Goal: Task Accomplishment & Management: Complete application form

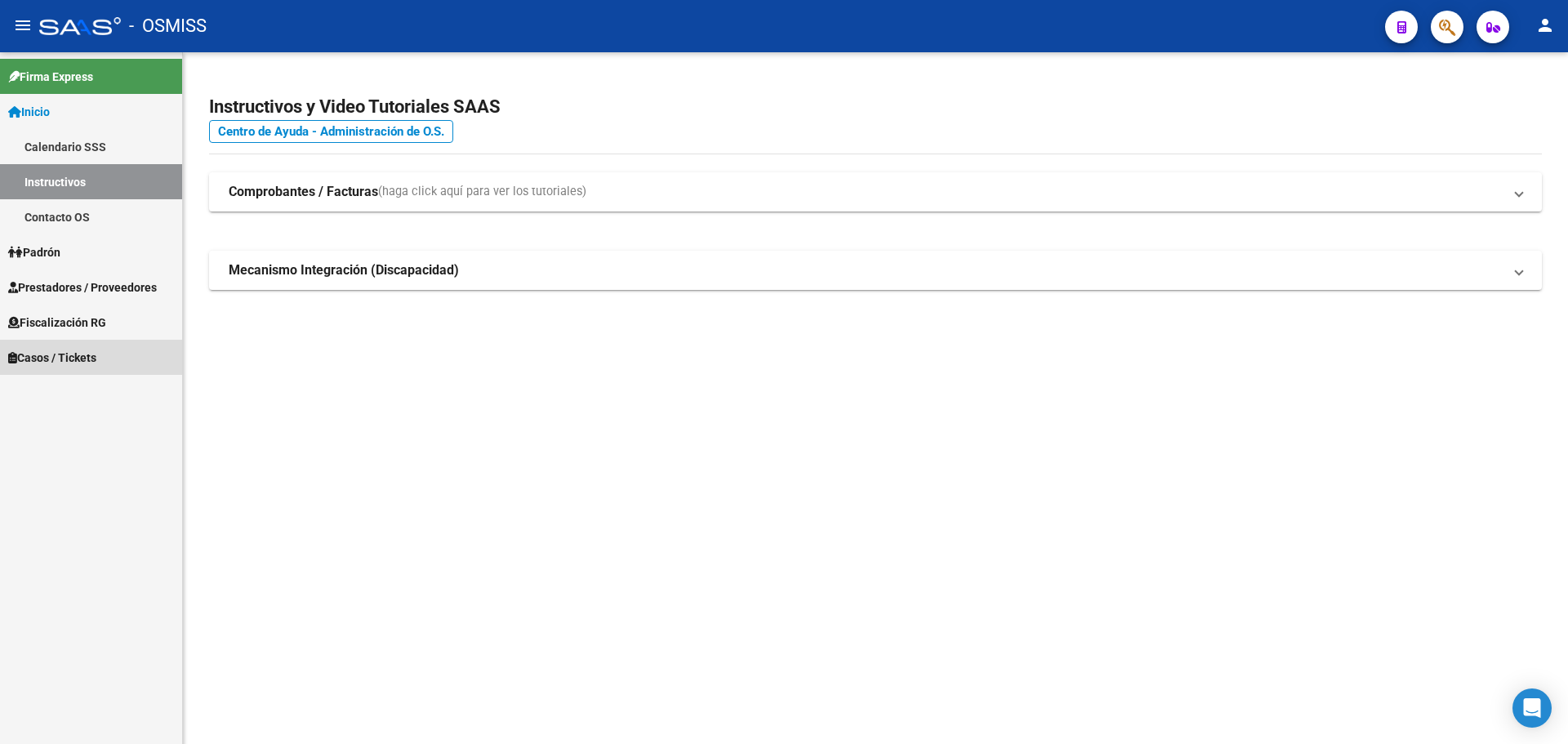
click at [31, 354] on span "Casos / Tickets" at bounding box center [52, 358] width 88 height 18
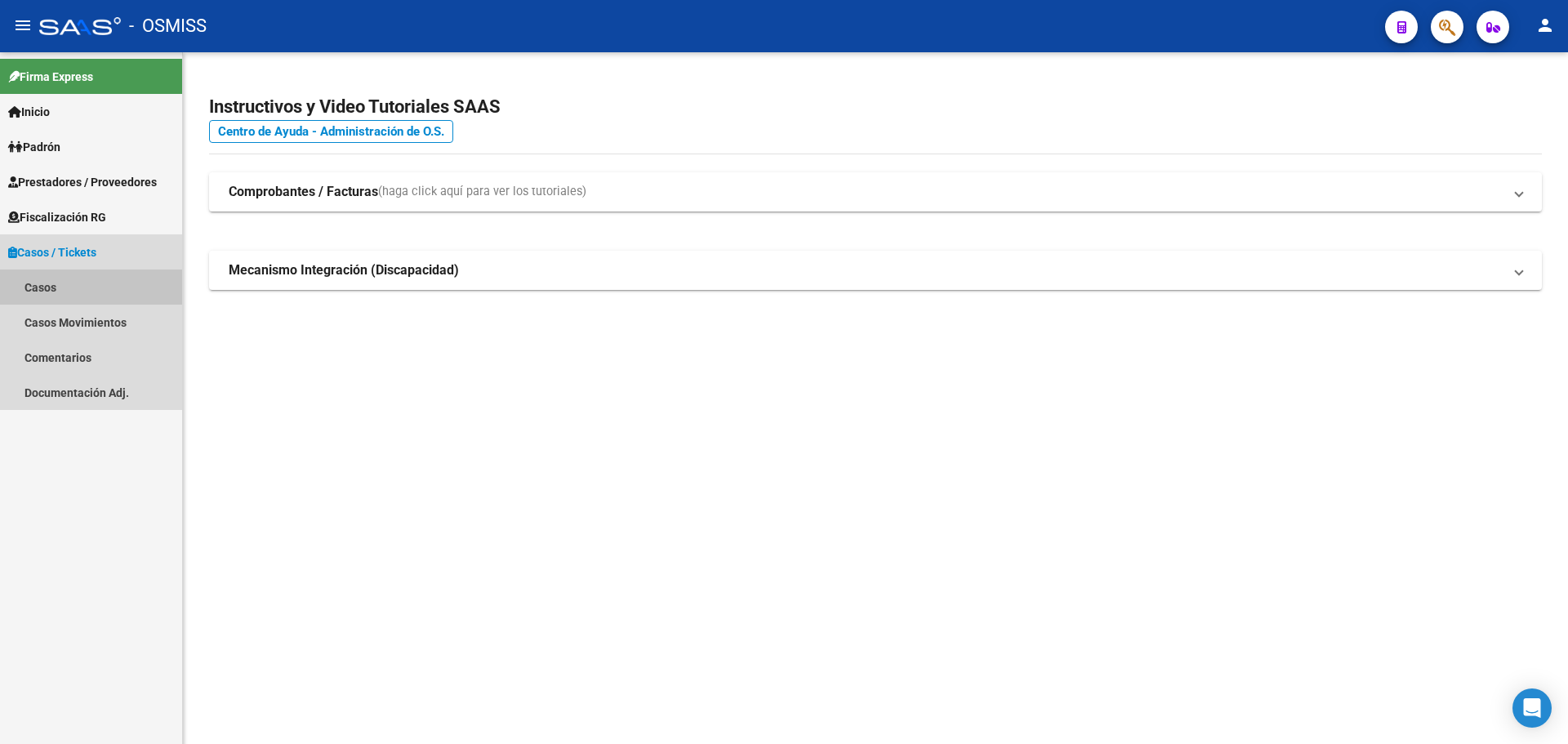
click at [45, 284] on link "Casos" at bounding box center [91, 287] width 182 height 35
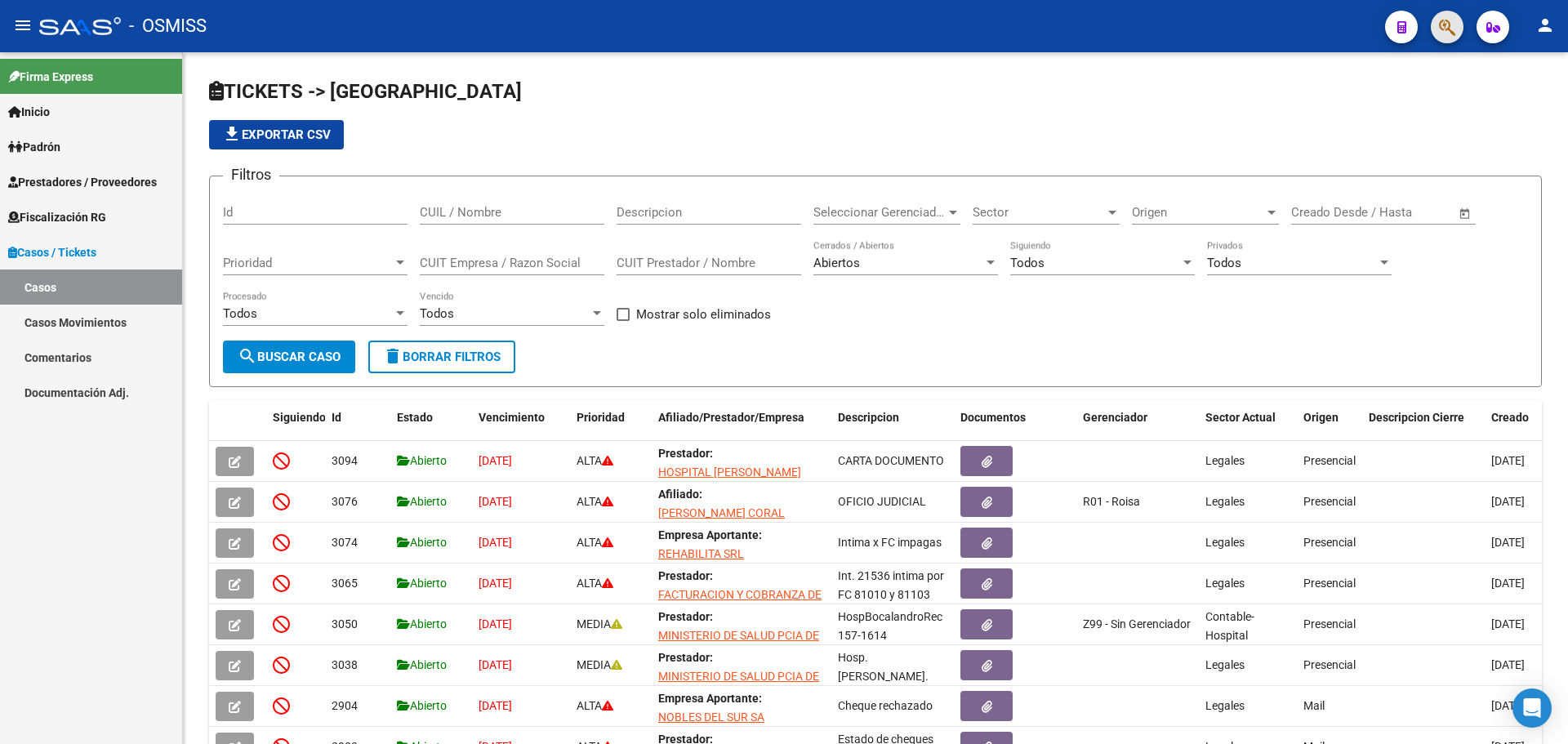
click at [821, 16] on span "button" at bounding box center [1447, 27] width 17 height 33
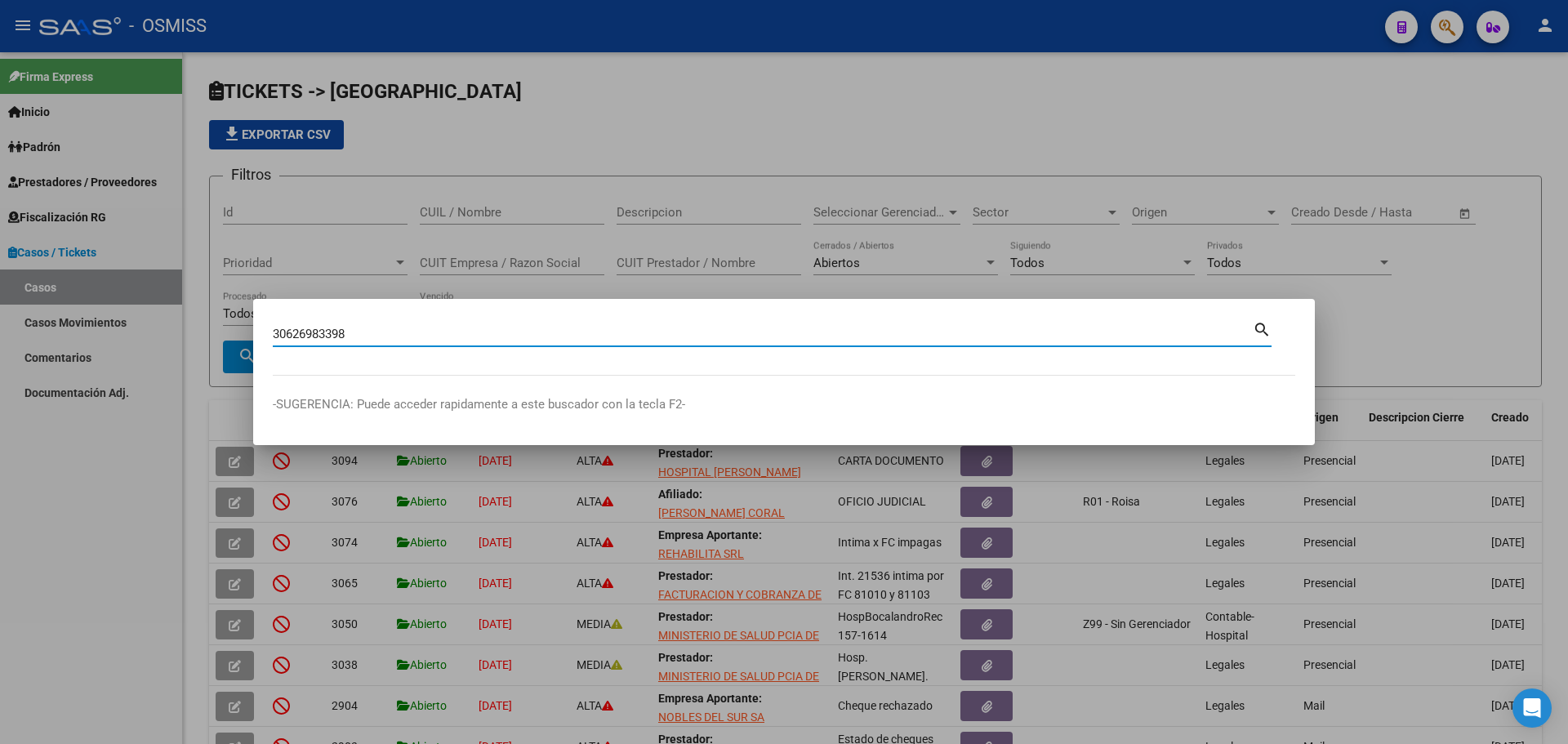
type input "30626983398"
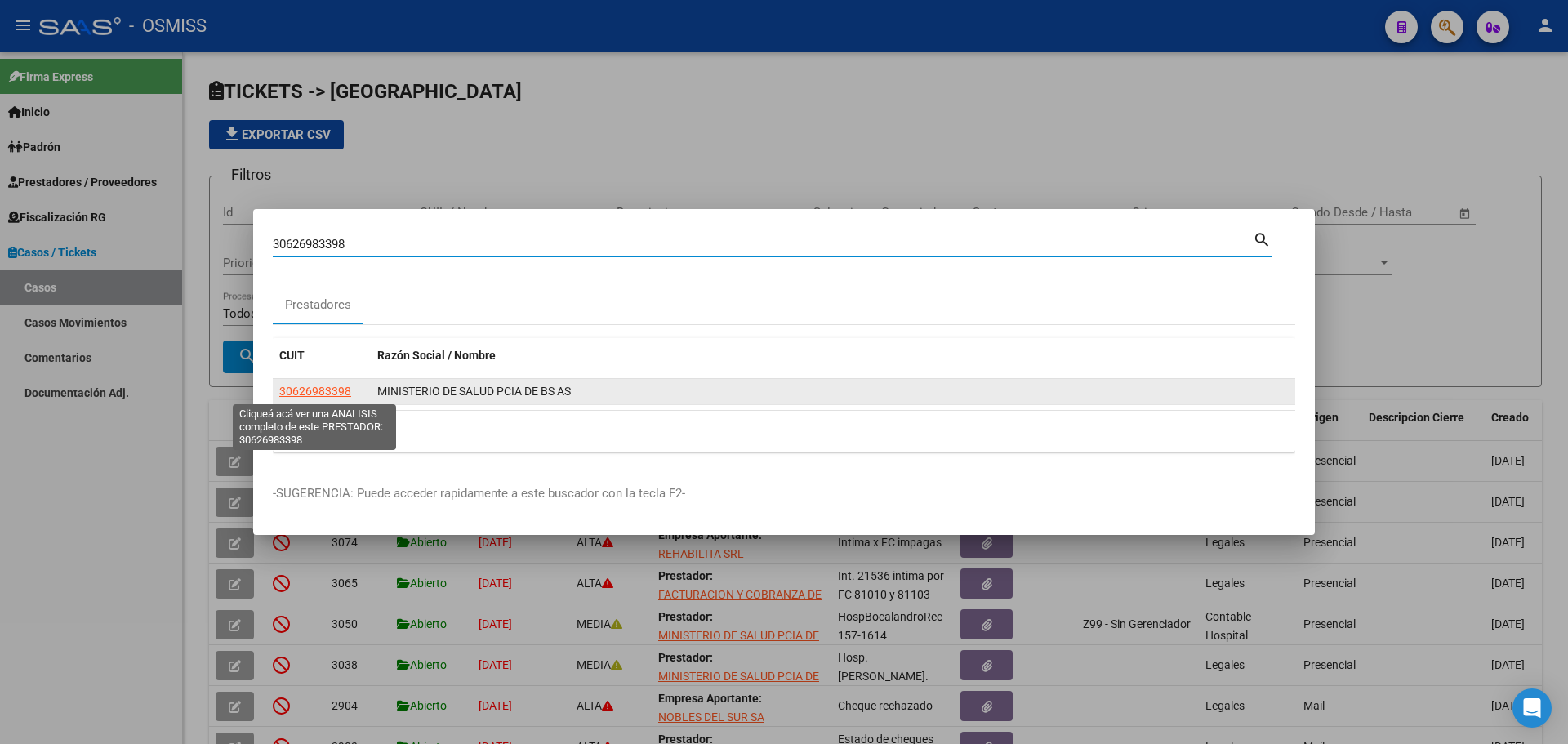
click at [295, 388] on span "30626983398" at bounding box center [315, 391] width 72 height 13
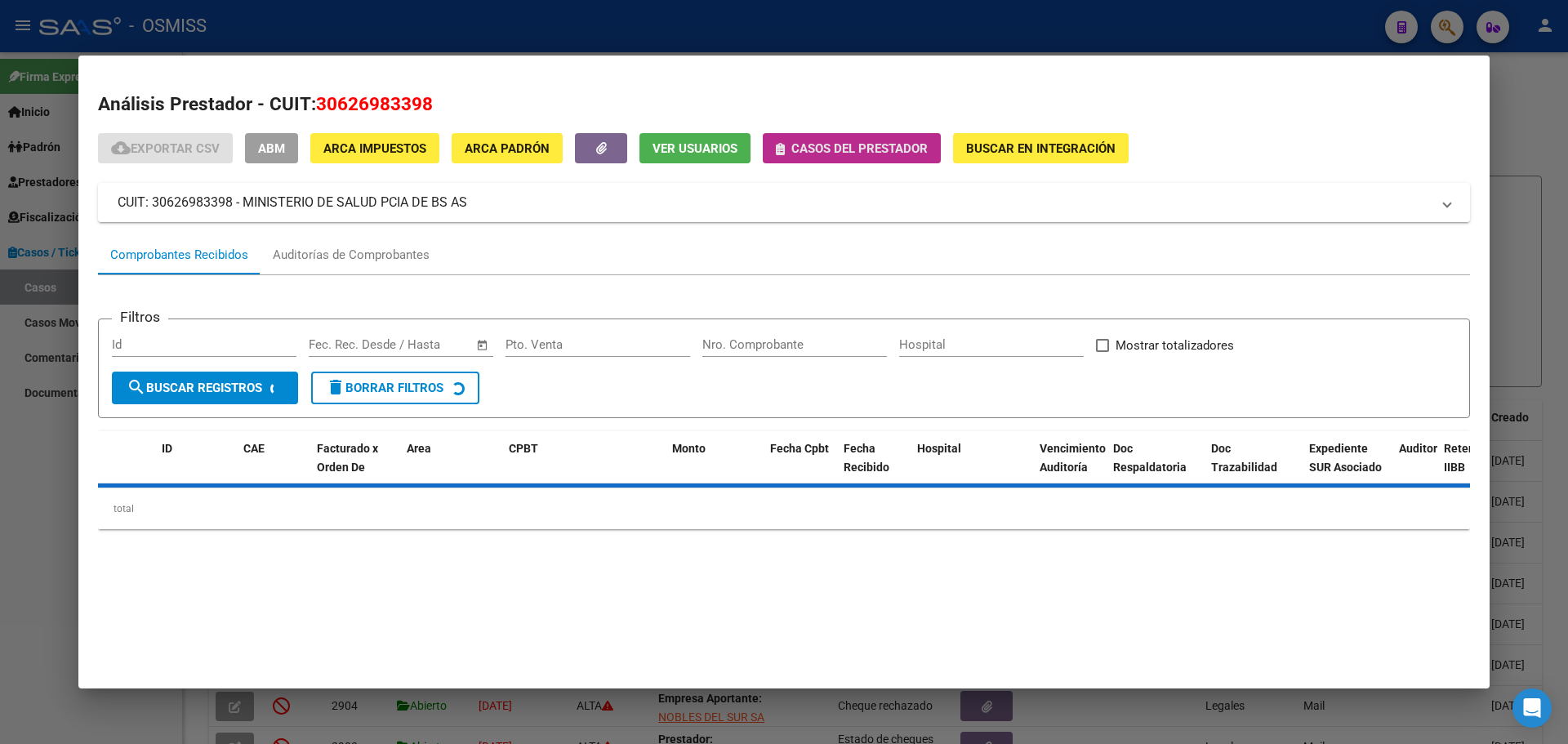
click at [788, 150] on span "Casos del prestador" at bounding box center [852, 148] width 152 height 15
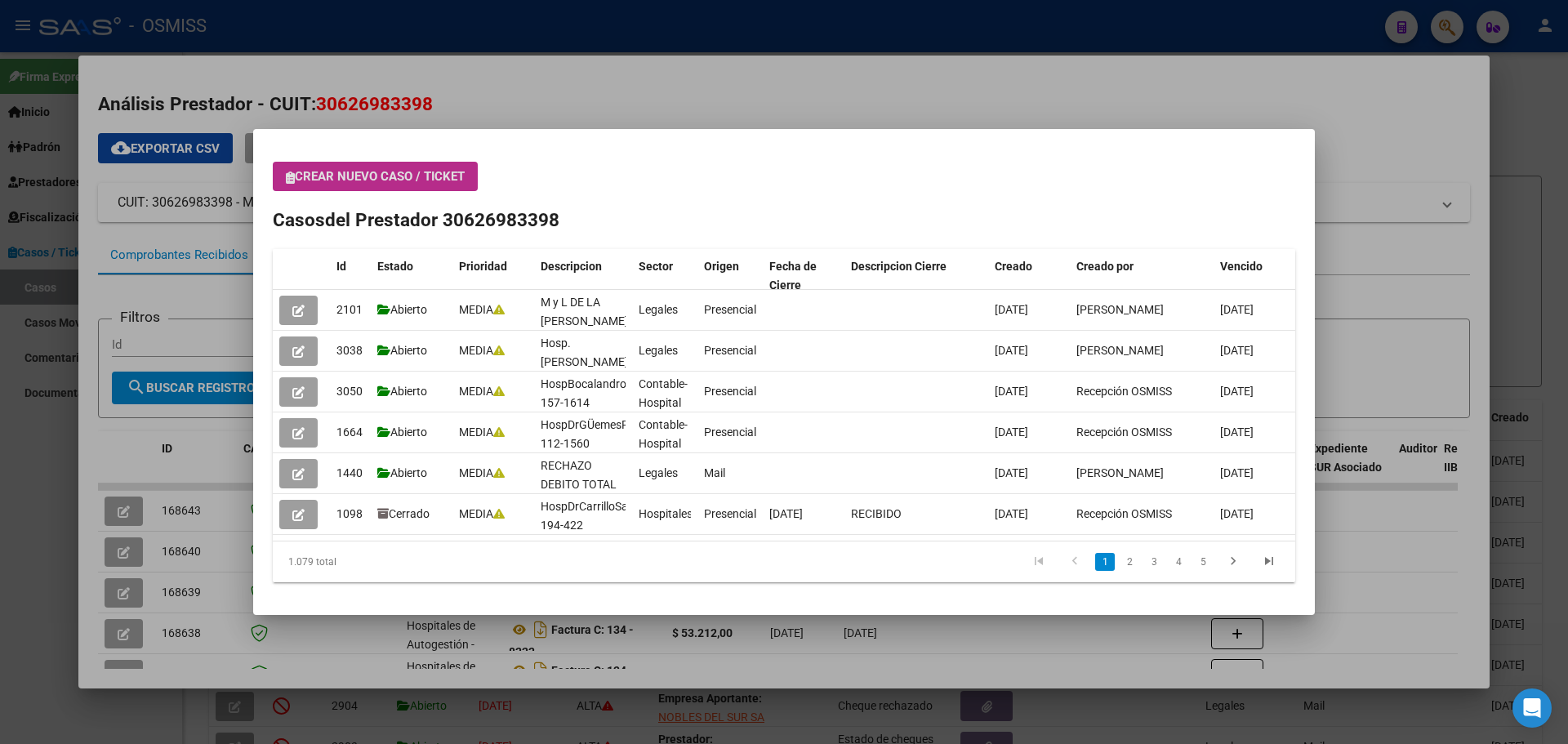
click at [286, 178] on icon "button" at bounding box center [290, 178] width 9 height 12
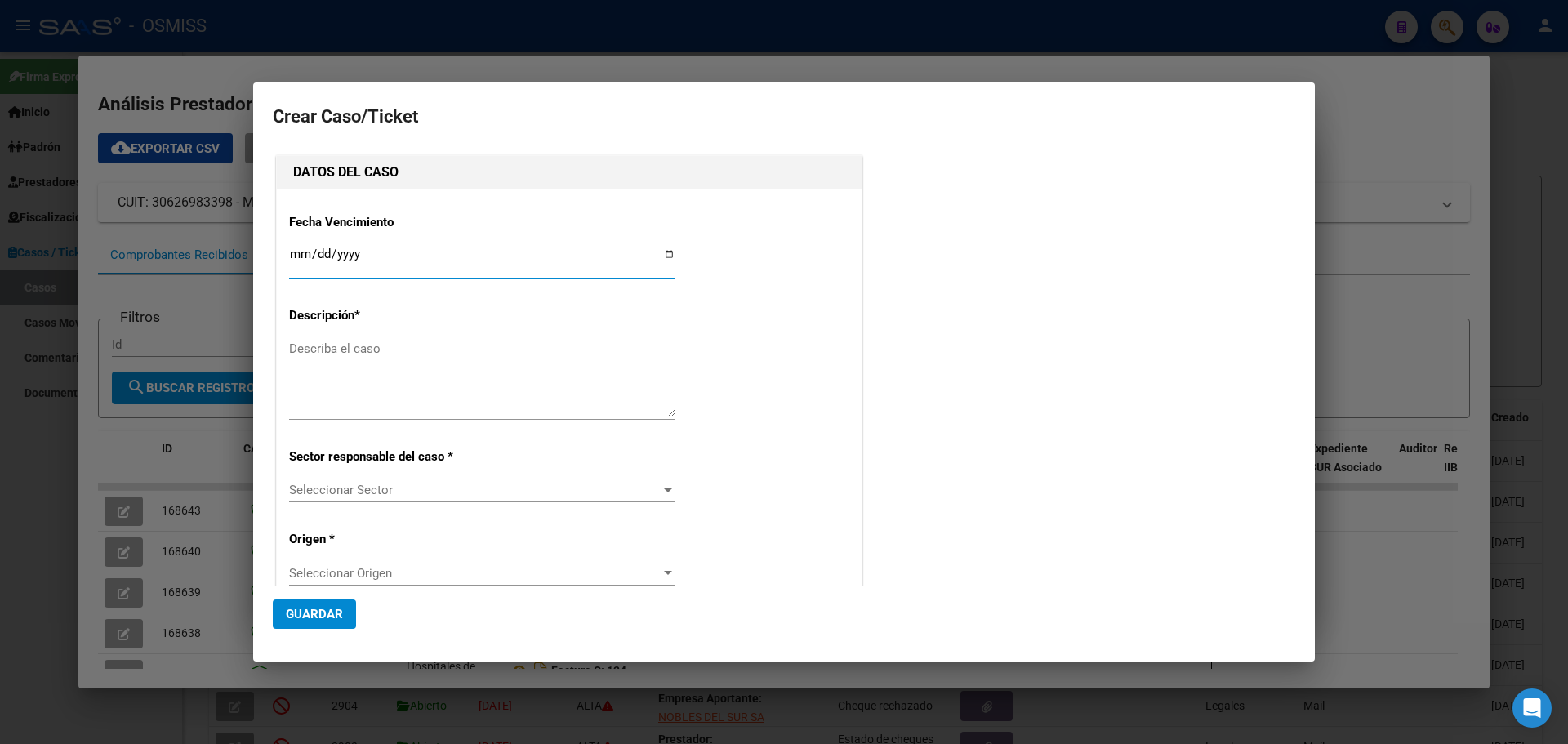
click at [669, 249] on input "Ingresar fecha" at bounding box center [482, 261] width 387 height 26
type input "[DATE]"
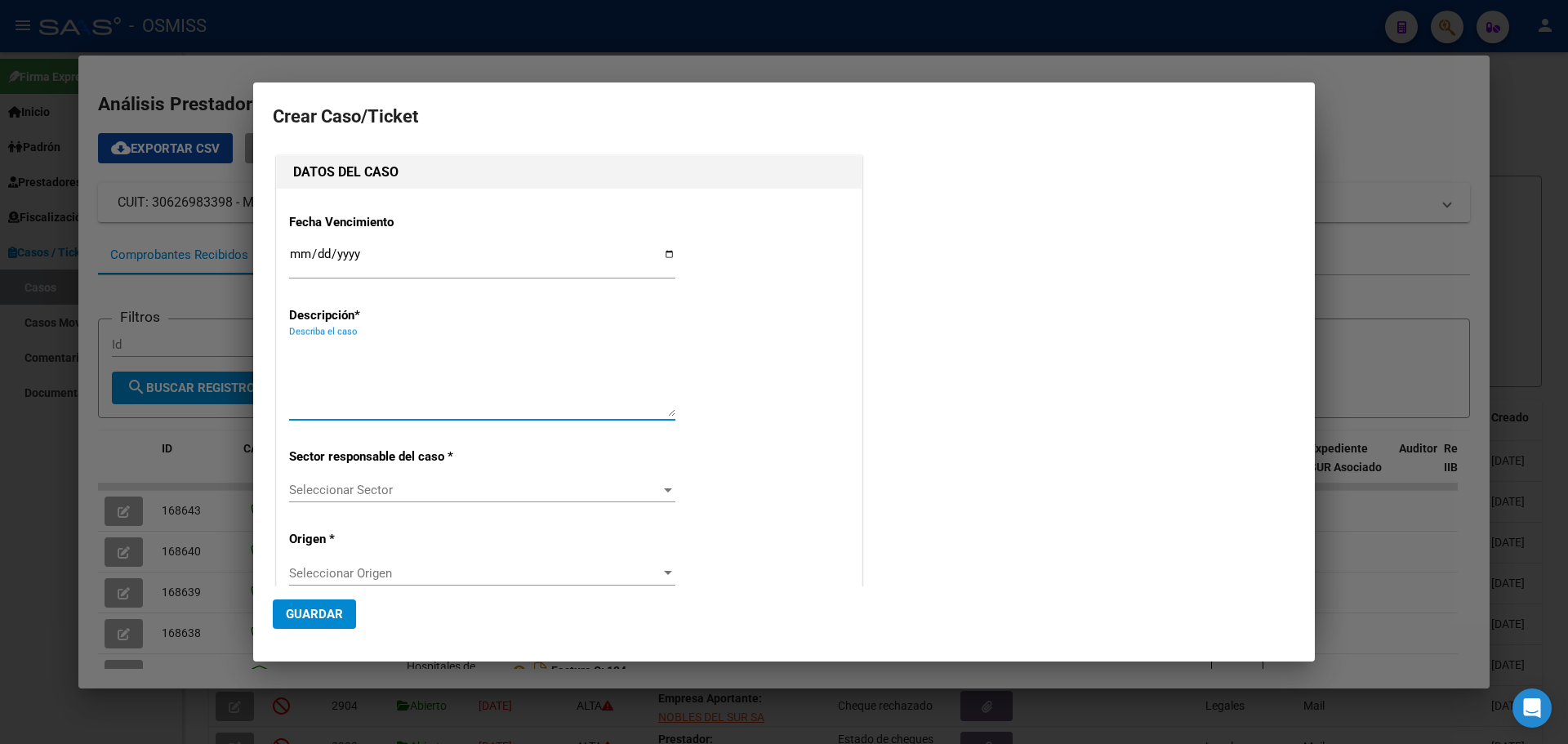
click at [340, 356] on textarea "Describa el caso" at bounding box center [482, 378] width 387 height 77
type textarea "HospM.V de MartinezFact 137-6414"
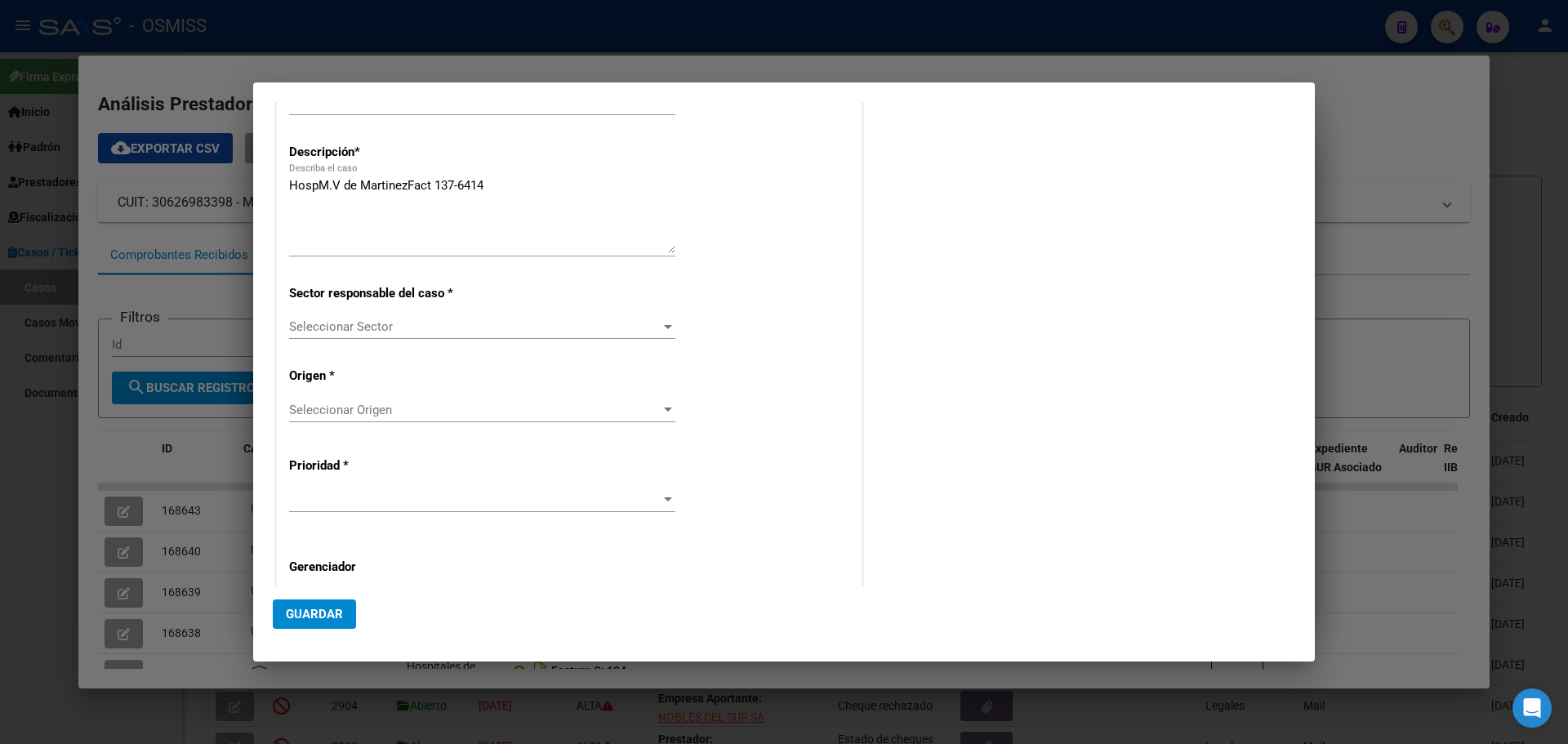
scroll to position [305, 0]
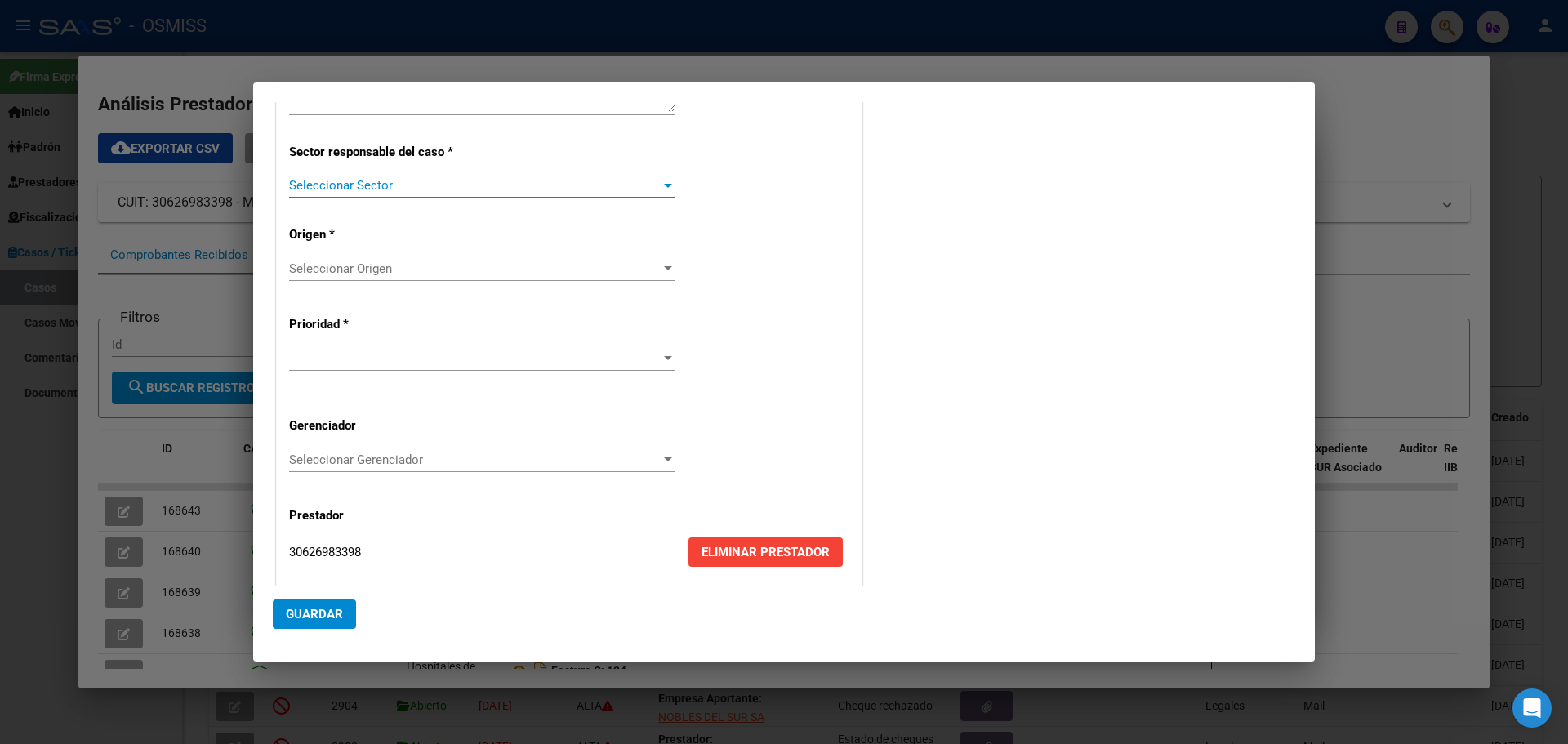
click at [661, 182] on div at bounding box center [668, 185] width 15 height 13
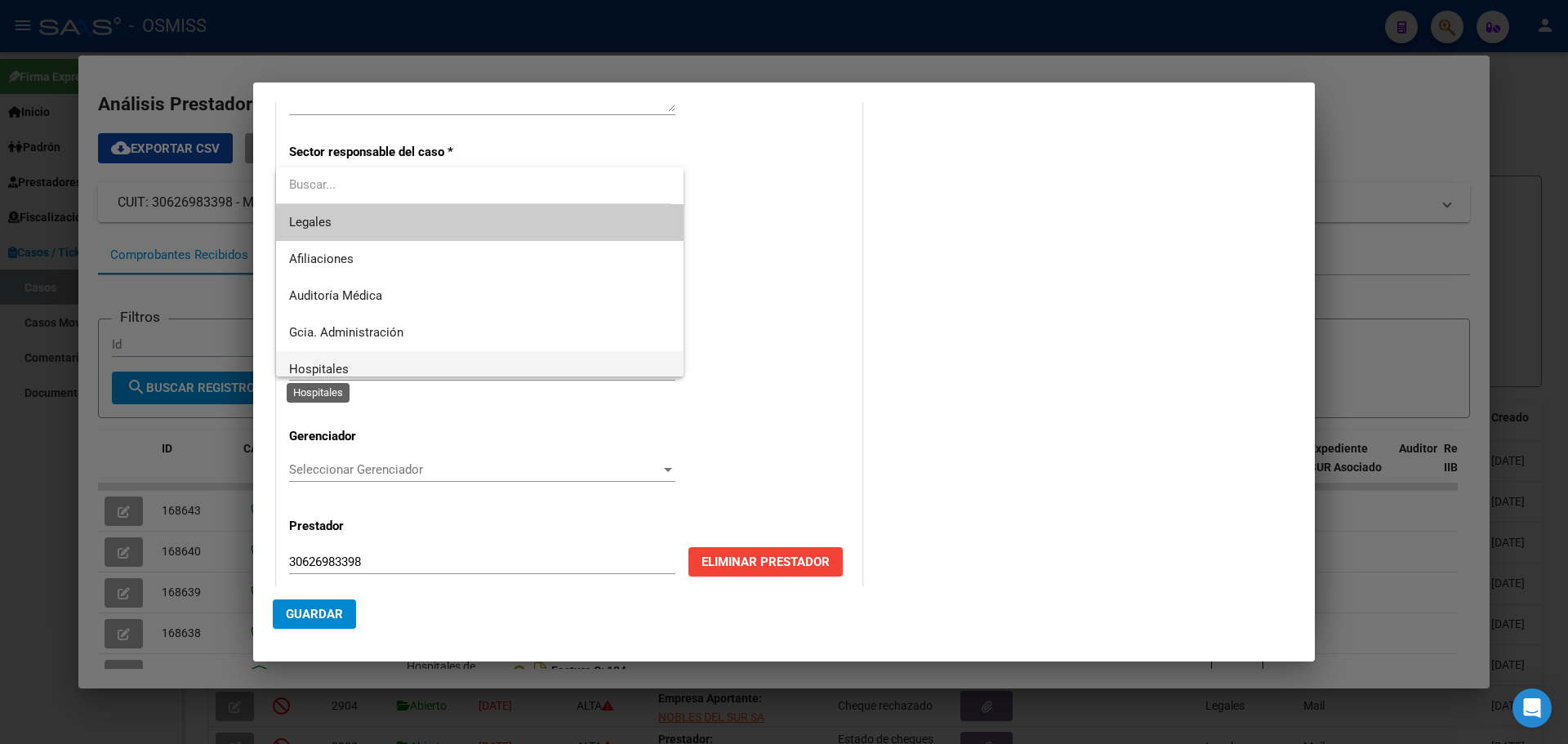
click at [301, 367] on span "Hospitales" at bounding box center [318, 369] width 60 height 15
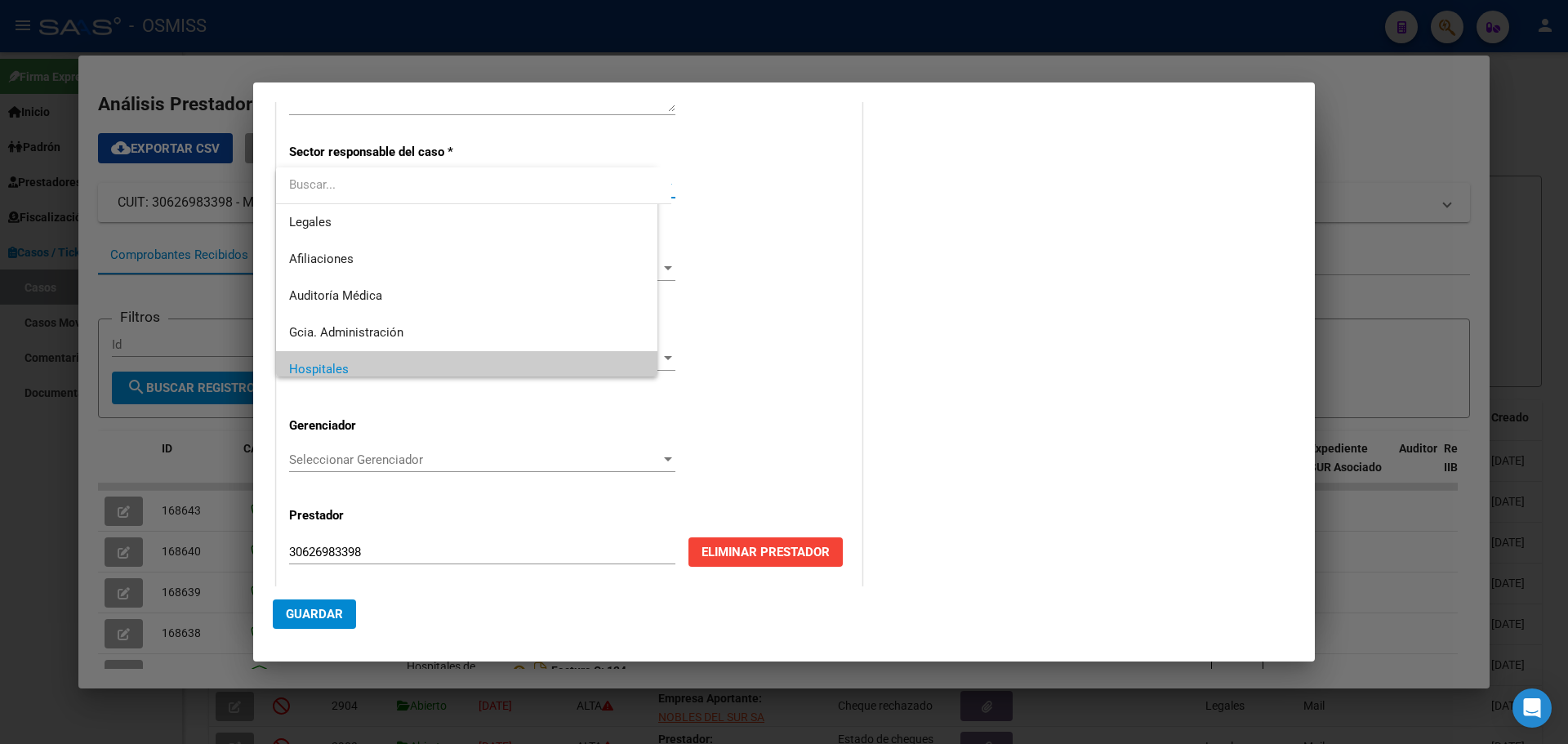
scroll to position [11, 0]
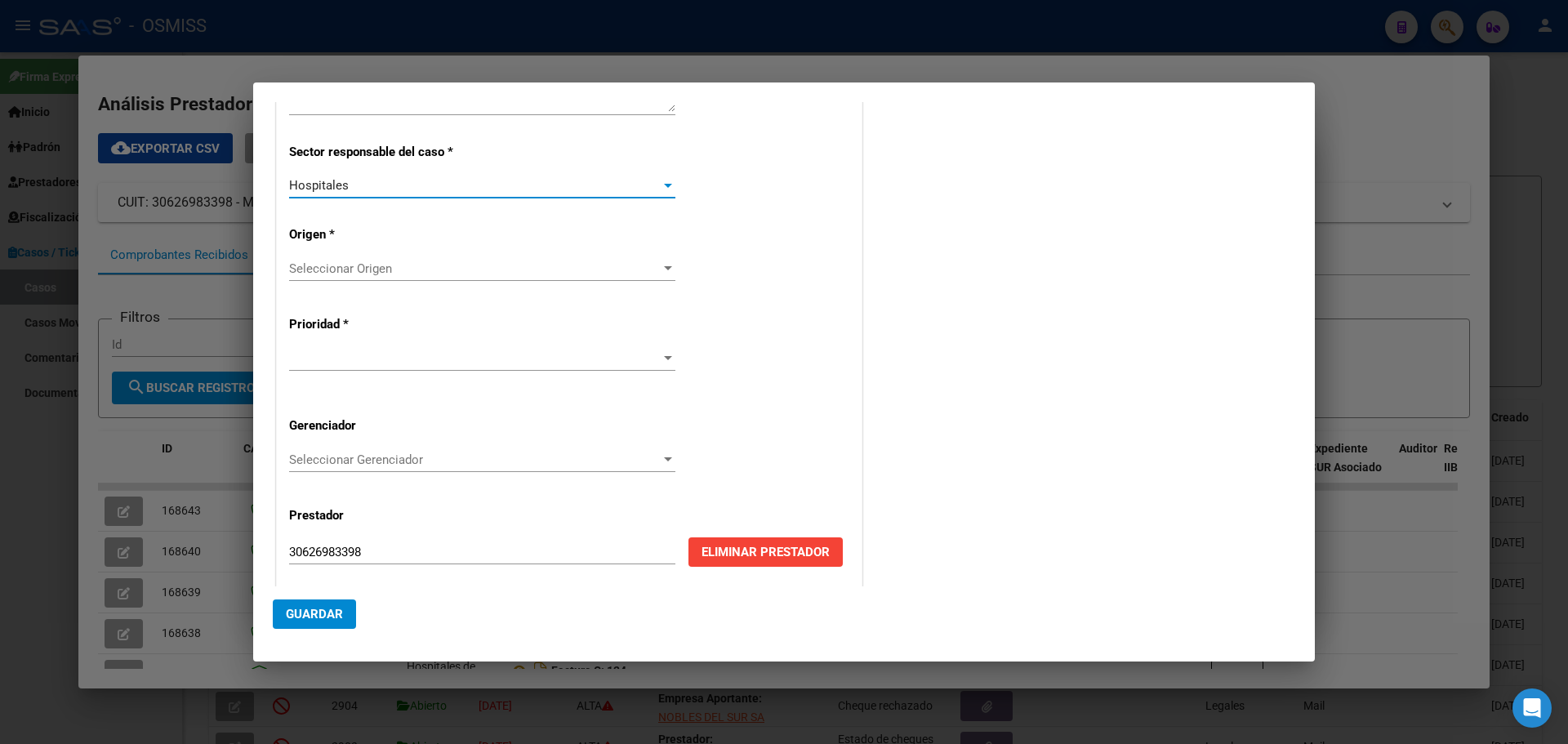
click at [664, 269] on div at bounding box center [668, 268] width 8 height 4
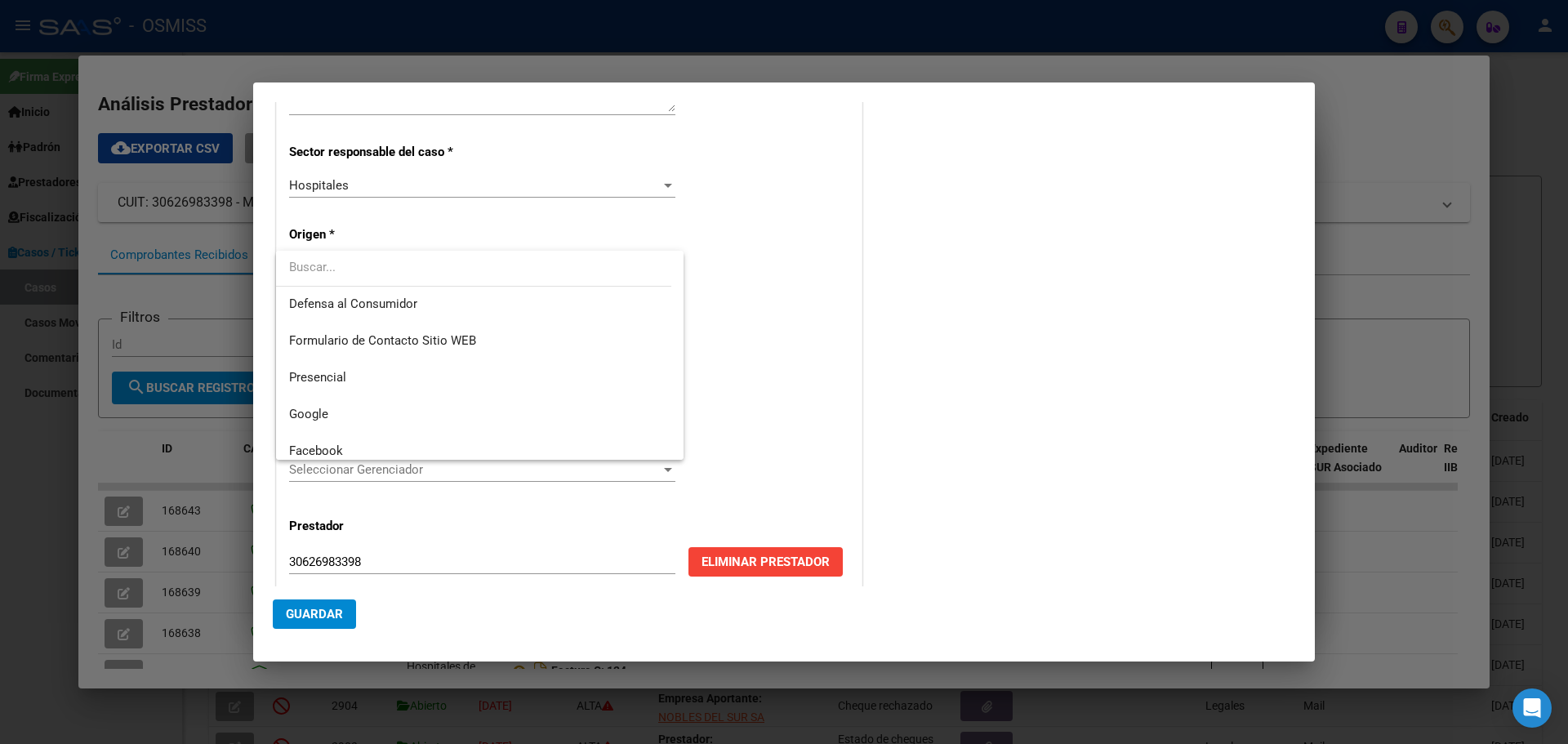
scroll to position [196, 0]
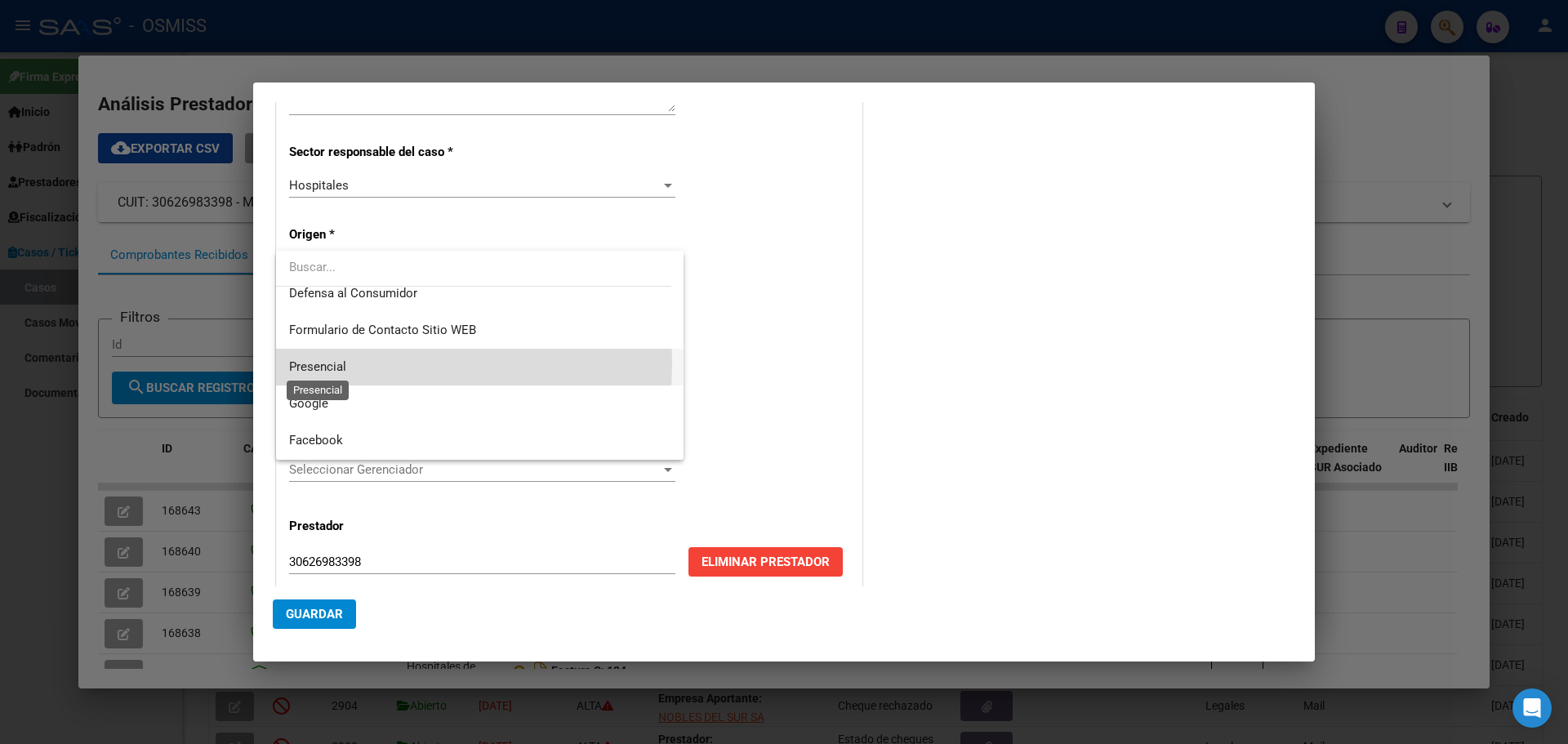
click at [311, 362] on span "Presencial" at bounding box center [317, 367] width 57 height 15
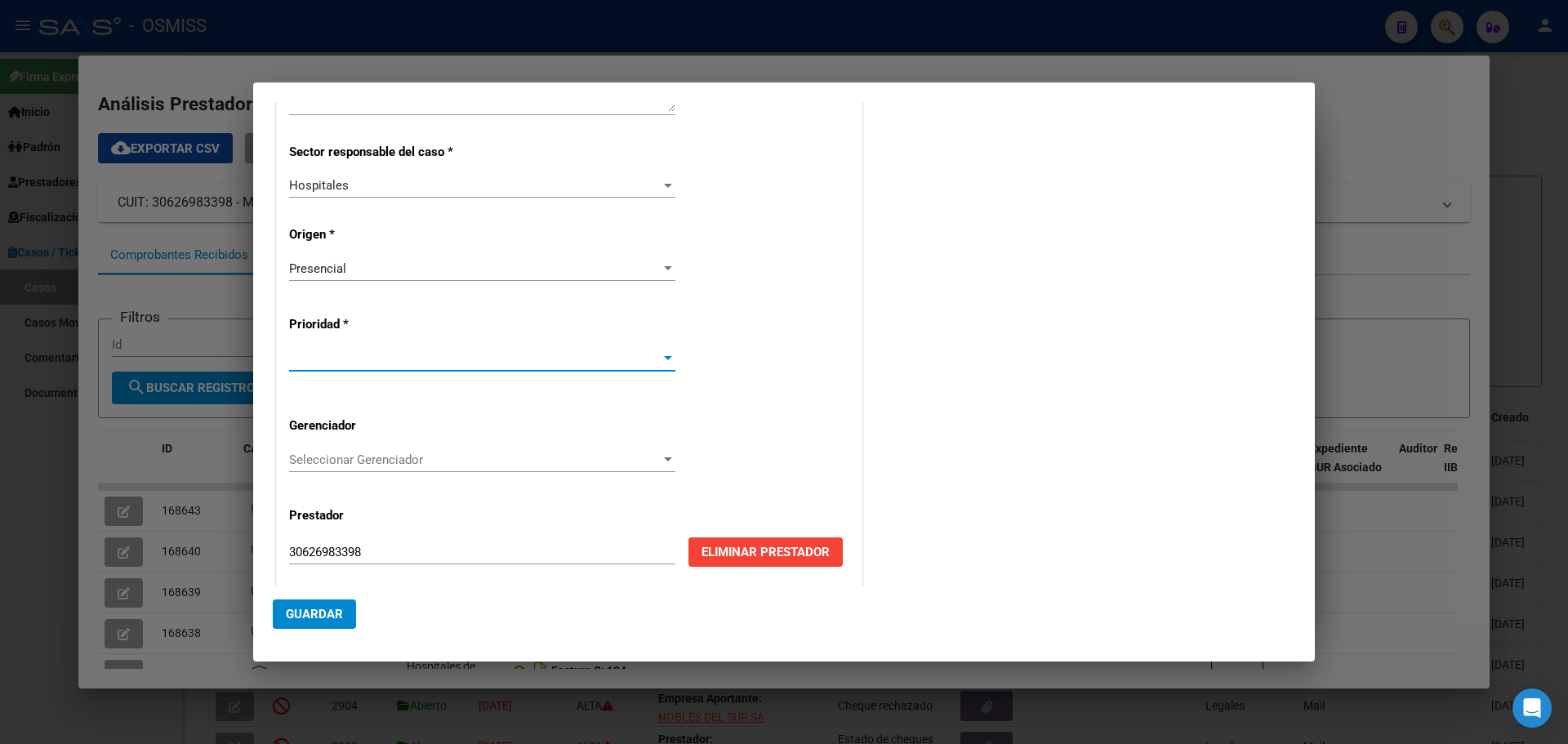
click at [665, 355] on div at bounding box center [668, 358] width 15 height 13
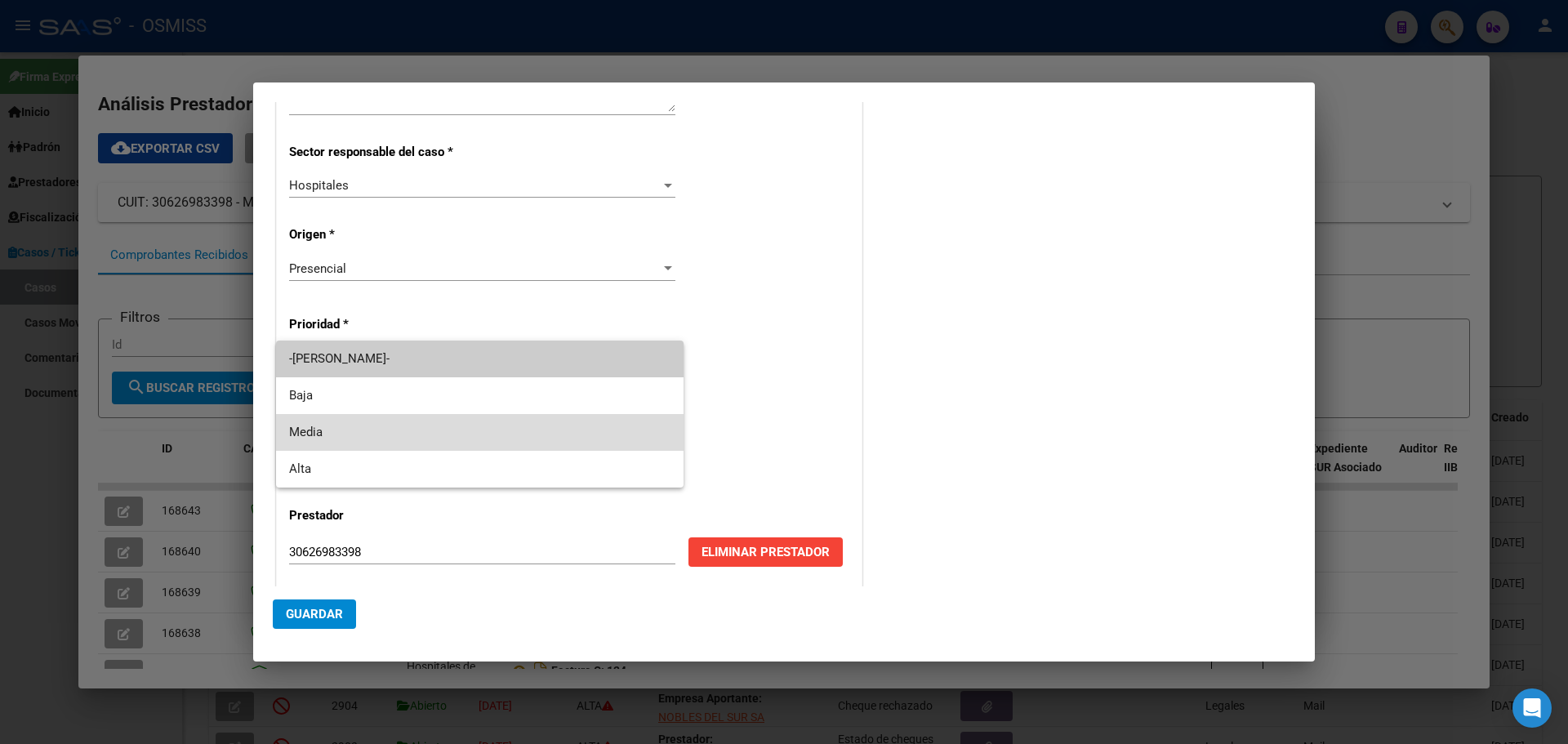
click at [361, 431] on span "Media" at bounding box center [480, 432] width 382 height 37
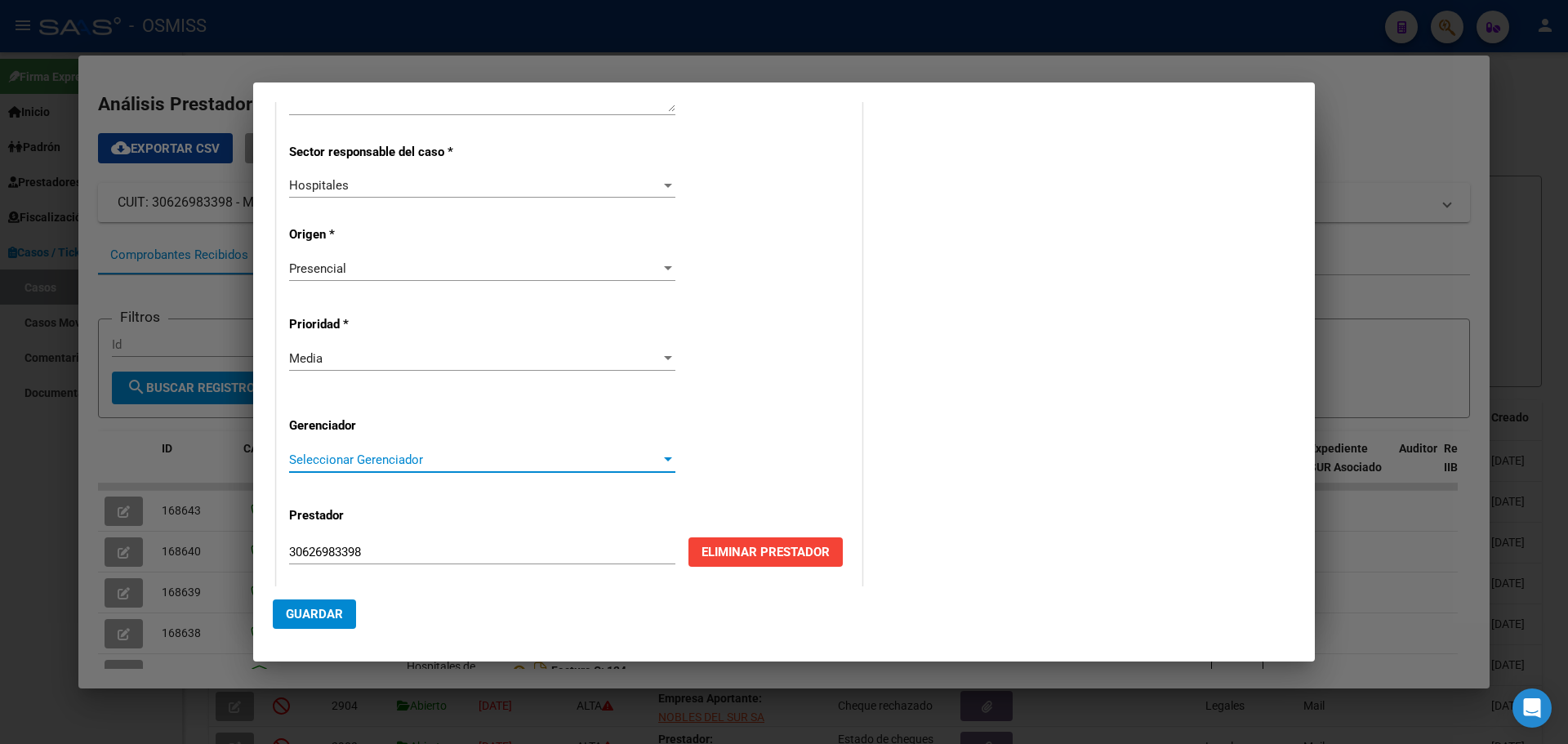
click at [661, 453] on div at bounding box center [668, 460] width 15 height 13
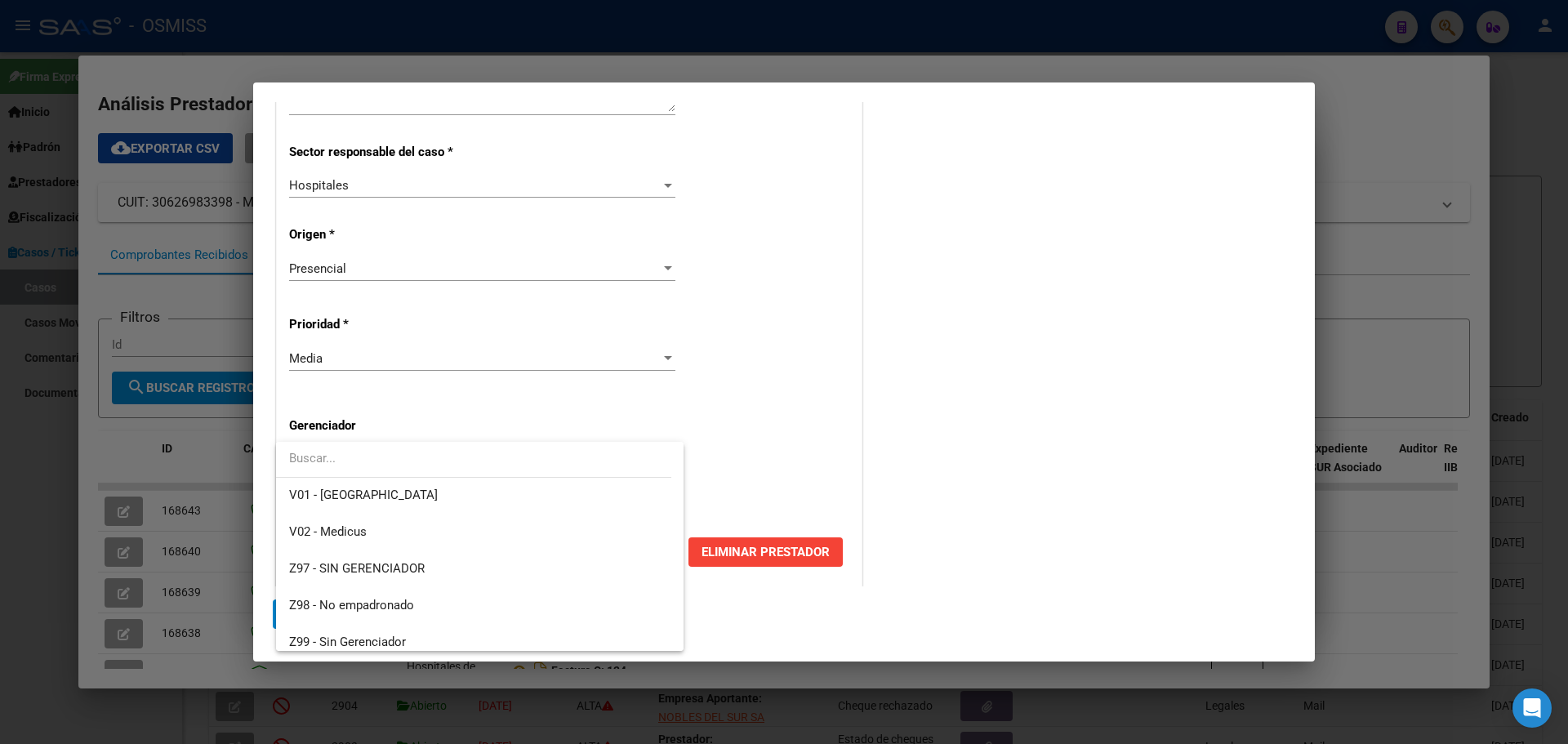
scroll to position [489, 0]
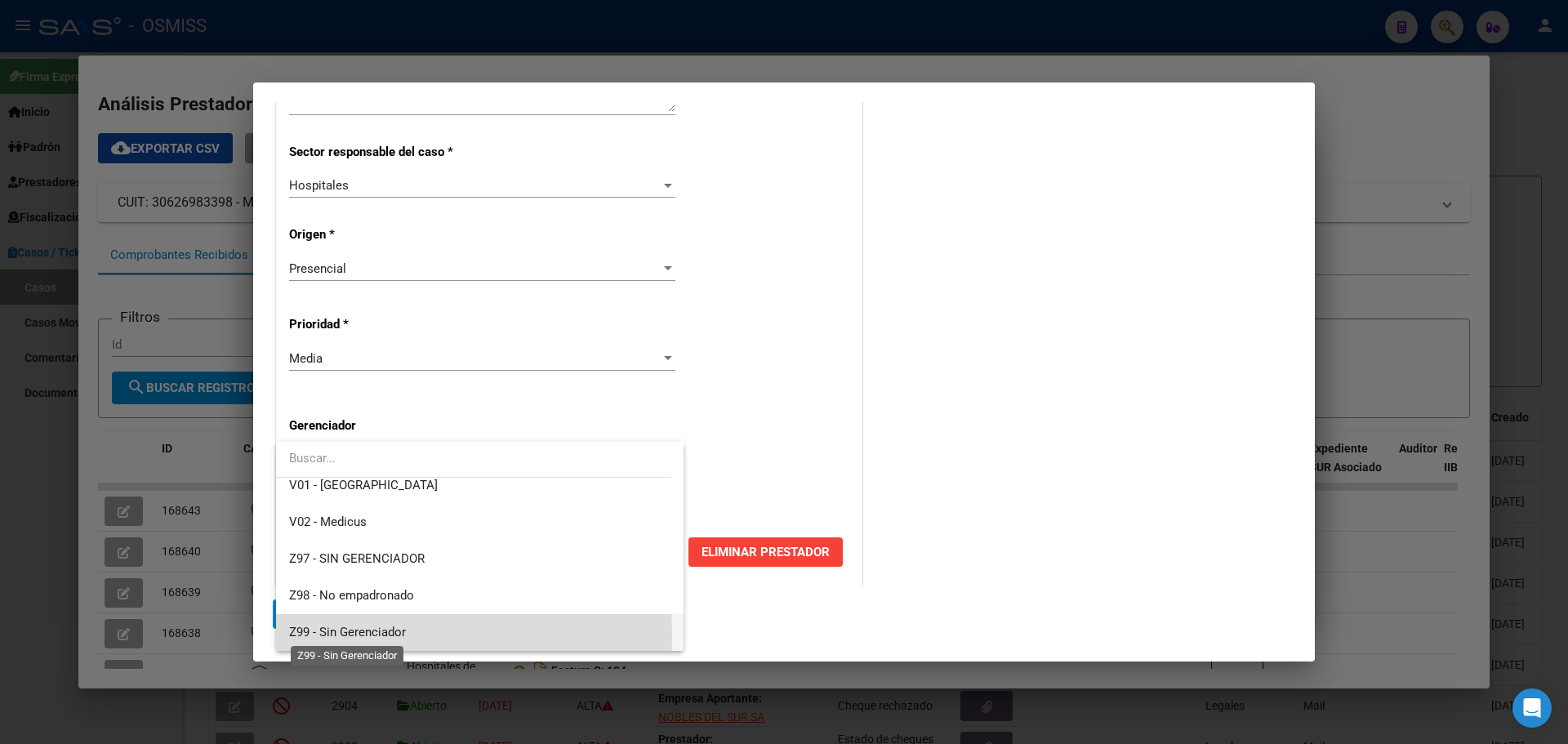
click at [326, 481] on span "Z99 - Sin Gerenciador" at bounding box center [346, 632] width 116 height 15
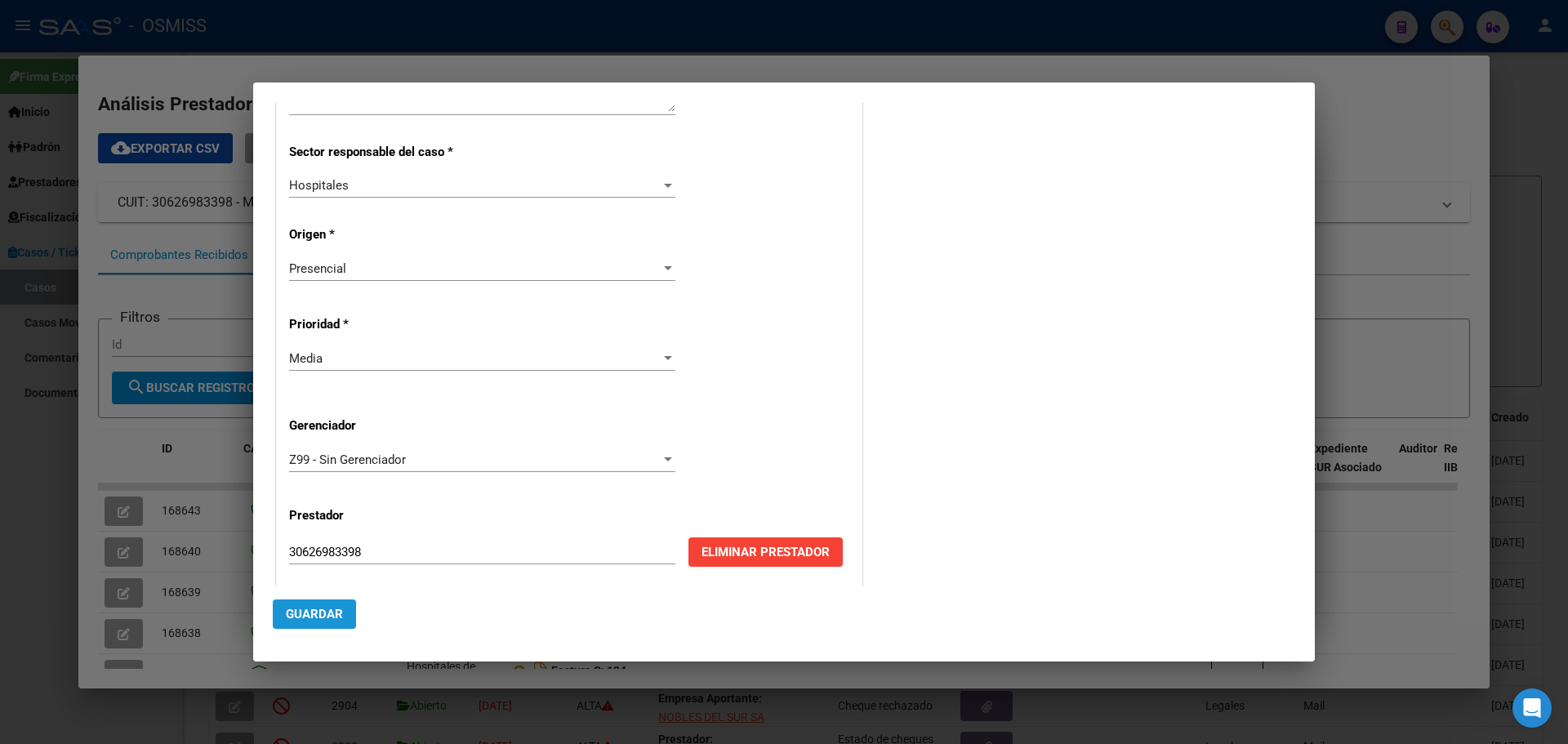
drag, startPoint x: 327, startPoint y: 609, endPoint x: 335, endPoint y: 614, distance: 9.4
click at [335, 481] on span "Guardar" at bounding box center [314, 614] width 57 height 15
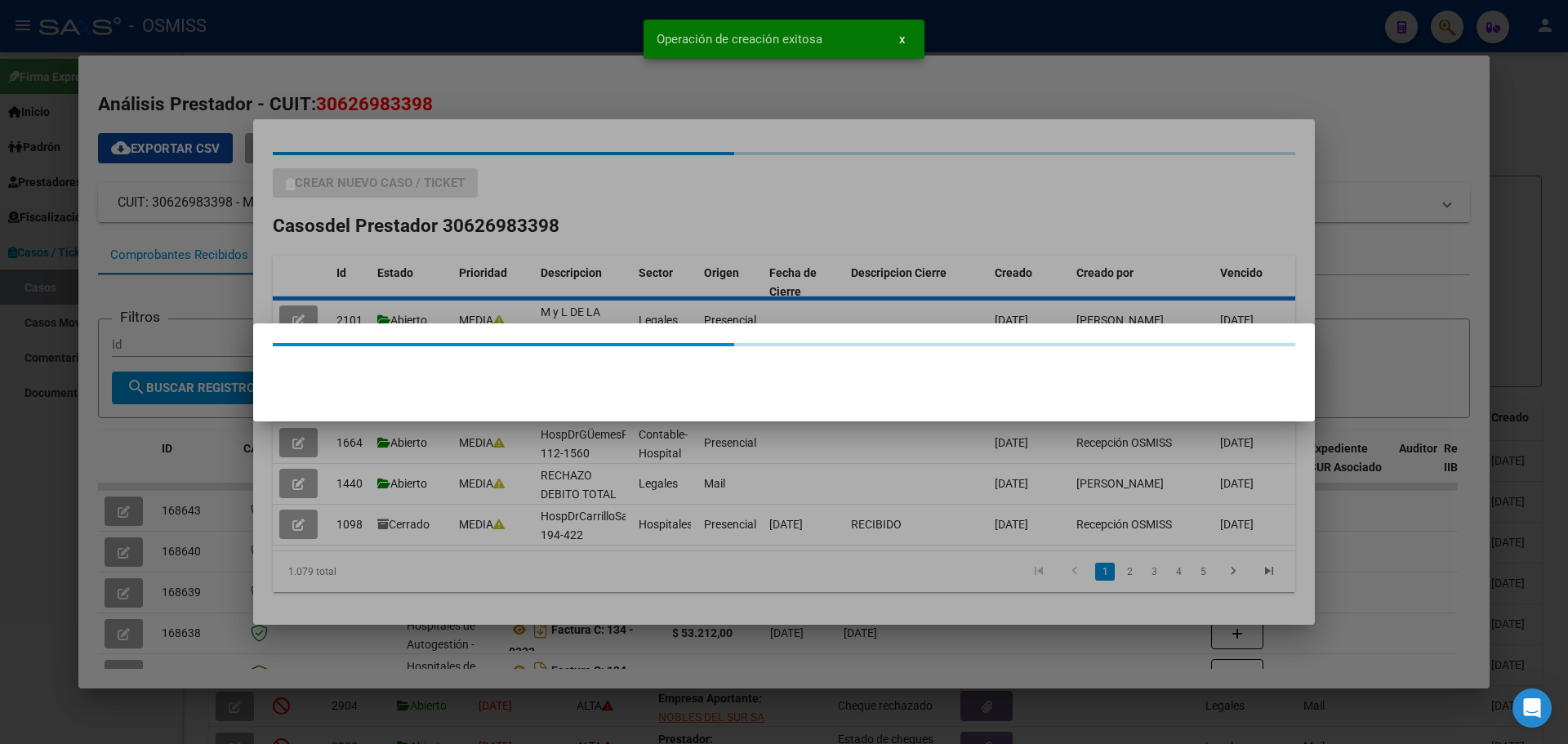
scroll to position [0, 0]
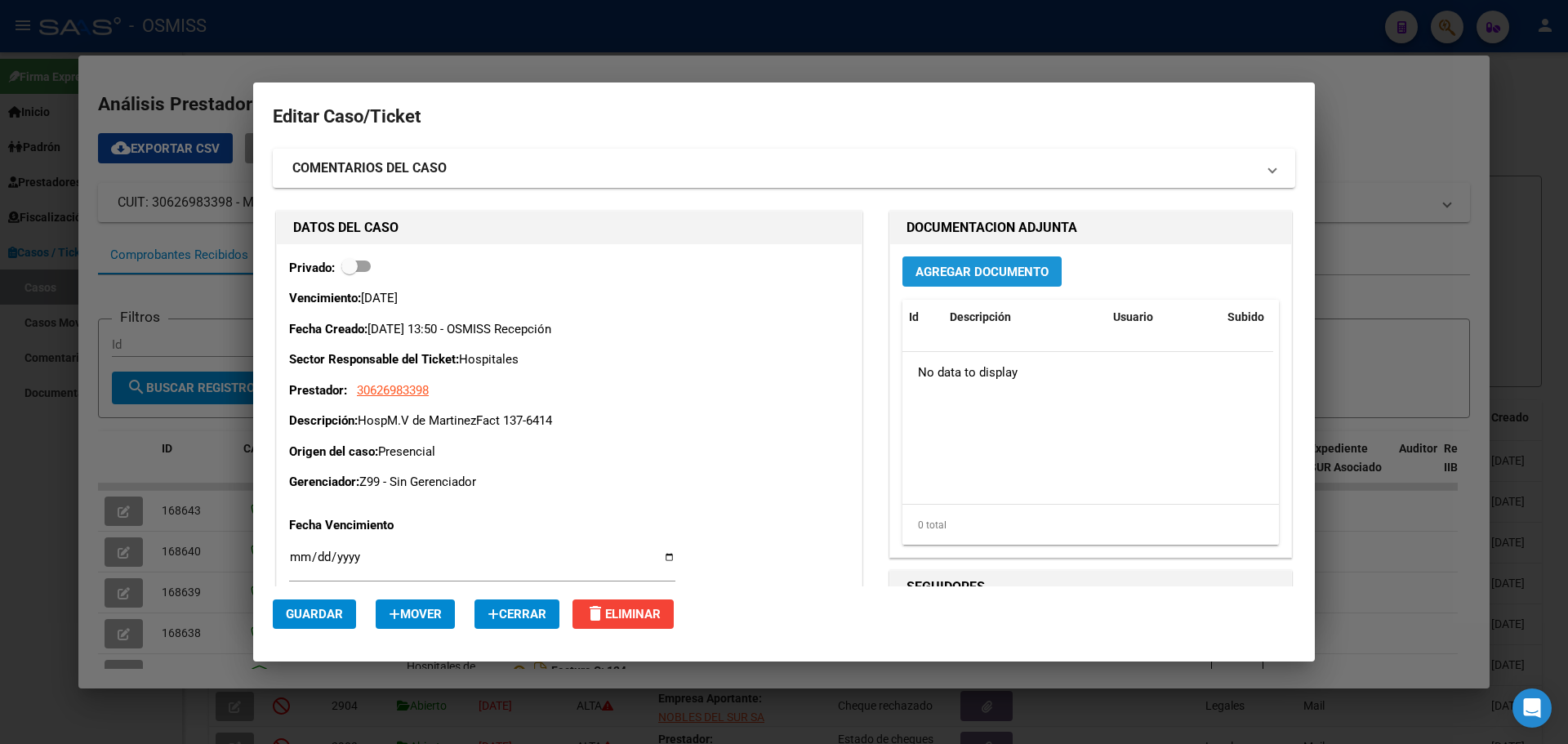
click at [821, 275] on span "Agregar Documento" at bounding box center [983, 271] width 133 height 15
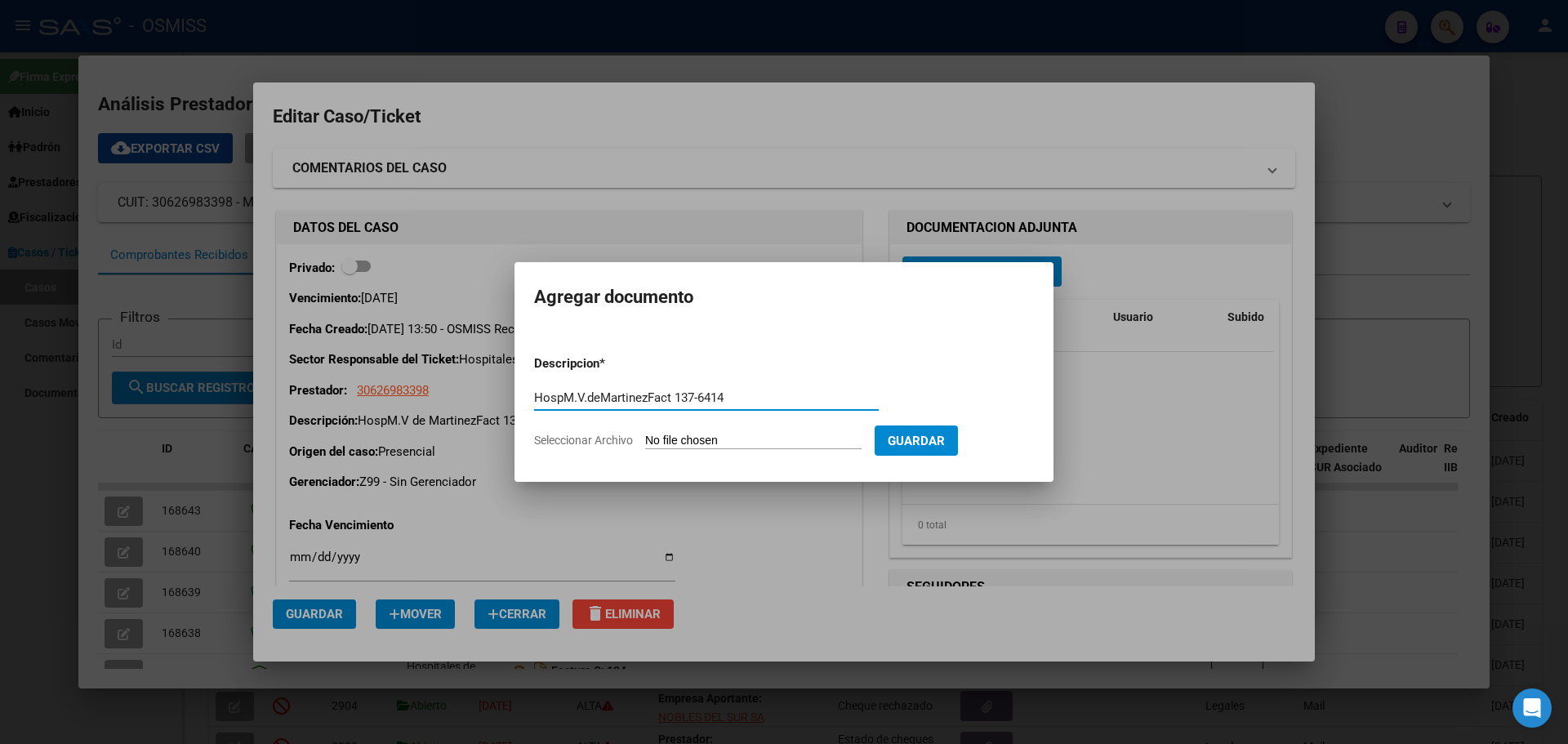
type input "HospM.V.deMartinezFact 137-6414"
click at [577, 438] on span "Seleccionar Archivo" at bounding box center [584, 440] width 99 height 13
click at [646, 438] on input "Seleccionar Archivo" at bounding box center [753, 442] width 216 height 16
type input "C:\fakepath\Fact 6414.pdf"
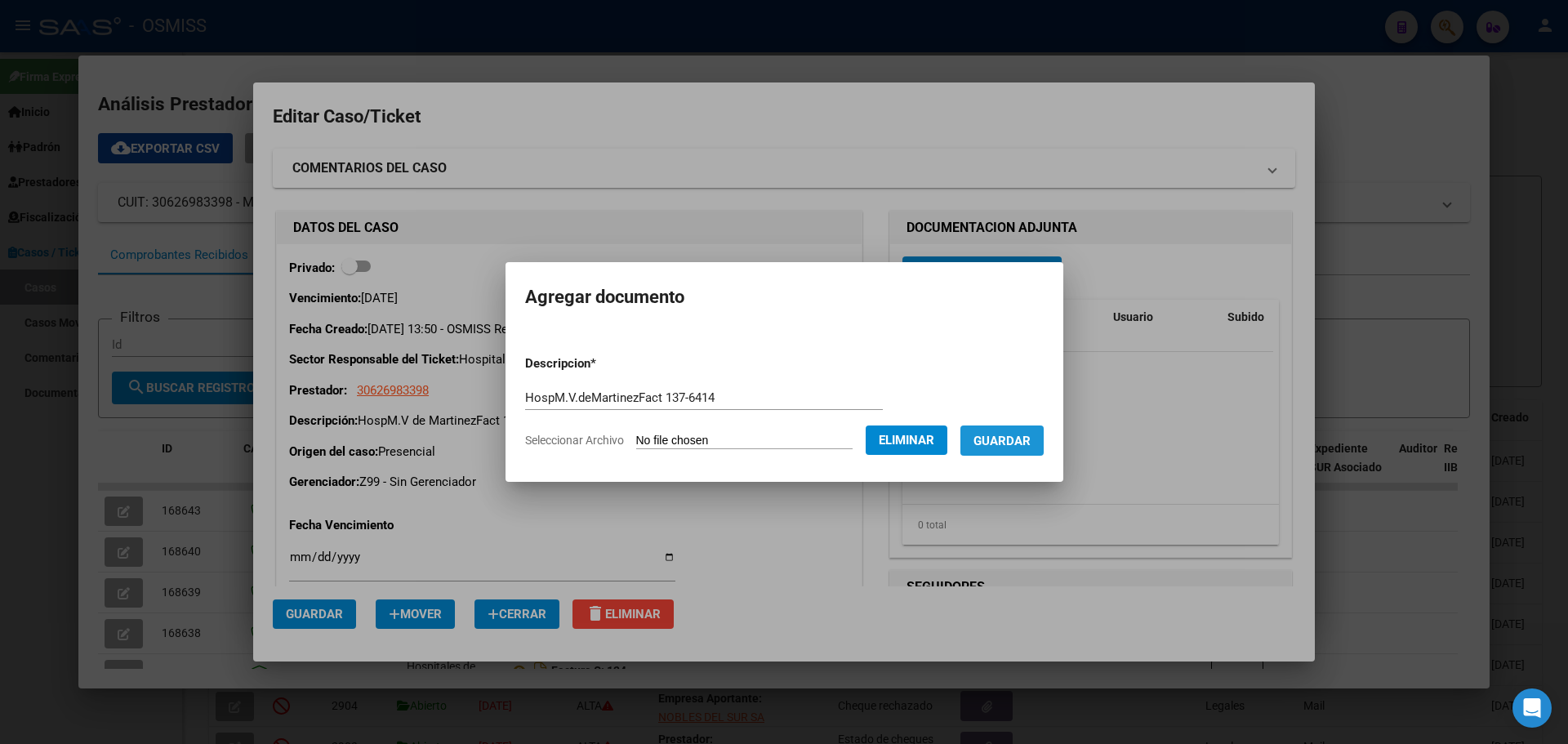
click at [821, 439] on span "Guardar" at bounding box center [1002, 441] width 57 height 15
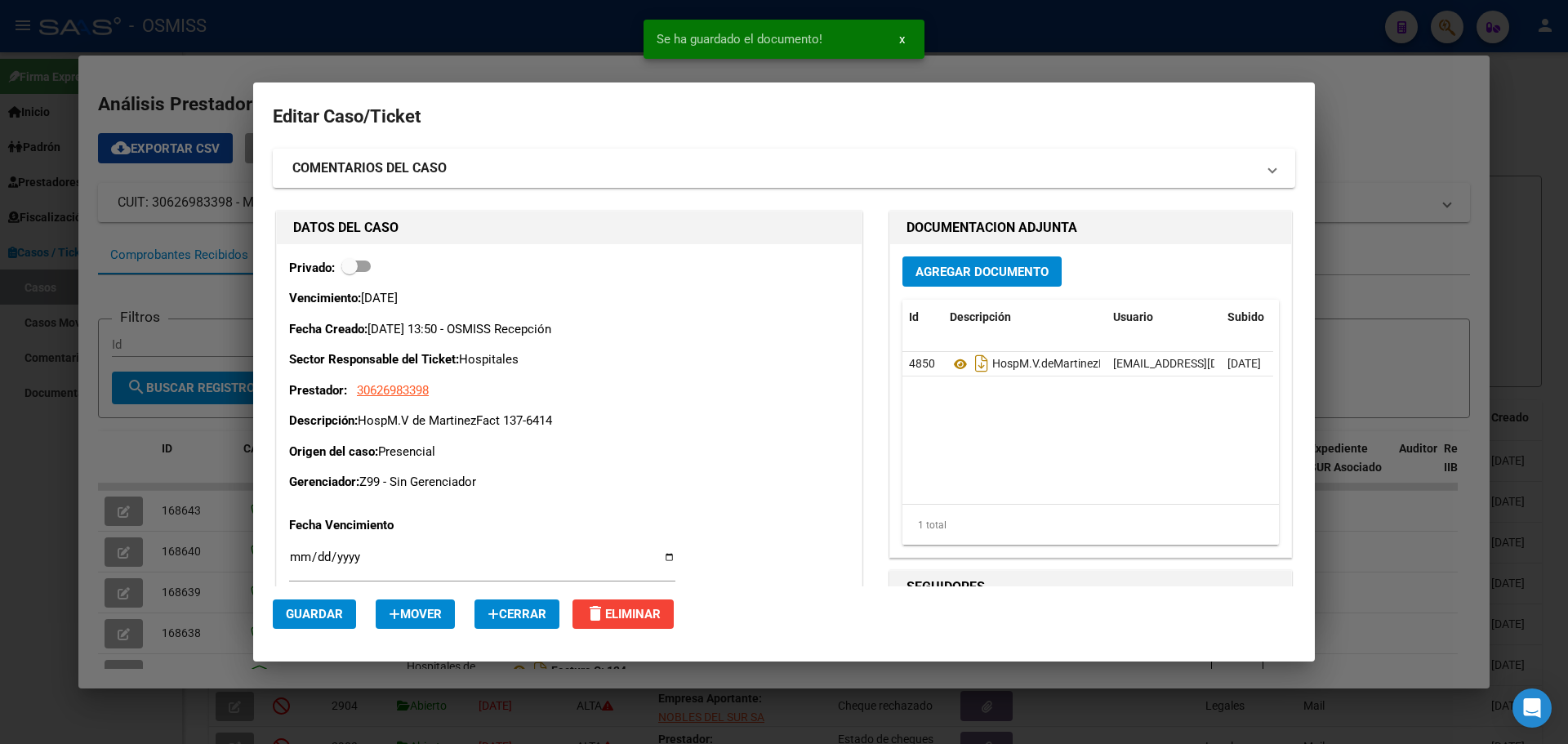
click at [528, 43] on div at bounding box center [784, 372] width 1568 height 744
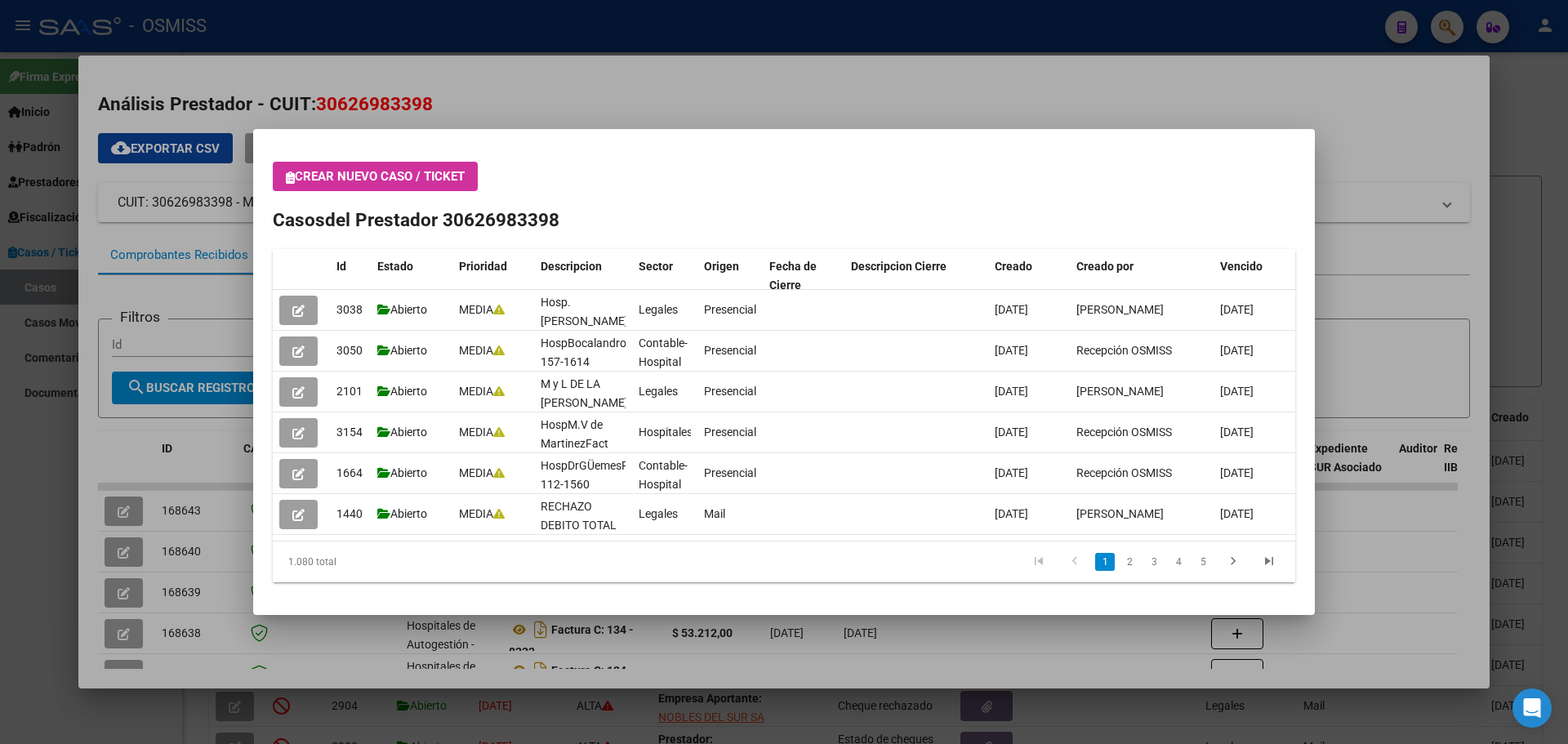
click at [284, 181] on button "Crear nuevo caso / ticket" at bounding box center [375, 177] width 205 height 30
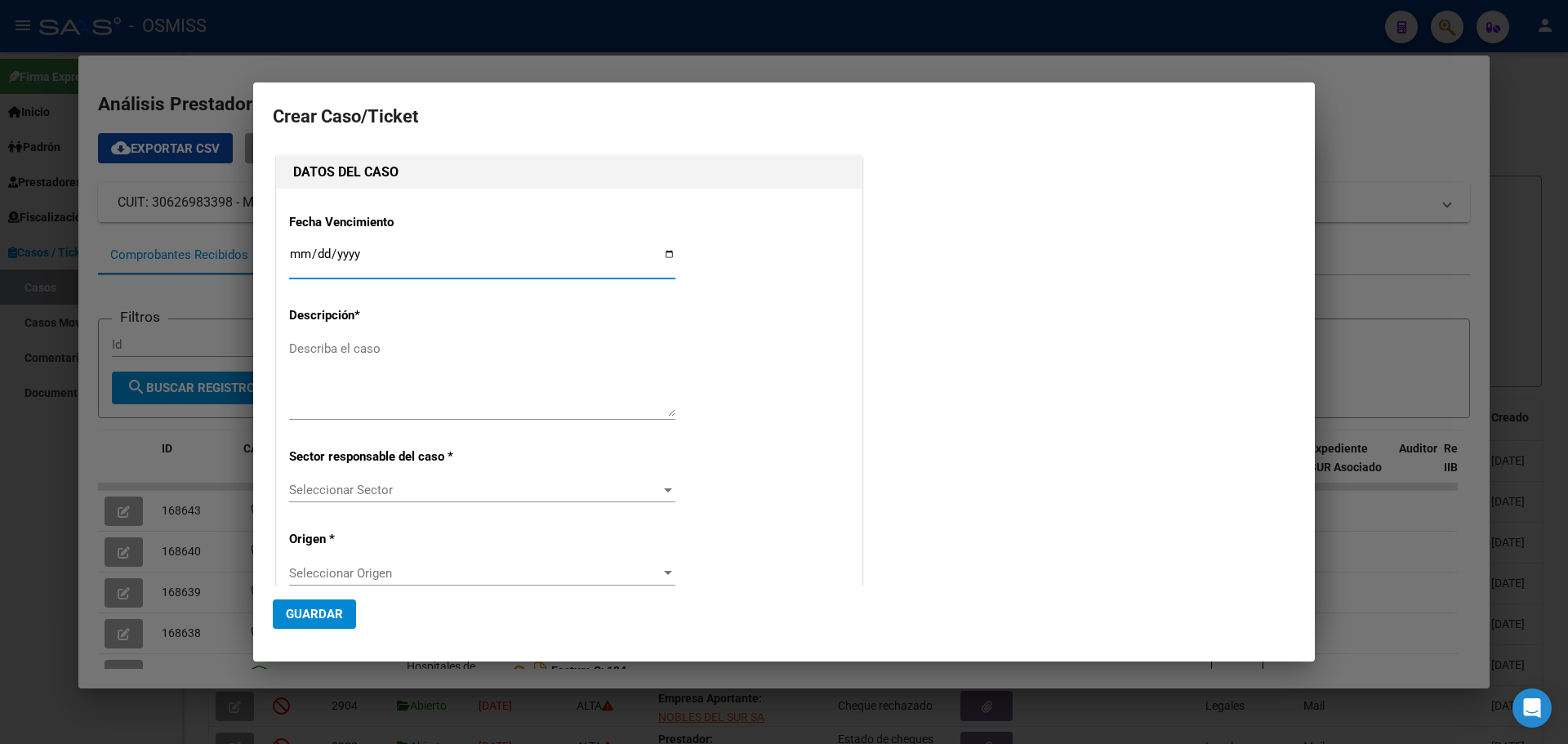
click at [664, 252] on input "Ingresar fecha" at bounding box center [482, 261] width 387 height 26
type input "[DATE]"
click at [350, 346] on textarea "Describa el caso" at bounding box center [482, 378] width 387 height 77
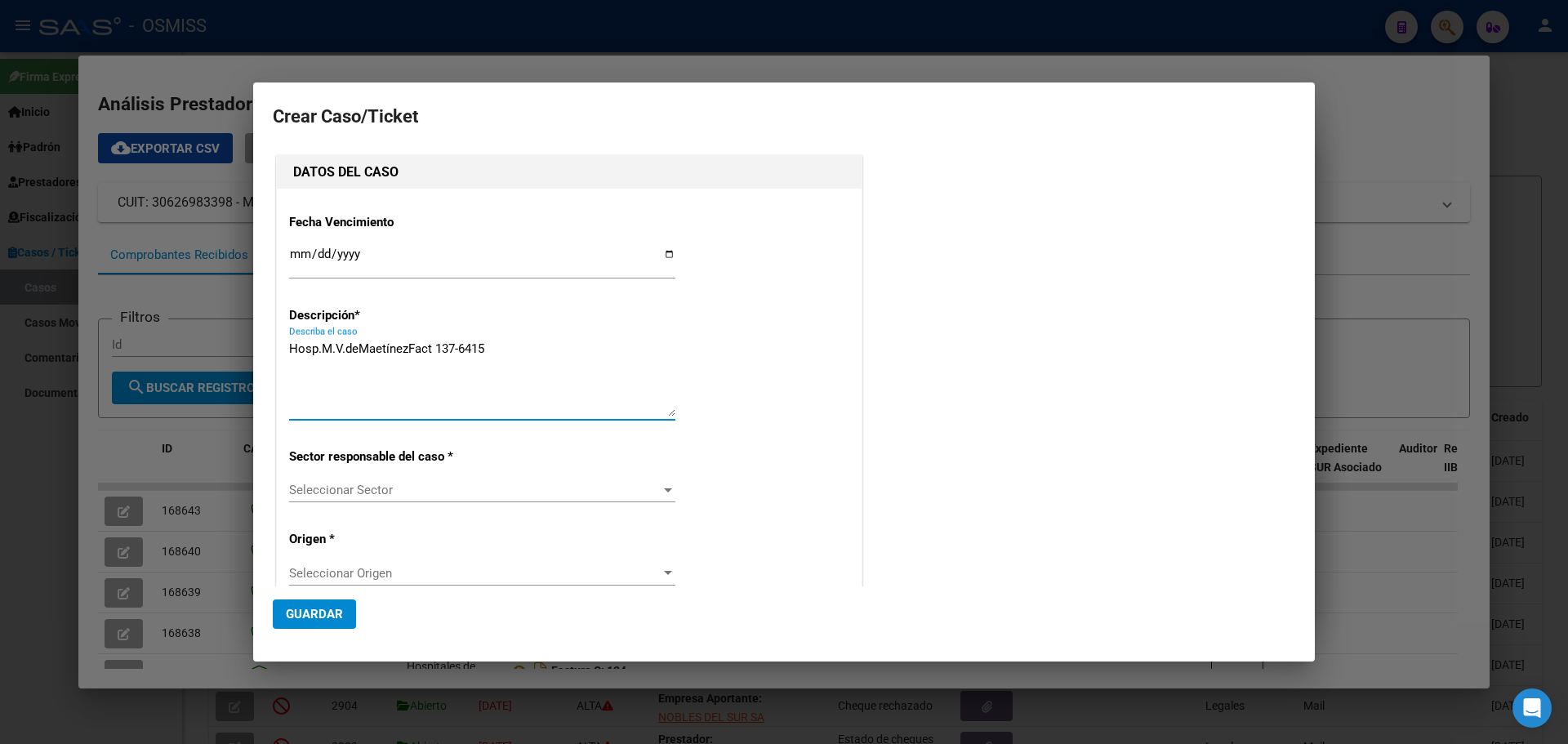
type textarea "Hosp.M.V.deMaetínezFact 137-6415"
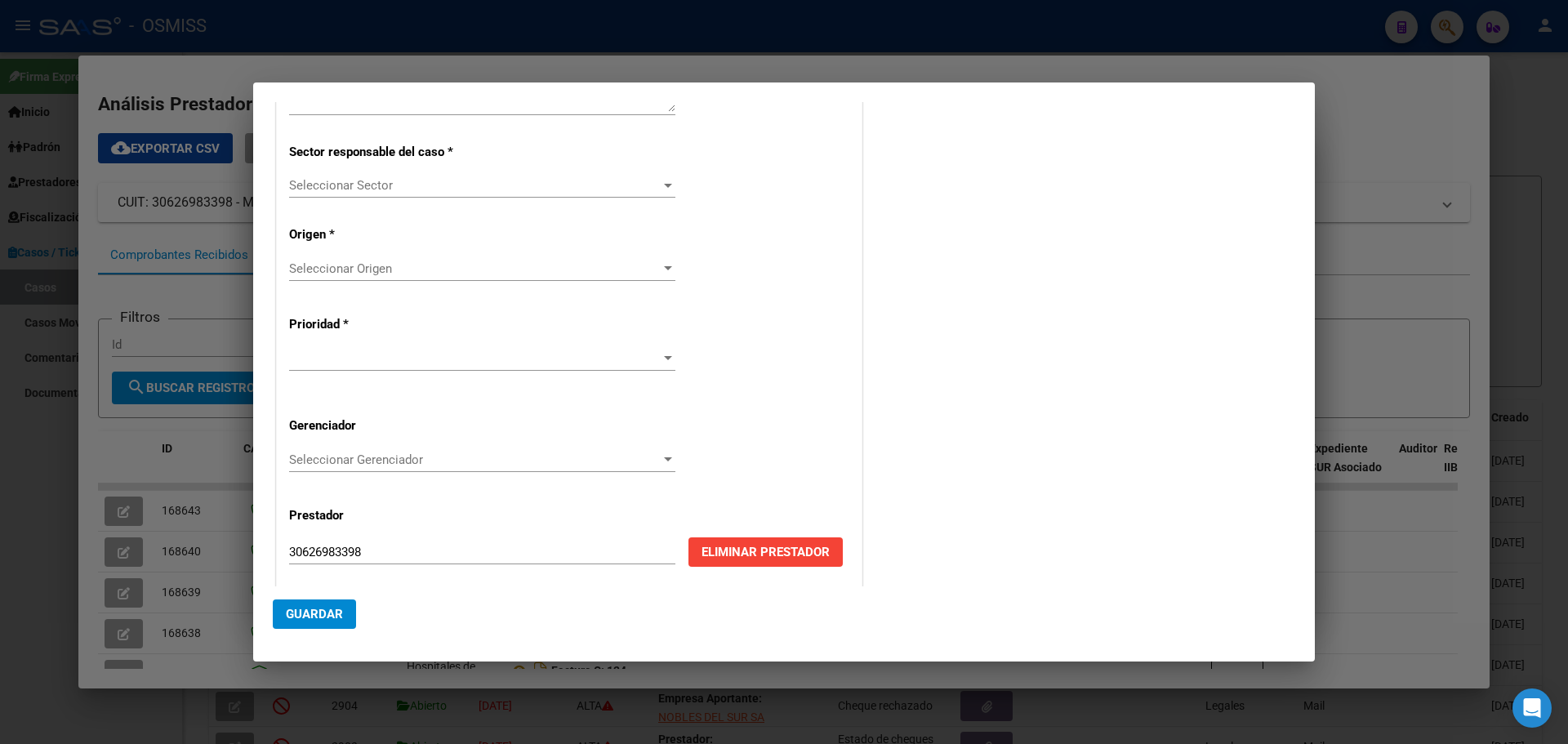
scroll to position [314, 0]
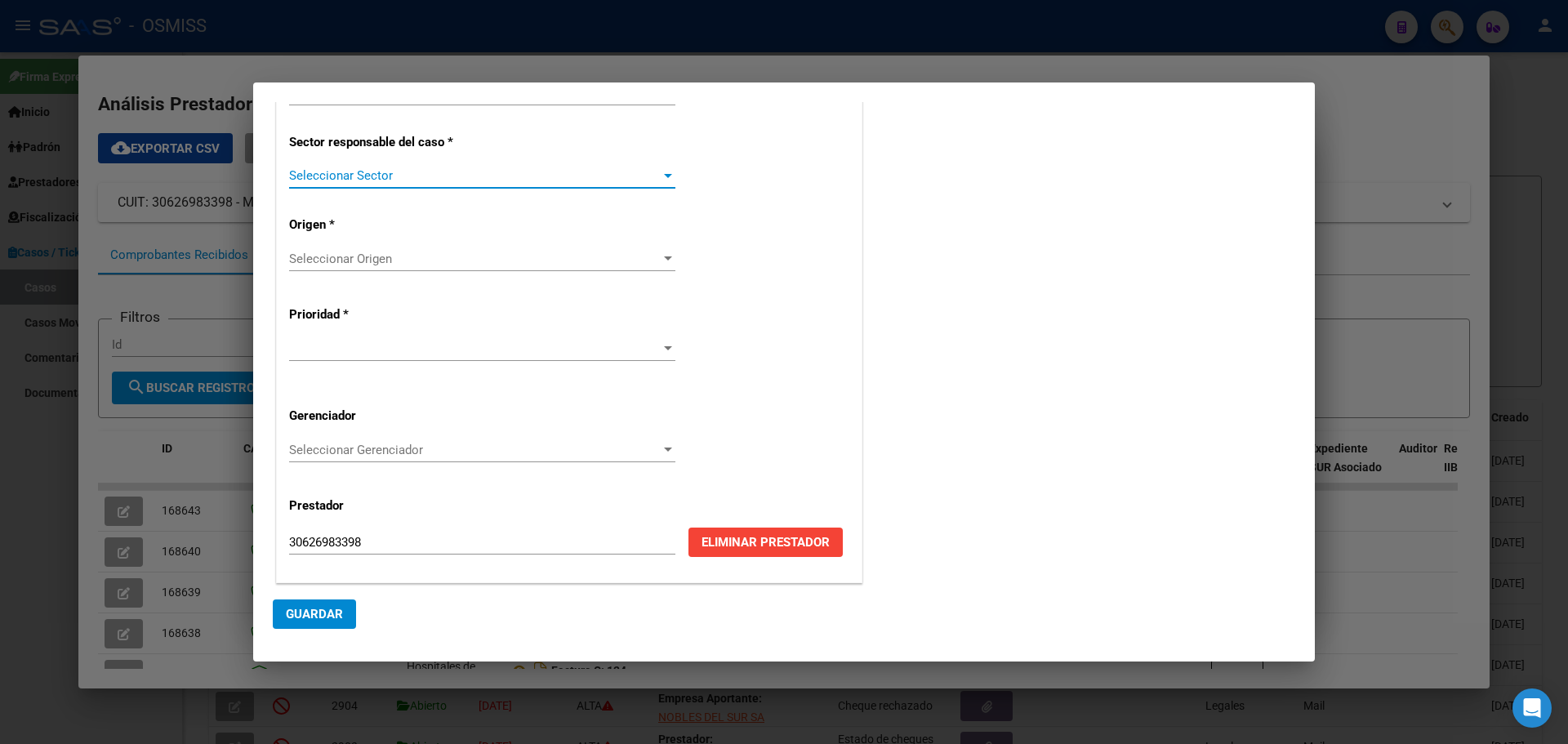
click at [662, 179] on div at bounding box center [668, 175] width 15 height 13
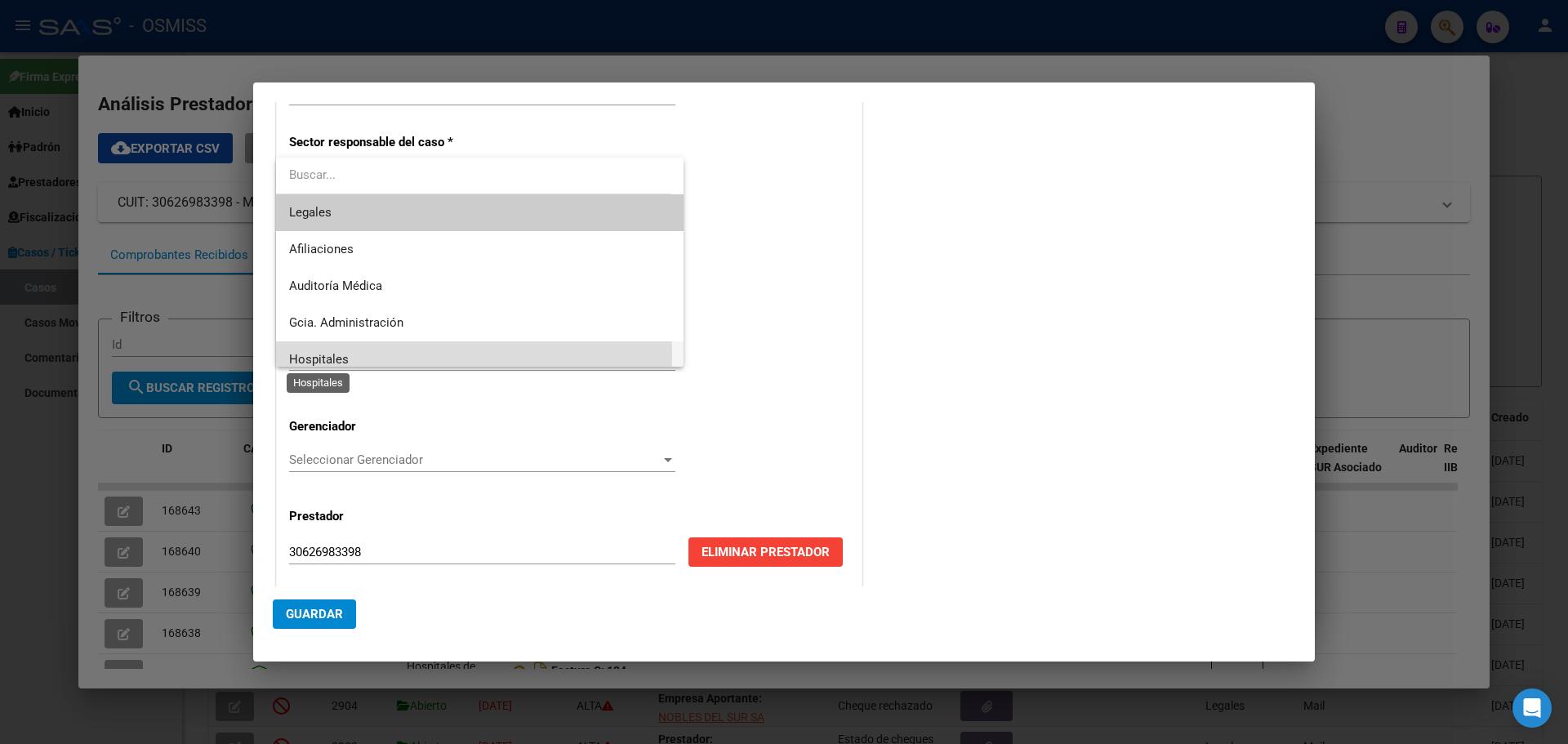
click at [318, 354] on span "Hospitales" at bounding box center [318, 359] width 60 height 15
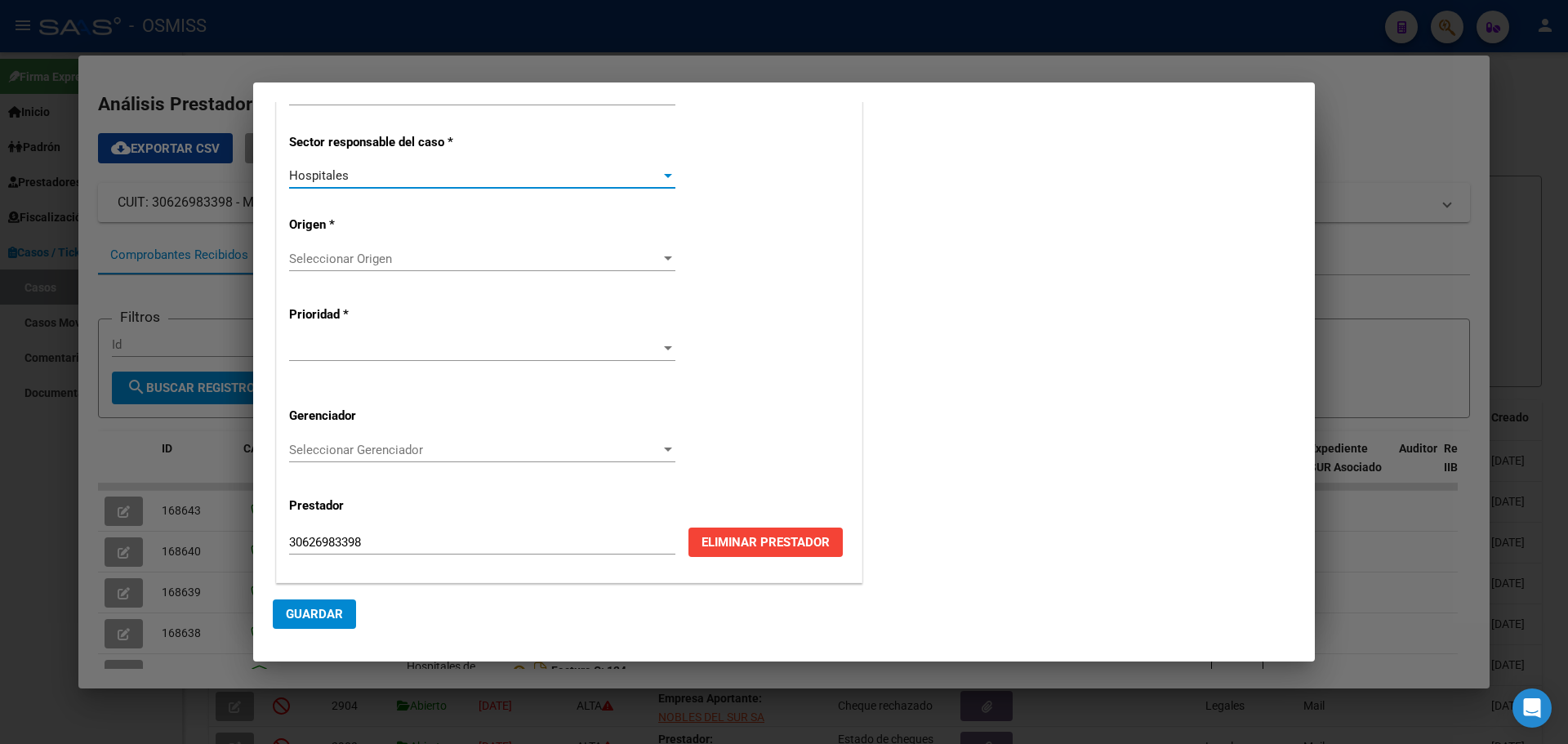
click at [668, 258] on div at bounding box center [668, 258] width 15 height 13
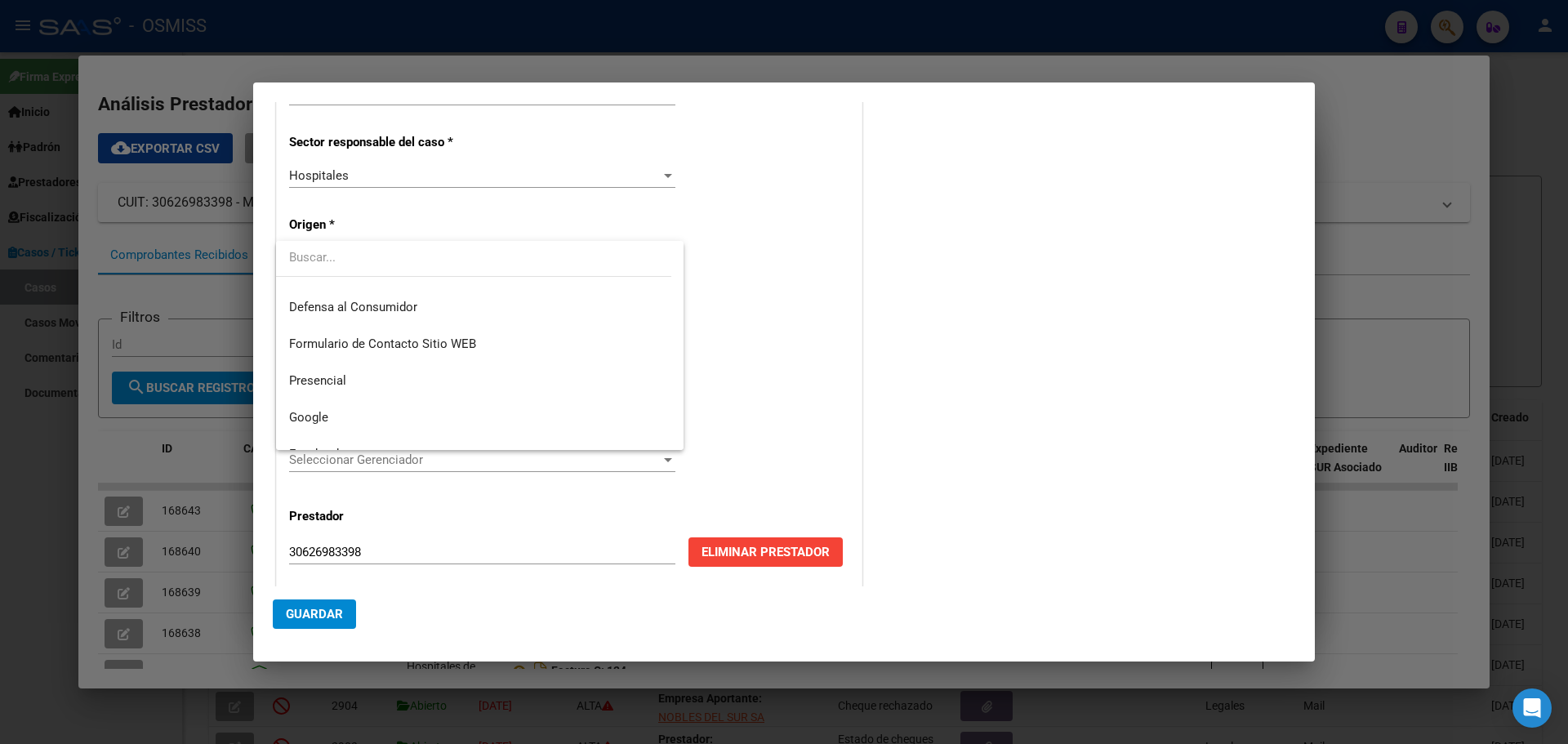
scroll to position [147, 0]
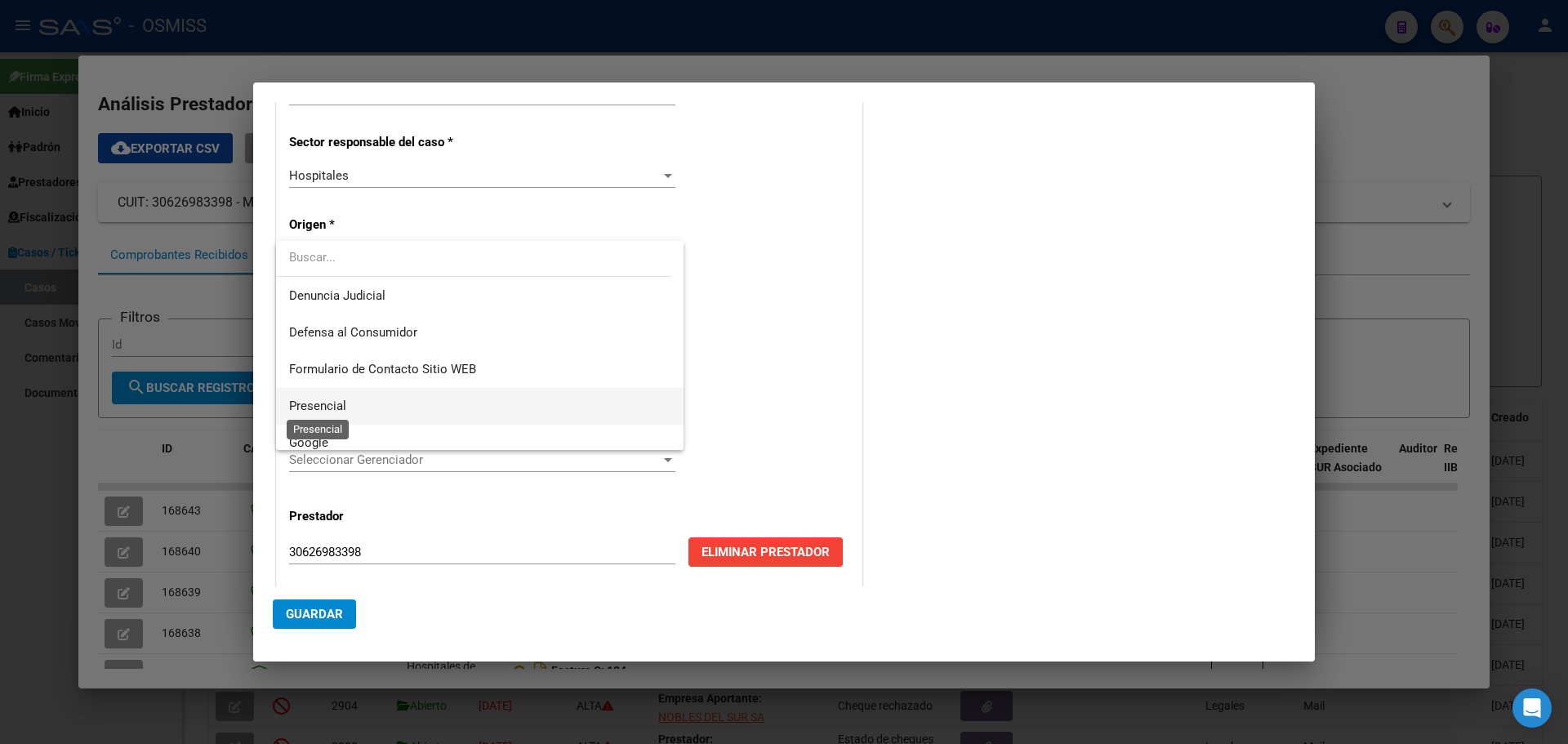
click at [313, 402] on span "Presencial" at bounding box center [317, 406] width 57 height 15
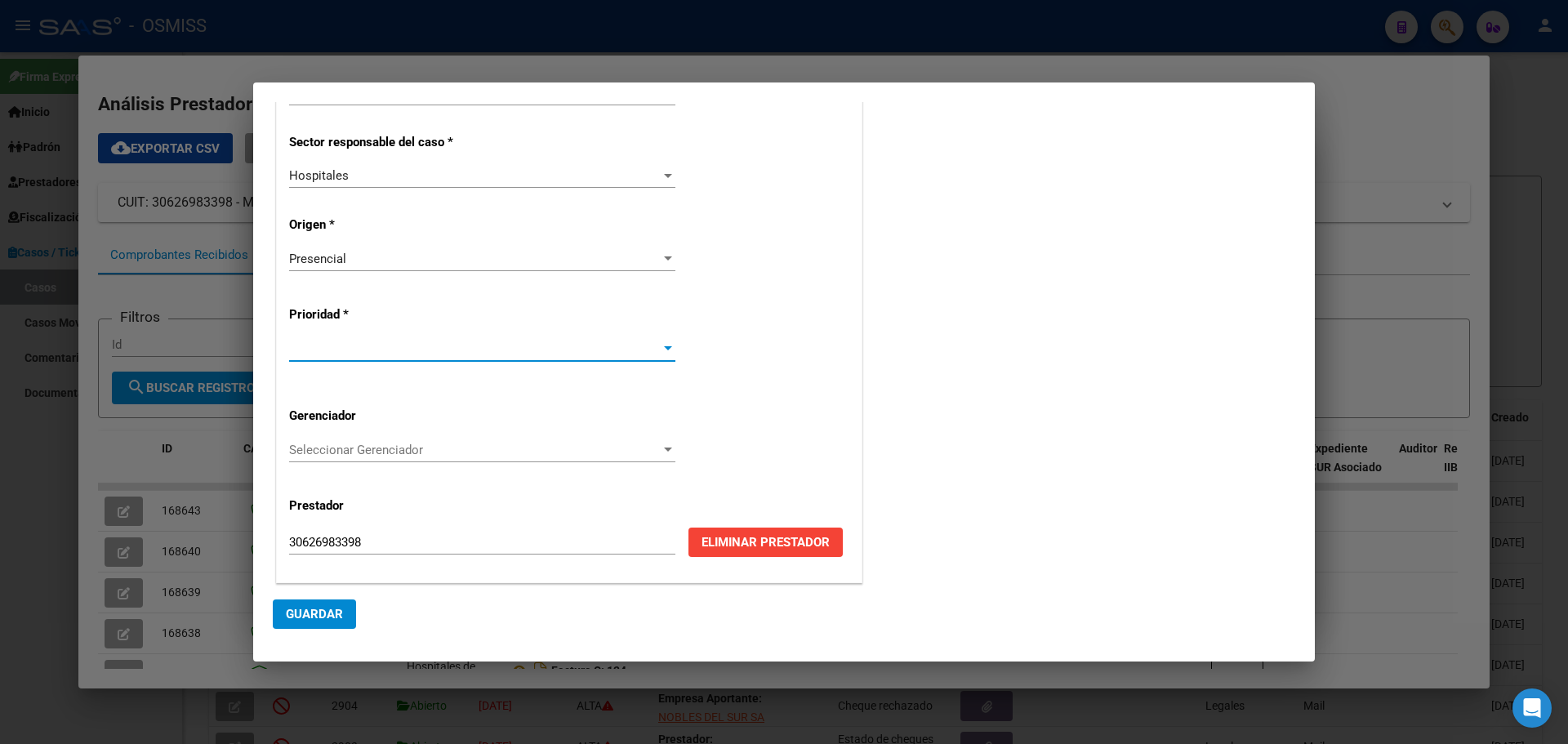
click at [661, 348] on div at bounding box center [668, 348] width 15 height 13
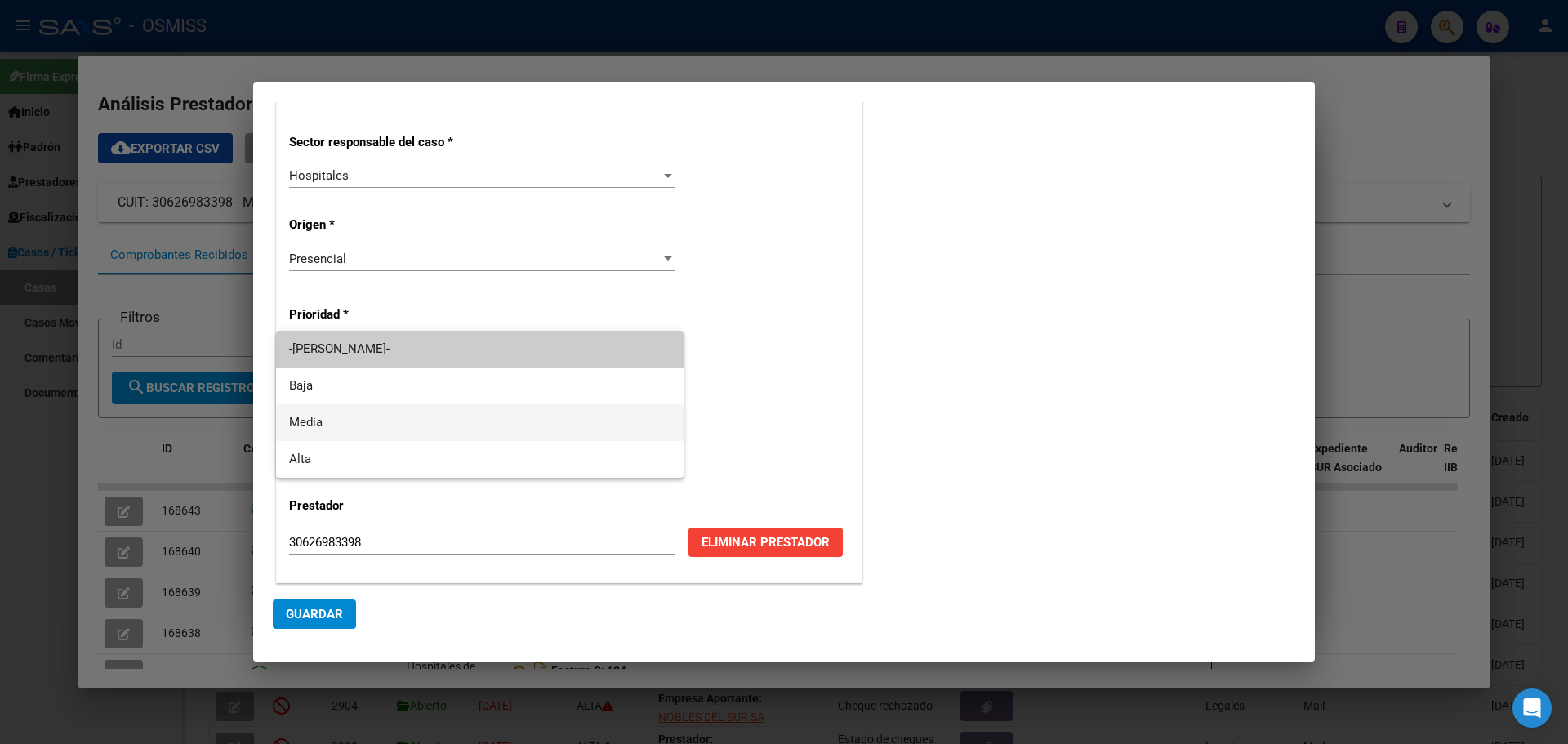
click at [298, 425] on span "Media" at bounding box center [480, 423] width 382 height 37
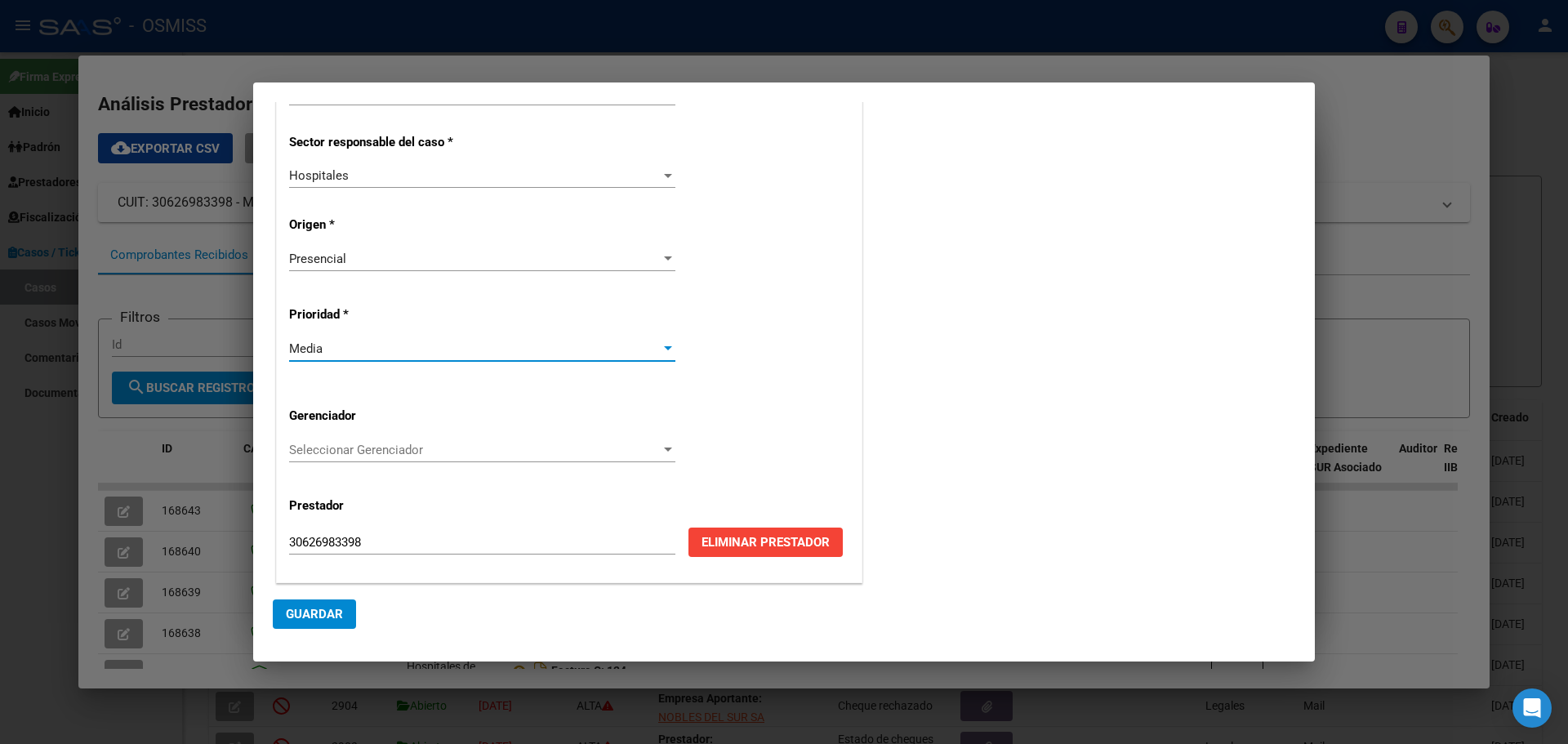
click at [664, 449] on div at bounding box center [668, 450] width 8 height 4
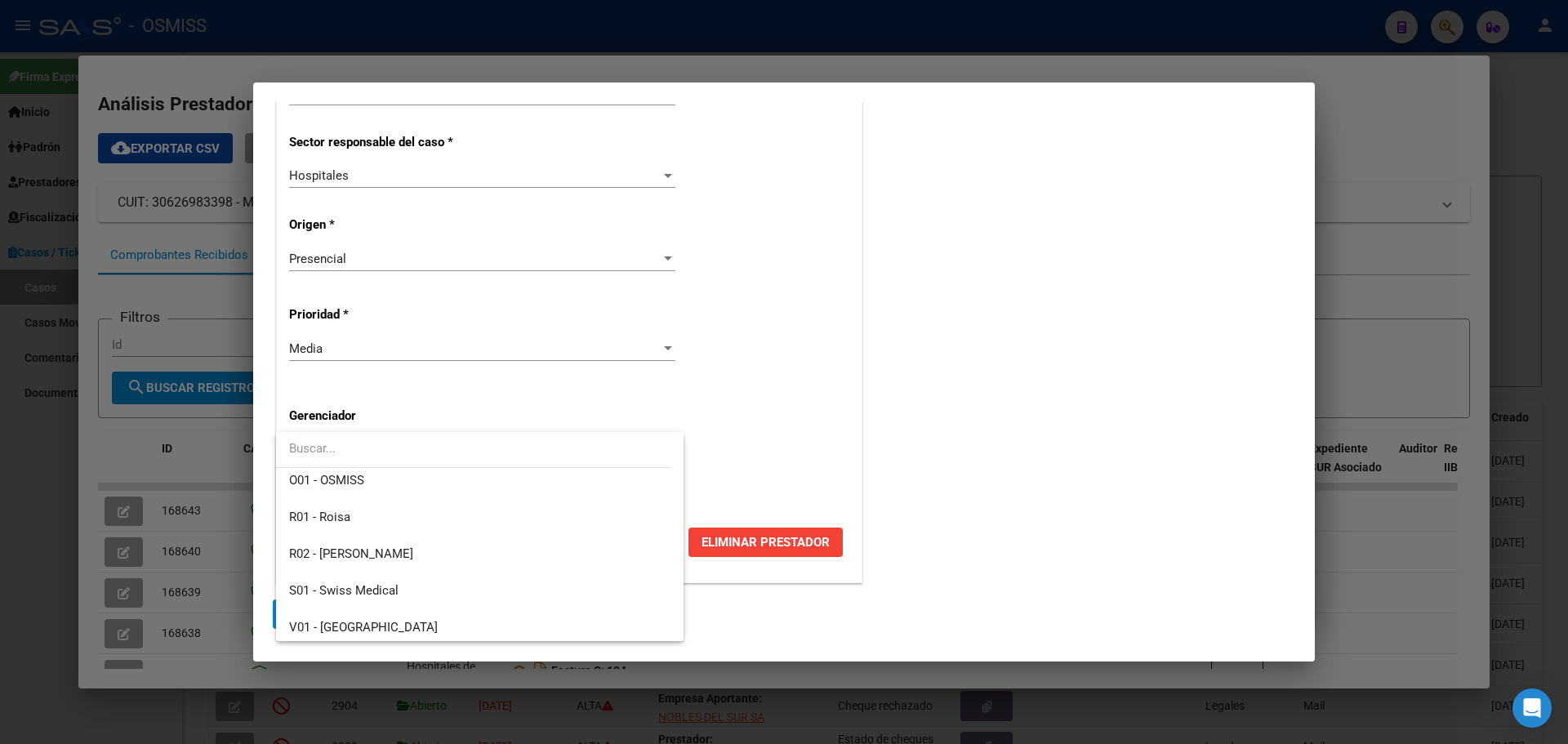
scroll to position [489, 0]
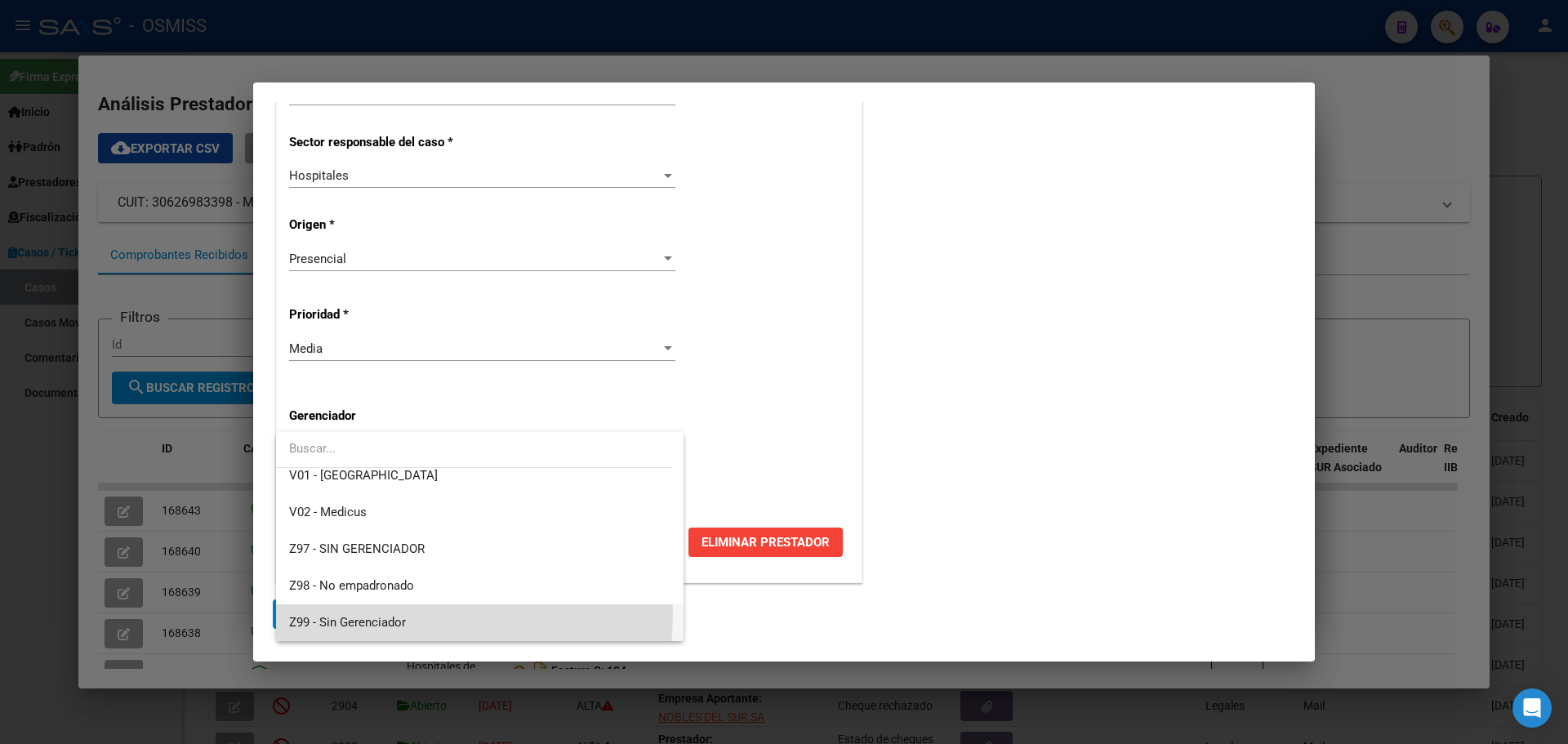
click at [347, 481] on span "Z99 - Sin Gerenciador" at bounding box center [480, 623] width 382 height 37
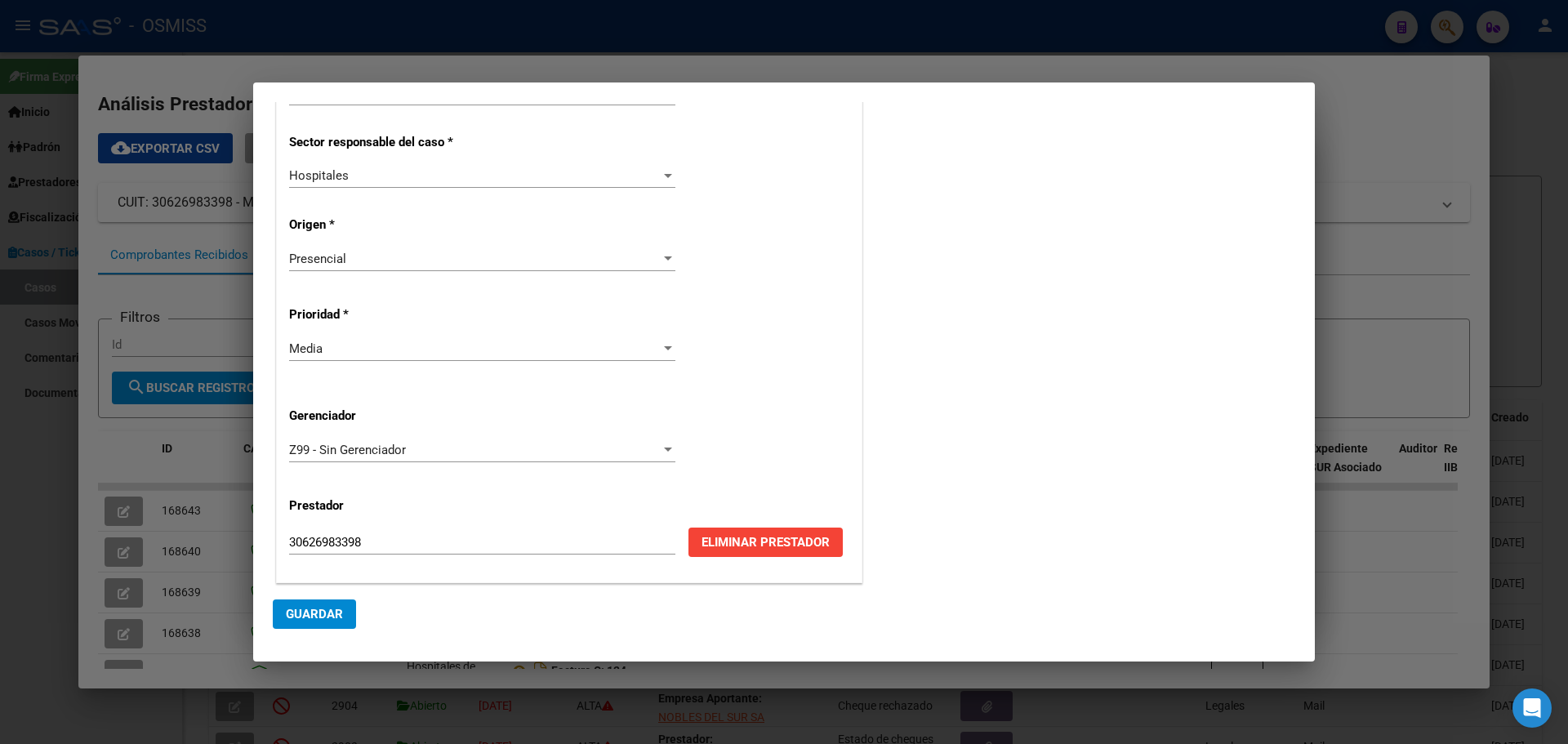
click at [301, 481] on span "Guardar" at bounding box center [314, 614] width 57 height 15
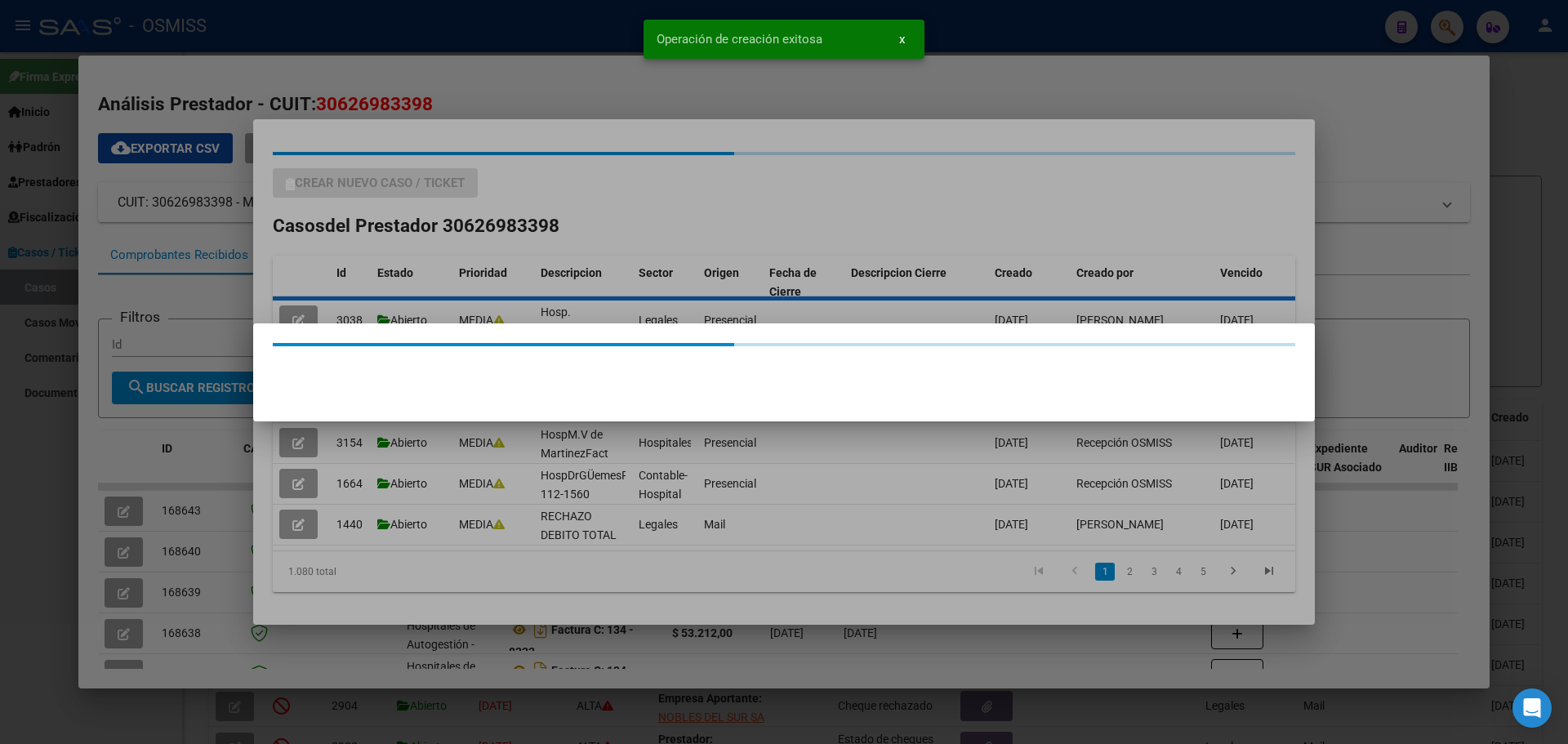
scroll to position [0, 0]
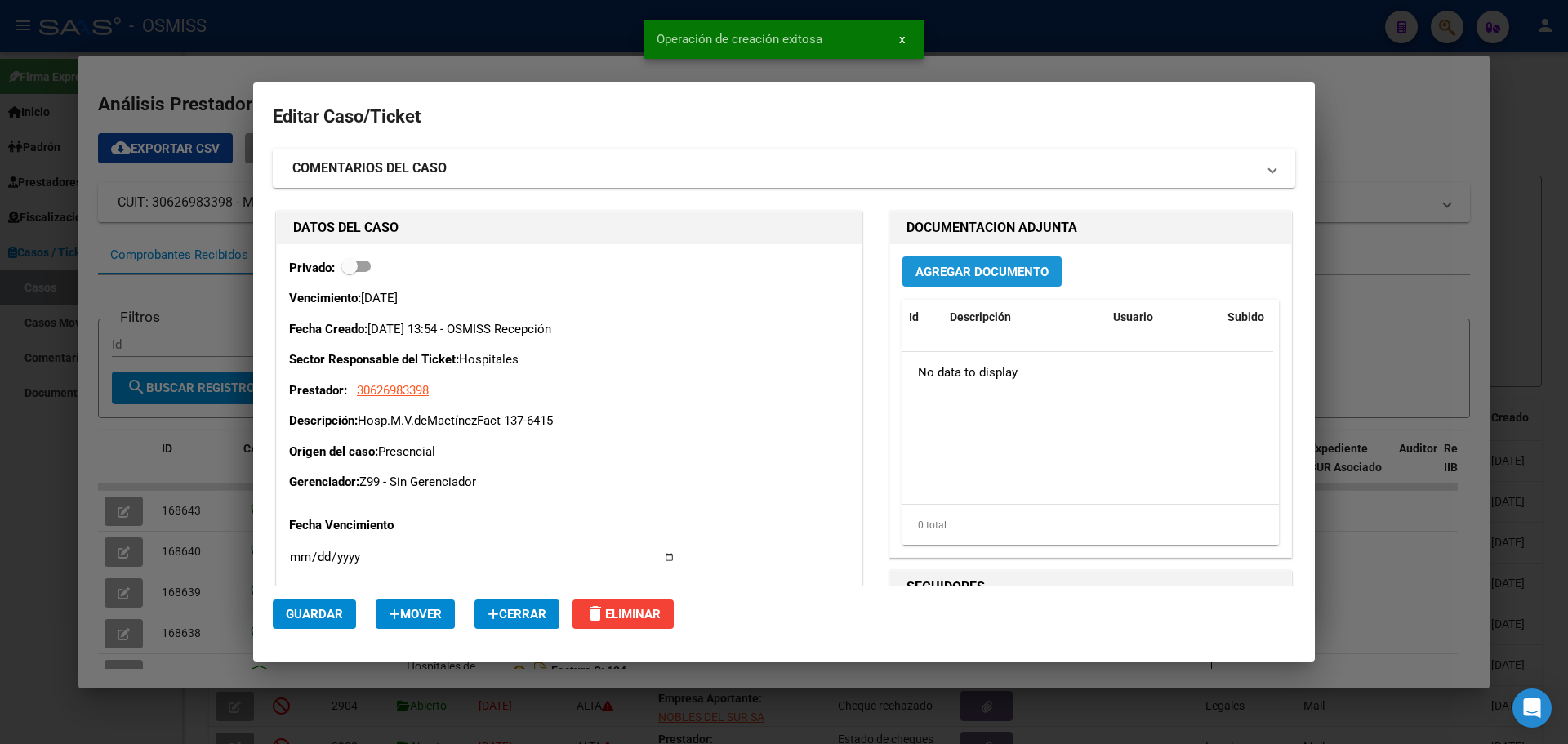
click at [821, 275] on span "Agregar Documento" at bounding box center [983, 271] width 133 height 15
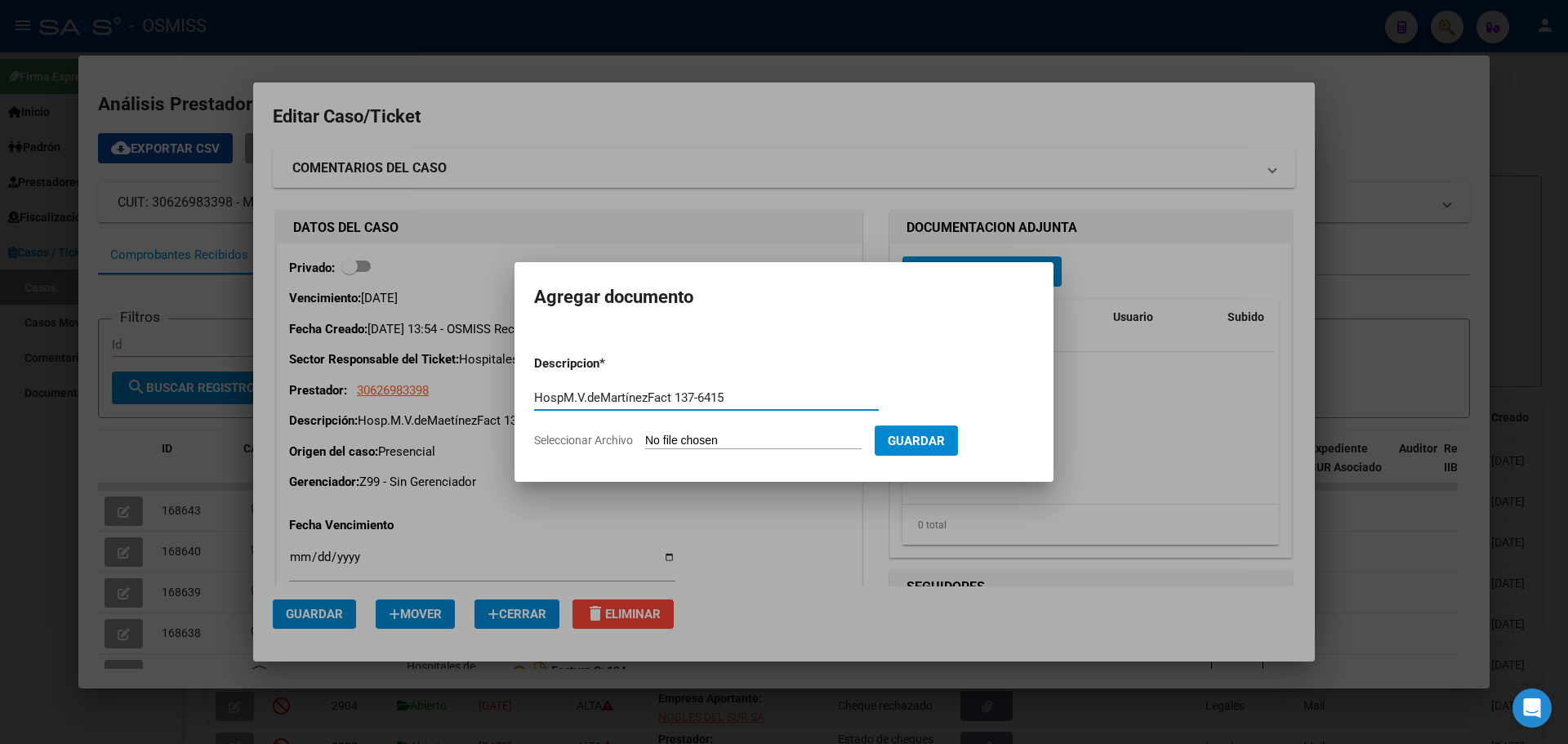
type input "HospM.V.deMartínezFact 137-6415"
click at [607, 439] on span "Seleccionar Archivo" at bounding box center [584, 440] width 99 height 13
click at [646, 439] on input "Seleccionar Archivo" at bounding box center [753, 442] width 216 height 16
type input "C:\fakepath\Fact 6415.pdf"
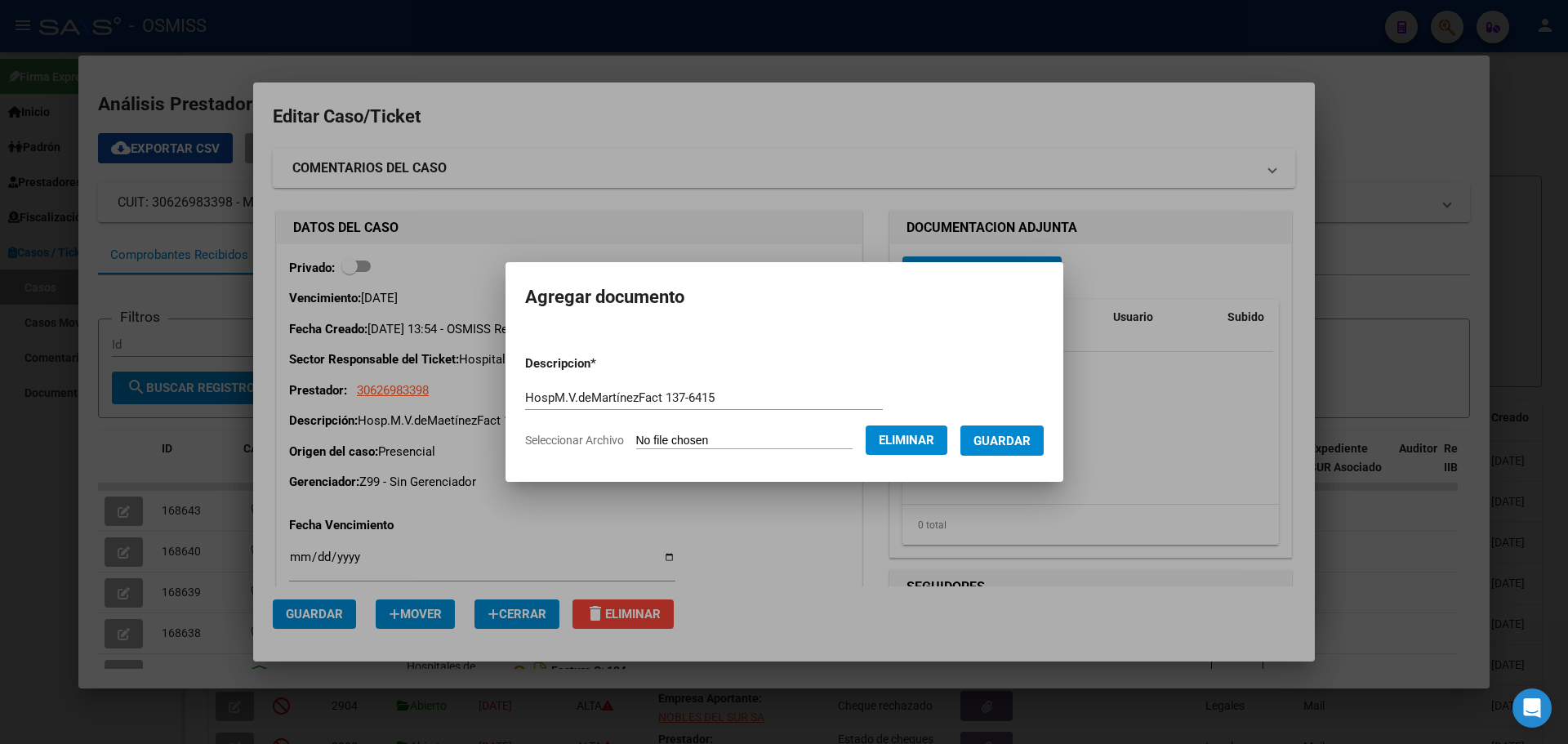
click at [821, 437] on span "Guardar" at bounding box center [1002, 441] width 57 height 15
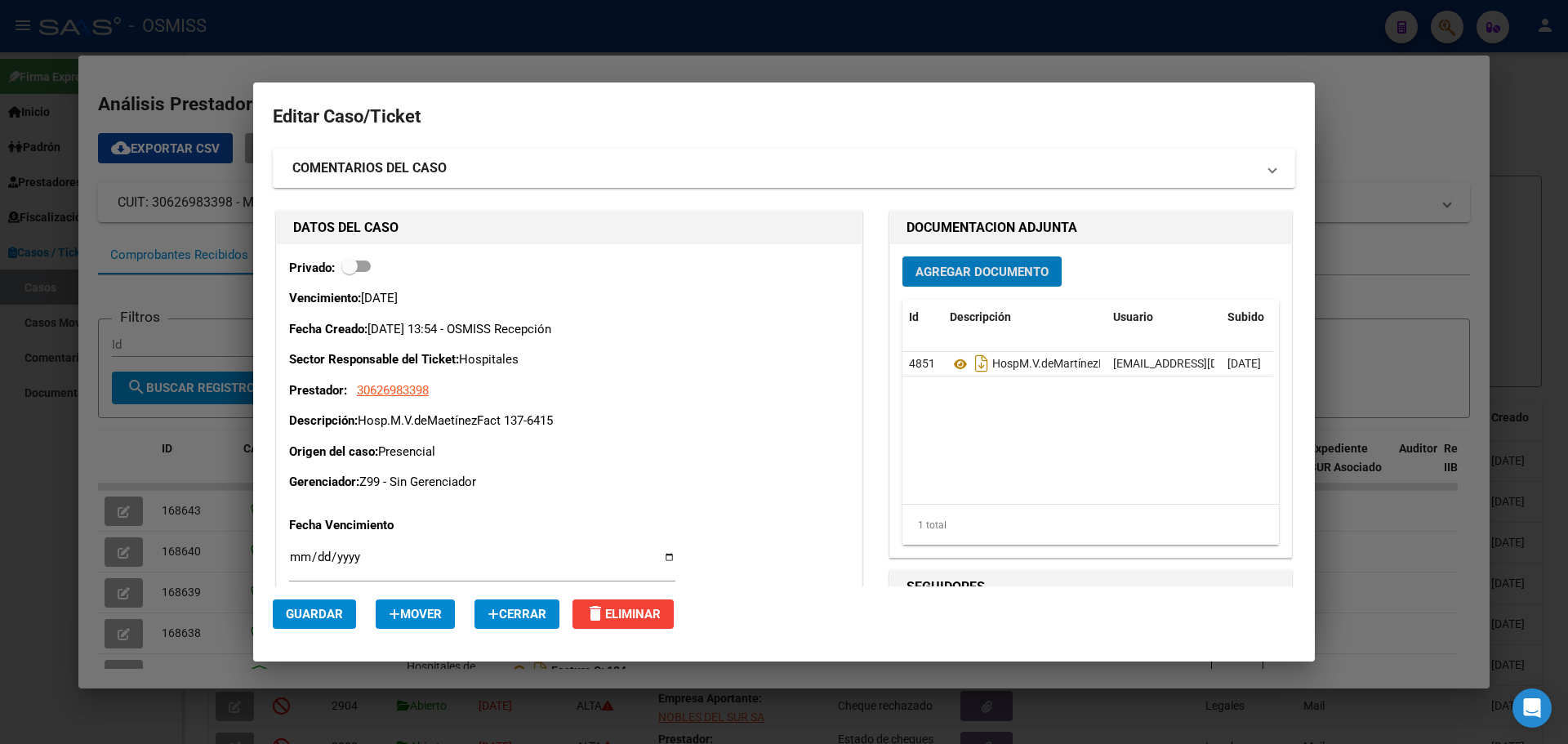
click at [275, 64] on div at bounding box center [784, 372] width 1568 height 744
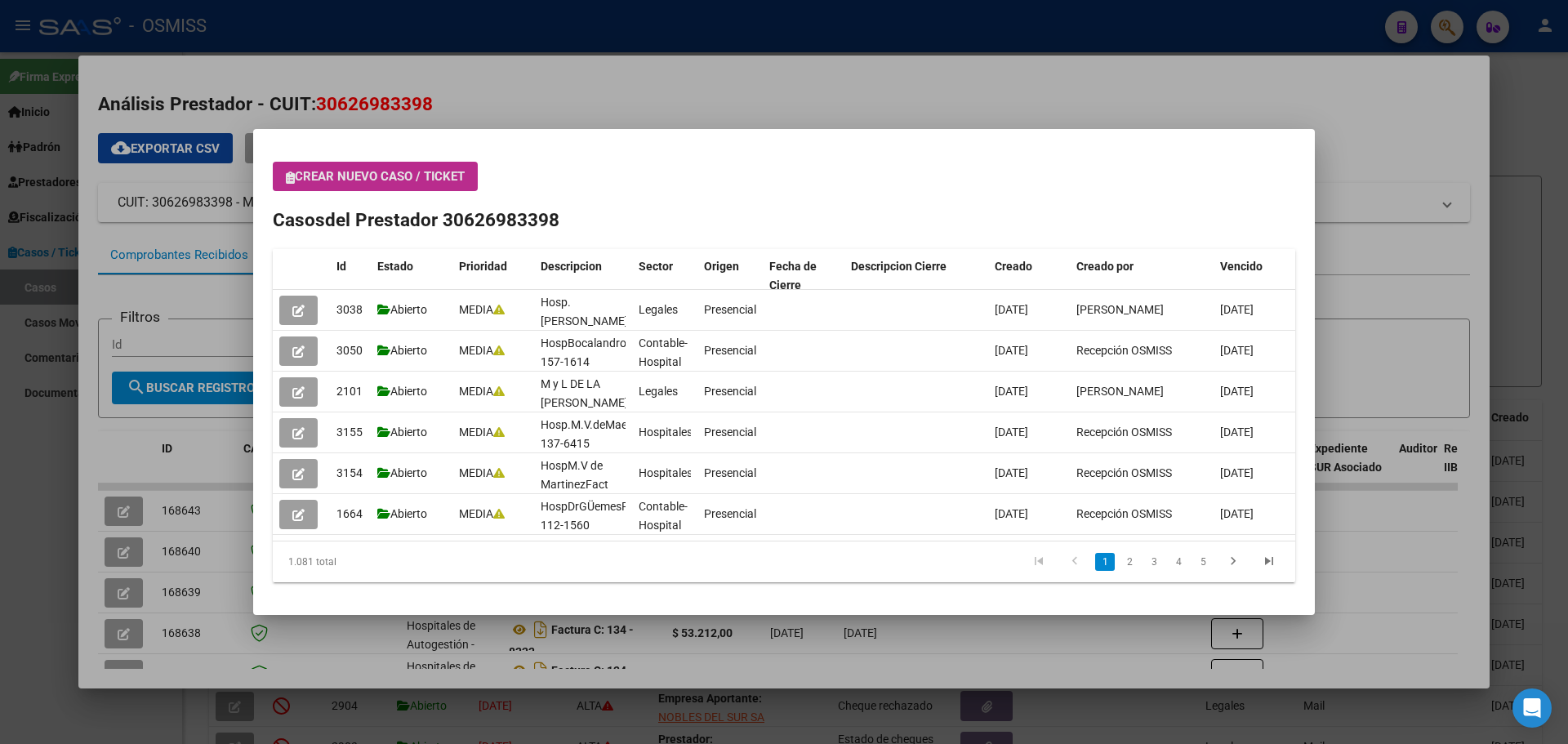
click at [287, 184] on button "Crear nuevo caso / ticket" at bounding box center [375, 177] width 205 height 30
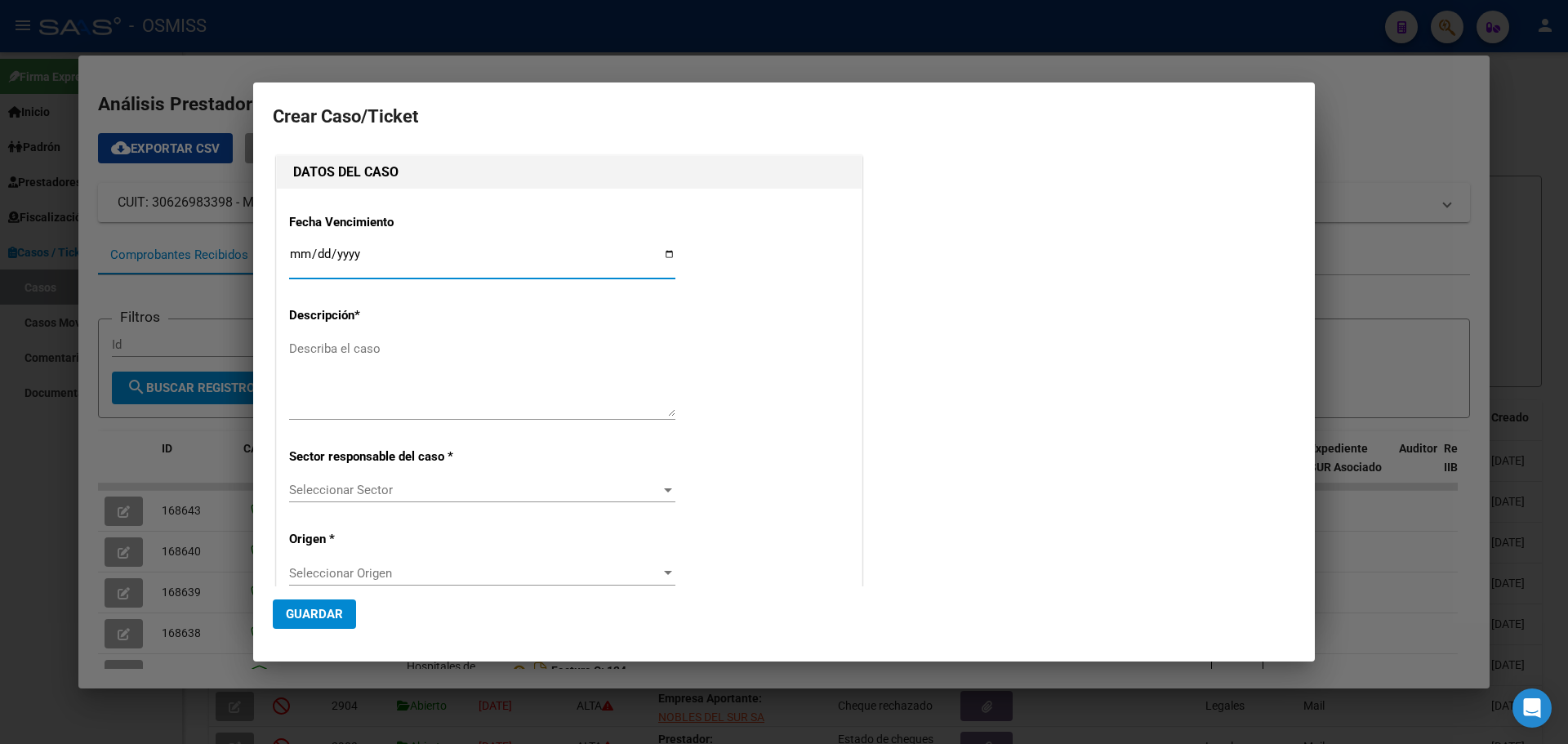
click at [660, 252] on input "Ingresar fecha" at bounding box center [482, 261] width 387 height 26
type input "[DATE]"
click at [332, 360] on textarea "Describa el caso" at bounding box center [482, 378] width 387 height 77
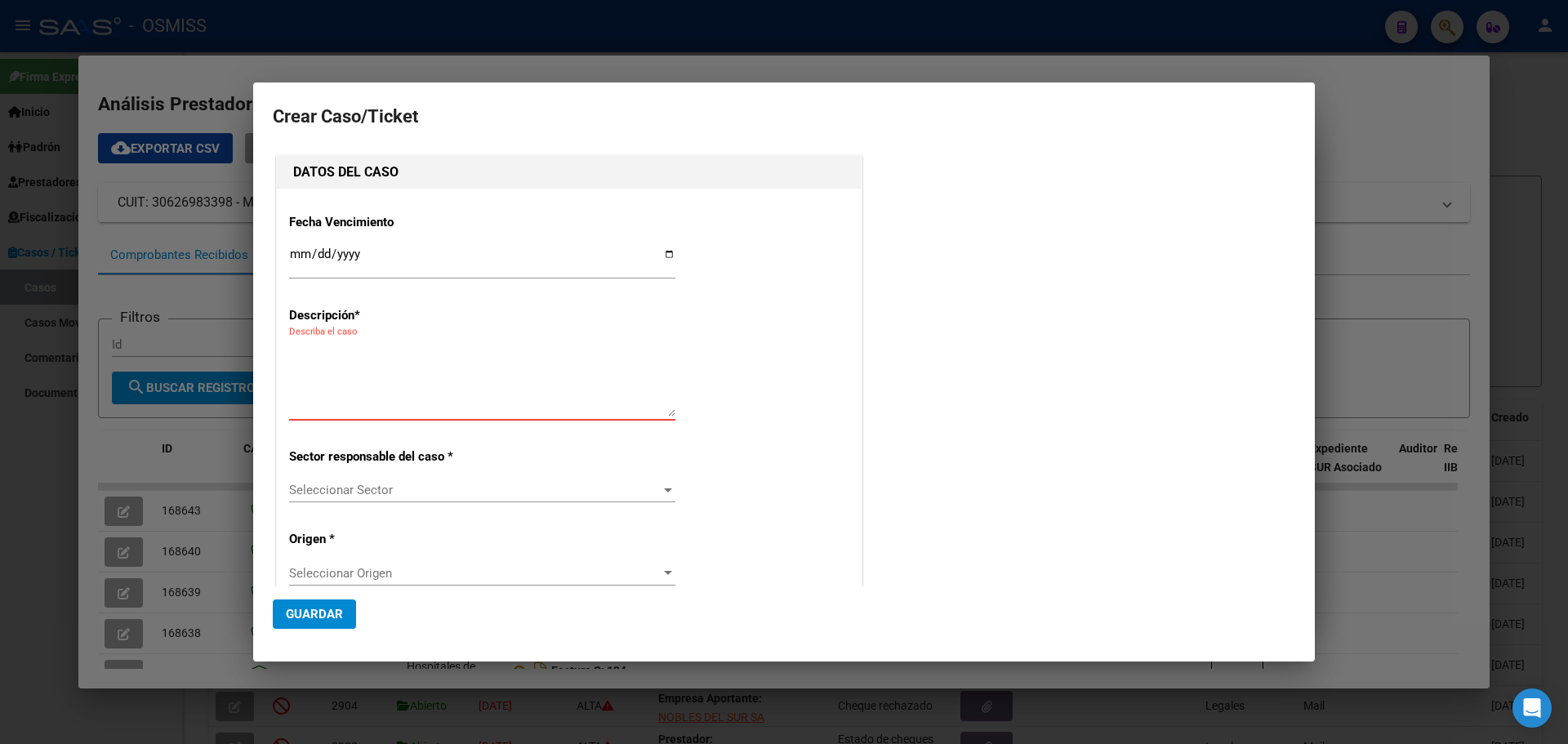
click at [305, 360] on textarea "Describa el caso" at bounding box center [482, 378] width 387 height 77
type textarea "HospM.V.deMartínezFact 137-6382"
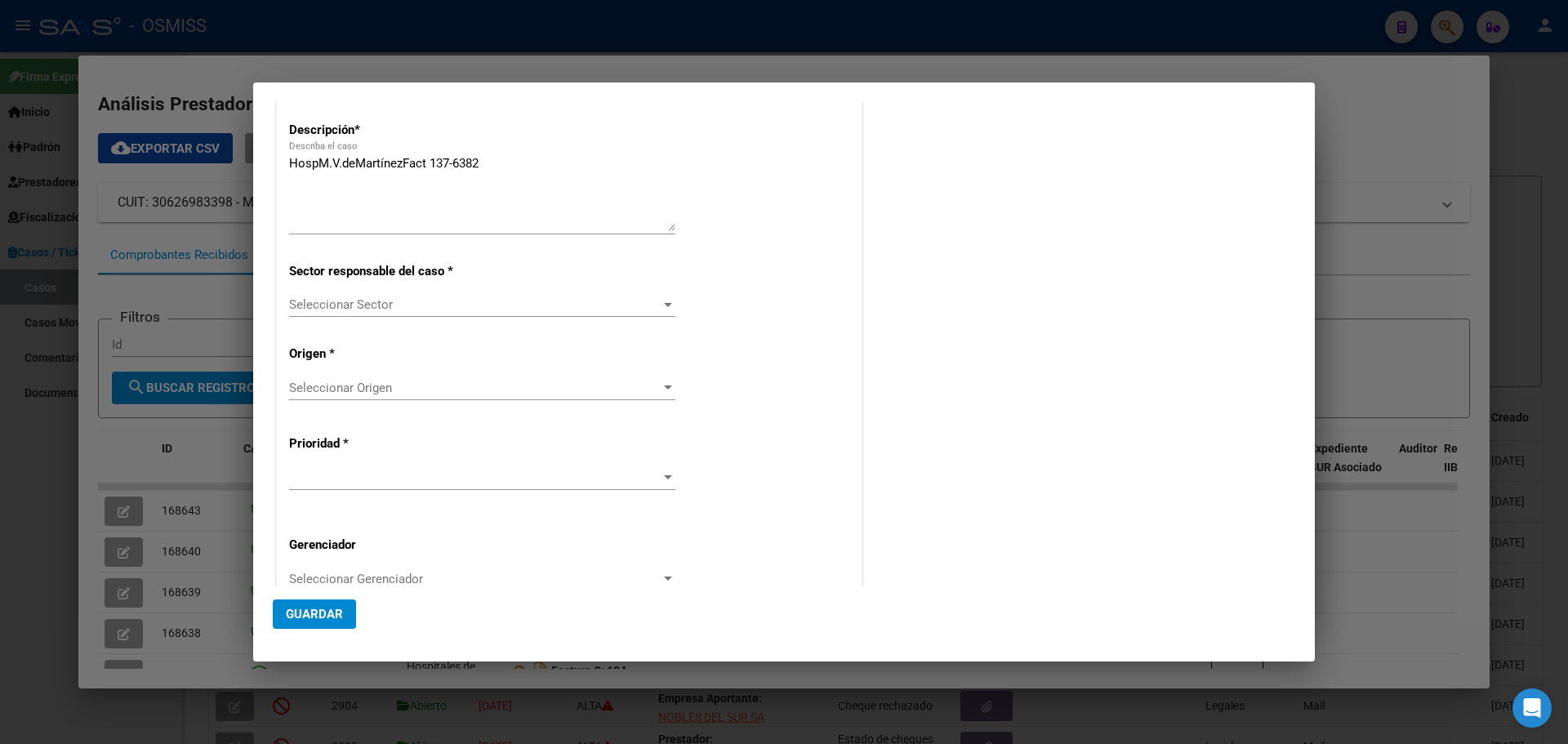
scroll to position [314, 0]
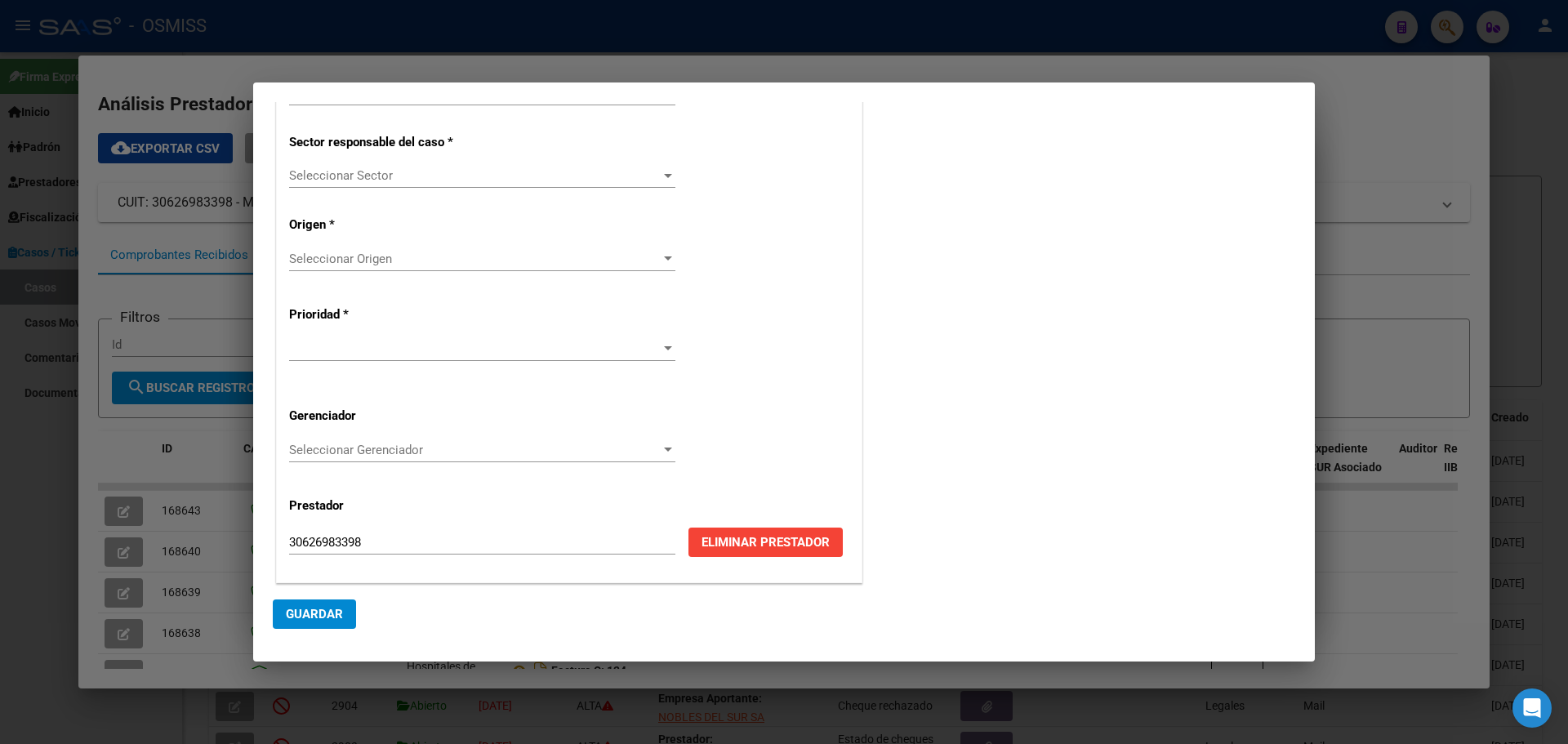
click at [664, 177] on div at bounding box center [668, 176] width 8 height 4
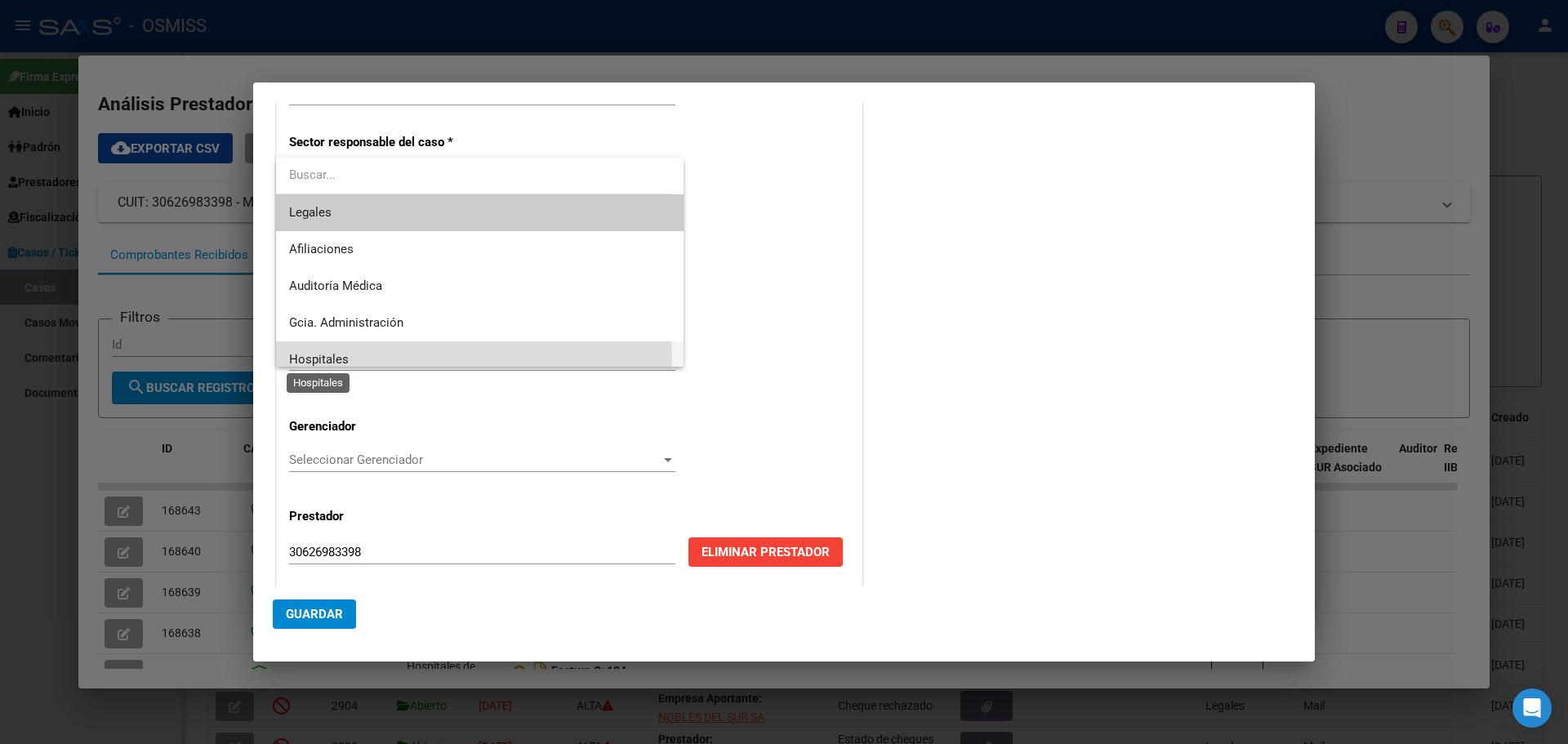
click at [312, 356] on span "Hospitales" at bounding box center [318, 359] width 60 height 15
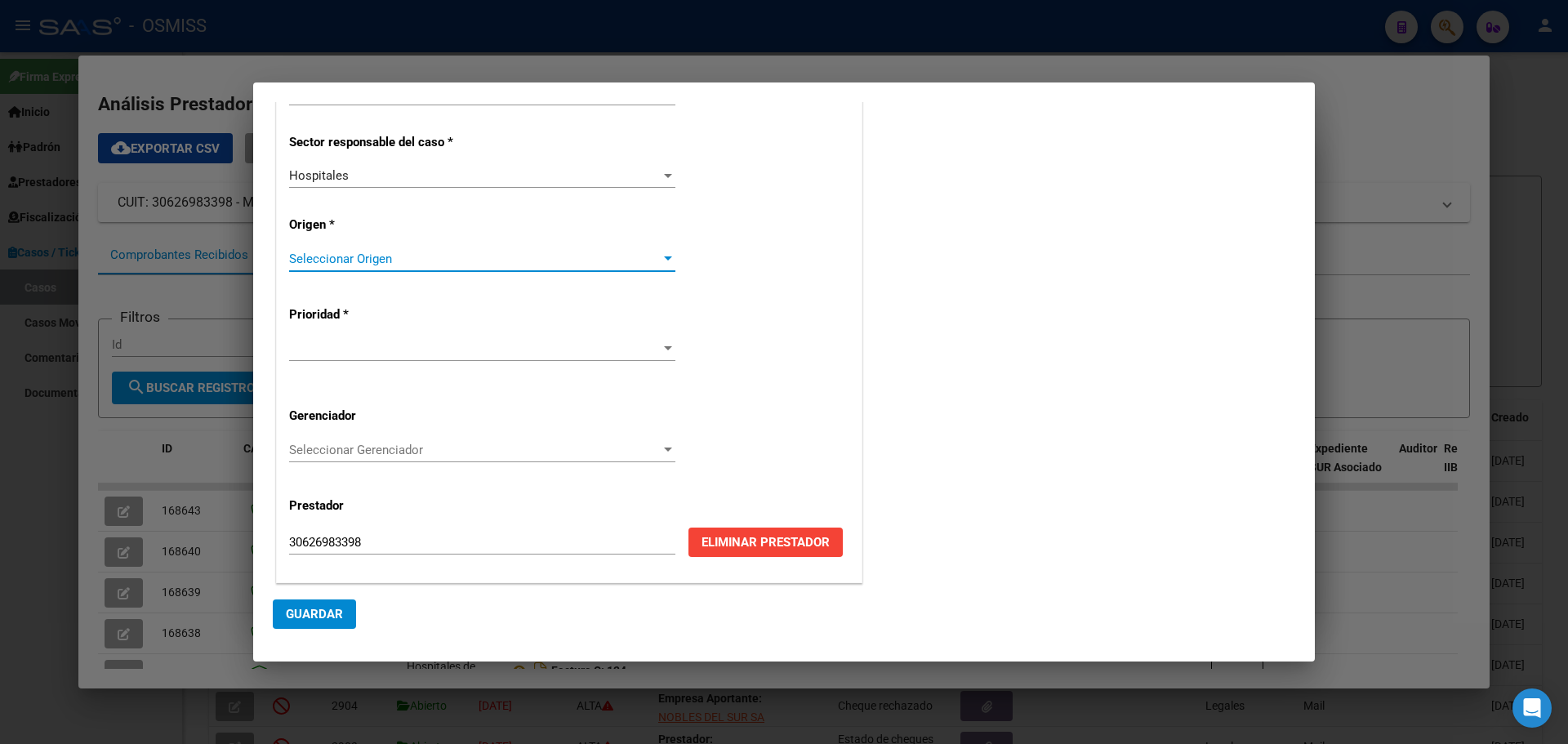
click at [664, 256] on div at bounding box center [668, 258] width 8 height 4
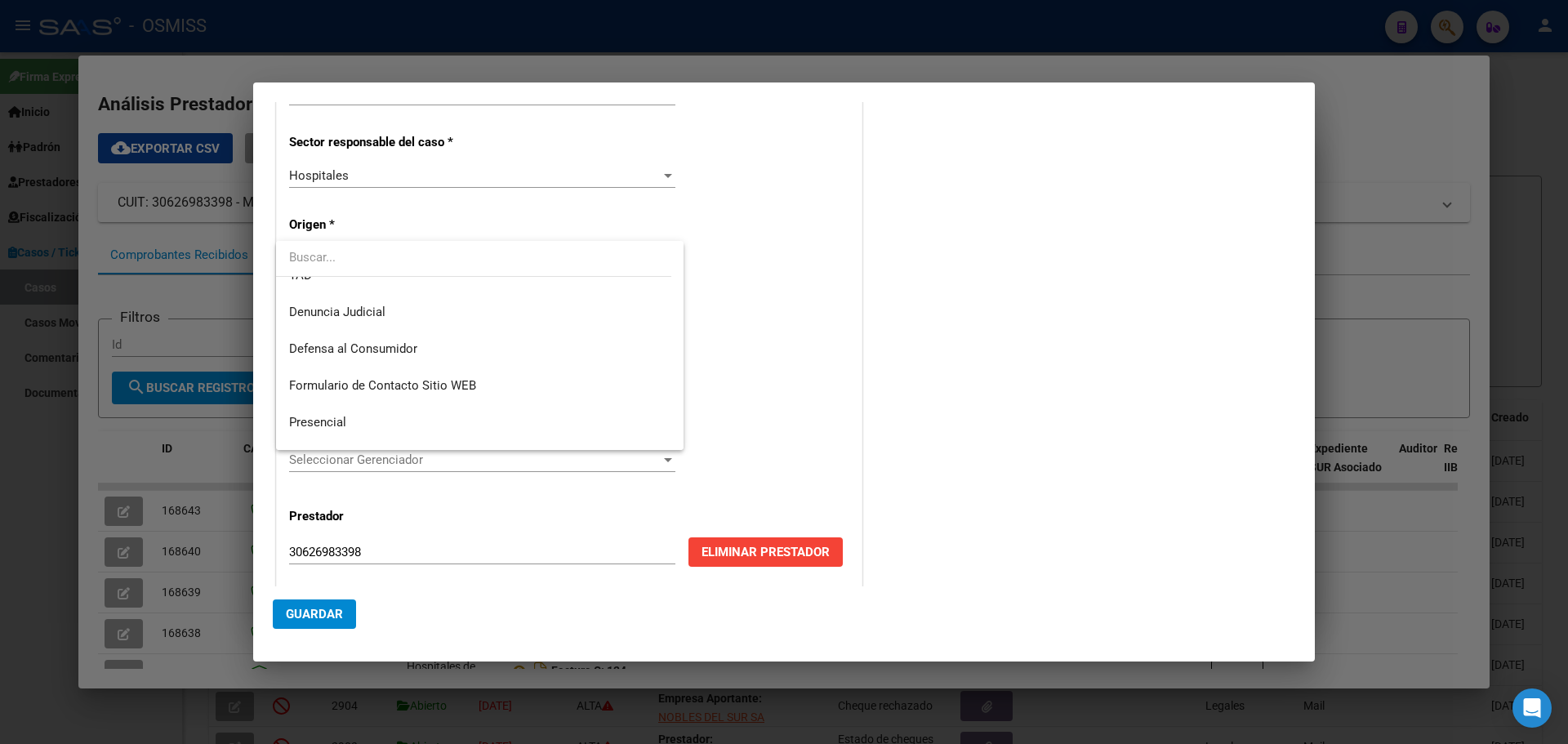
scroll to position [164, 0]
click at [373, 388] on span "Presencial" at bounding box center [480, 390] width 382 height 37
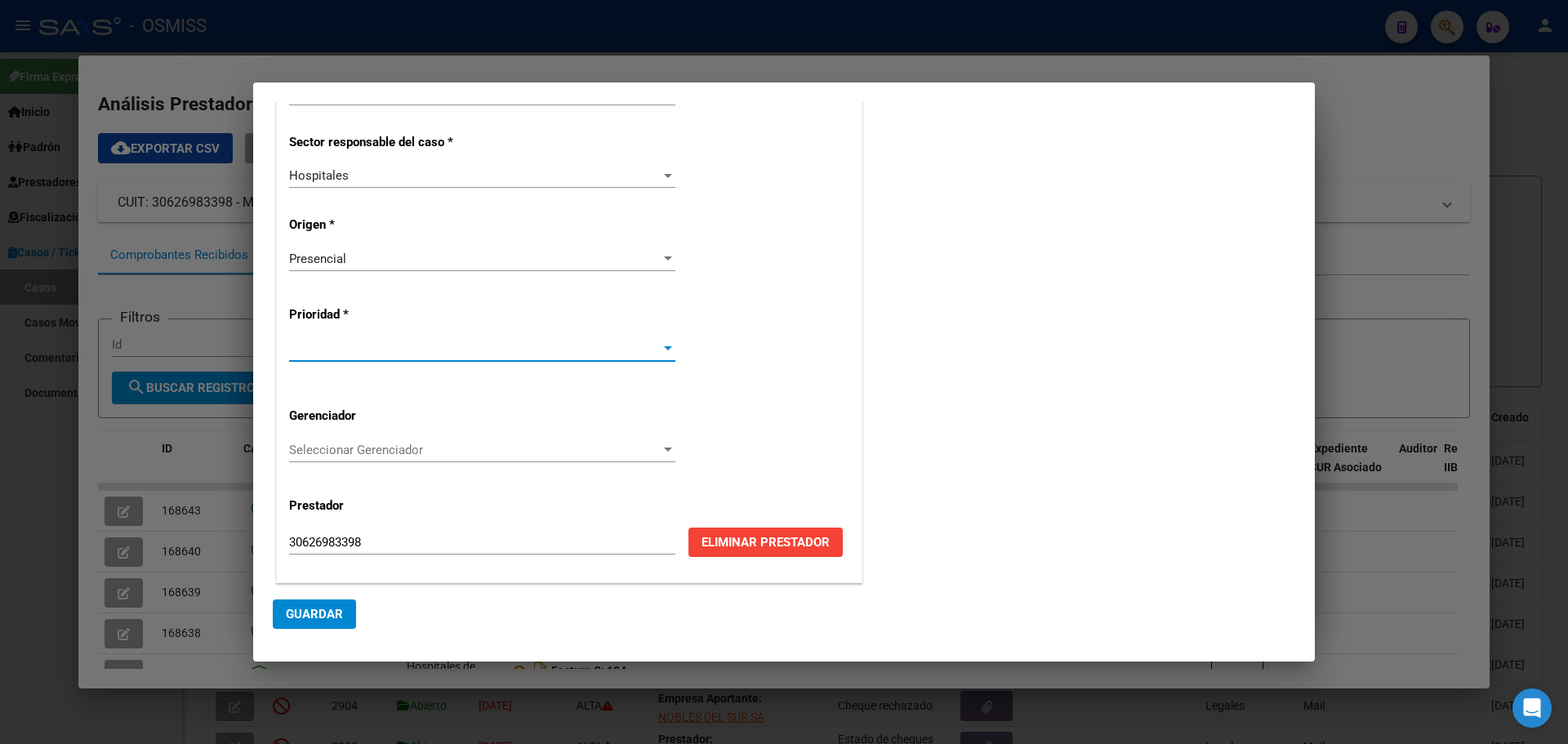
click at [664, 349] on div at bounding box center [668, 348] width 8 height 4
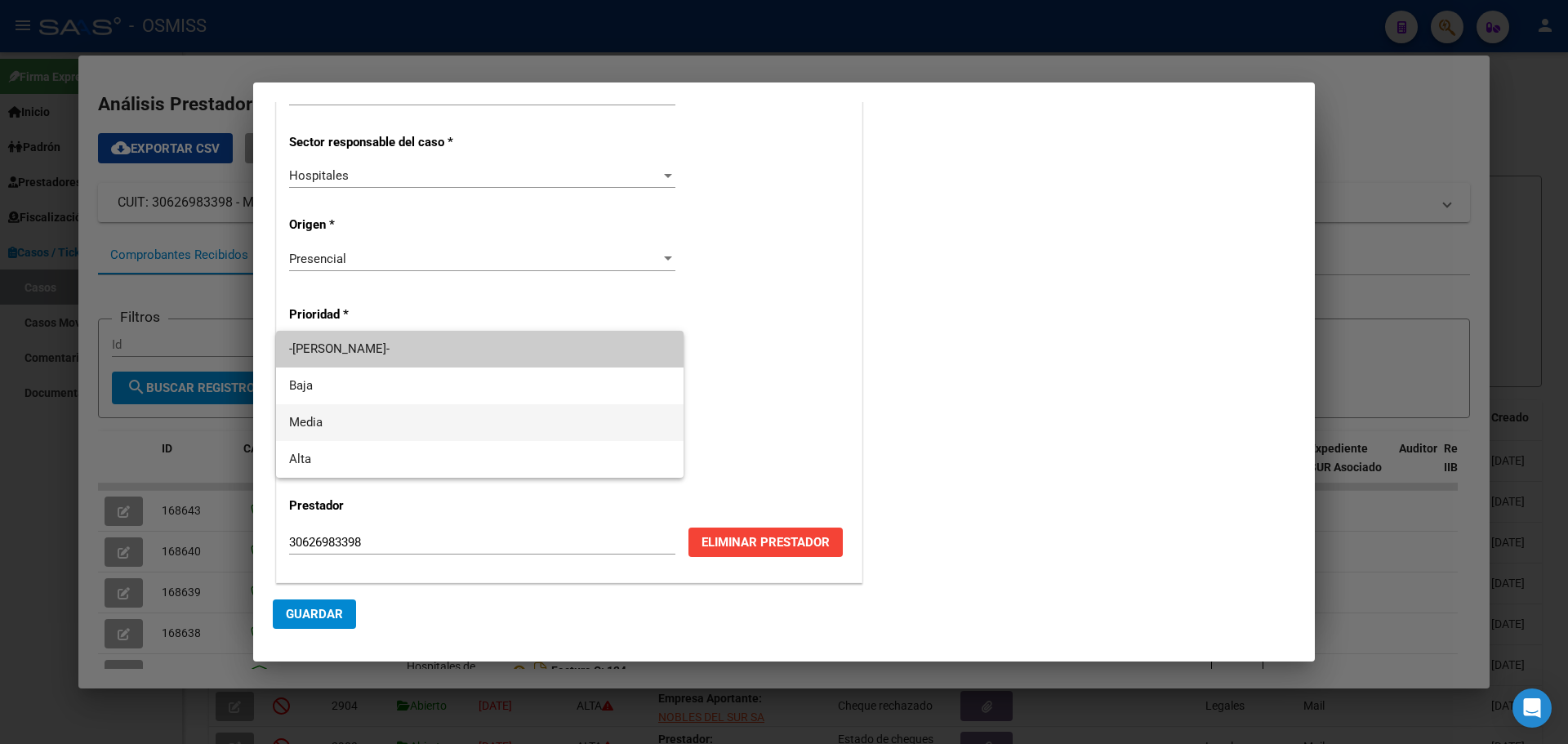
click at [410, 415] on span "Media" at bounding box center [480, 423] width 382 height 37
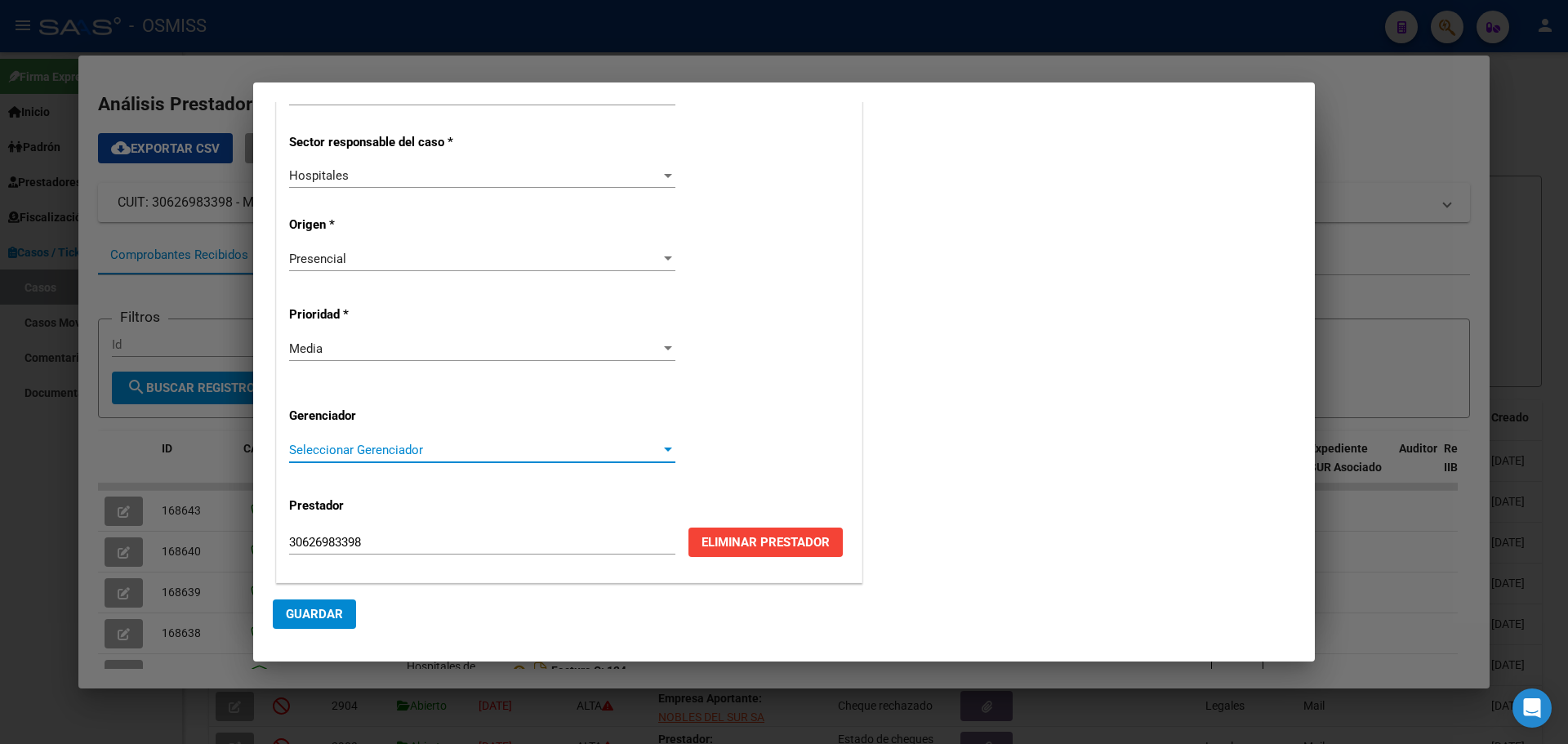
click at [665, 448] on div at bounding box center [668, 450] width 8 height 4
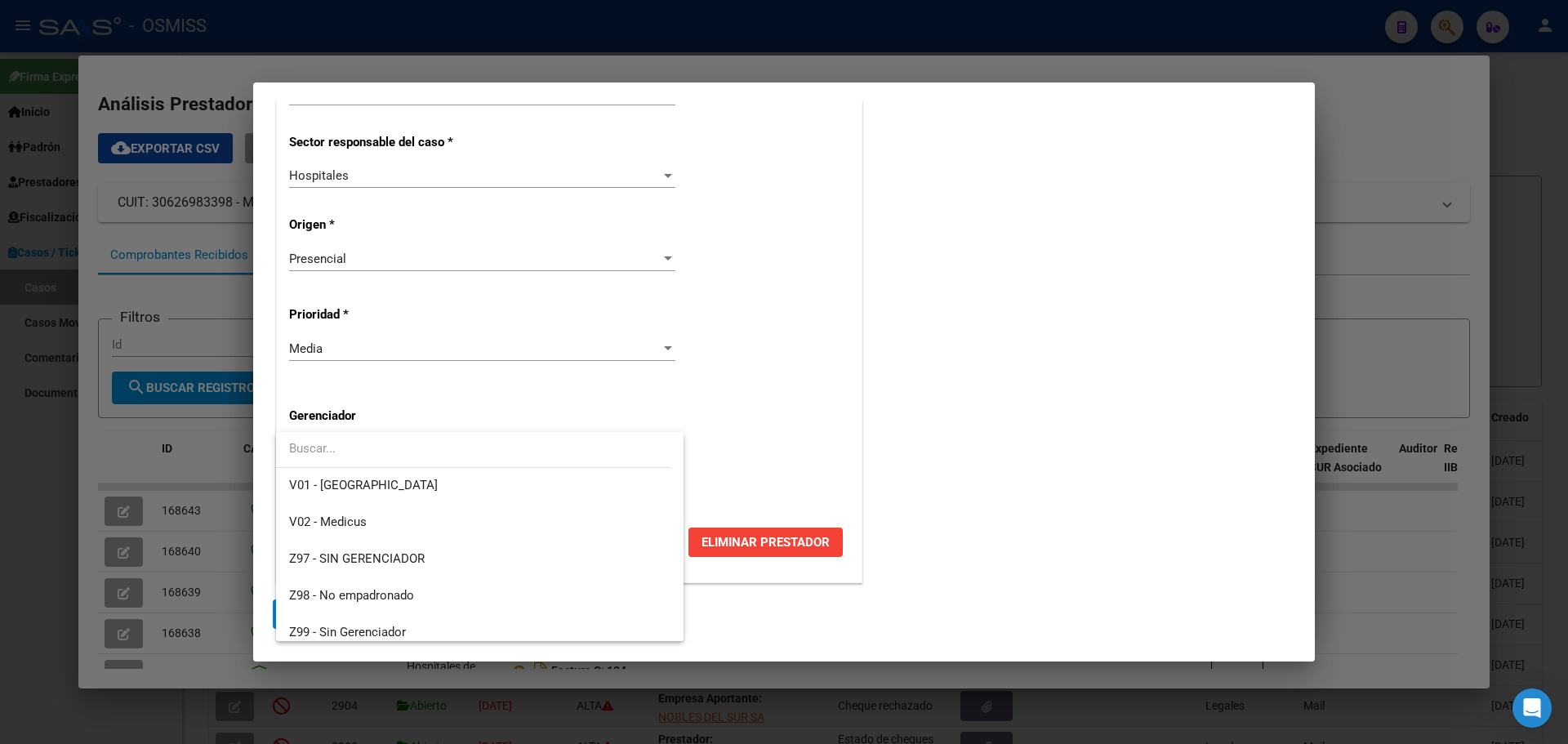
scroll to position [489, 0]
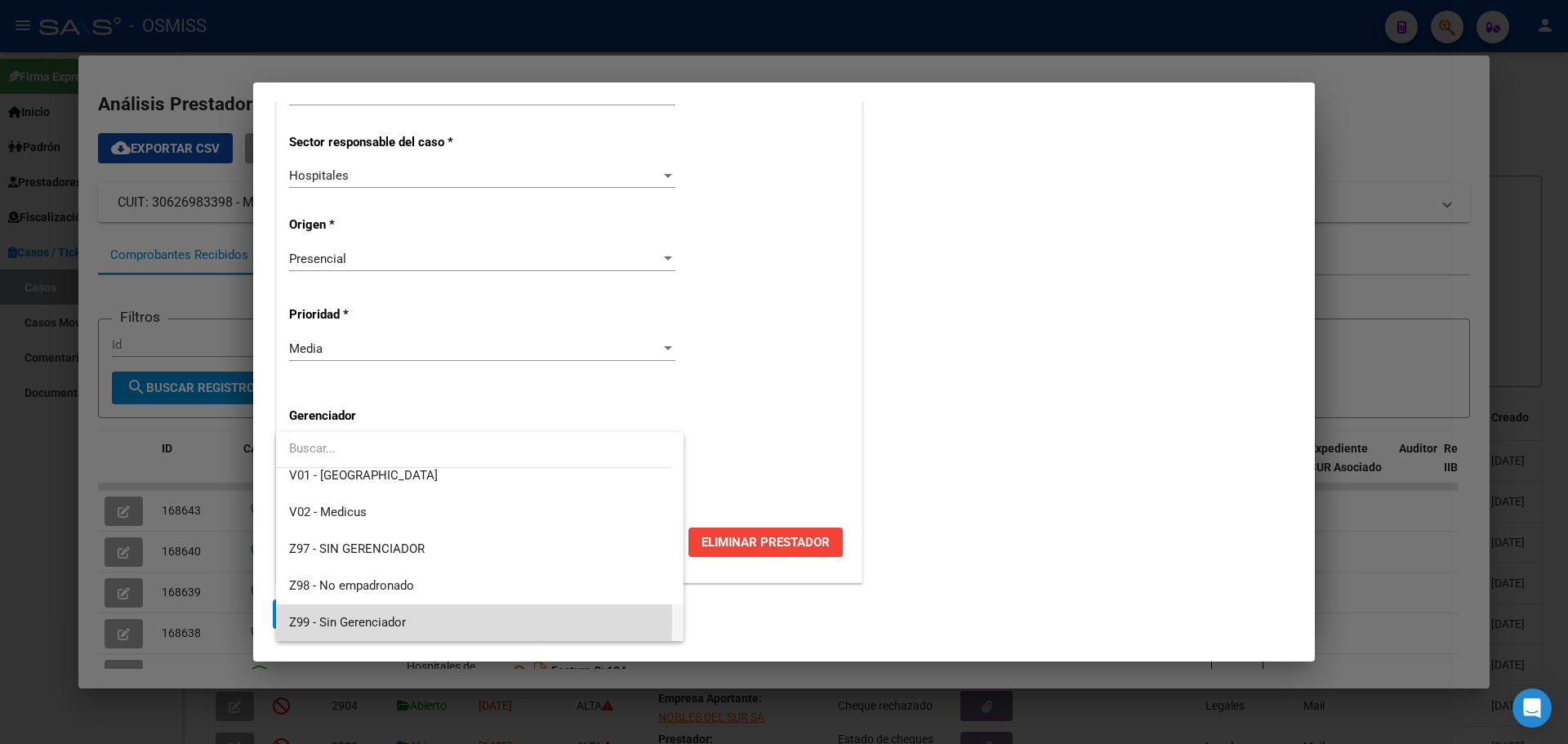
click at [287, 481] on mat-option "Z99 - Sin Gerenciador" at bounding box center [480, 623] width 408 height 37
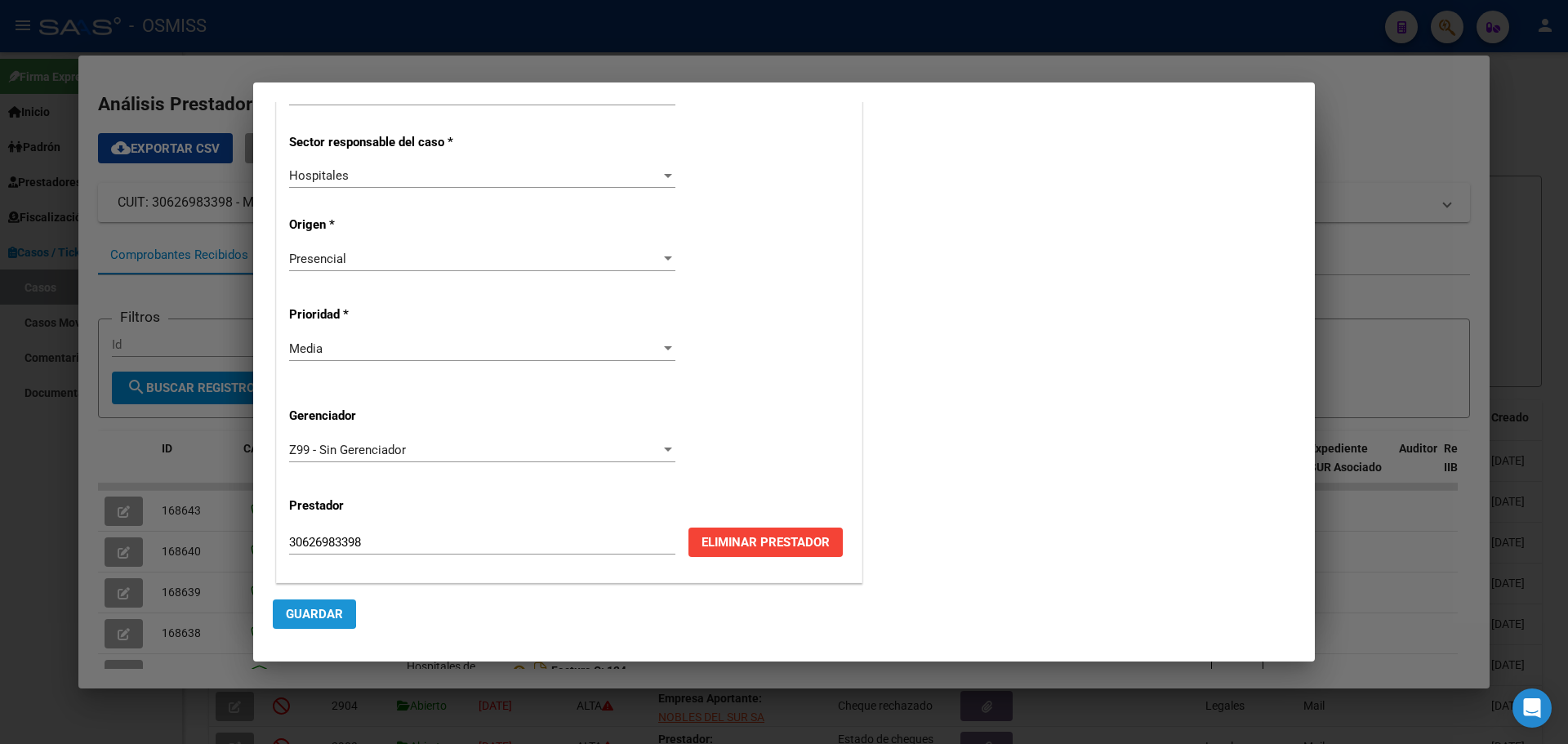
click at [291, 481] on span "Guardar" at bounding box center [314, 614] width 57 height 15
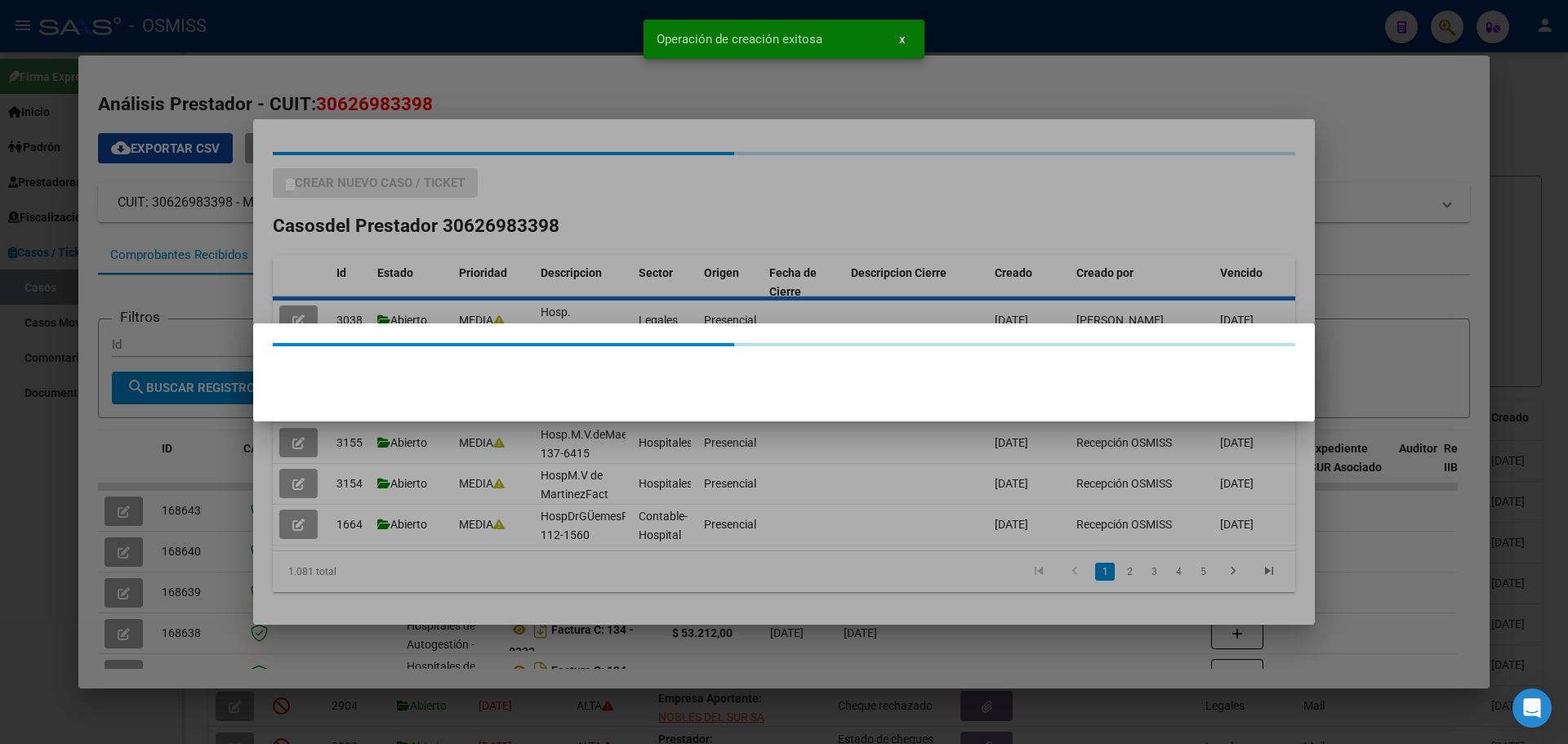
scroll to position [0, 0]
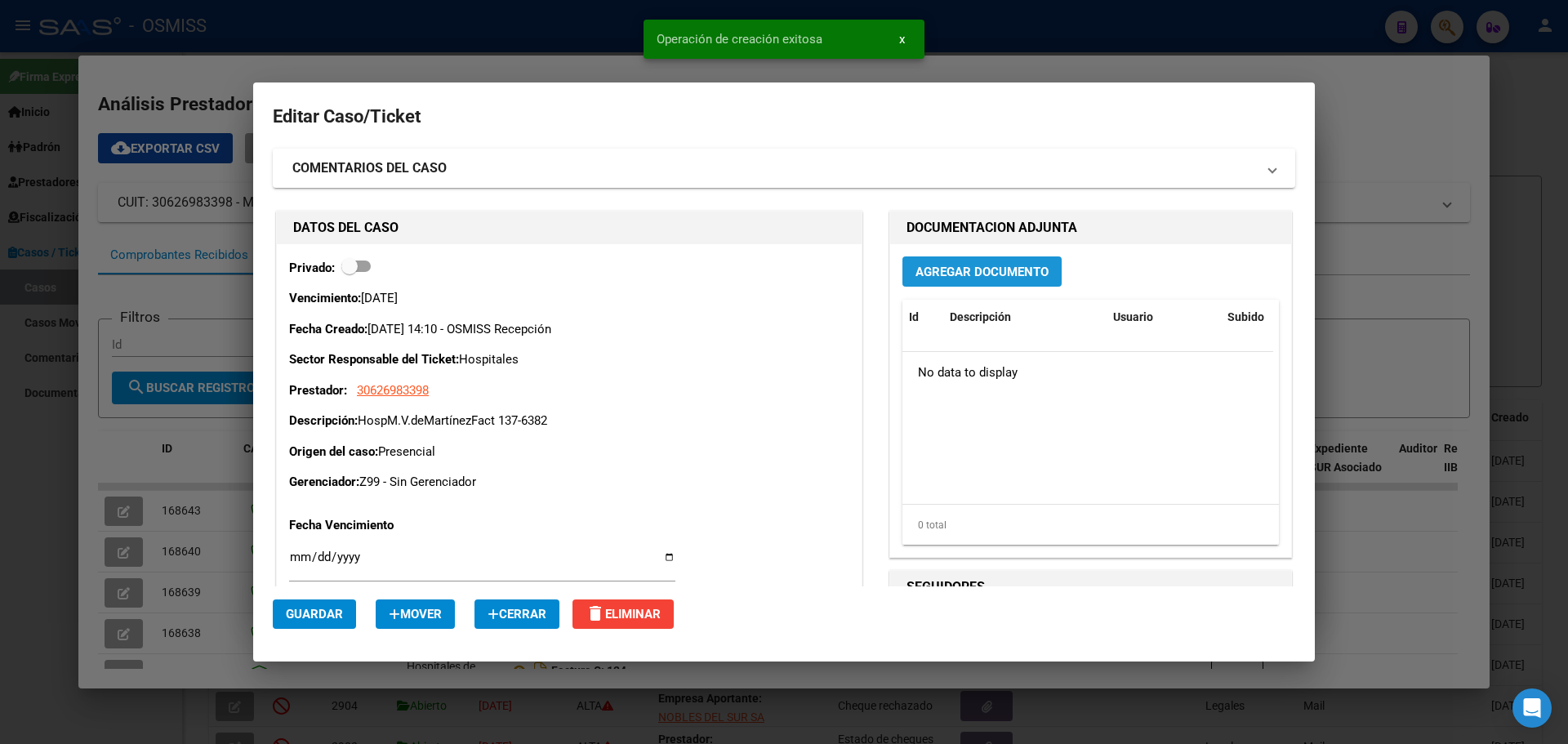
click at [821, 264] on span "Agregar Documento" at bounding box center [983, 271] width 133 height 15
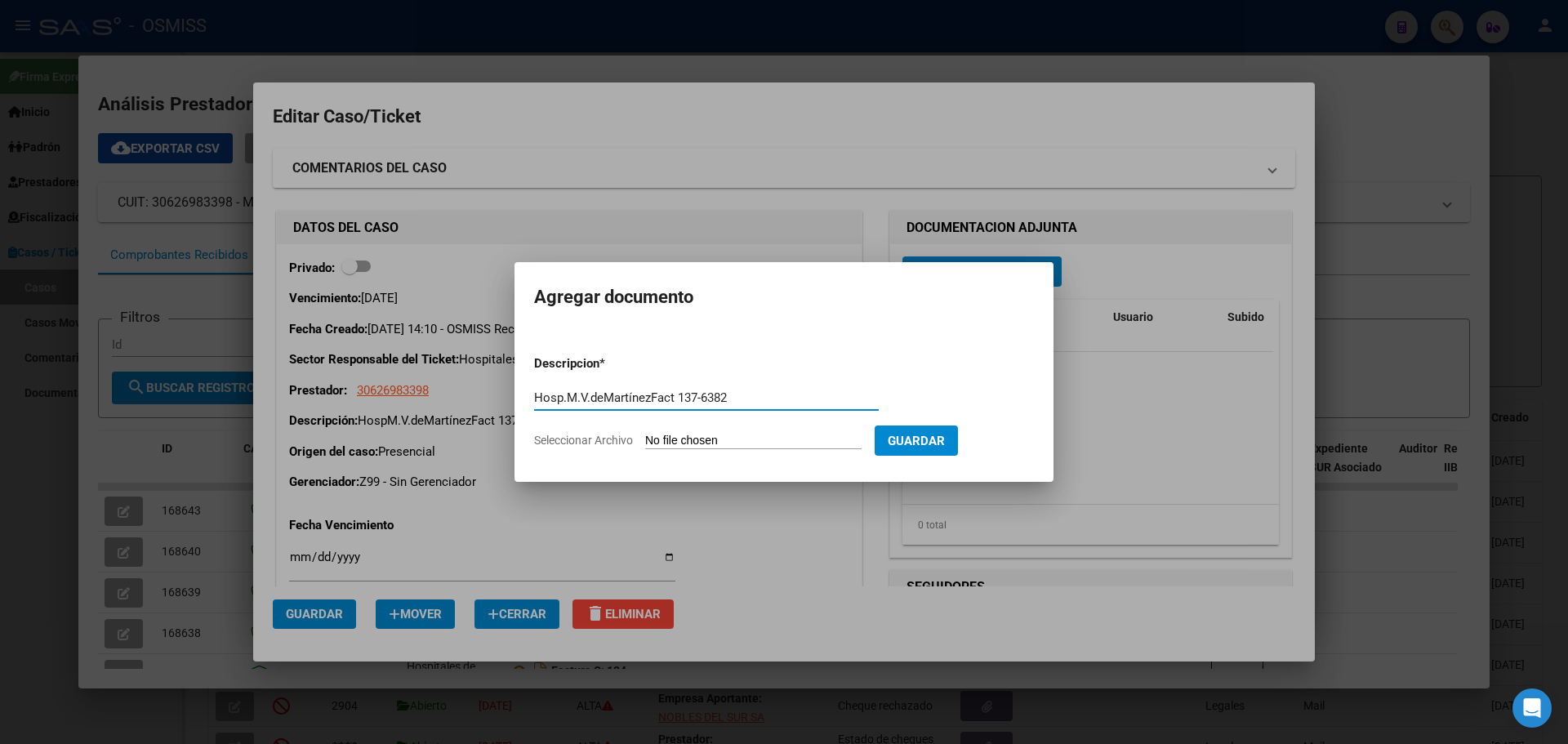
type input "Hosp.M.V.deMartínezFact 137-6382"
click at [564, 440] on span "Seleccionar Archivo" at bounding box center [584, 440] width 99 height 13
click at [646, 440] on input "Seleccionar Archivo" at bounding box center [753, 442] width 216 height 16
type input "C:\fakepath\Fact 6382.pdf"
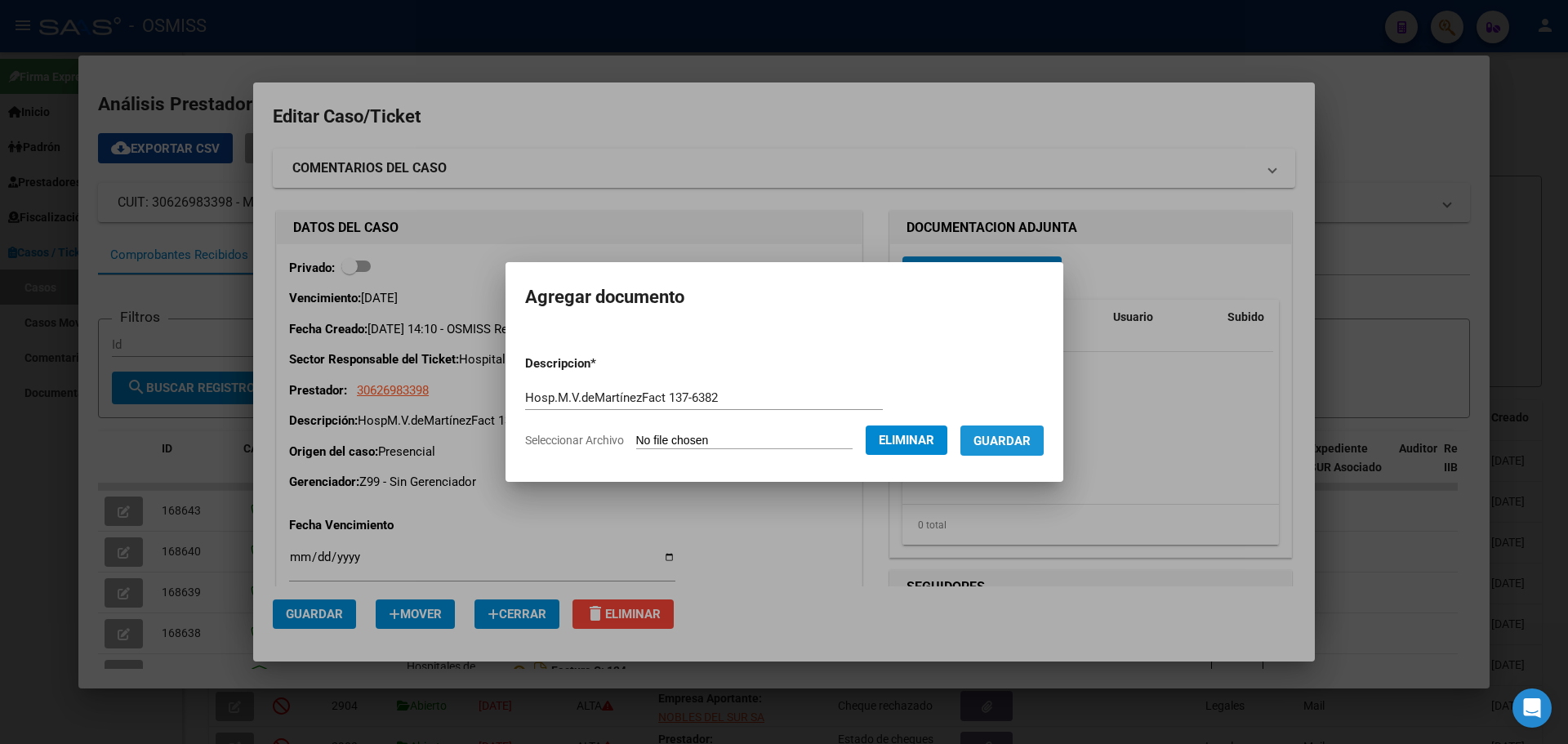
click at [821, 434] on span "Guardar" at bounding box center [1002, 441] width 57 height 15
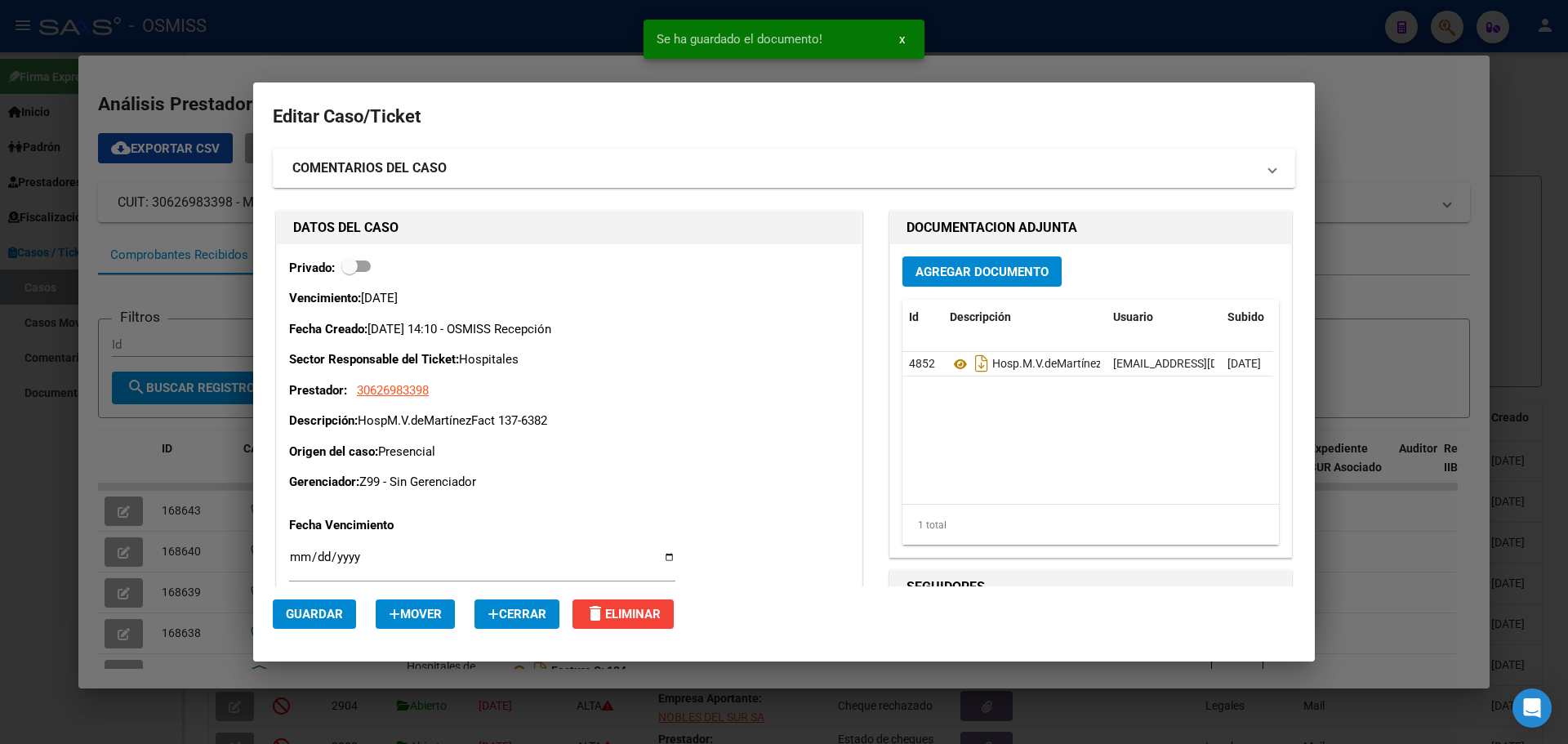
click at [536, 41] on div at bounding box center [784, 372] width 1568 height 744
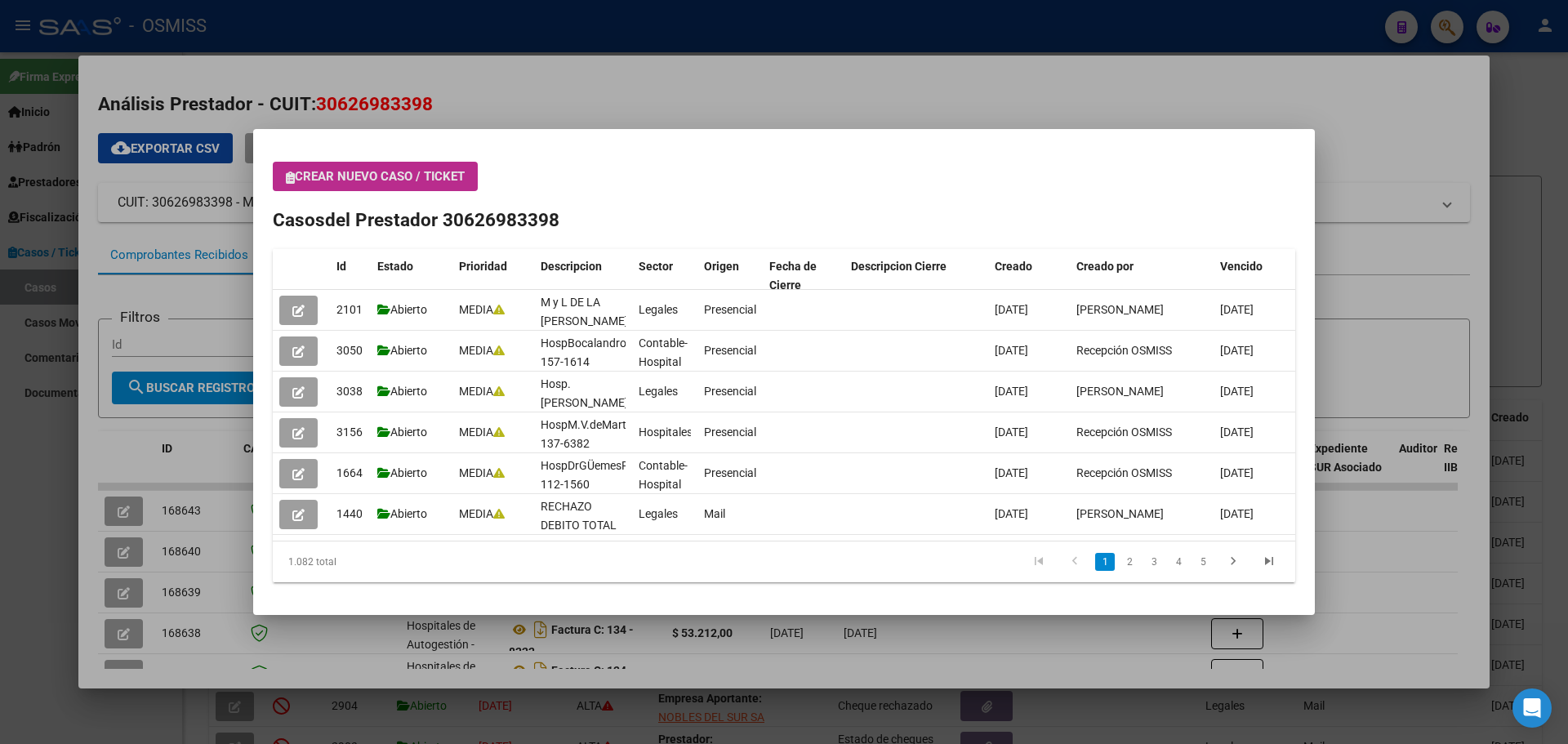
click at [290, 179] on icon "button" at bounding box center [290, 178] width 9 height 12
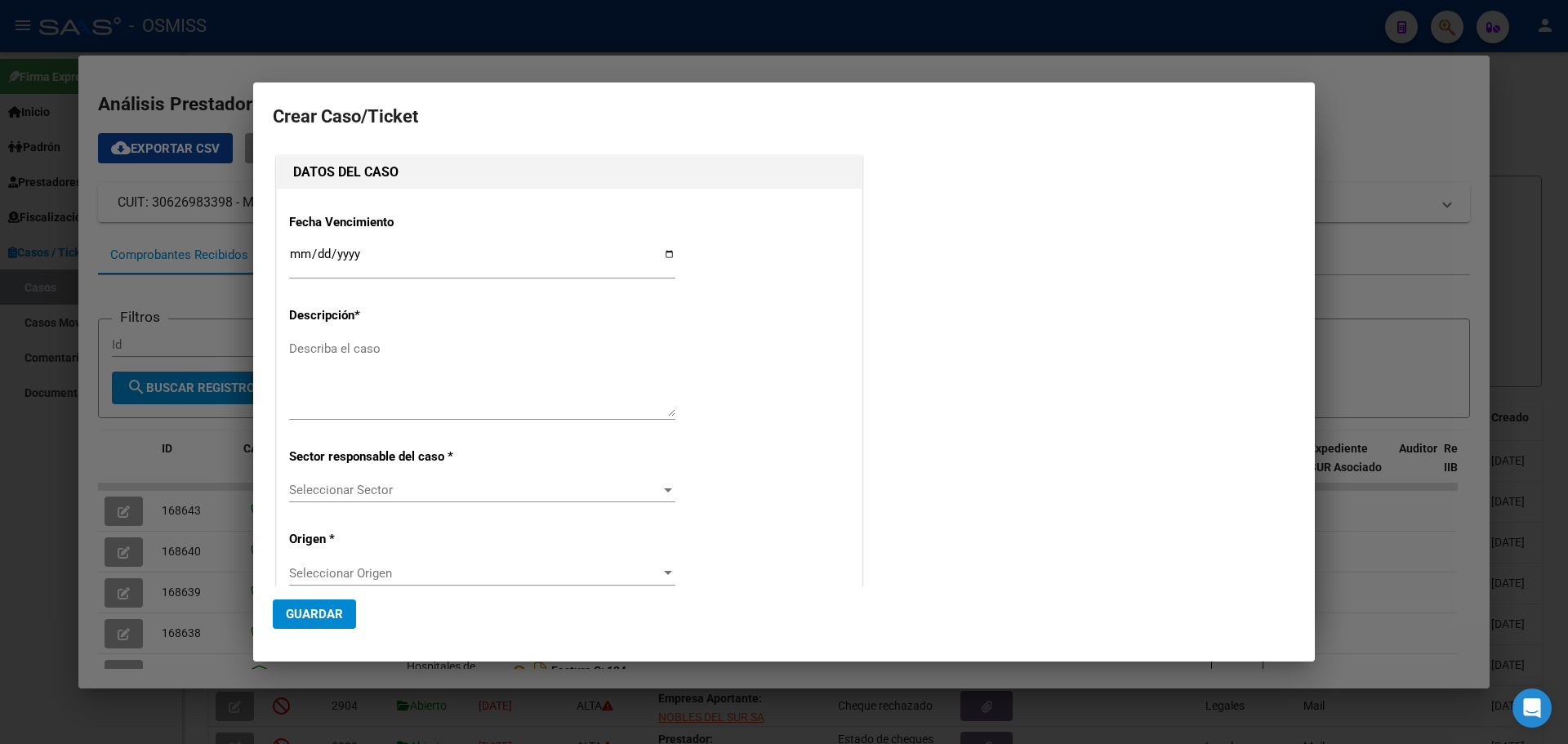
click at [821, 357] on div "DATOS DEL CASO Fecha Vencimiento Ingresar fecha Descripción * Describa el caso …" at bounding box center [784, 527] width 1023 height 749
click at [668, 252] on input "Ingresar fecha" at bounding box center [482, 261] width 387 height 26
type input "[DATE]"
click at [292, 346] on textarea "Describa el caso" at bounding box center [482, 378] width 387 height 77
type textarea "Hosp.M.V.deMartínezFact 137-6383"
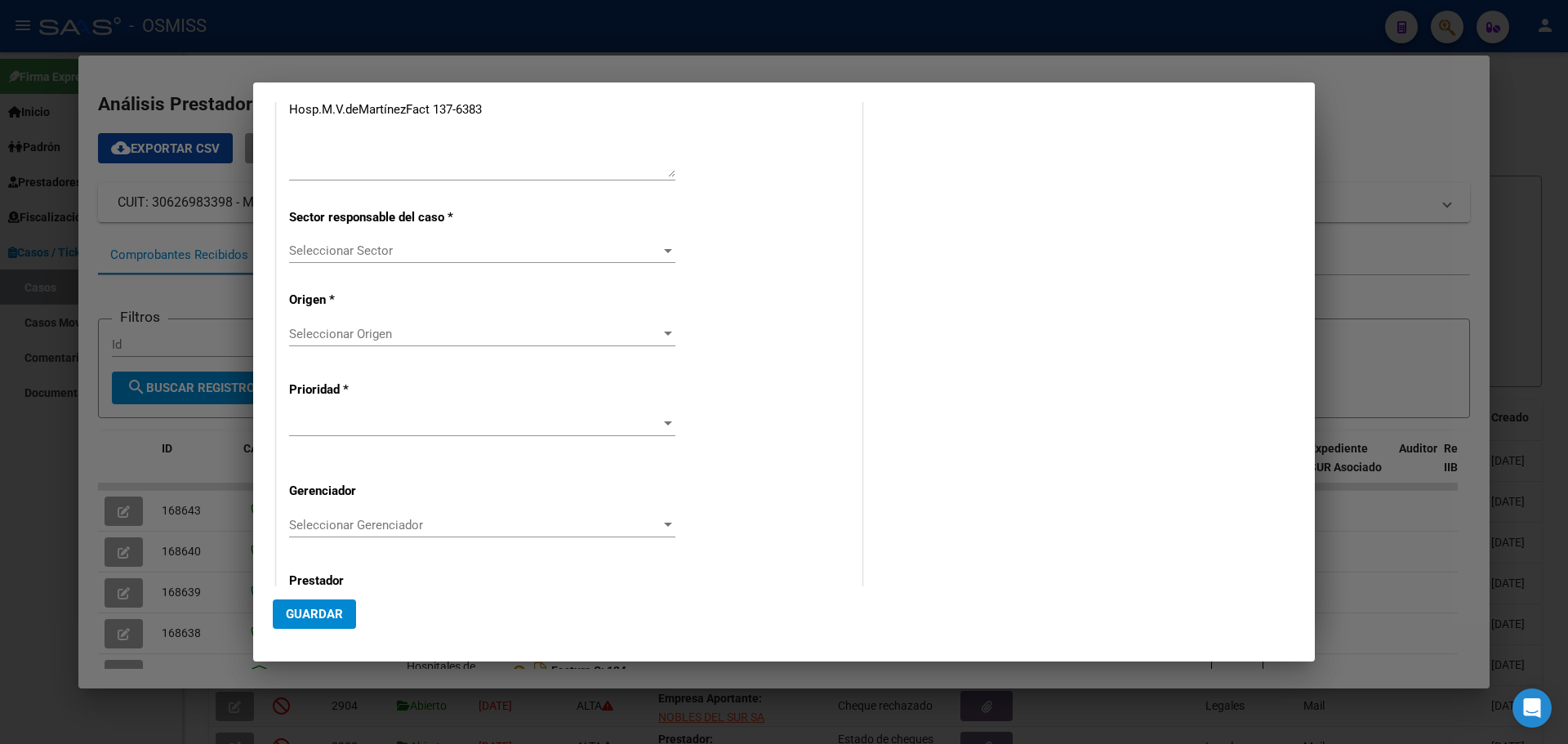
scroll to position [251, 0]
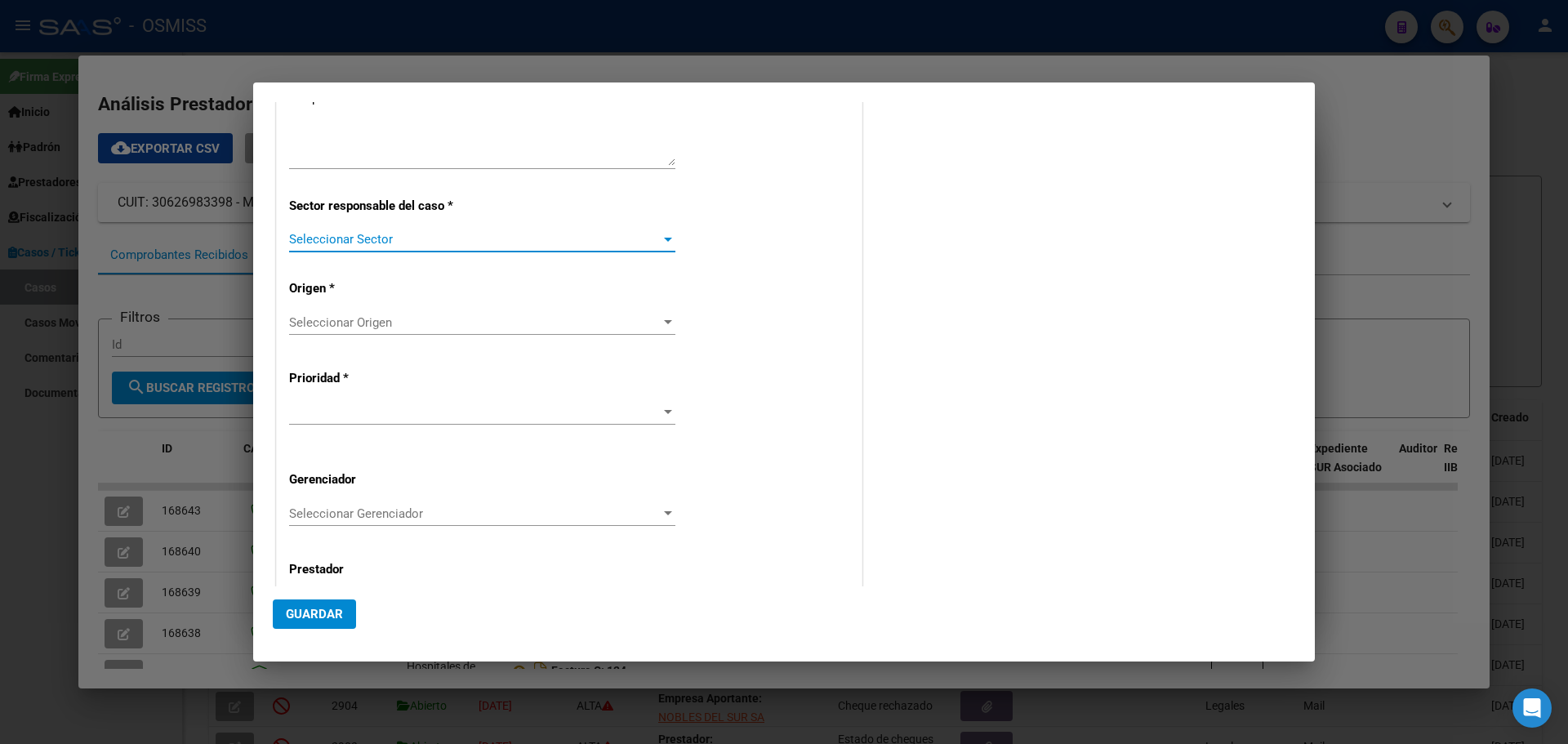
click at [665, 240] on div at bounding box center [668, 240] width 8 height 4
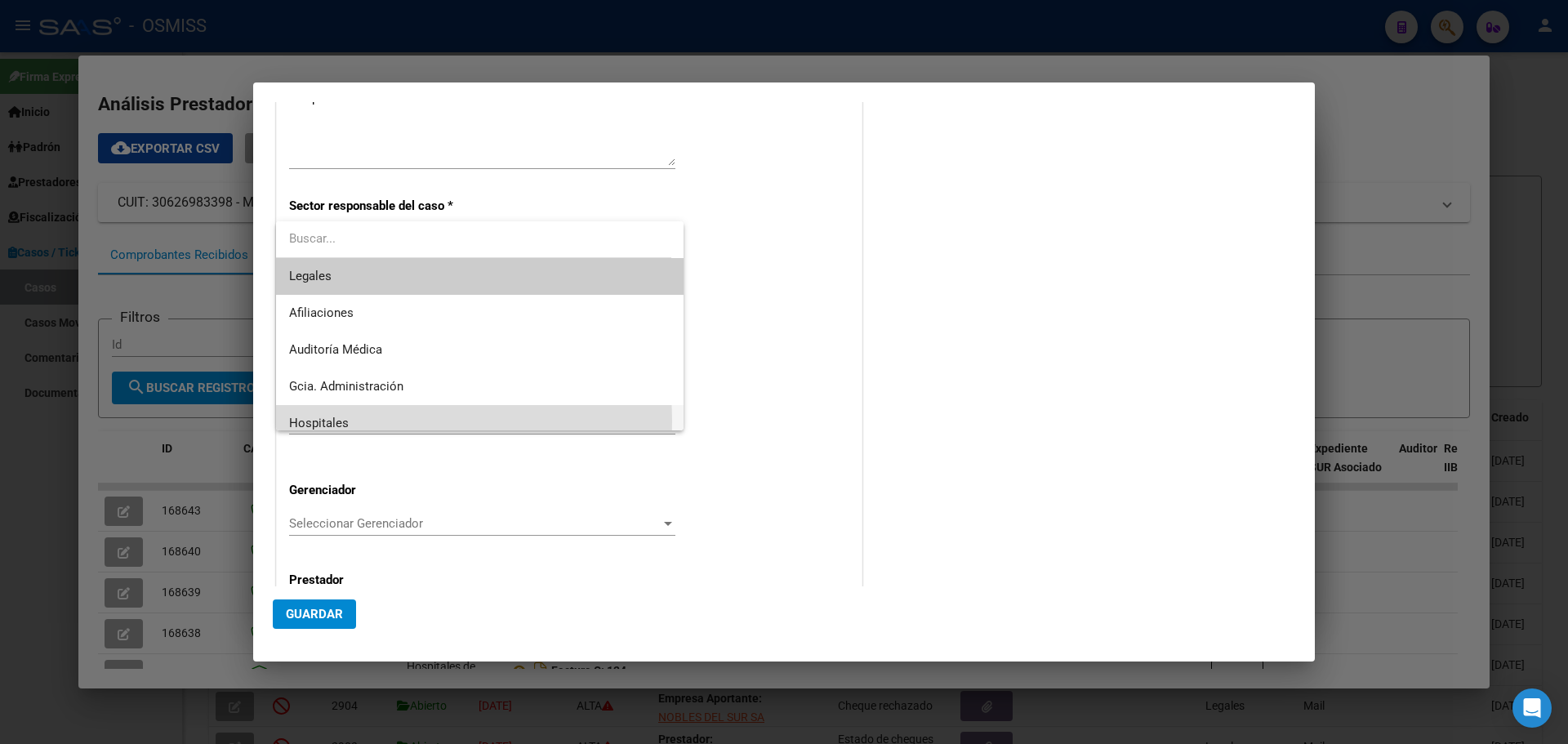
click at [287, 420] on mat-option "Hospitales" at bounding box center [480, 424] width 408 height 37
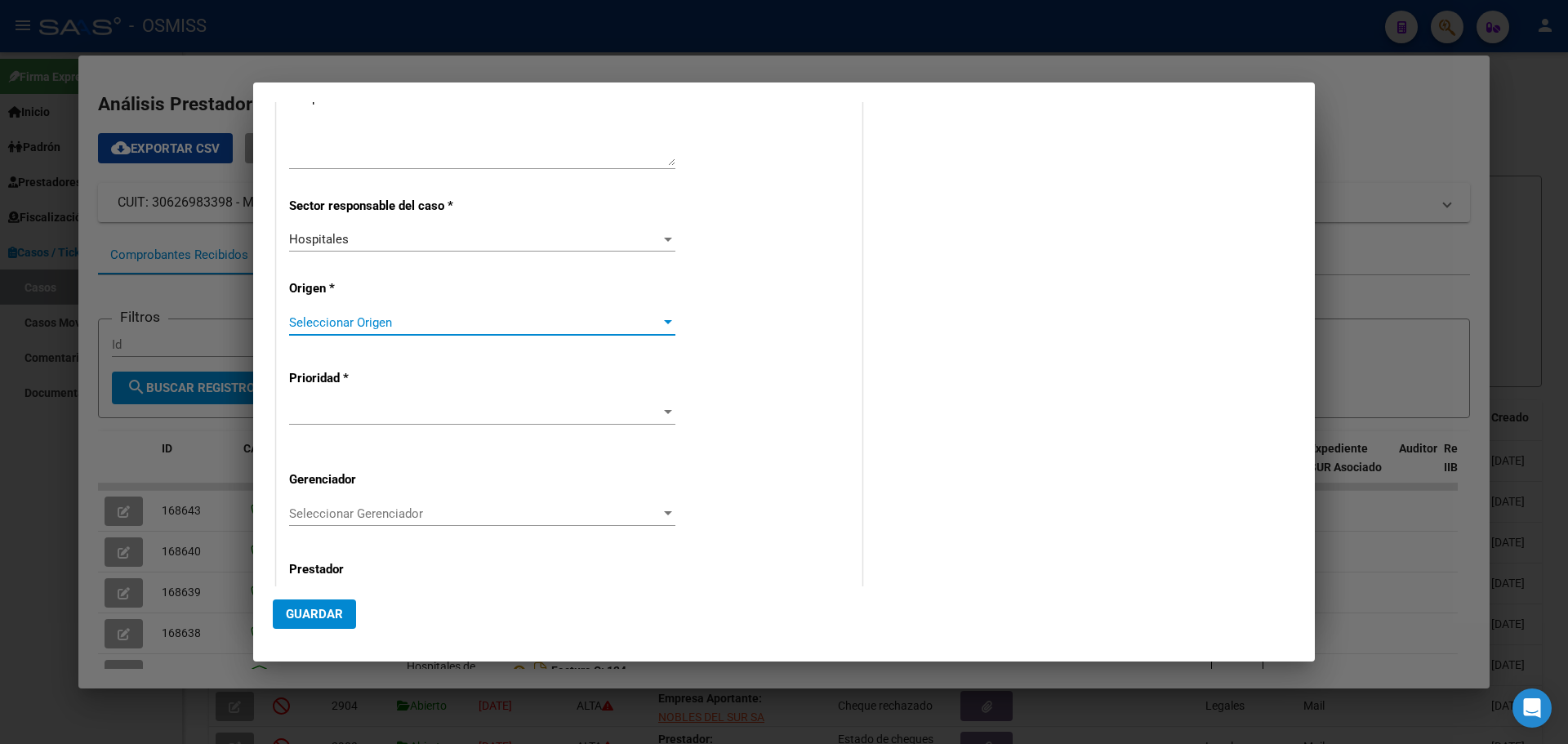
click at [664, 316] on div at bounding box center [668, 322] width 15 height 13
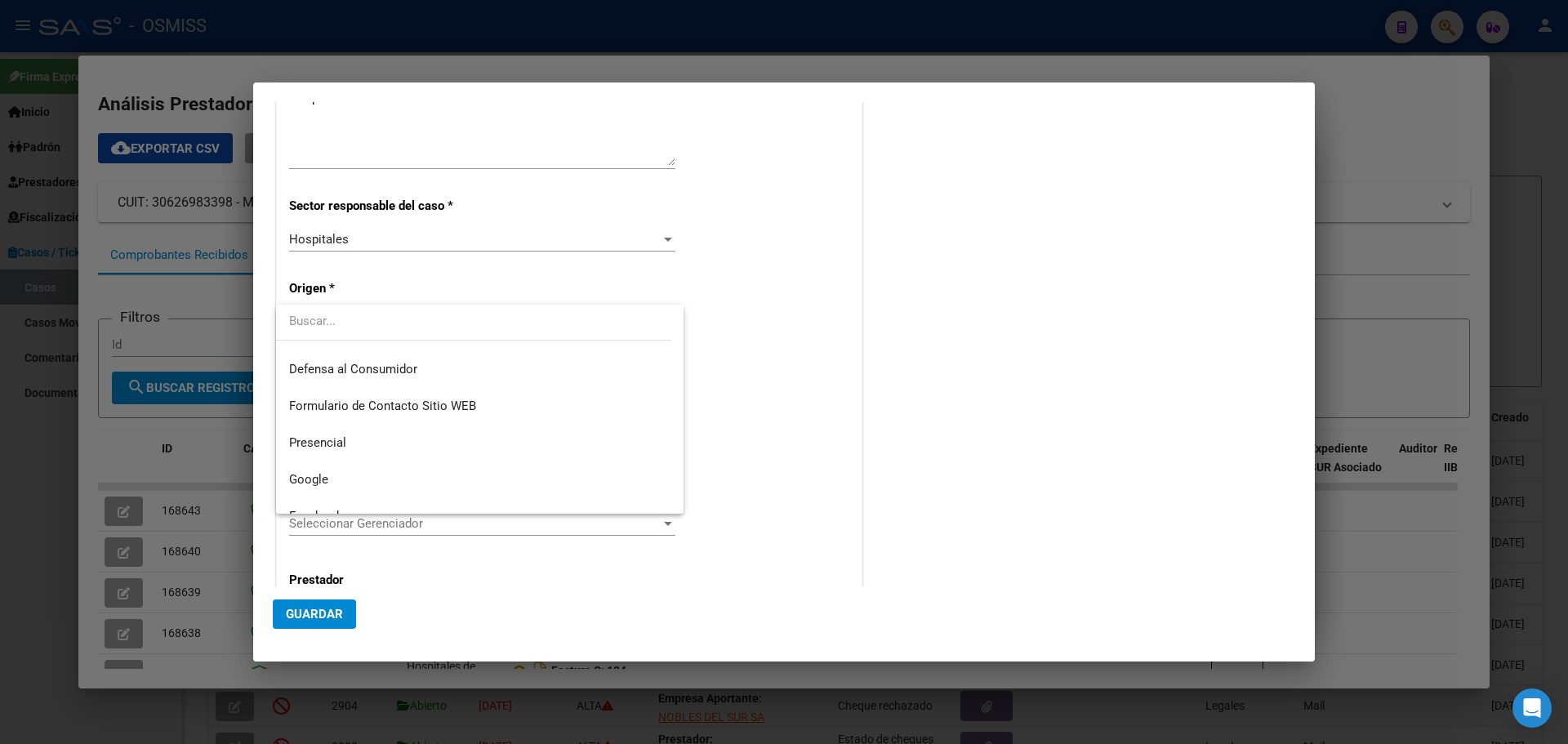
scroll to position [186, 0]
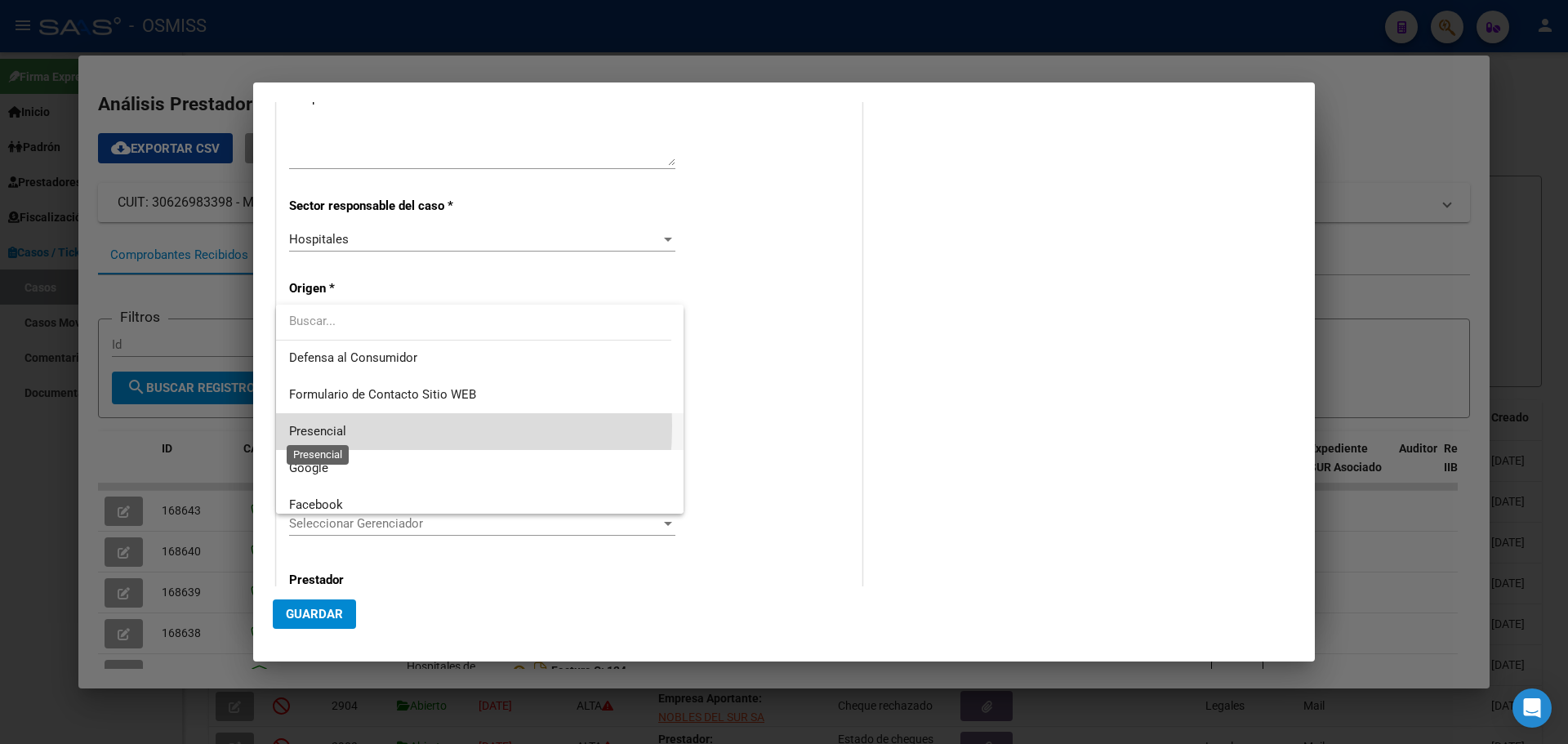
click at [299, 425] on span "Presencial" at bounding box center [317, 432] width 57 height 15
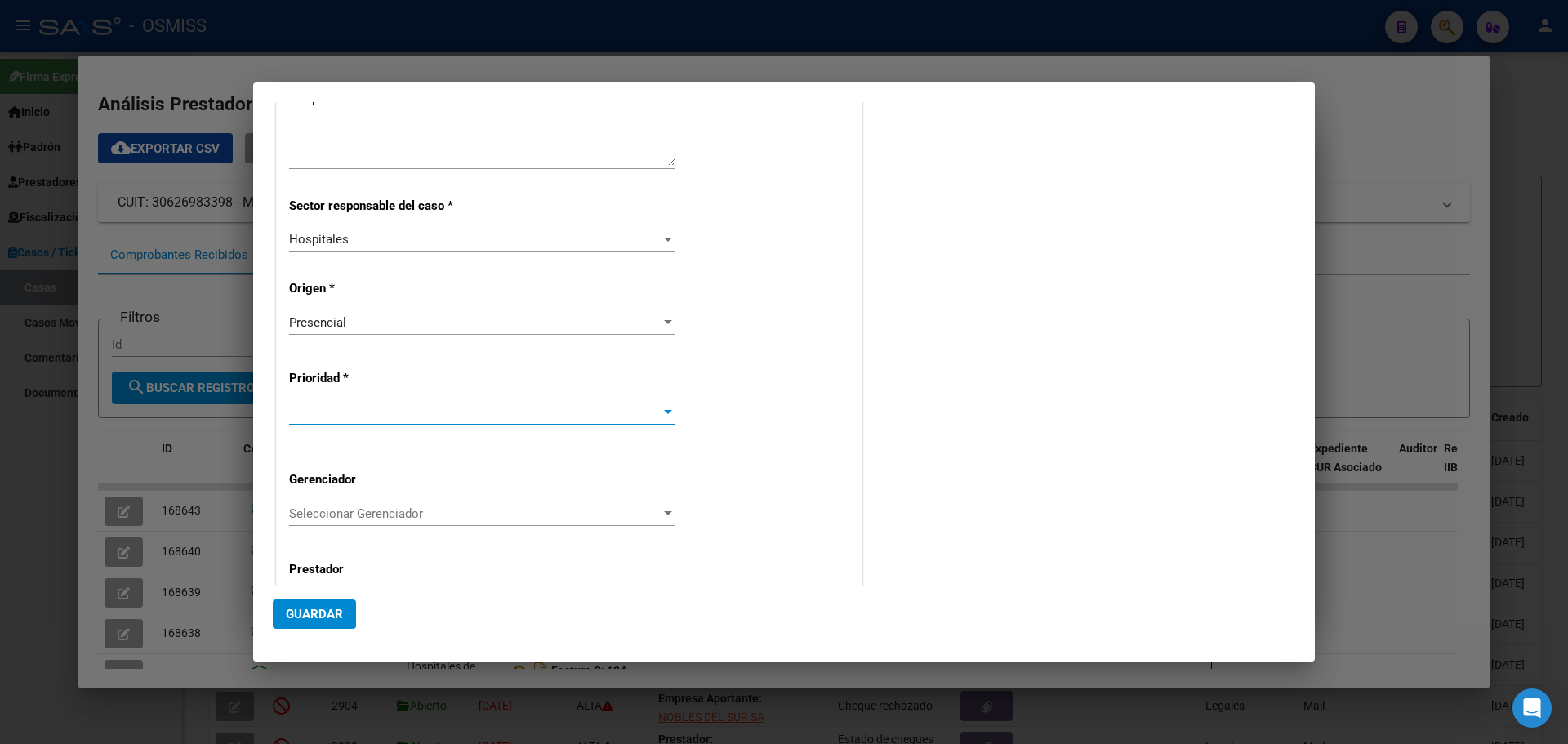
click at [666, 410] on div at bounding box center [668, 412] width 15 height 13
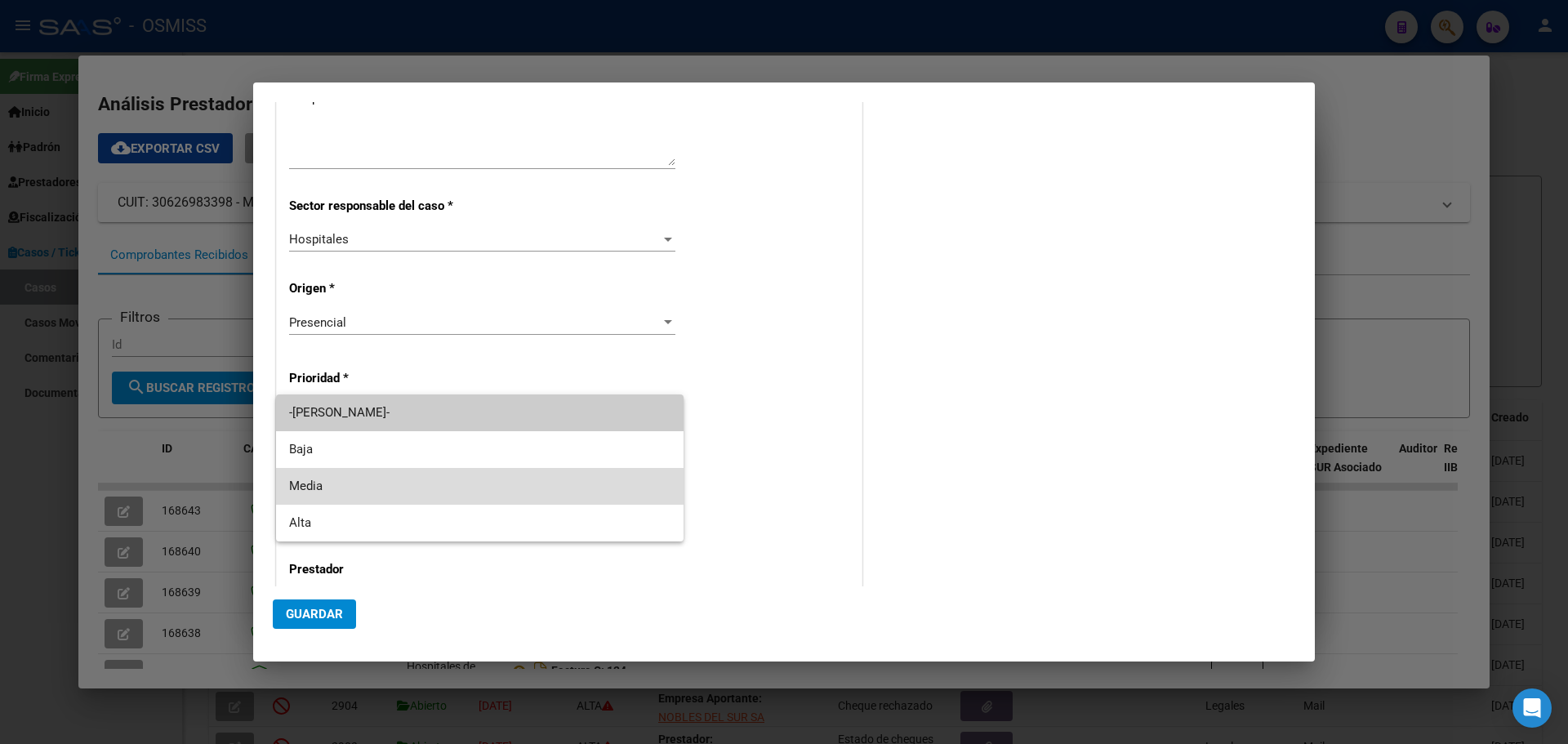
click at [318, 477] on span "Media" at bounding box center [480, 487] width 382 height 37
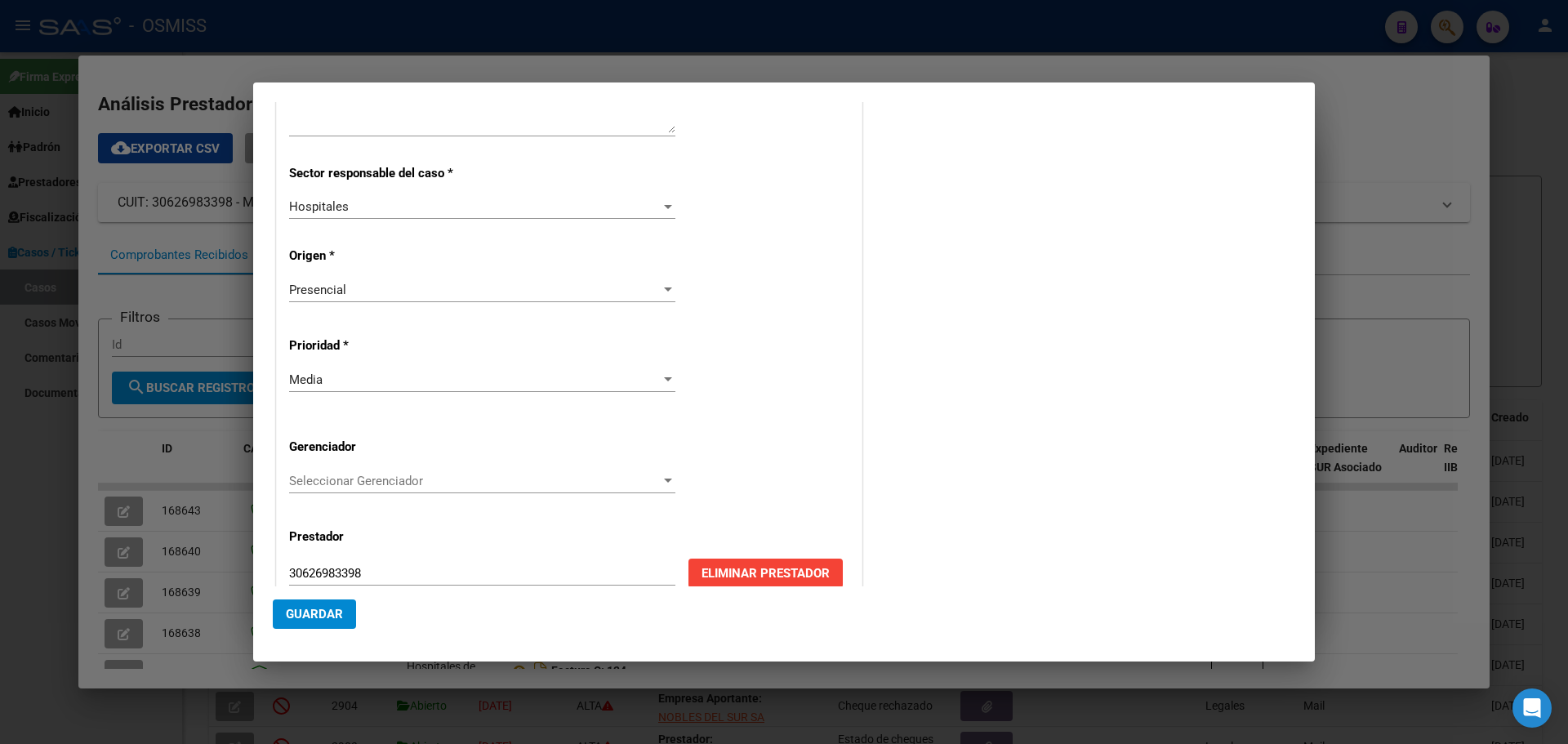
scroll to position [314, 0]
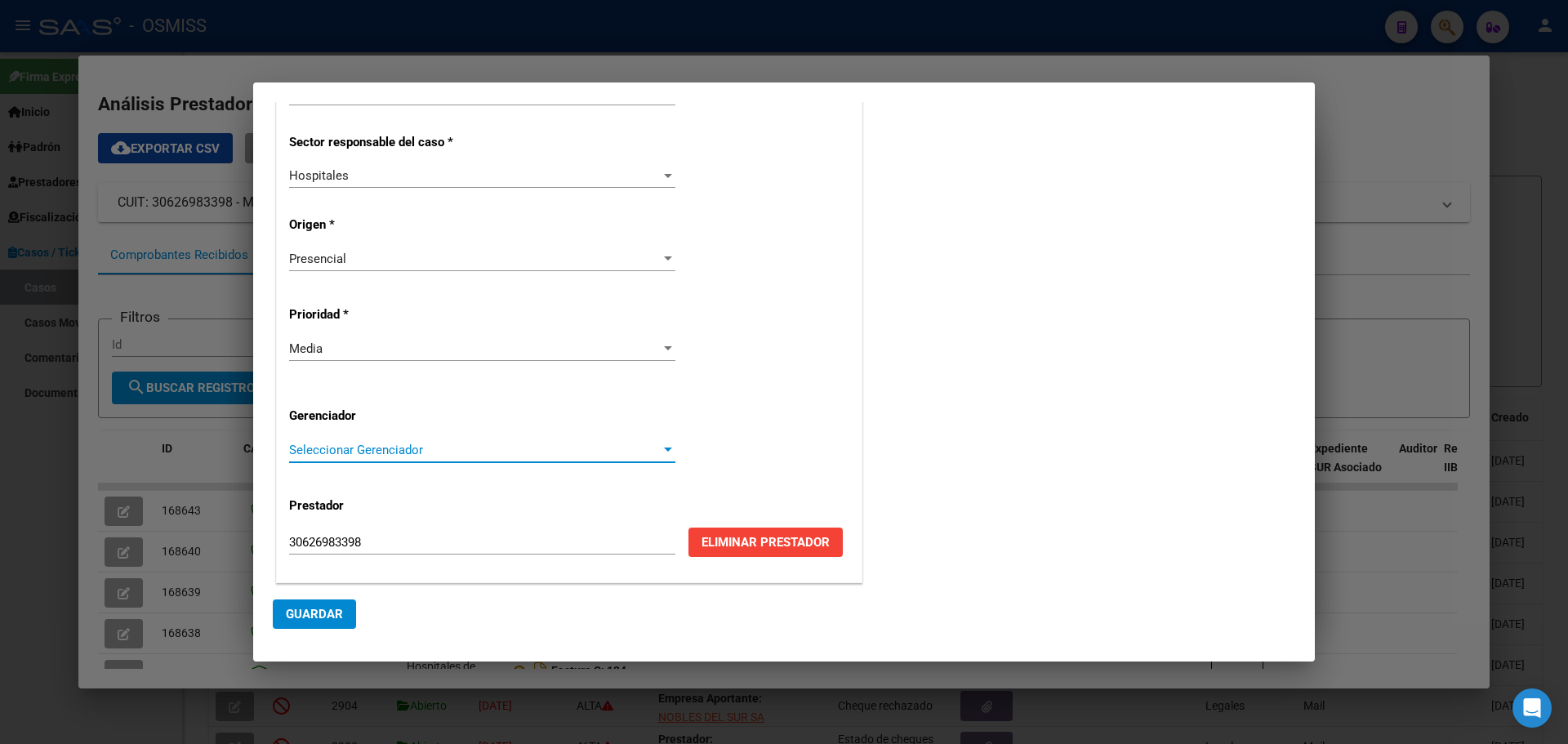
click at [664, 449] on div at bounding box center [668, 450] width 8 height 4
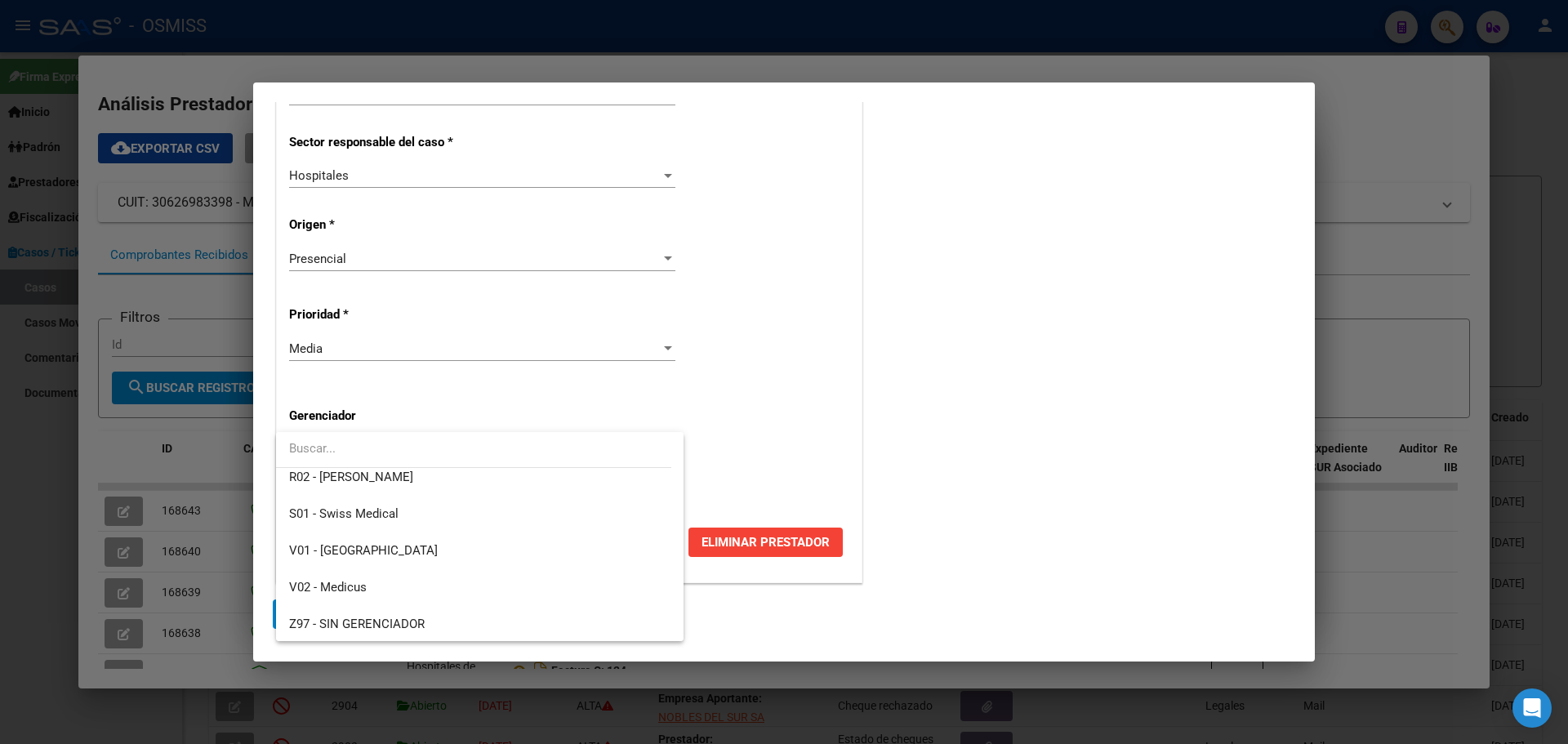
scroll to position [489, 0]
click at [300, 481] on span "Z99 - Sin Gerenciador" at bounding box center [346, 622] width 116 height 15
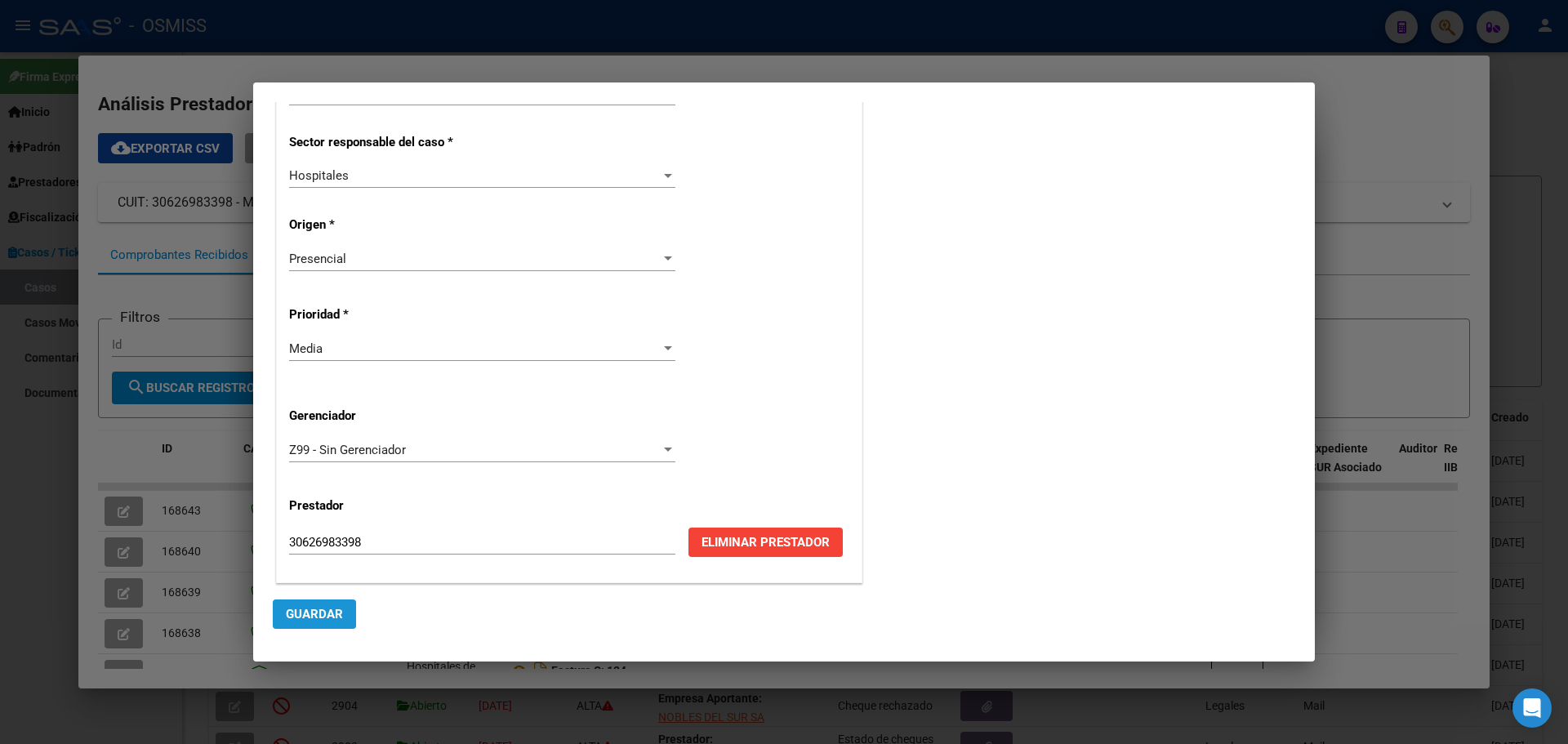
click at [290, 481] on span "Guardar" at bounding box center [314, 614] width 57 height 15
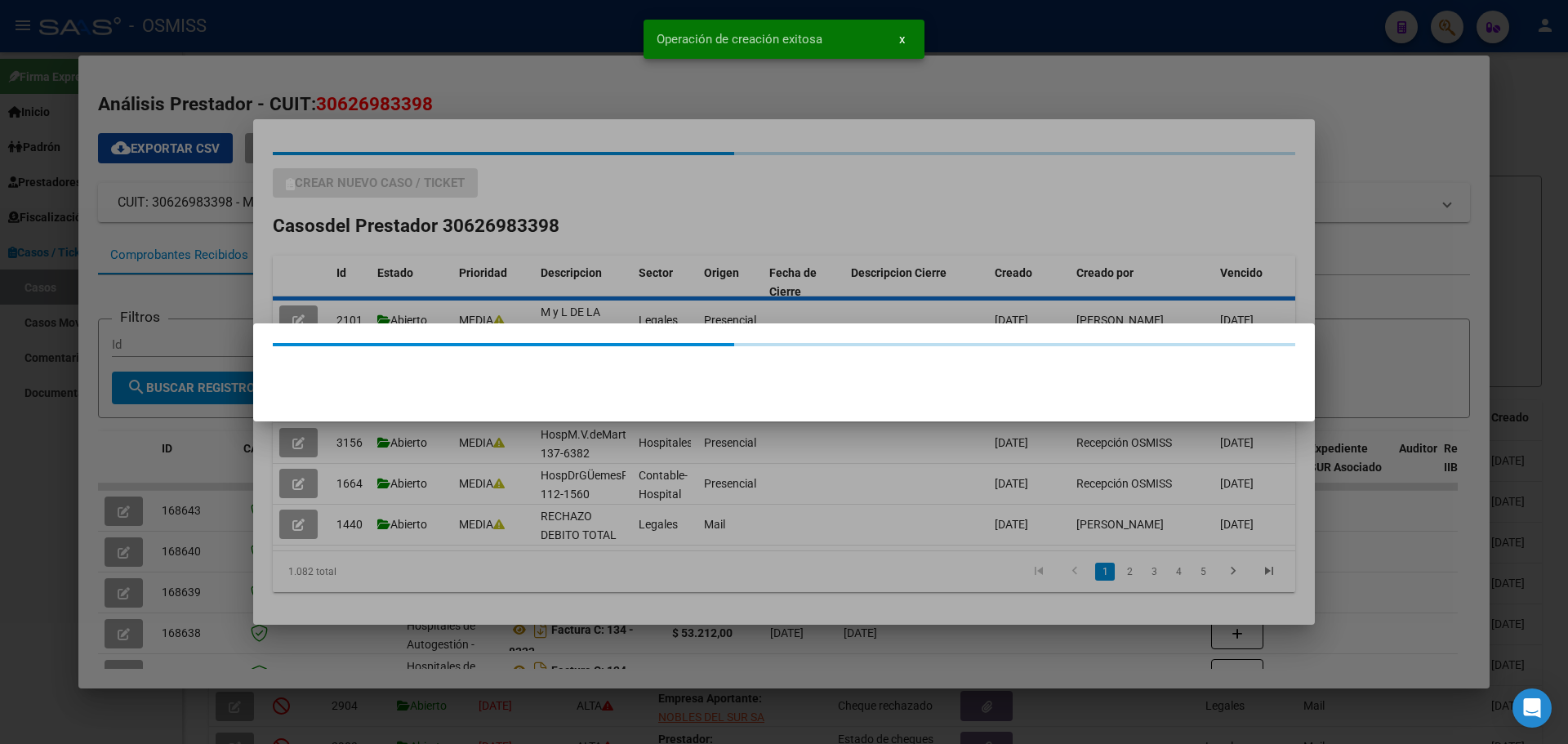
scroll to position [0, 0]
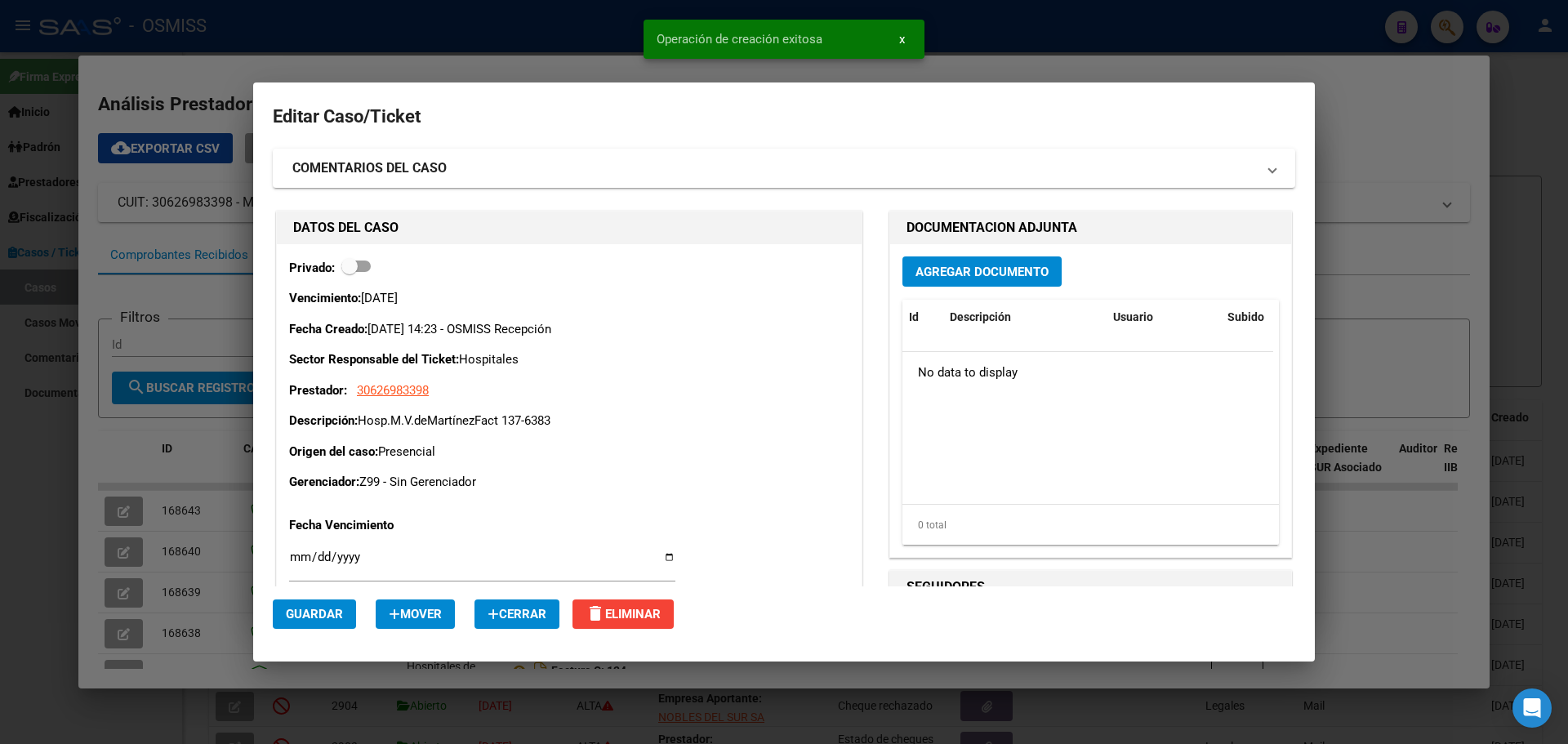
click at [821, 274] on span "Agregar Documento" at bounding box center [983, 271] width 133 height 15
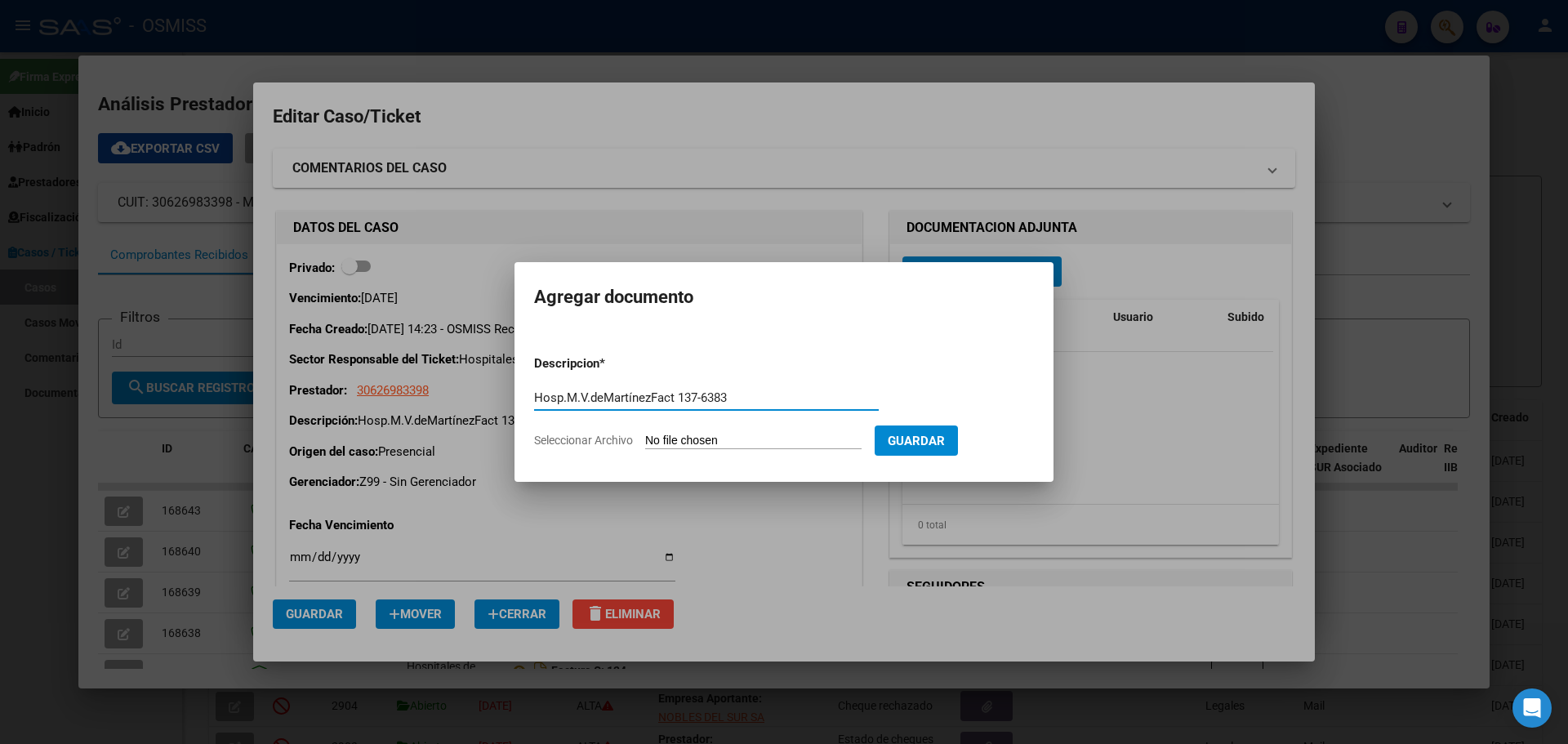
type input "Hosp.M.V.deMartínezFact 137-6383"
click at [558, 440] on span "Seleccionar Archivo" at bounding box center [584, 440] width 99 height 13
click at [646, 440] on input "Seleccionar Archivo" at bounding box center [753, 442] width 216 height 16
type input "C:\fakepath\Fact 6383.pdf"
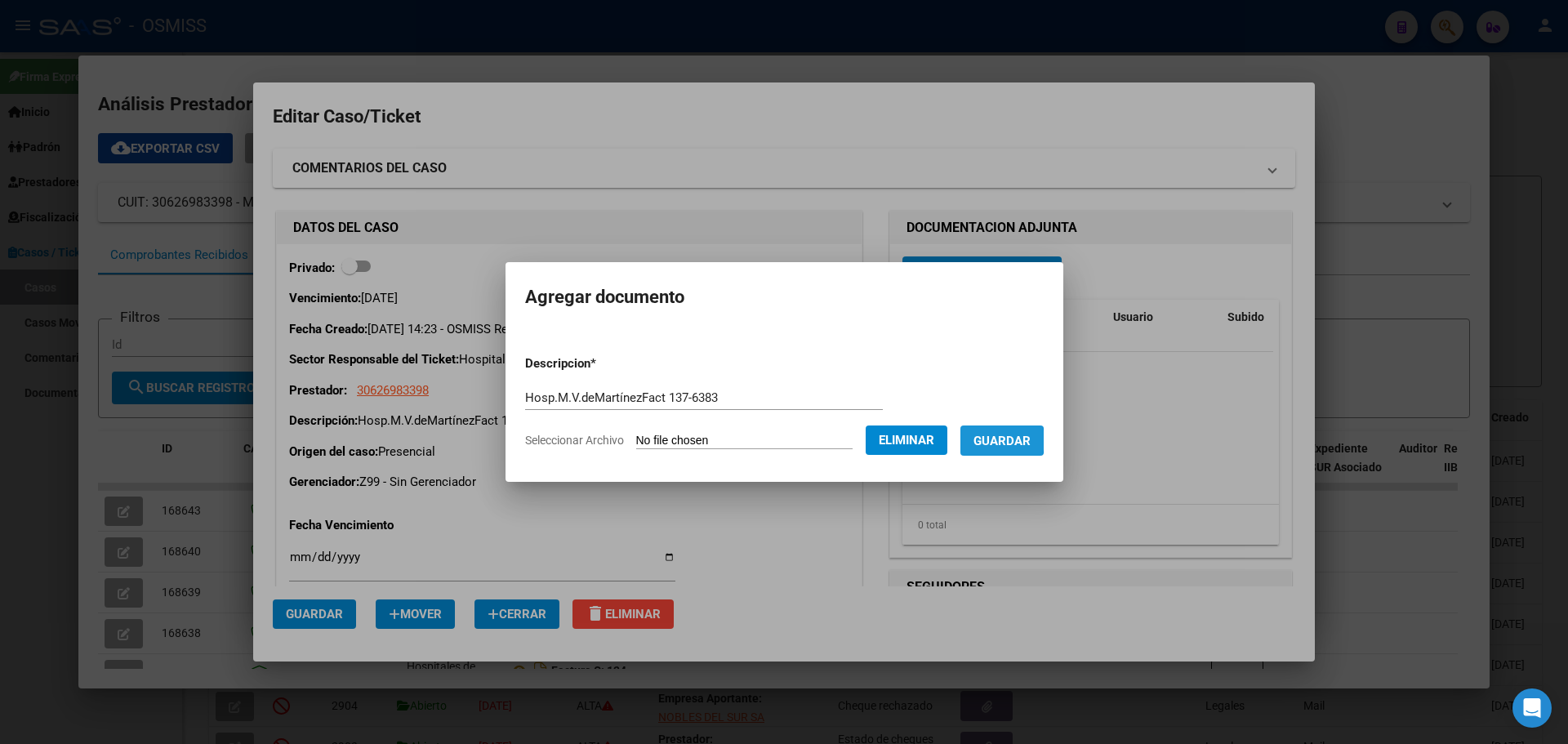
click at [821, 440] on span "Guardar" at bounding box center [1002, 441] width 57 height 15
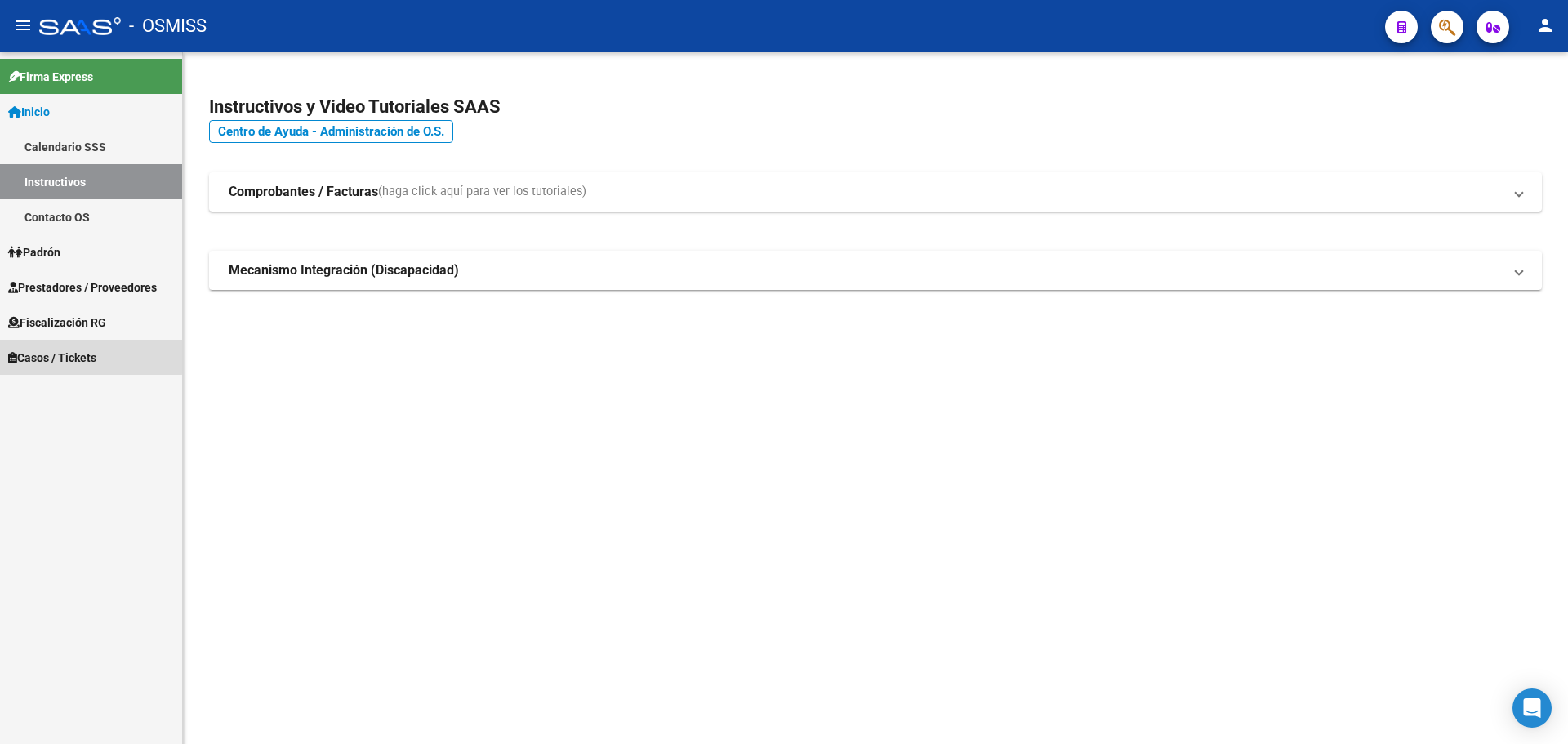
click at [27, 351] on span "Casos / Tickets" at bounding box center [52, 358] width 88 height 18
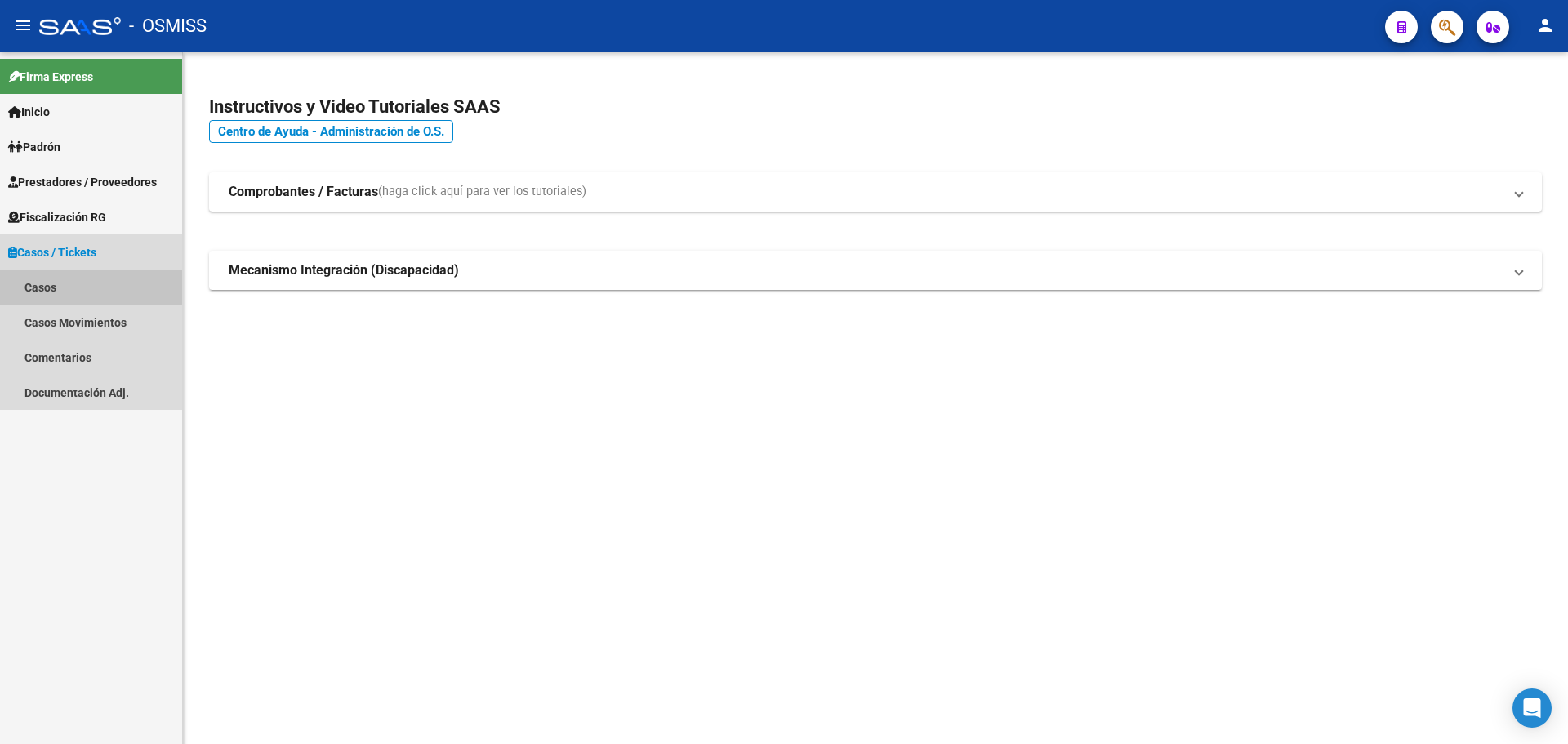
click at [58, 285] on link "Casos" at bounding box center [91, 287] width 182 height 35
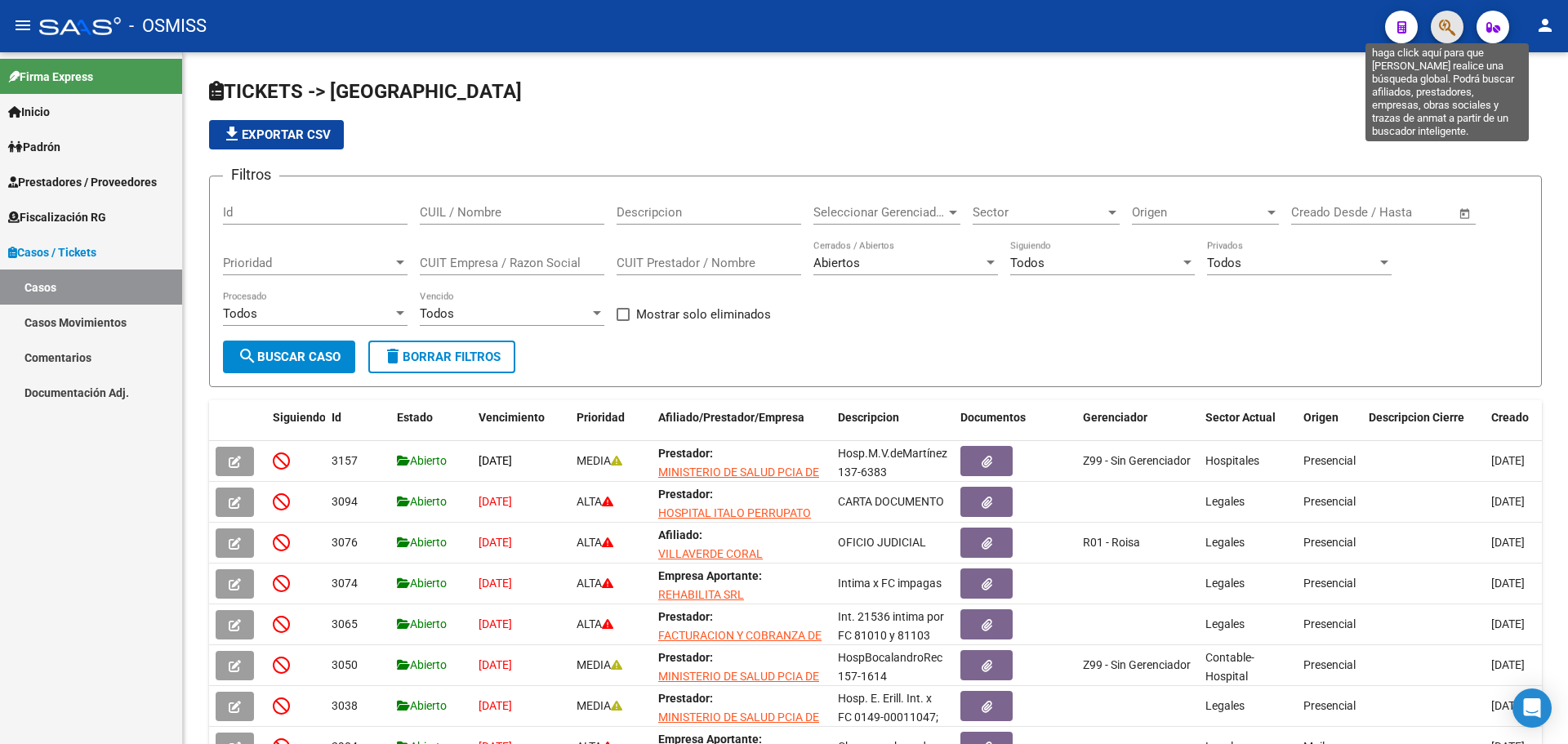
click at [1443, 24] on icon "button" at bounding box center [1447, 27] width 17 height 18
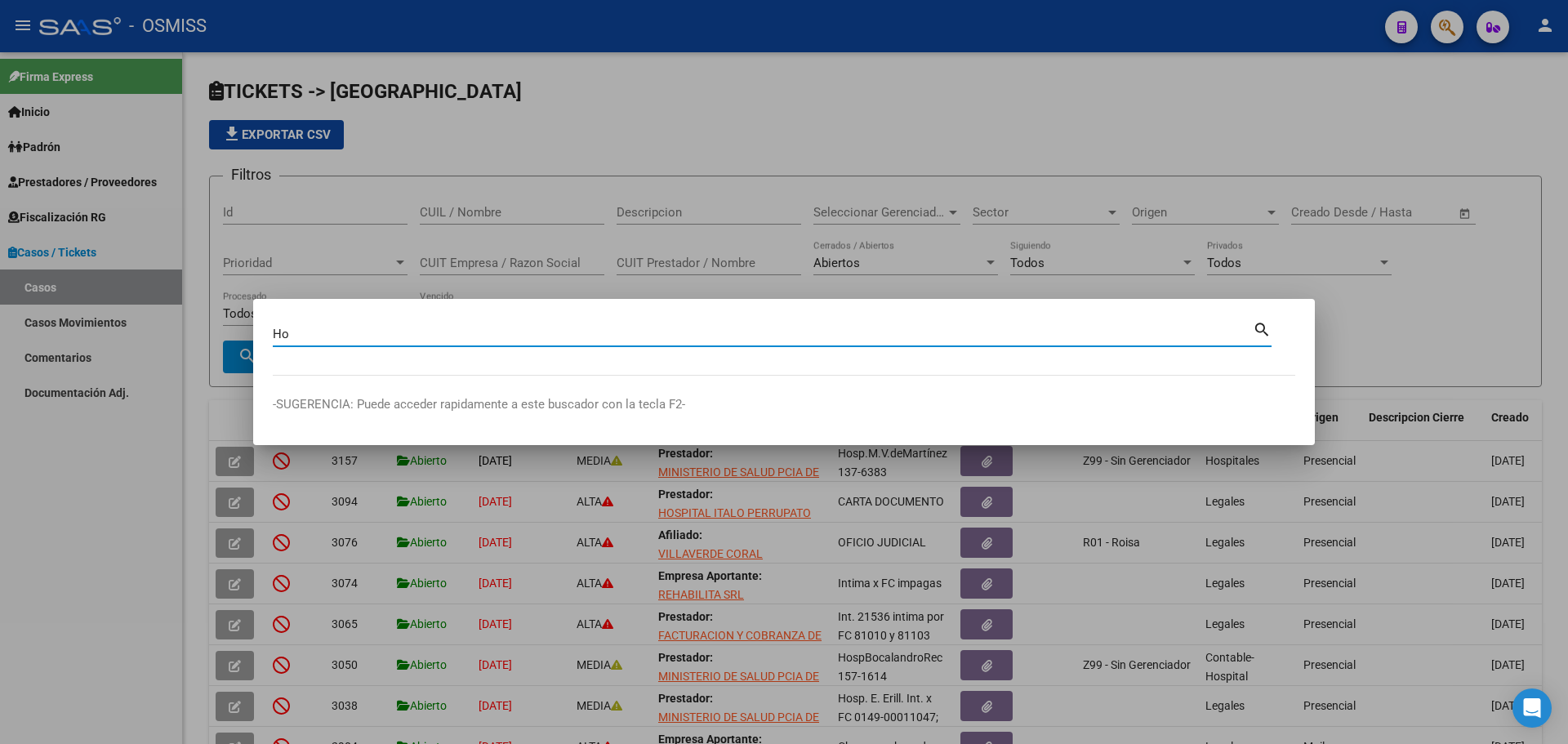
type input "H"
type input "30626983398"
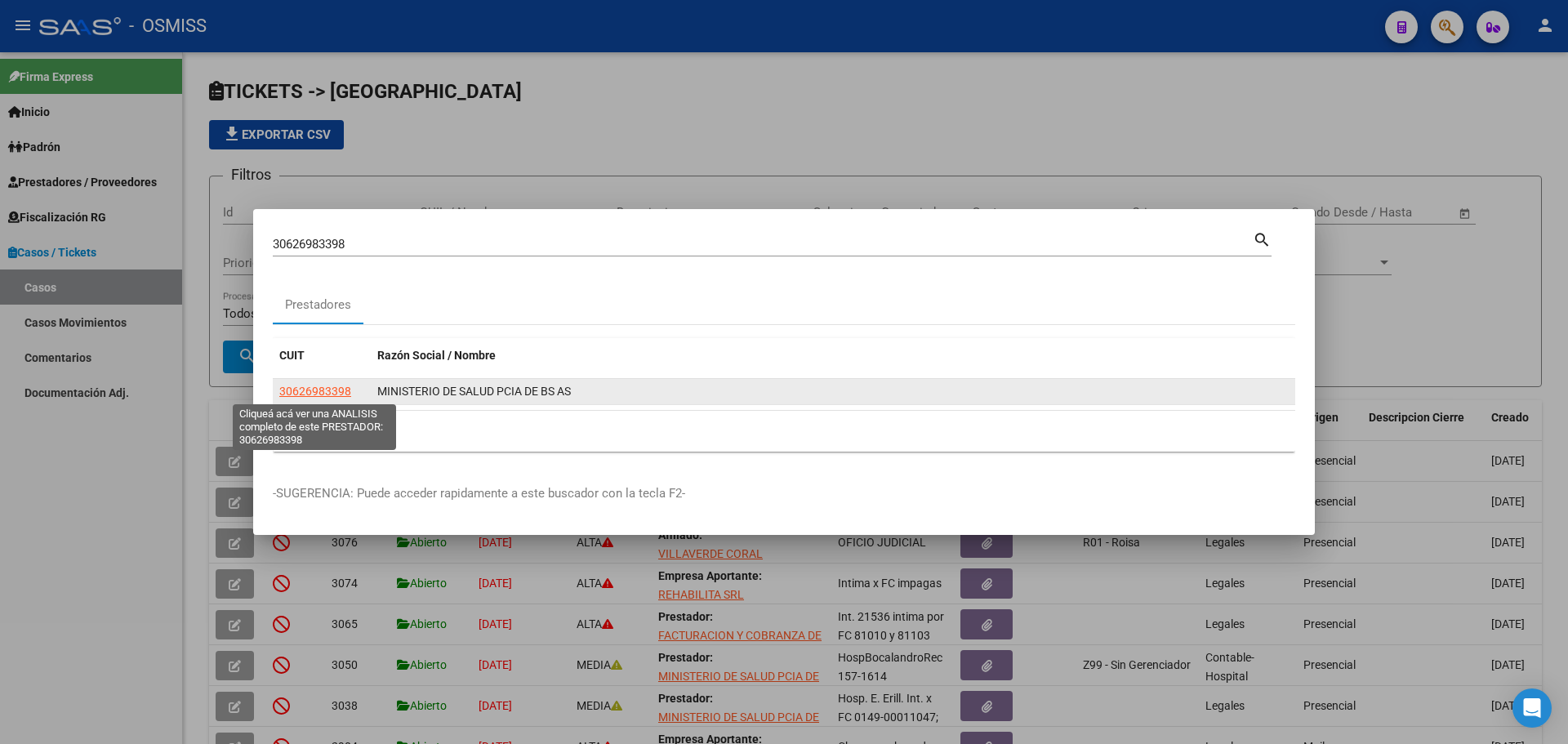
click at [289, 385] on span "30626983398" at bounding box center [315, 391] width 72 height 13
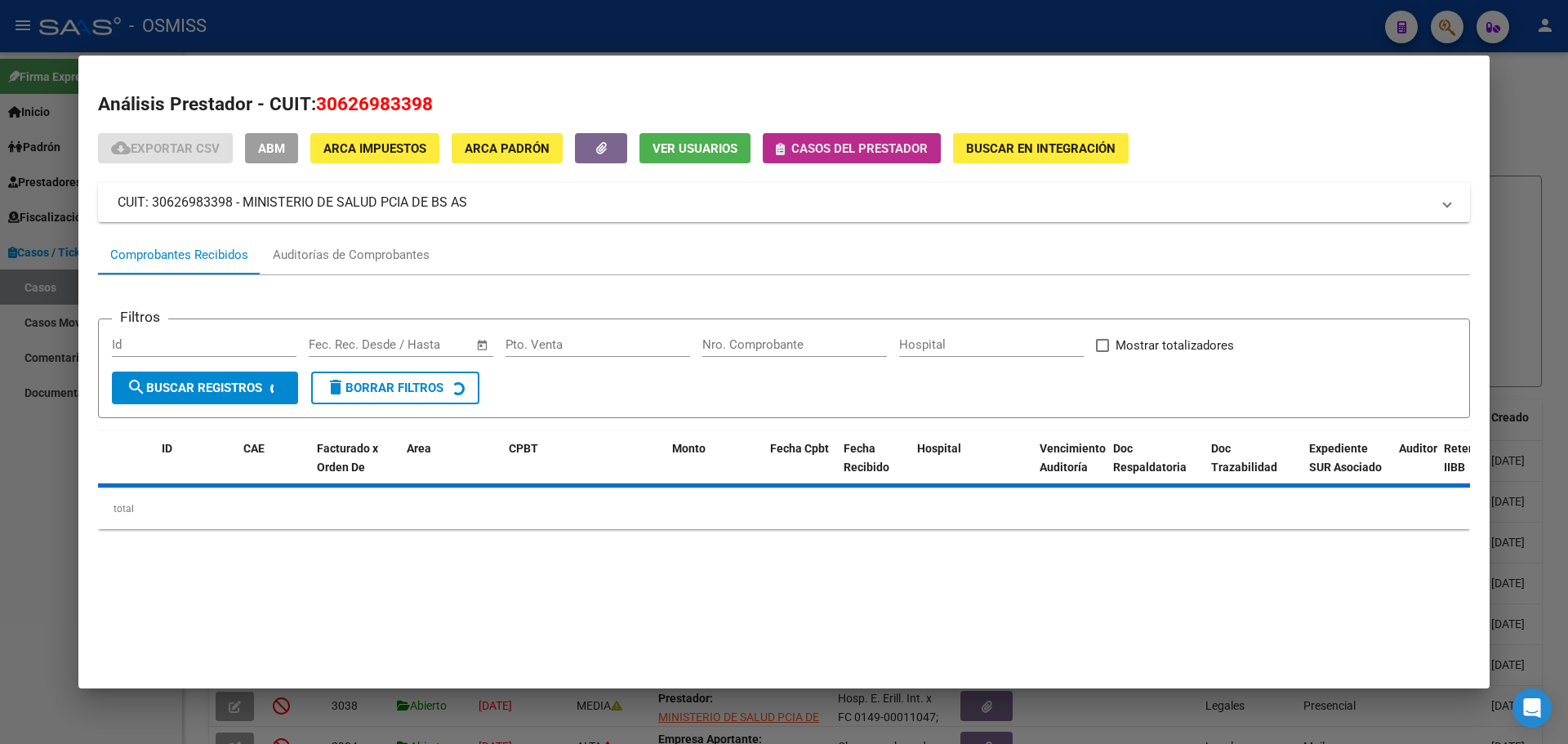
click at [781, 148] on icon "button" at bounding box center [780, 149] width 9 height 12
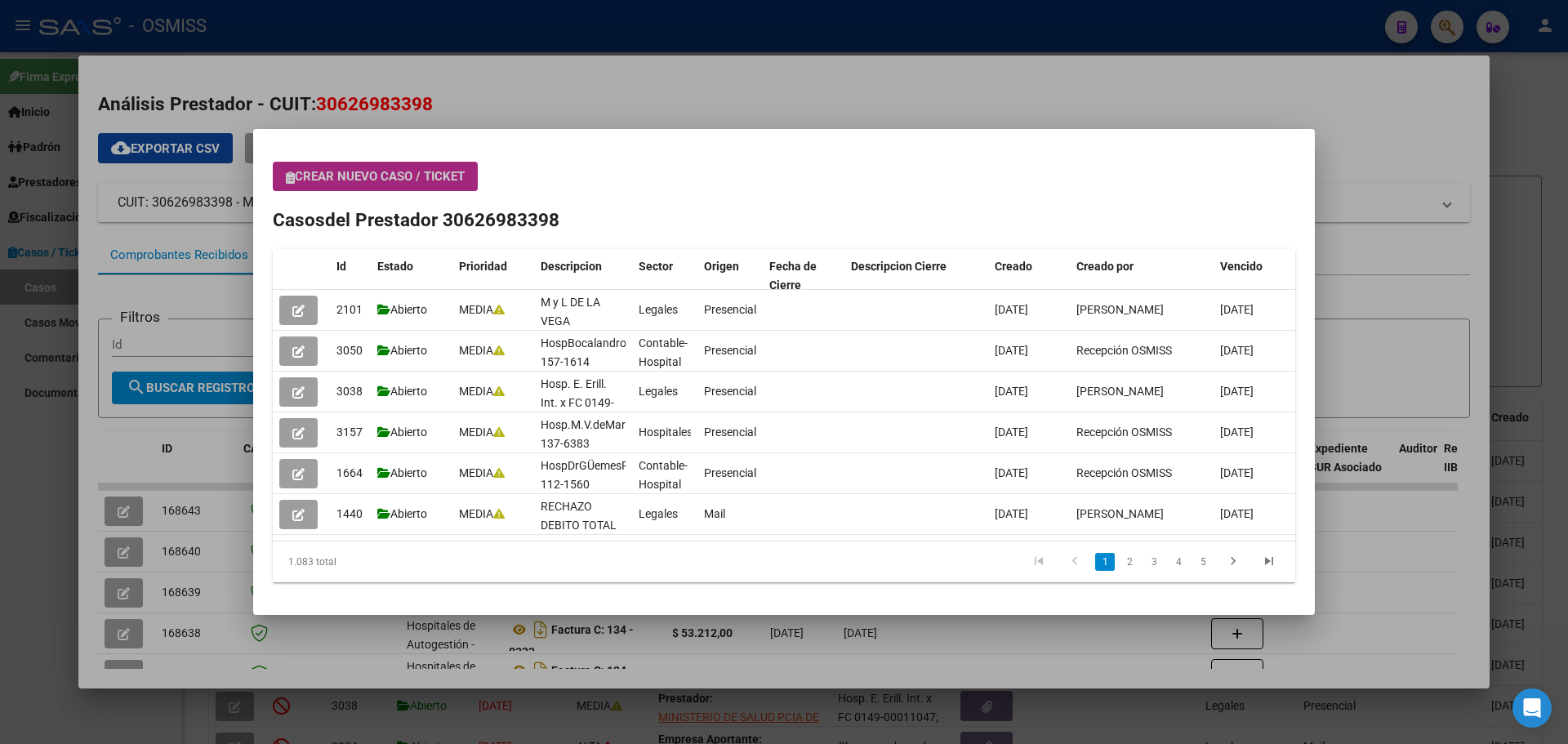
click at [284, 176] on button "Crear nuevo caso / ticket" at bounding box center [375, 177] width 205 height 30
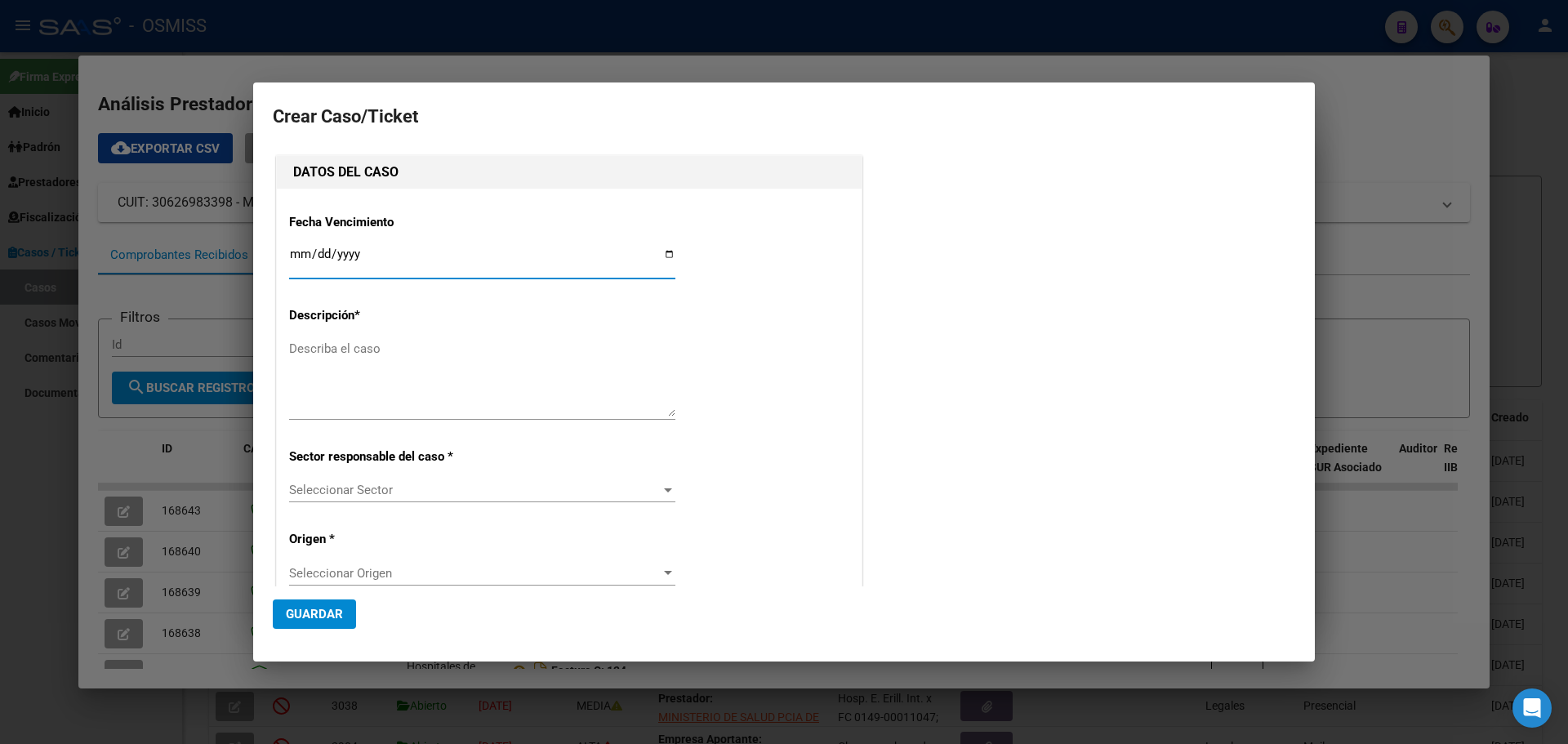
click at [665, 250] on input "Ingresar fecha" at bounding box center [482, 261] width 387 height 26
type input "[DATE]"
click at [337, 338] on div "Describa el caso" at bounding box center [482, 378] width 387 height 83
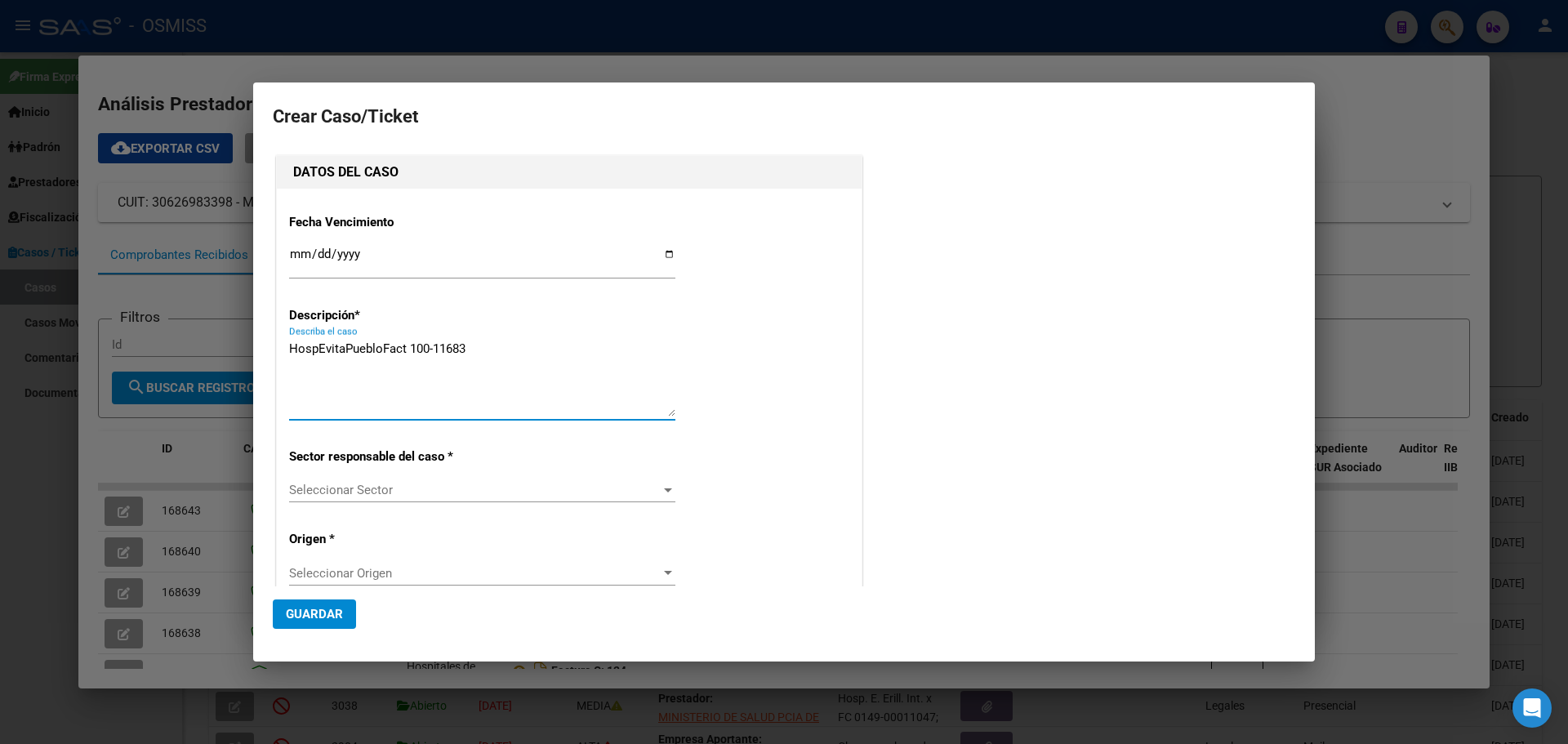
type textarea "HospEvitaPuebloFact 100-11683"
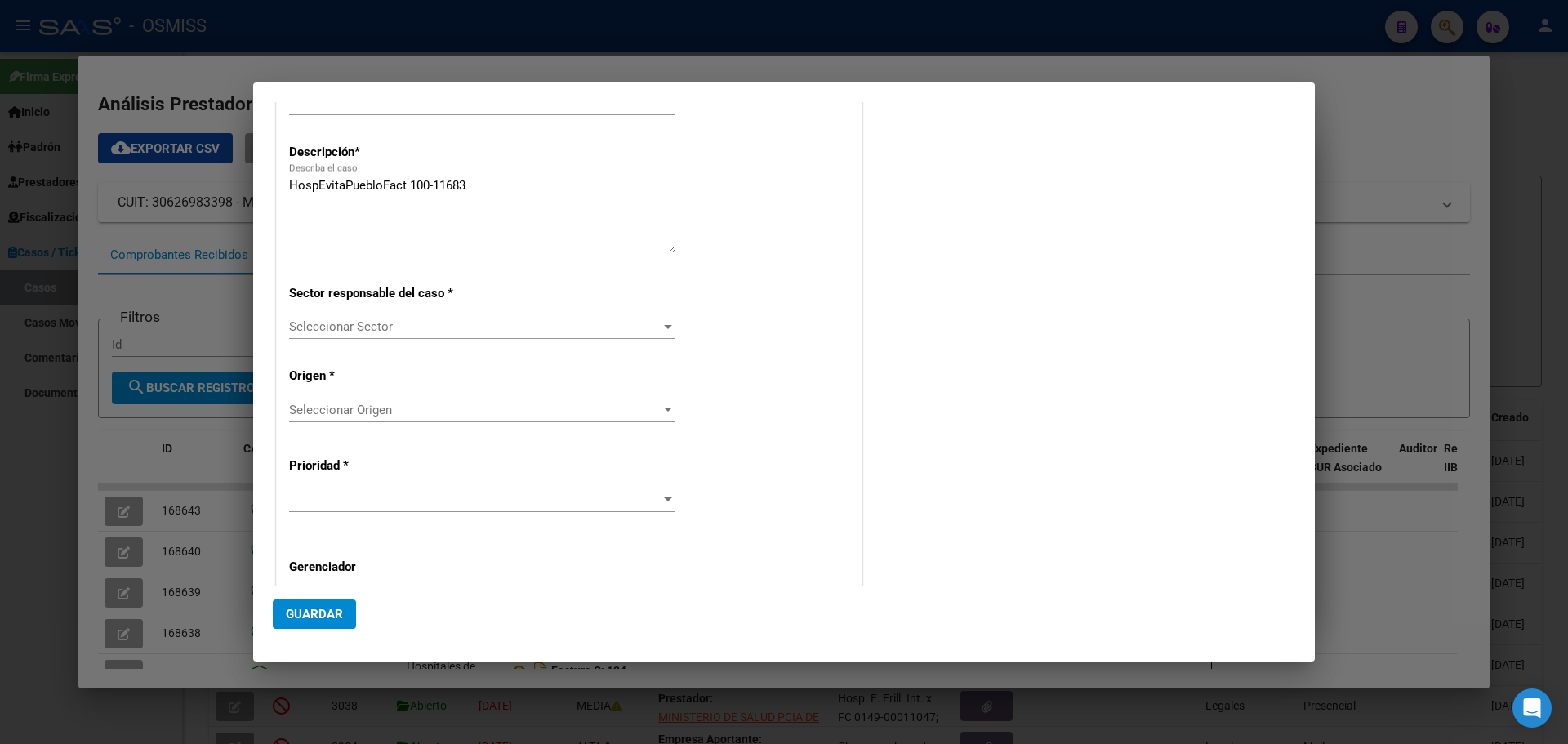
scroll to position [272, 0]
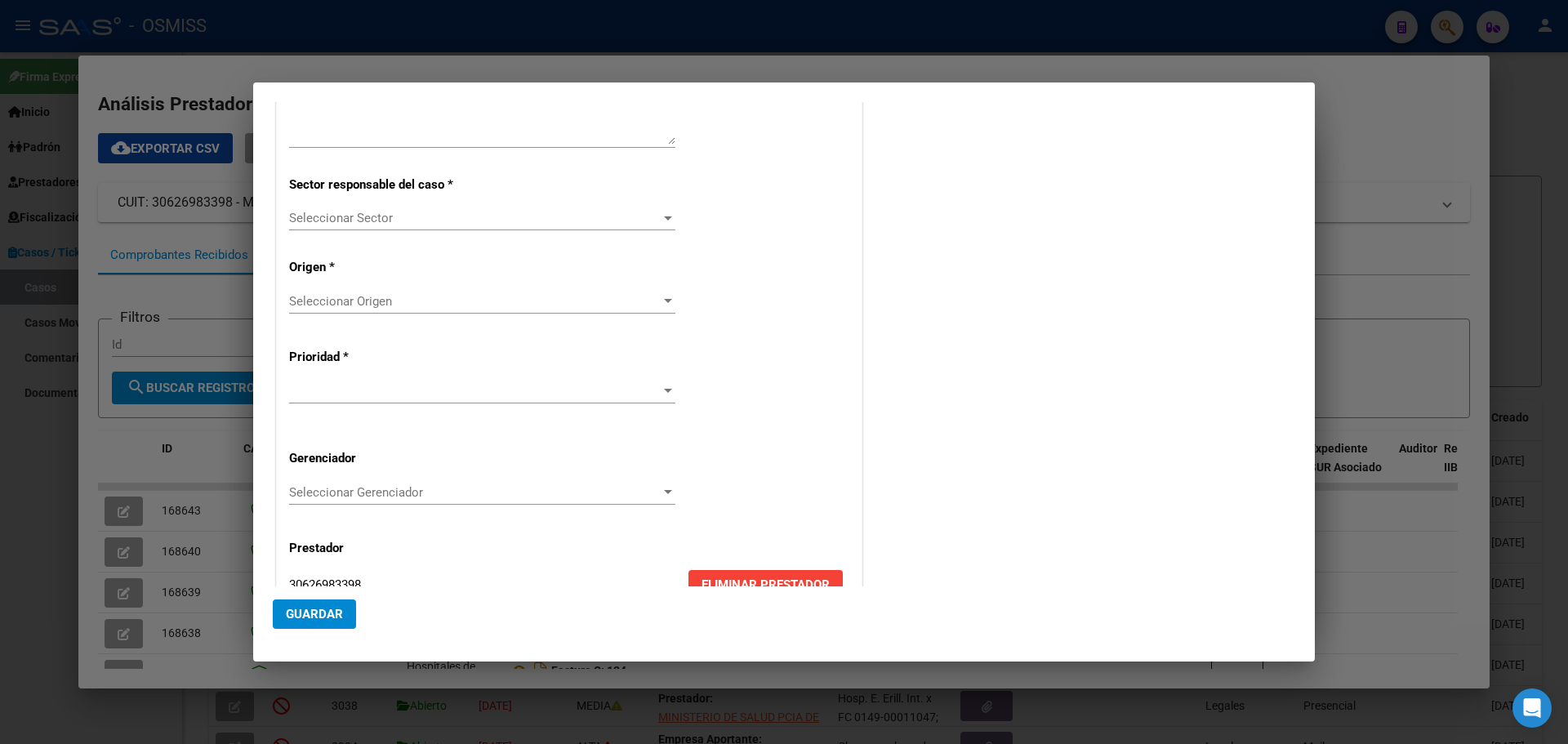
click at [666, 216] on div at bounding box center [668, 218] width 8 height 4
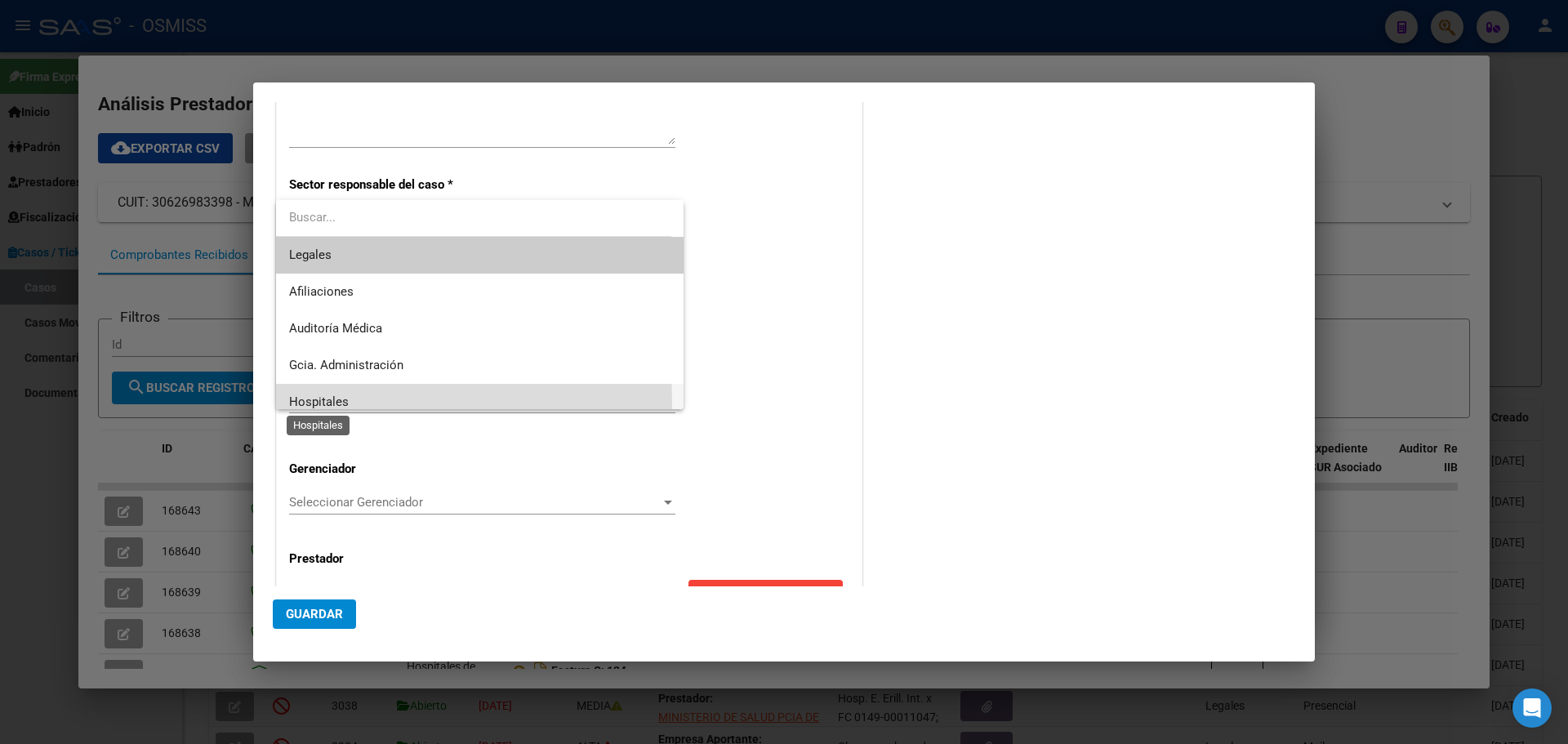
click at [290, 403] on span "Hospitales" at bounding box center [318, 402] width 60 height 15
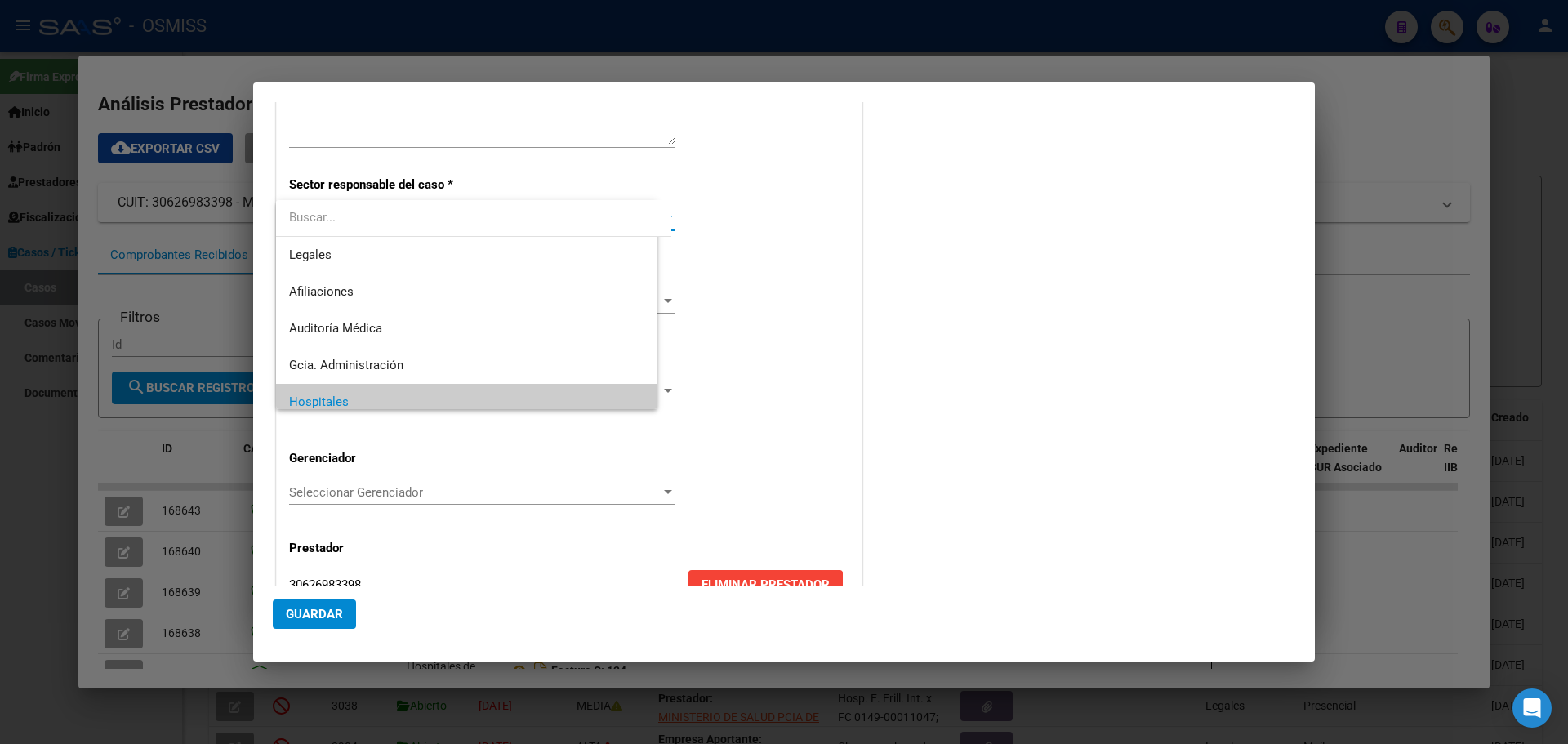
scroll to position [11, 0]
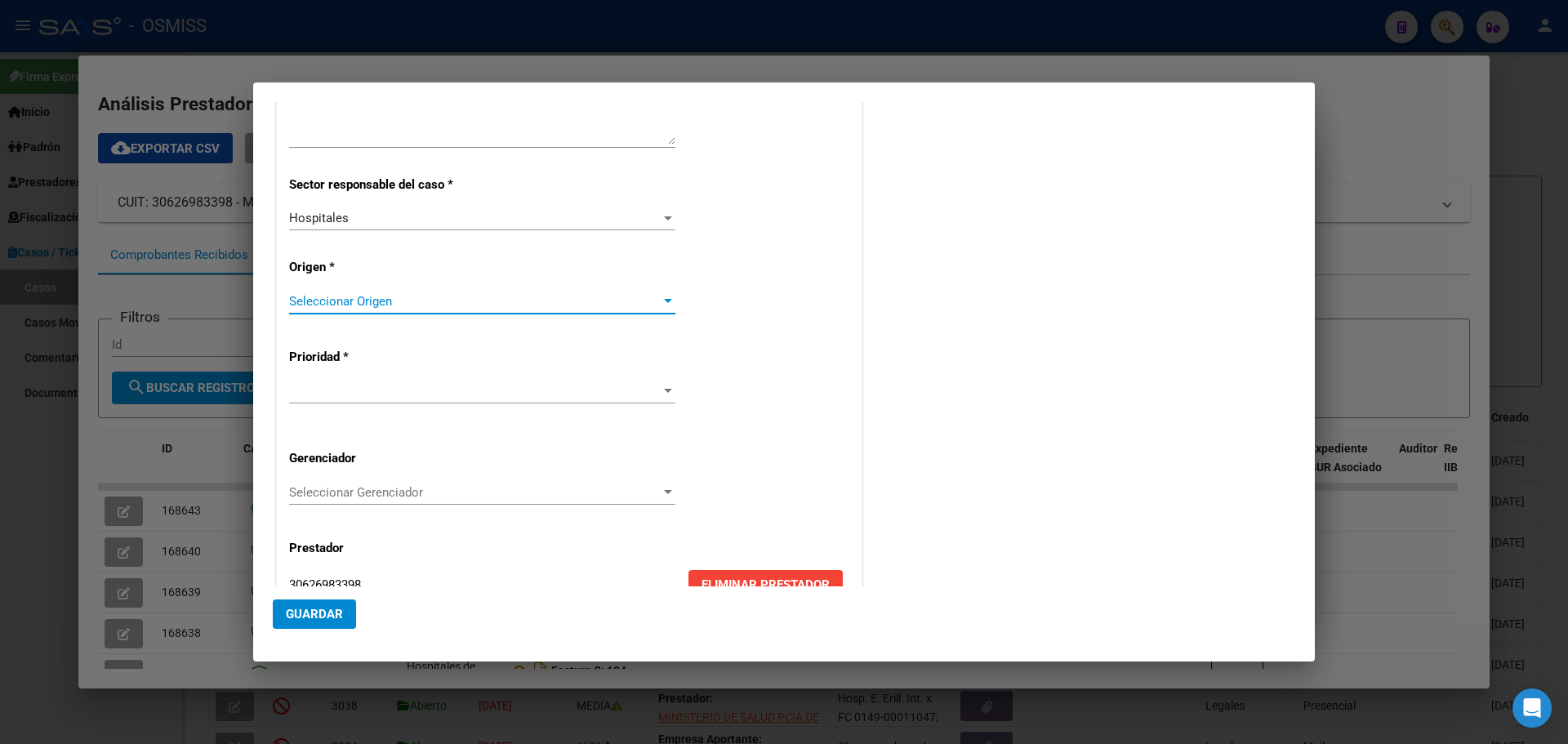
click at [666, 301] on div at bounding box center [668, 301] width 8 height 4
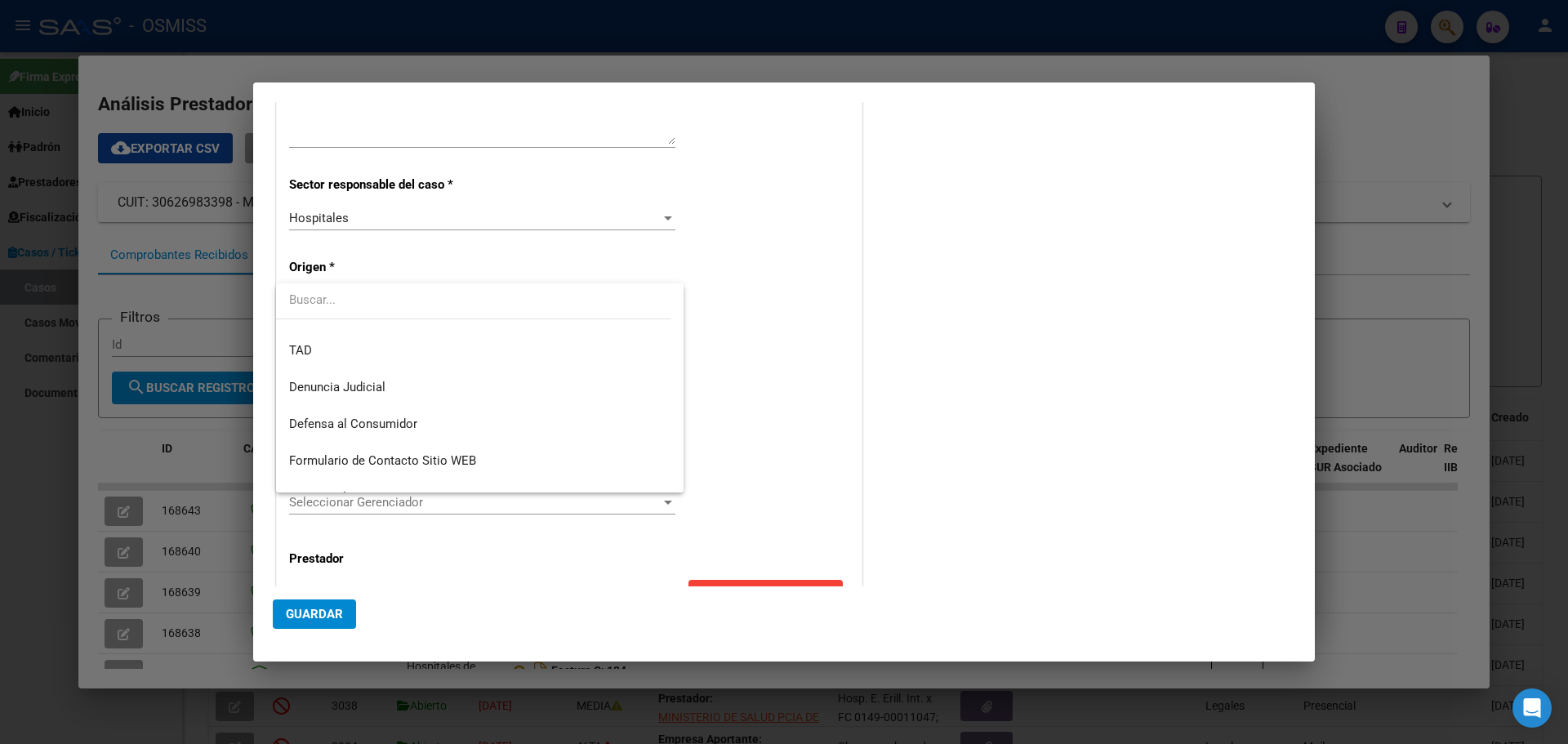
scroll to position [174, 0]
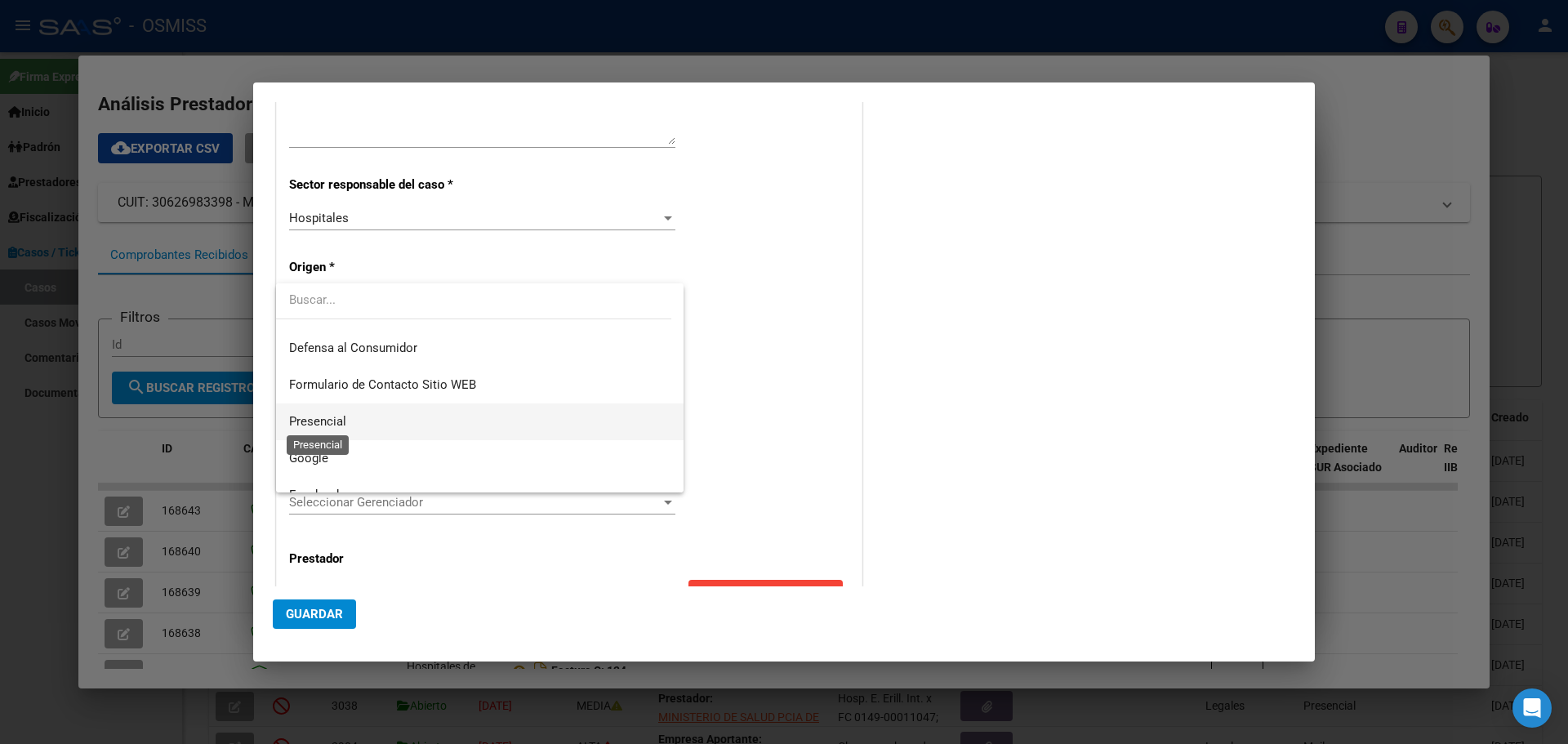
click at [316, 416] on span "Presencial" at bounding box center [317, 421] width 57 height 15
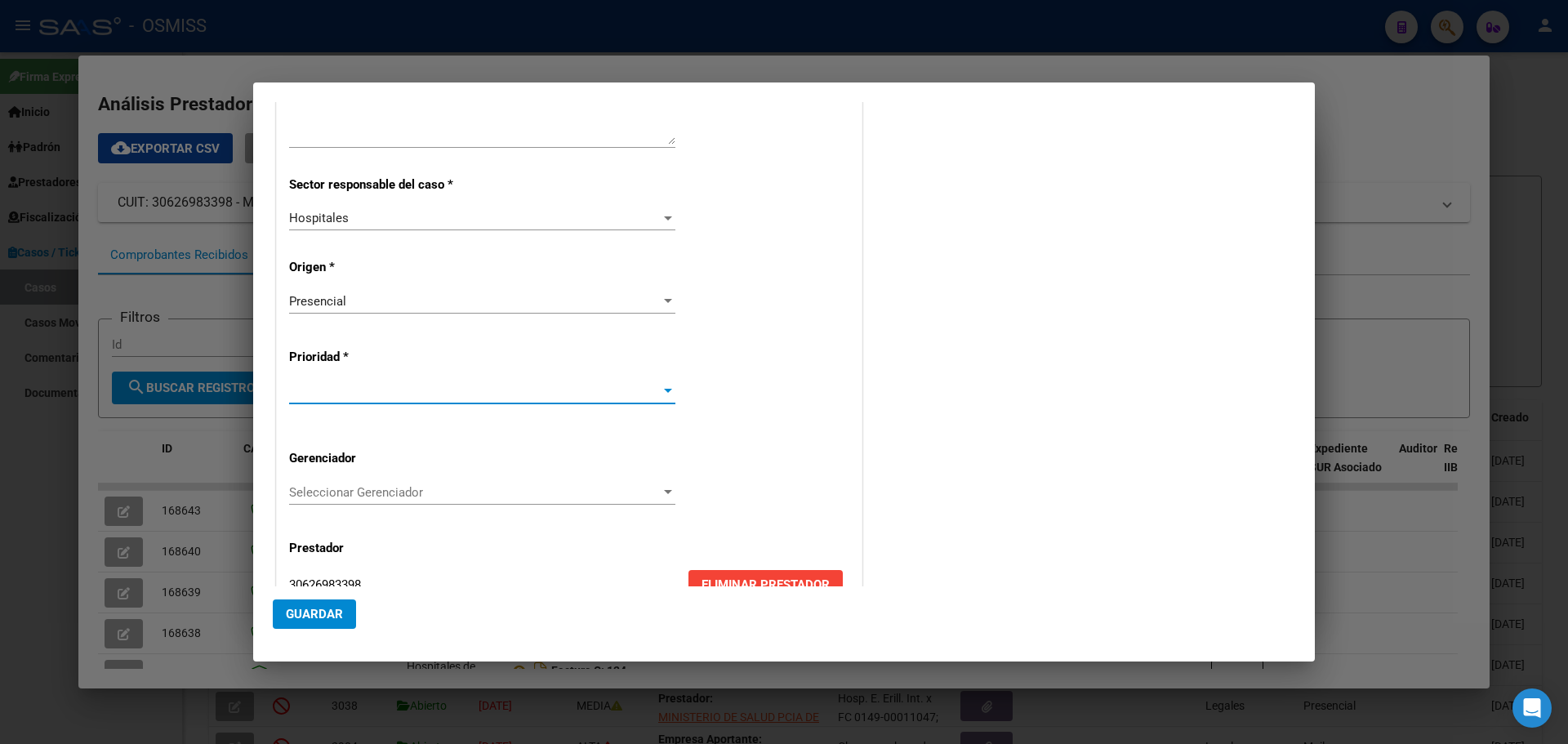
click at [663, 386] on div at bounding box center [668, 391] width 15 height 13
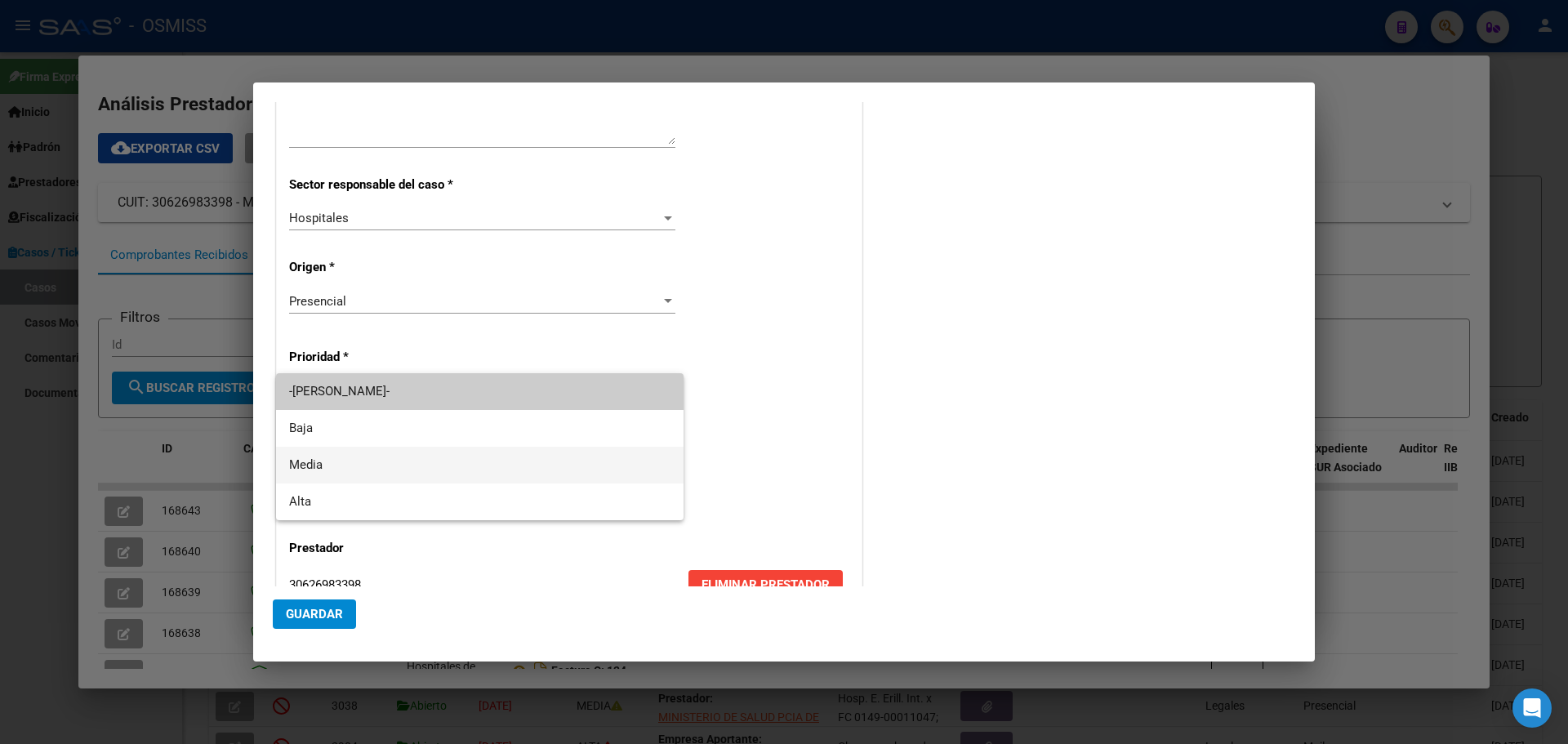
click at [315, 456] on span "Media" at bounding box center [480, 466] width 382 height 37
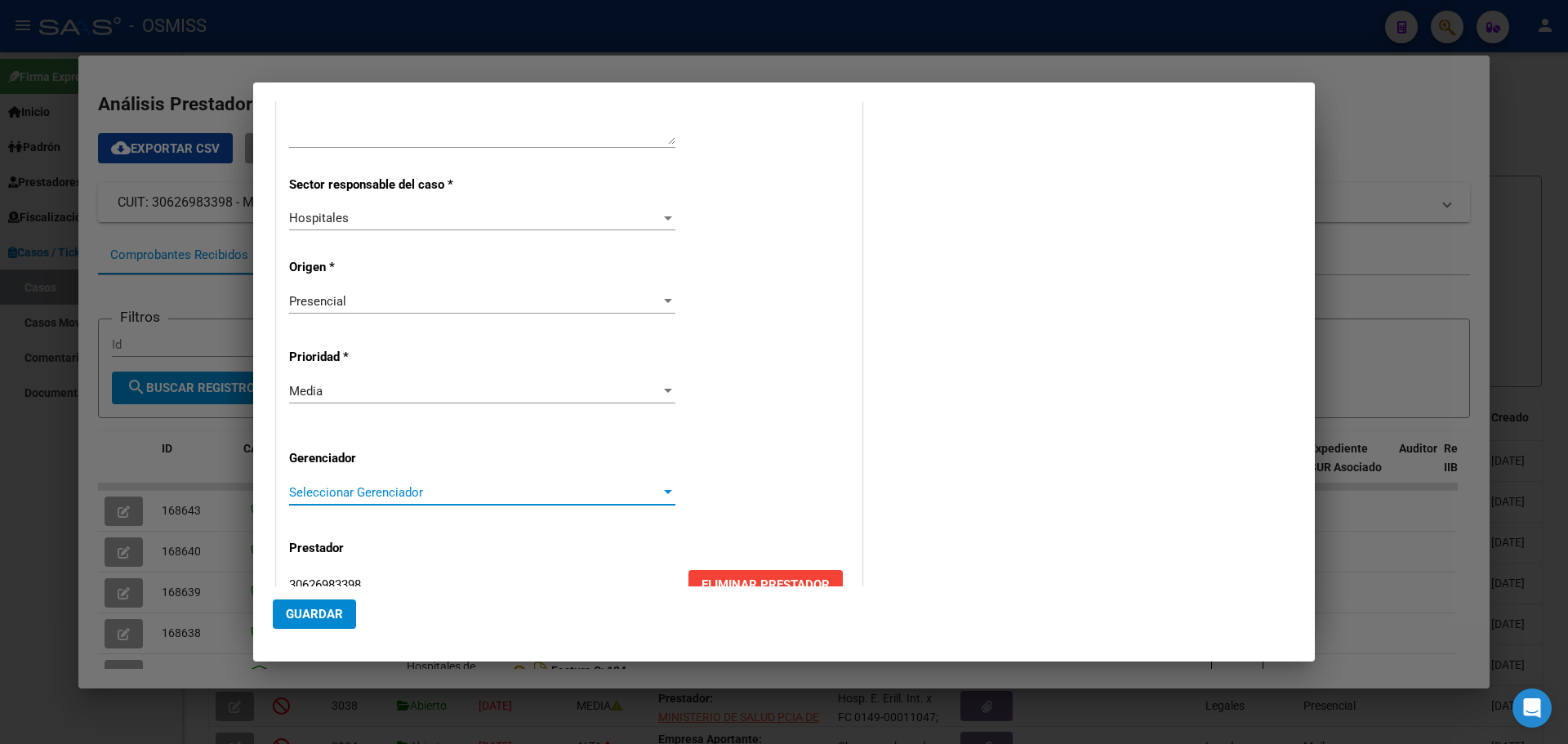
click at [662, 487] on div at bounding box center [668, 492] width 15 height 13
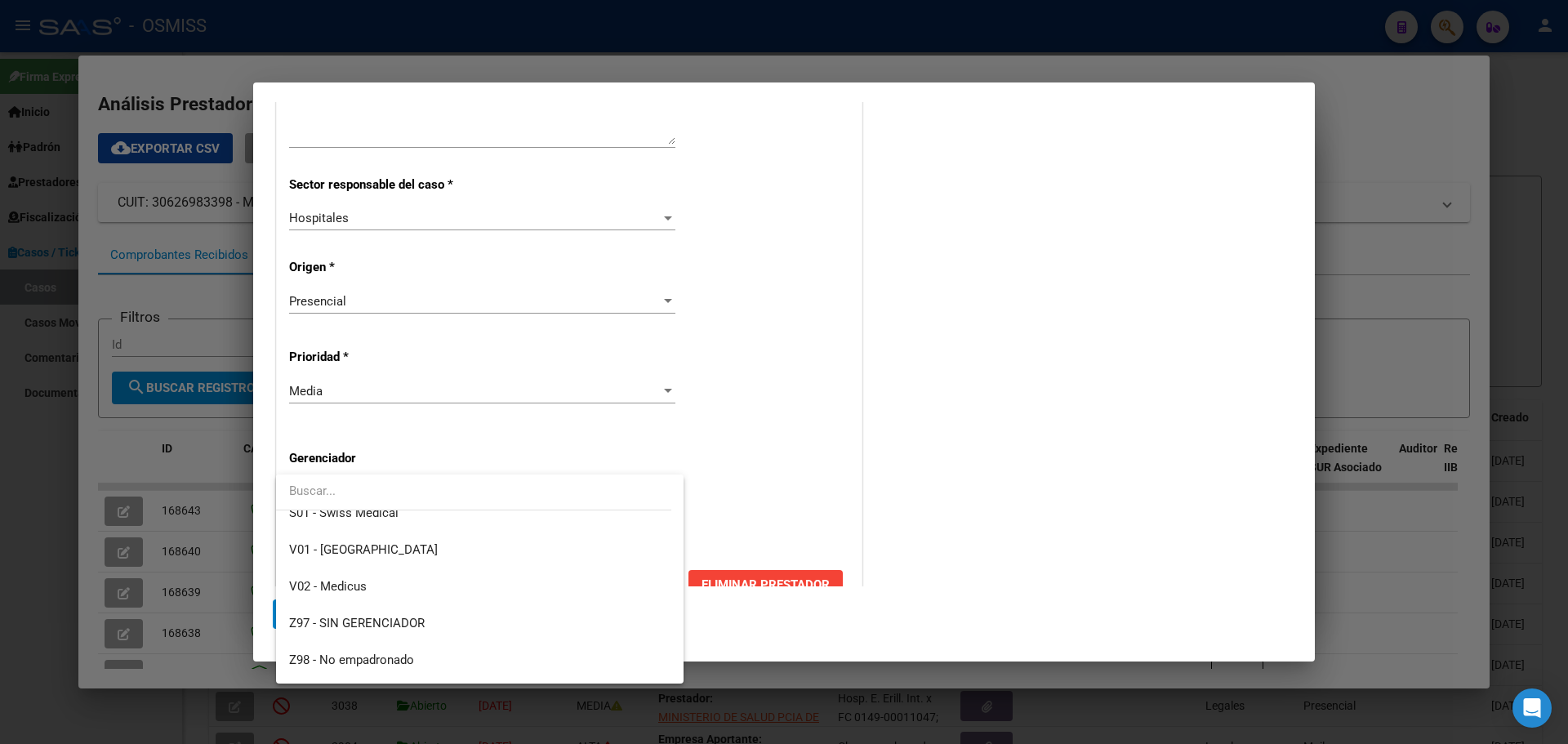
scroll to position [489, 0]
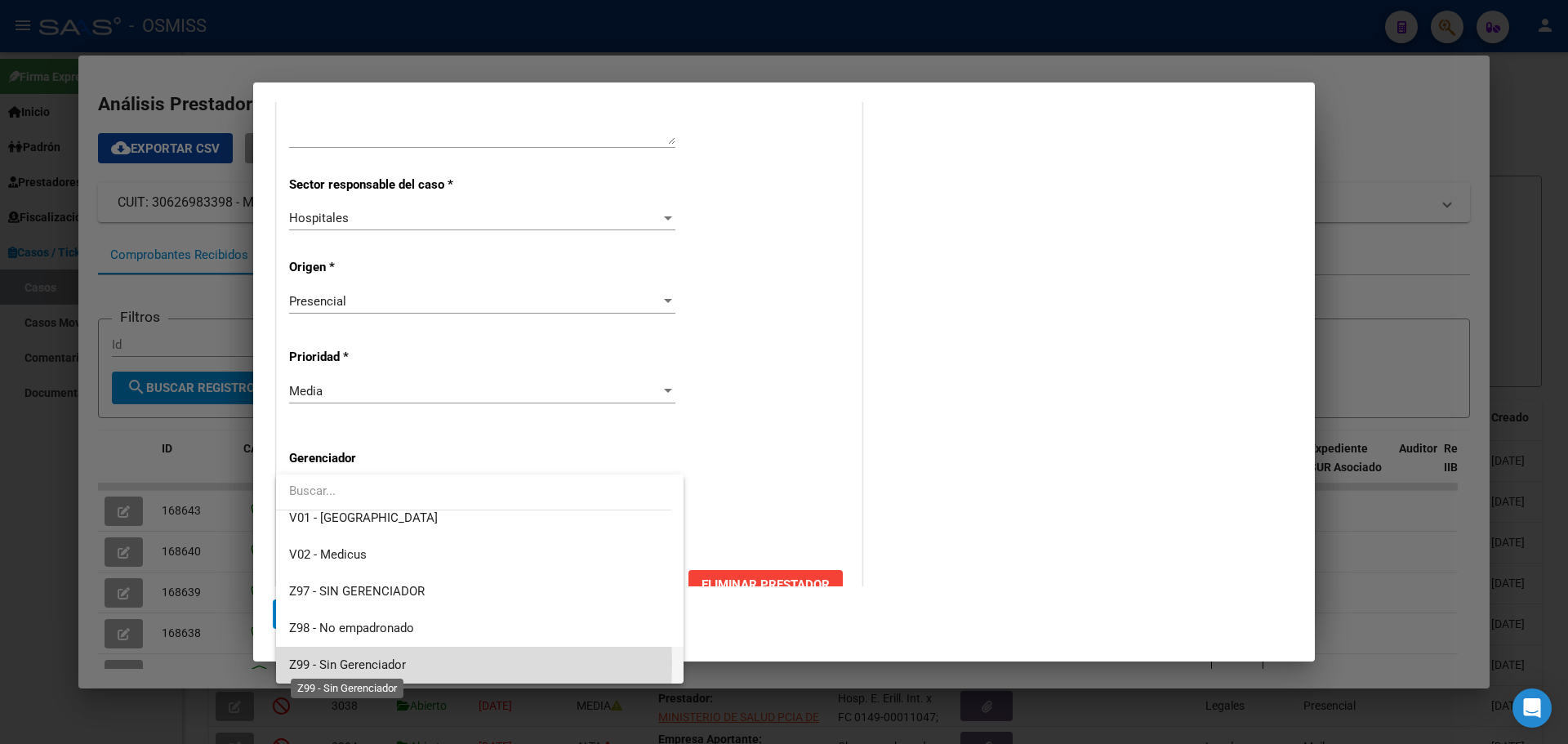
click at [354, 664] on span "Z99 - Sin Gerenciador" at bounding box center [346, 665] width 116 height 15
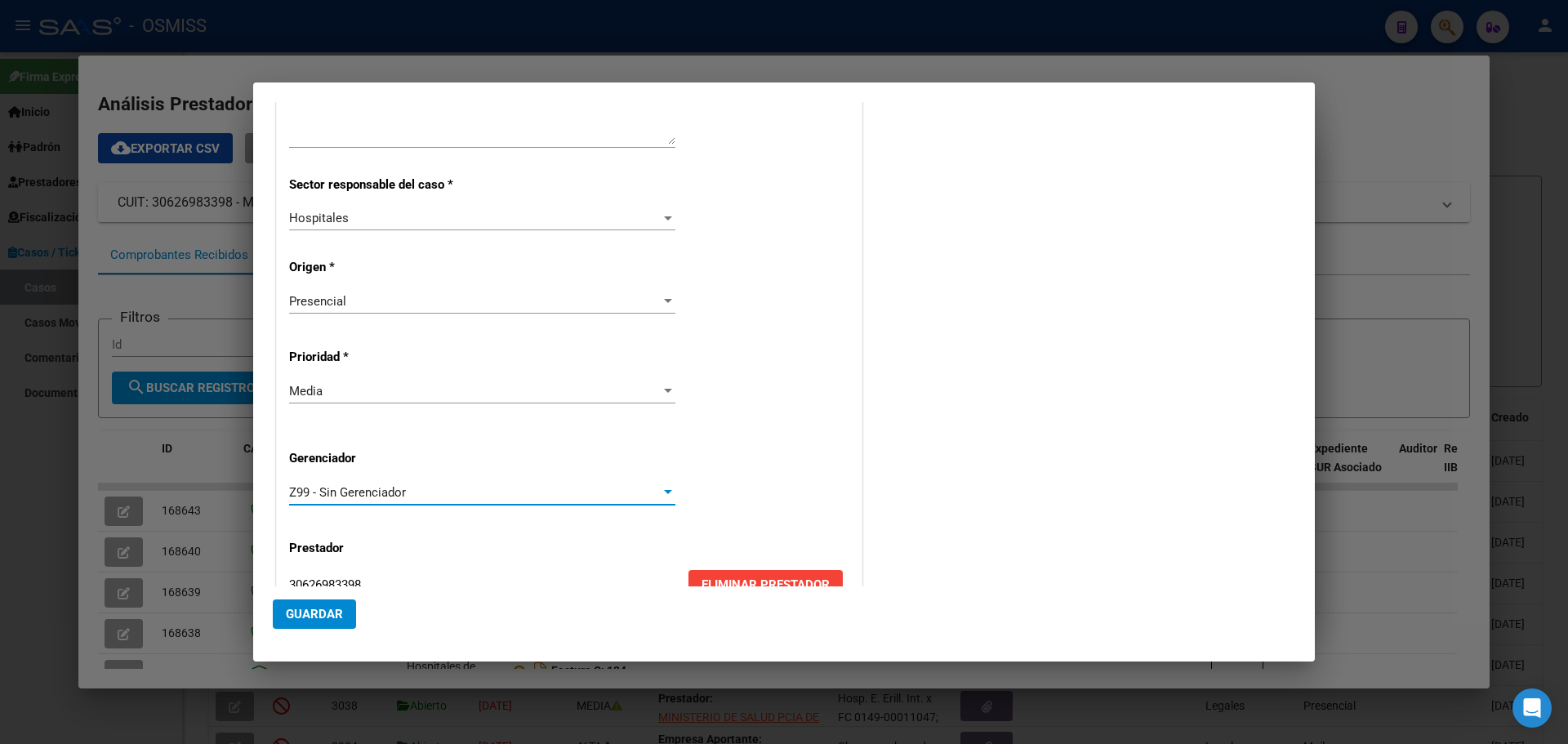
click at [313, 613] on span "Guardar" at bounding box center [314, 614] width 57 height 15
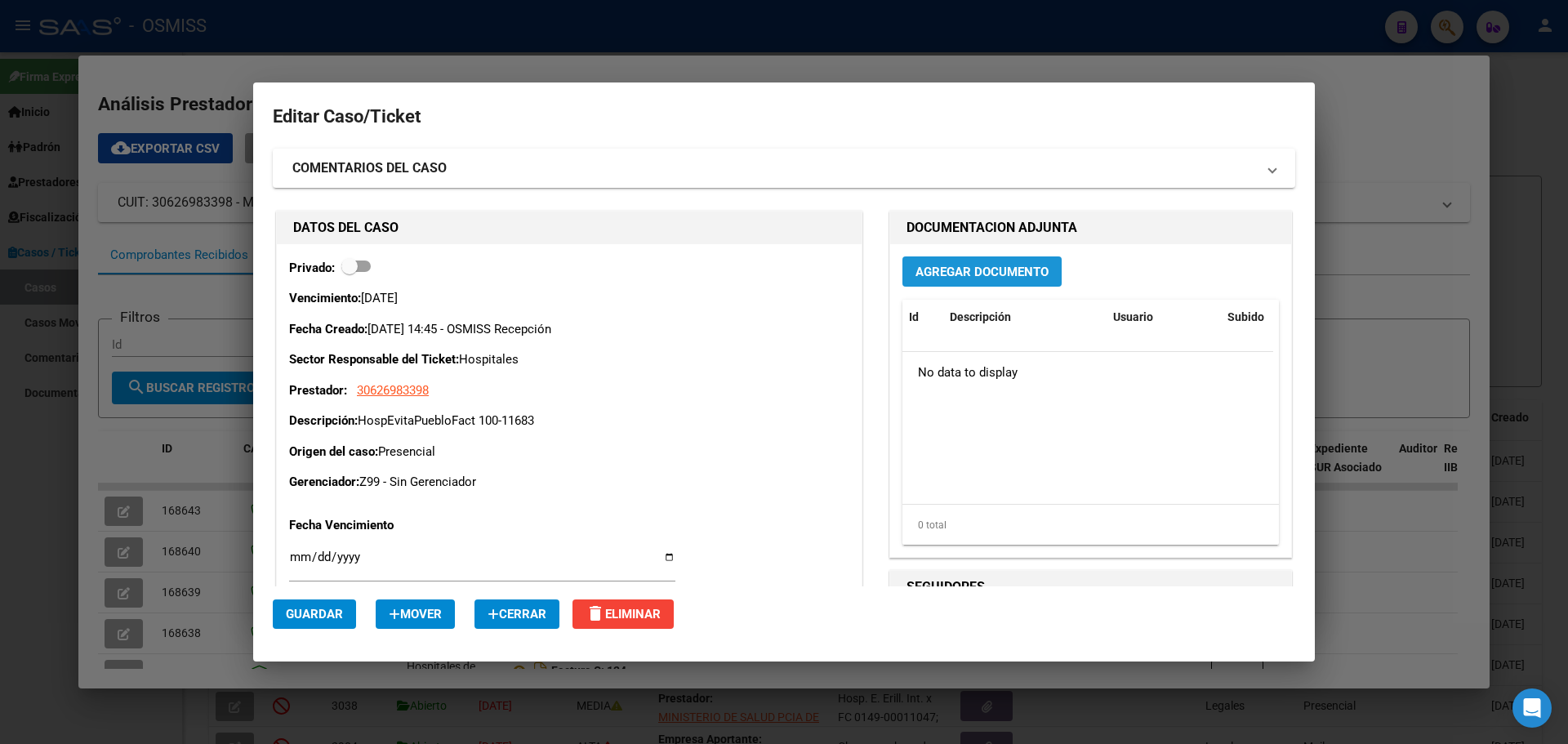
click at [919, 270] on span "Agregar Documento" at bounding box center [983, 271] width 133 height 15
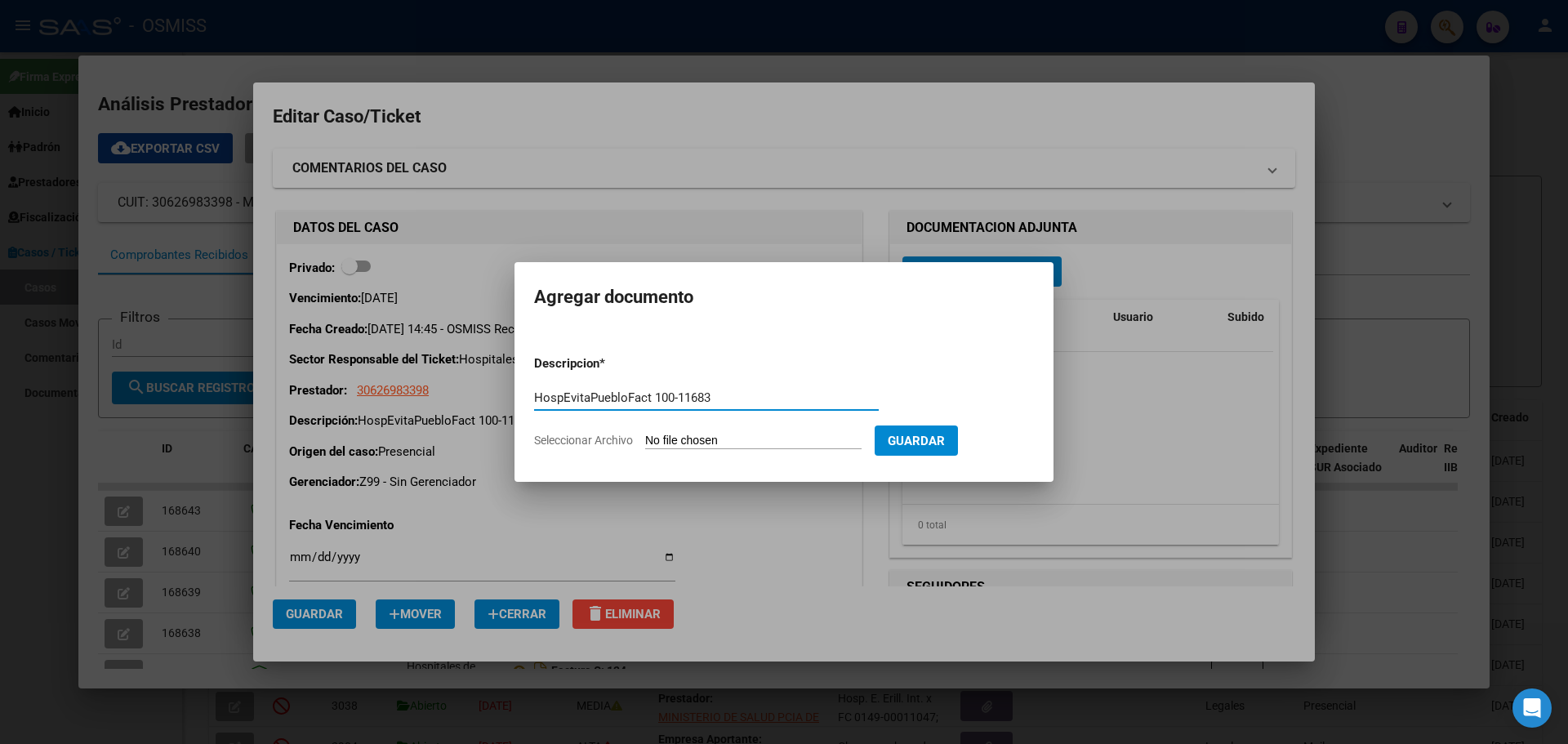
type input "HospEvitaPuebloFact 100-11683"
click at [577, 437] on span "Seleccionar Archivo" at bounding box center [584, 440] width 99 height 13
click at [646, 437] on input "Seleccionar Archivo" at bounding box center [753, 442] width 216 height 16
type input "C:\fakepath\Fact 11683.pdf"
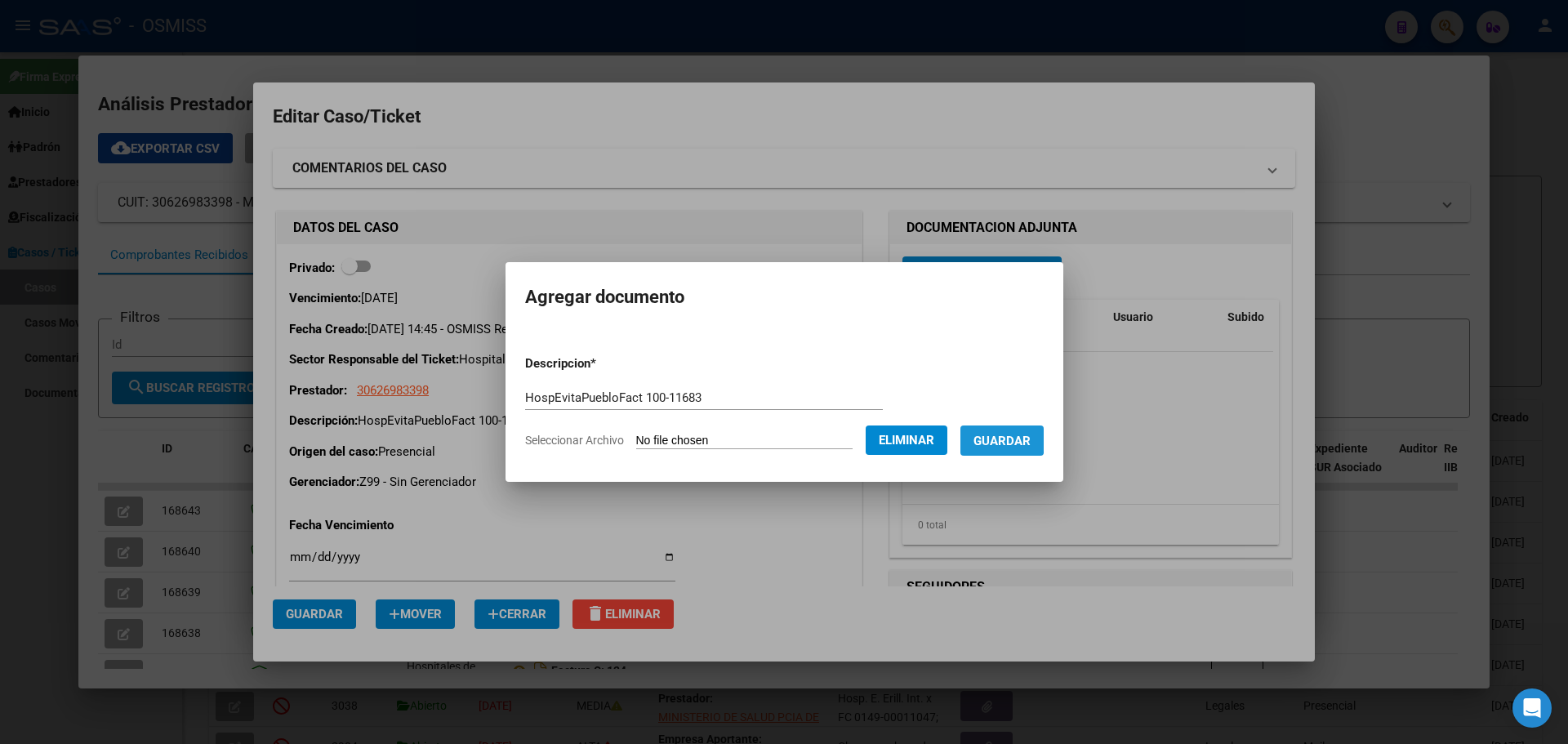
click at [1001, 437] on span "Guardar" at bounding box center [1002, 441] width 57 height 15
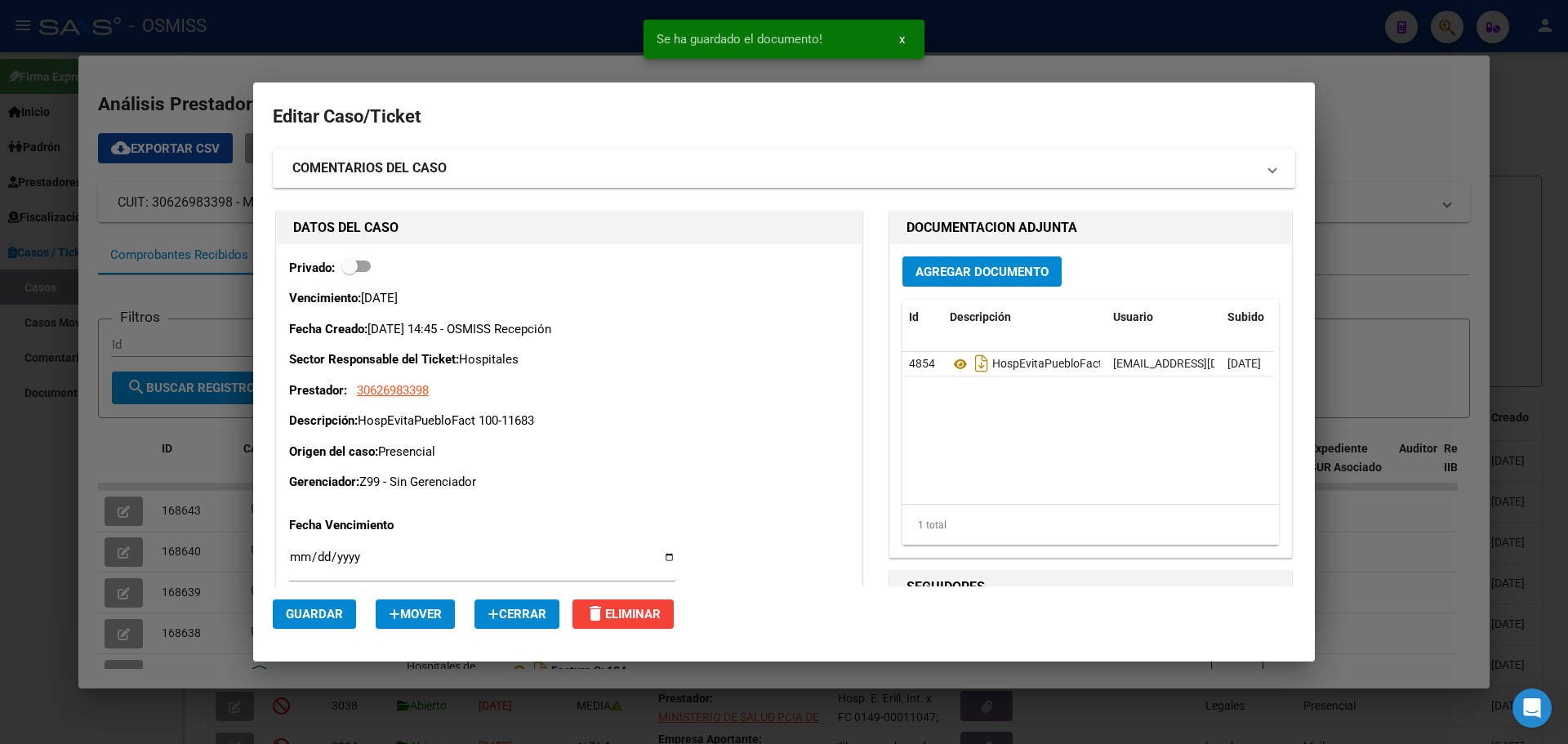
click at [249, 29] on div at bounding box center [784, 372] width 1568 height 744
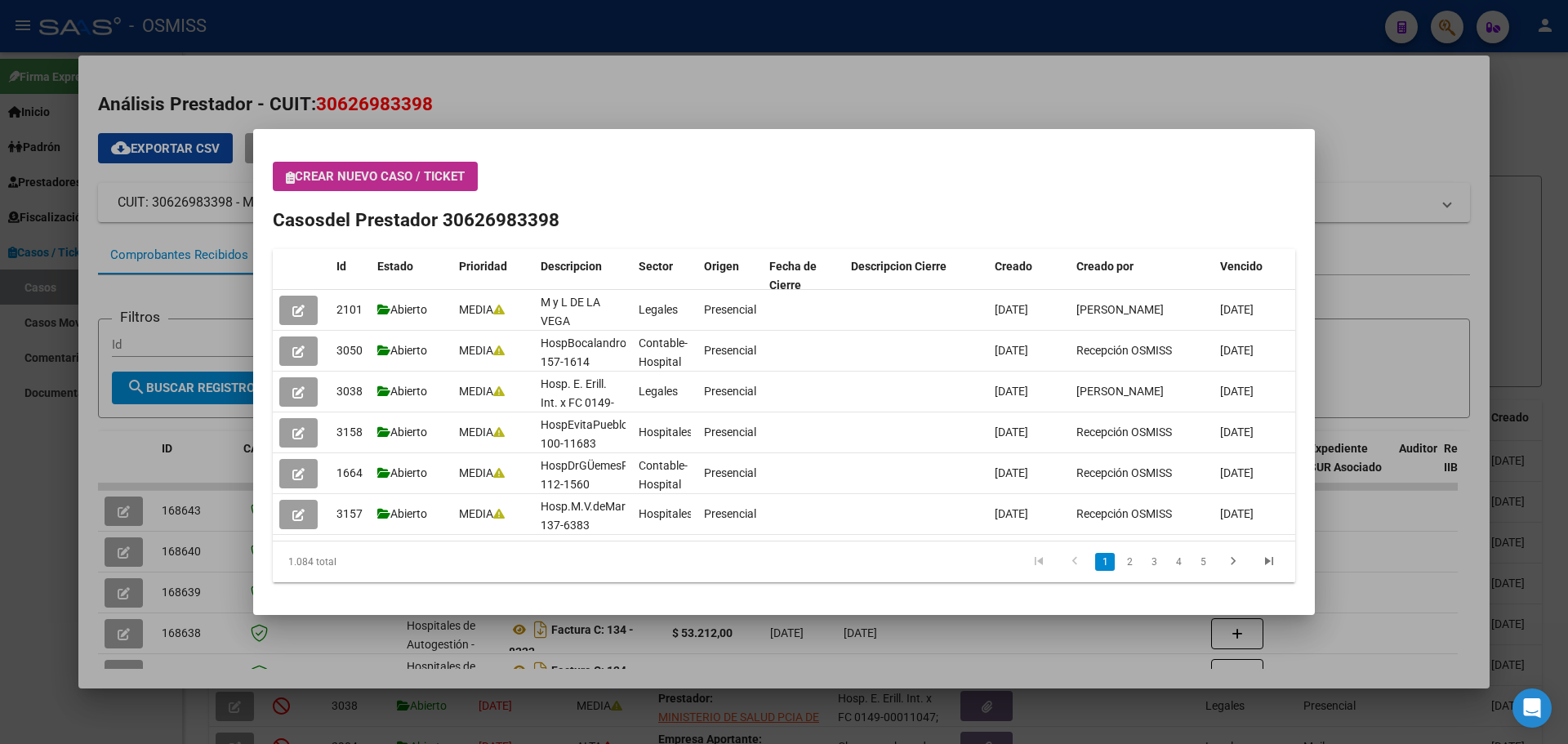
click at [288, 185] on button "Crear nuevo caso / ticket" at bounding box center [375, 177] width 205 height 30
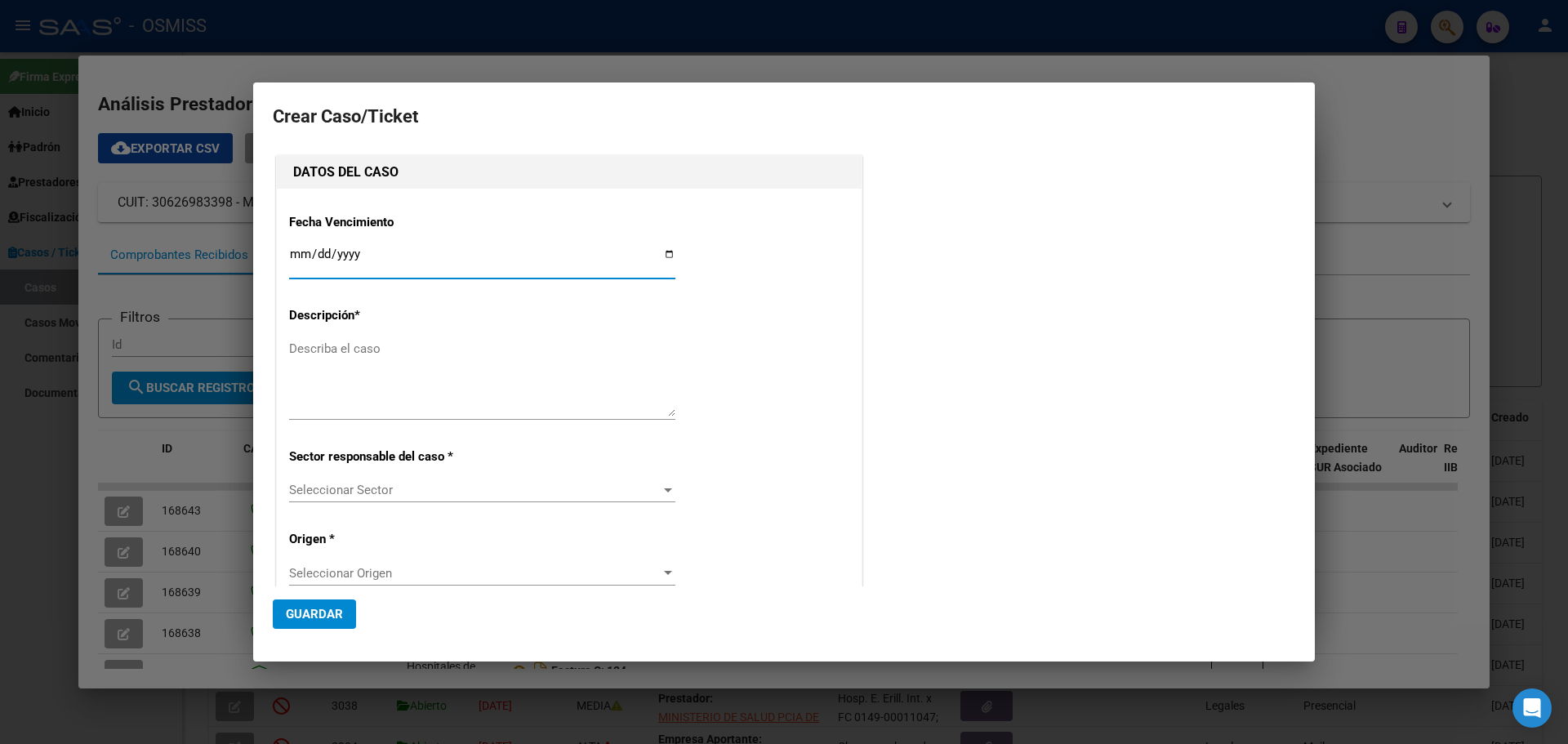
click at [1130, 506] on div "DATOS DEL CASO Fecha Vencimiento Ingresar fecha Descripción * Describa el caso …" at bounding box center [784, 527] width 1023 height 749
click at [664, 250] on input "Ingresar fecha" at bounding box center [482, 261] width 387 height 26
type input "[DATE]"
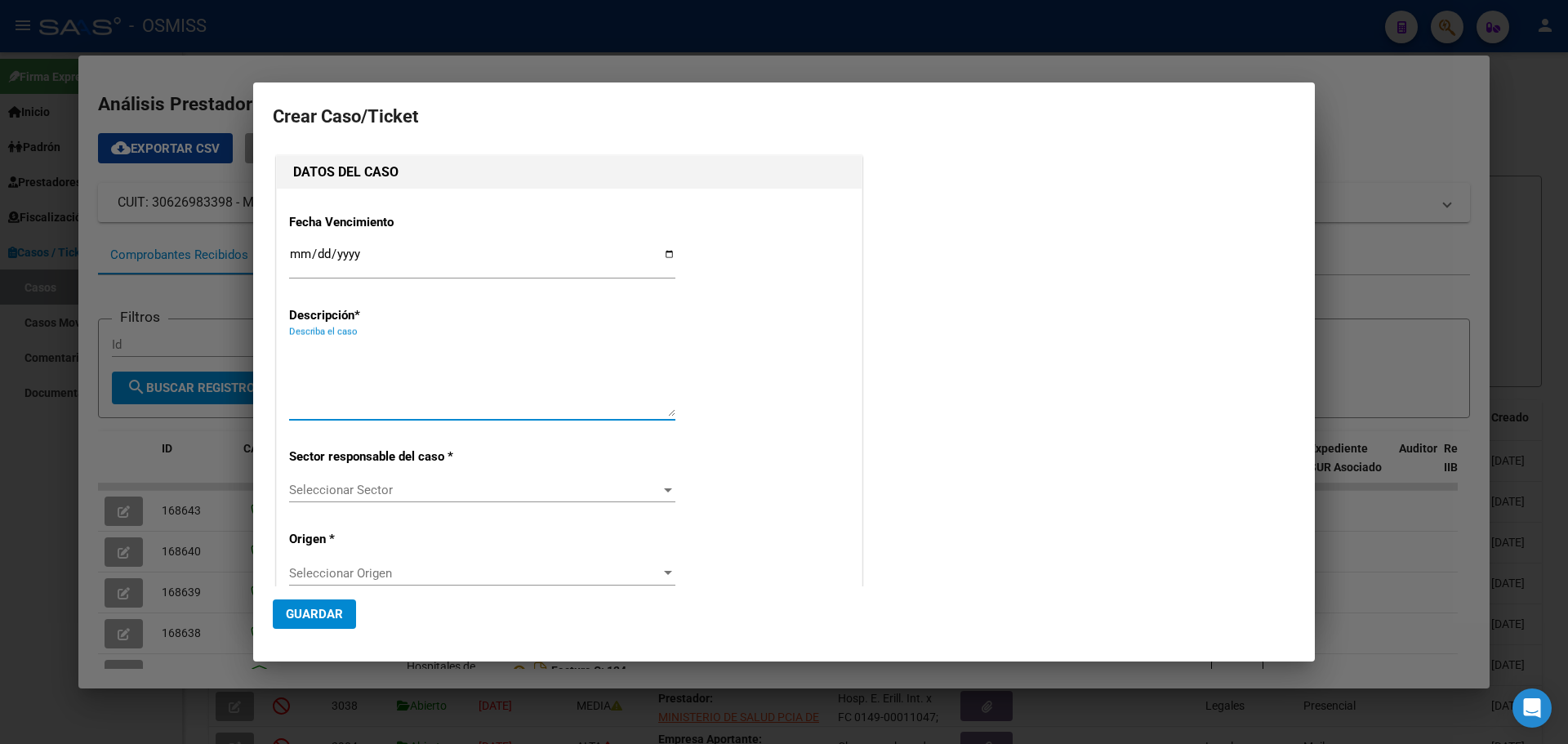
click at [350, 351] on textarea "Describa el caso" at bounding box center [482, 378] width 387 height 77
type textarea "Hosp.EvitaPuebloFact 100-11597"
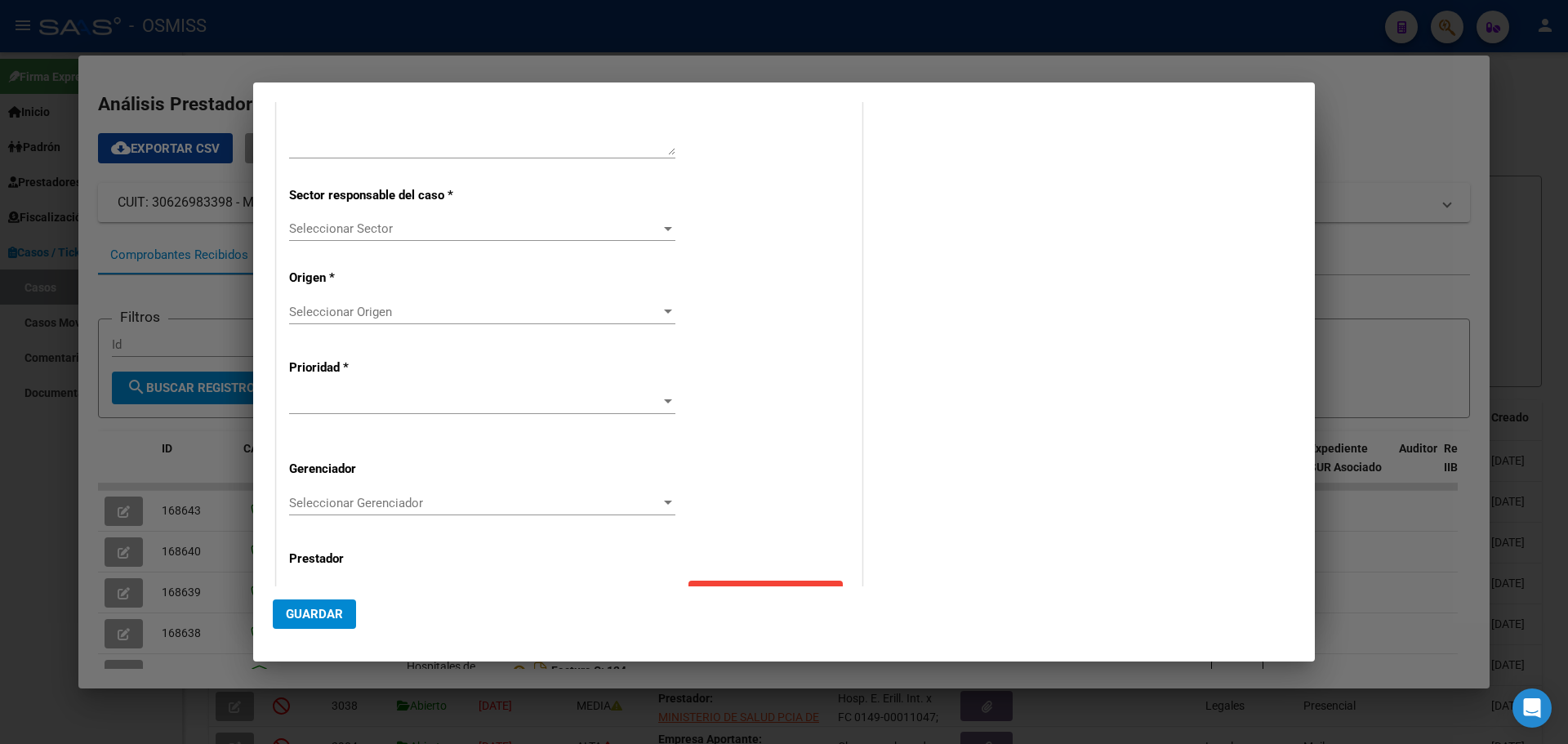
scroll to position [314, 0]
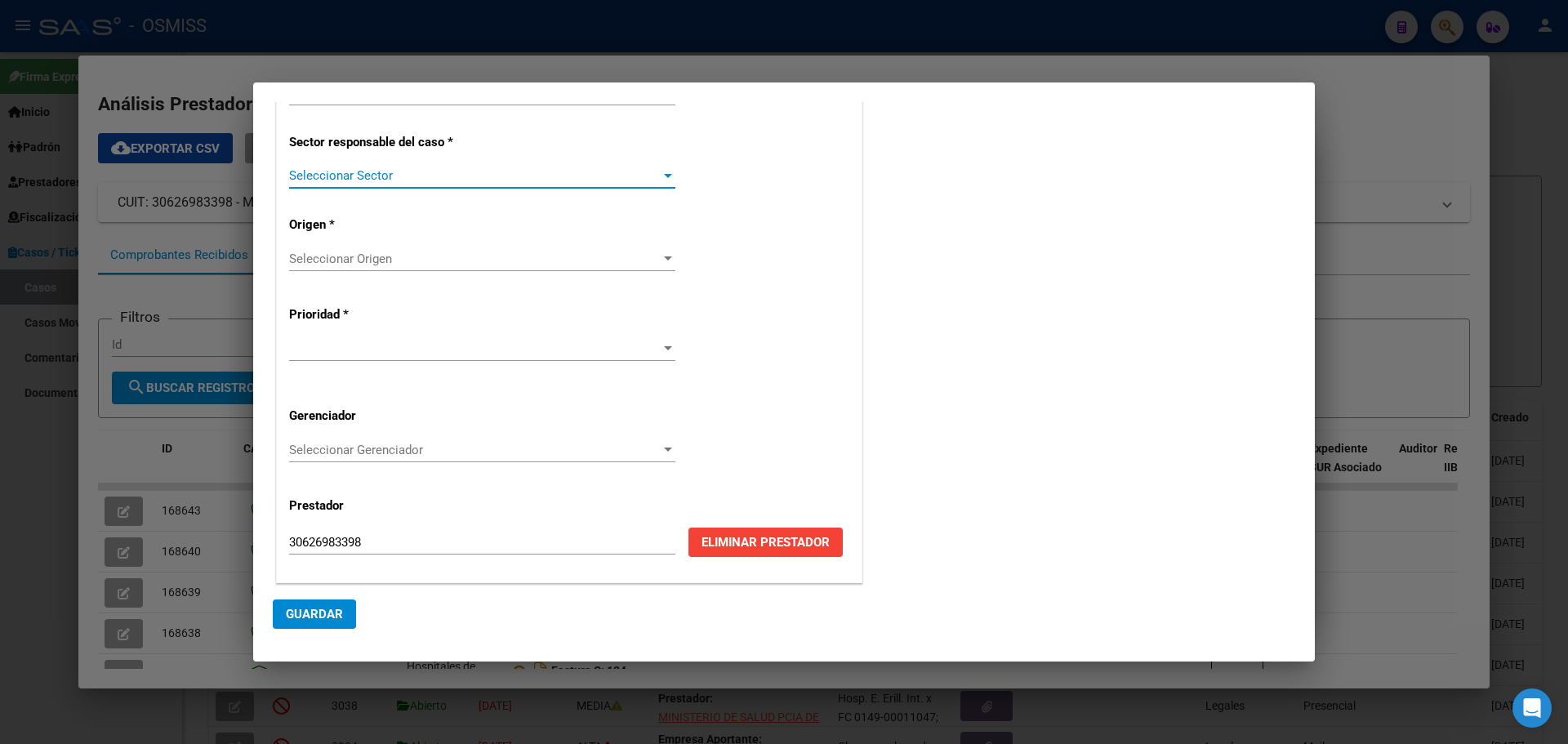
click at [664, 176] on div at bounding box center [668, 176] width 8 height 4
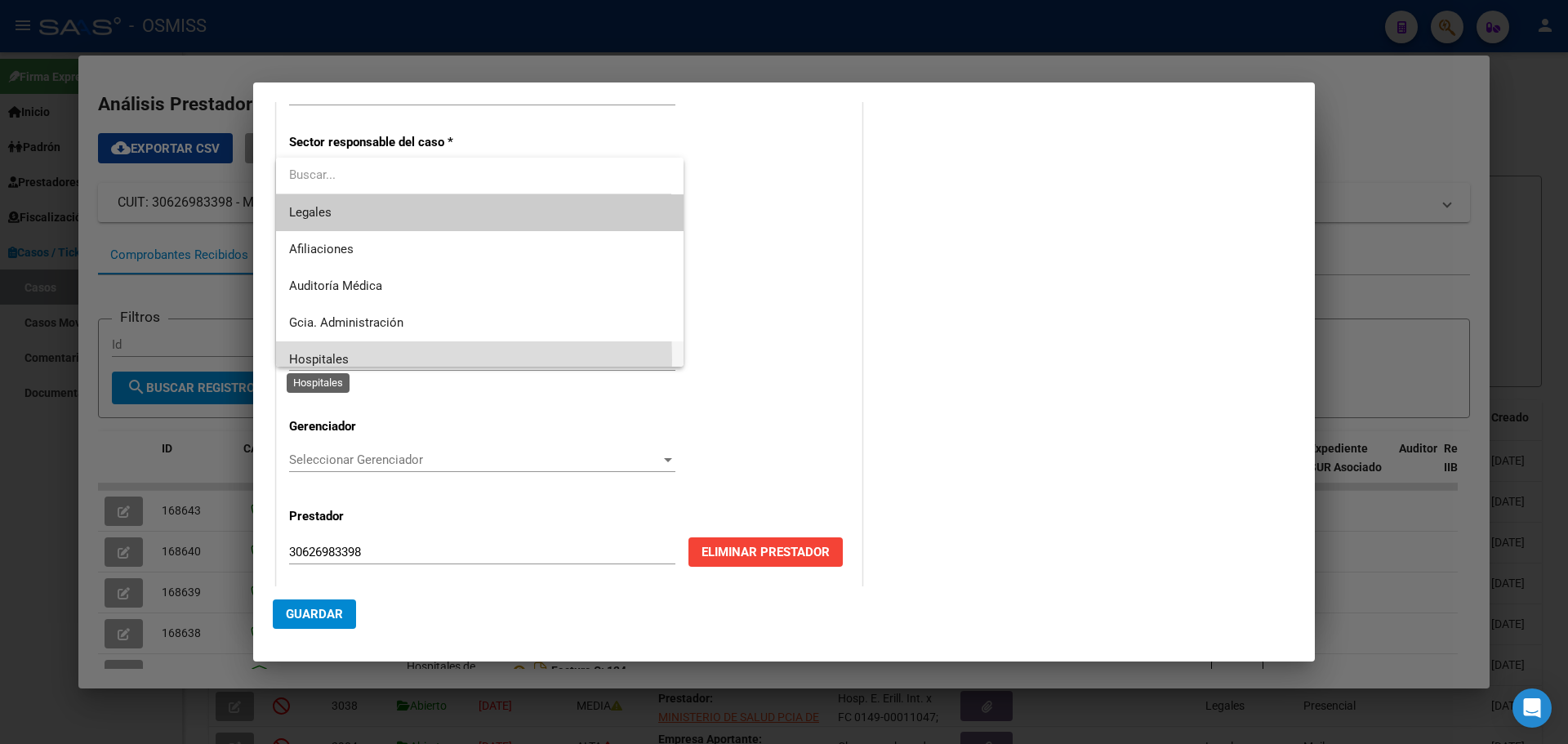
click at [301, 360] on span "Hospitales" at bounding box center [318, 359] width 60 height 15
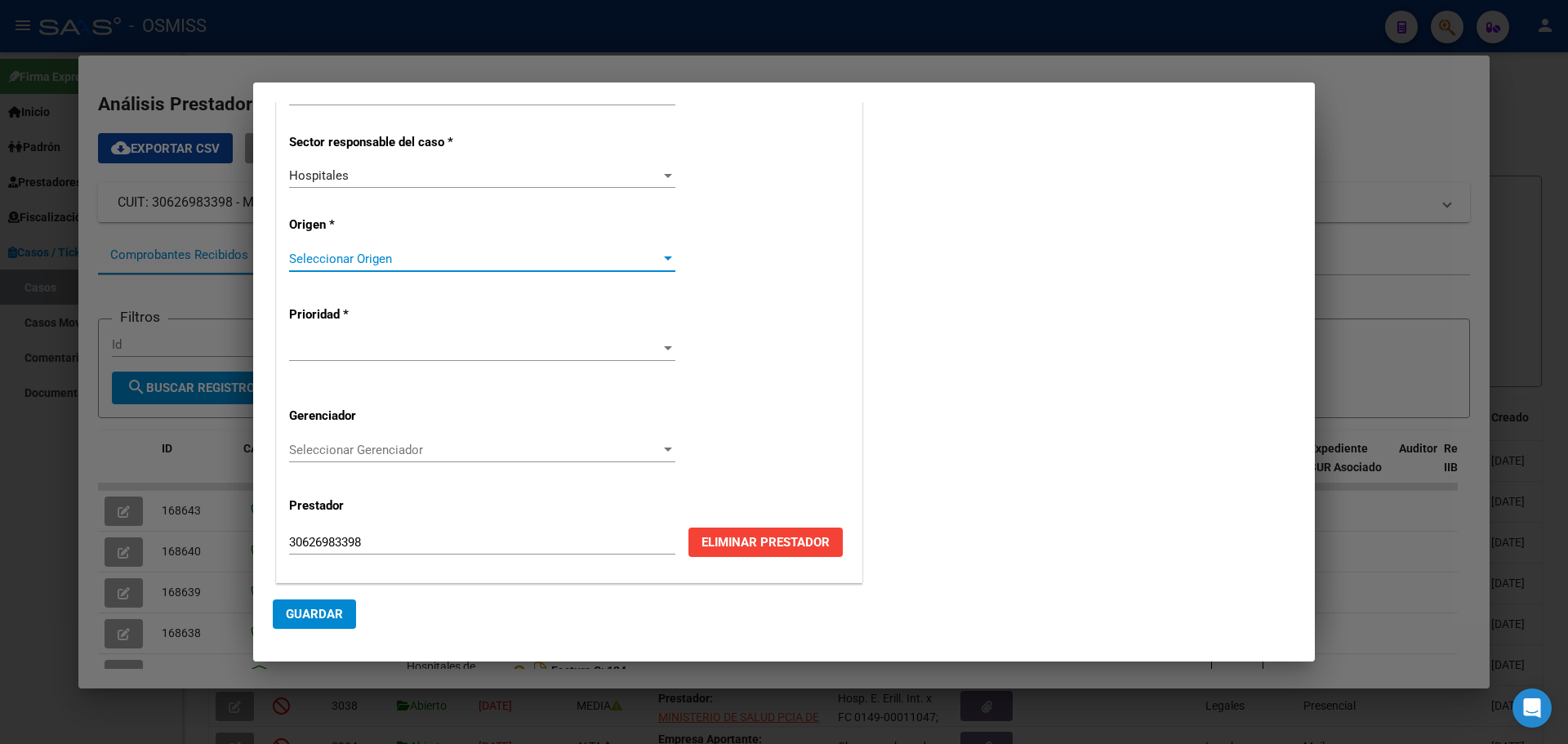
click at [662, 256] on div at bounding box center [668, 258] width 15 height 13
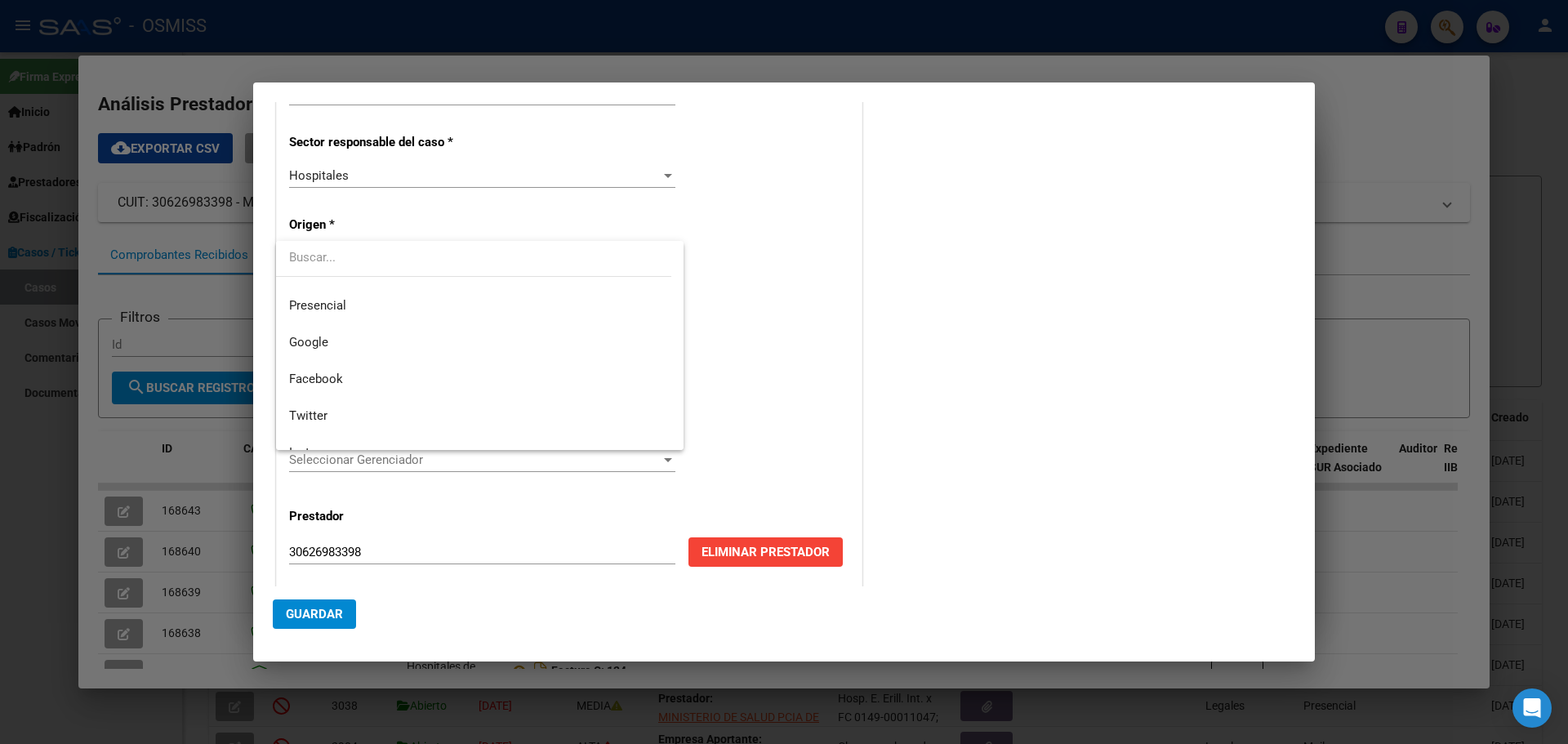
scroll to position [219, 0]
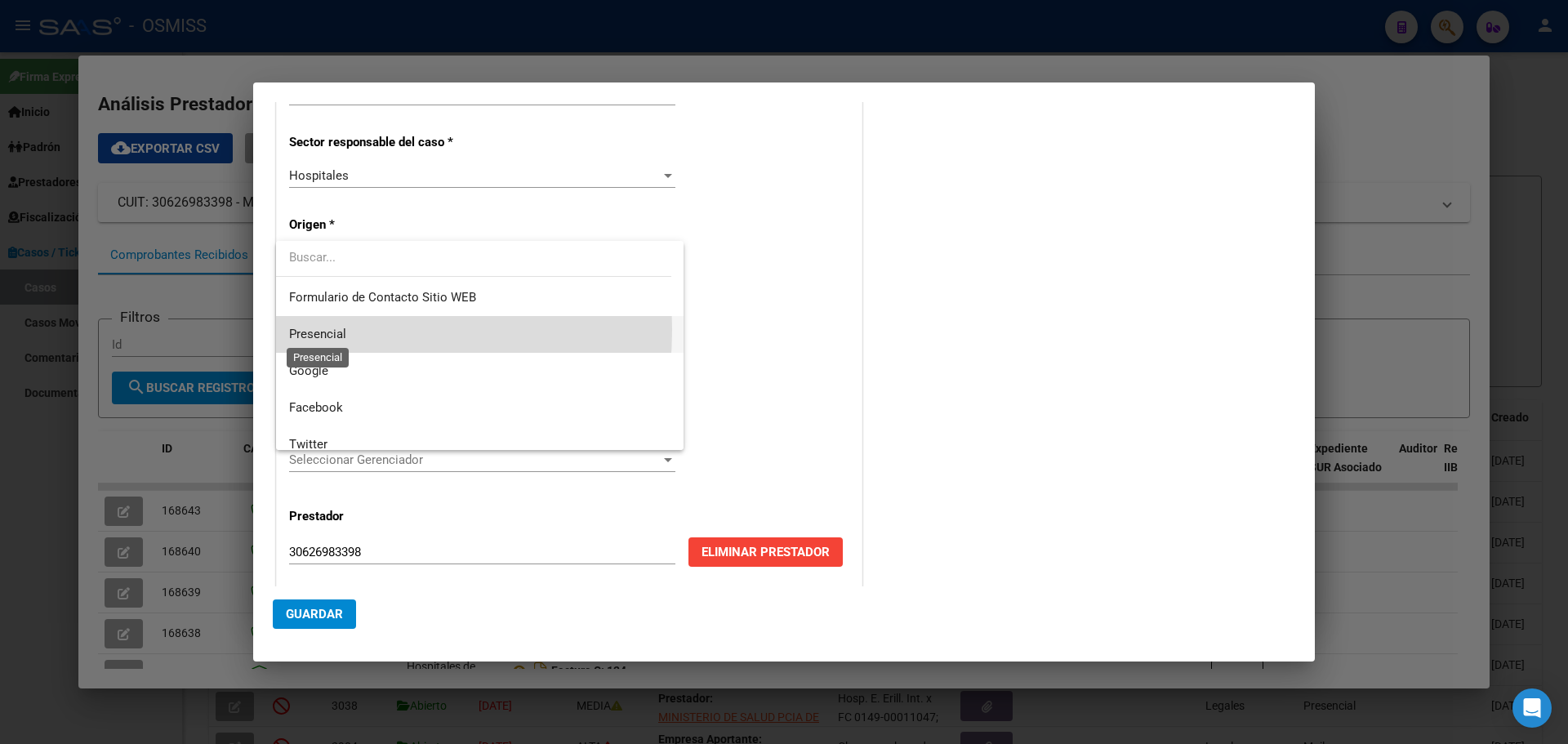
click at [292, 329] on span "Presencial" at bounding box center [317, 333] width 57 height 15
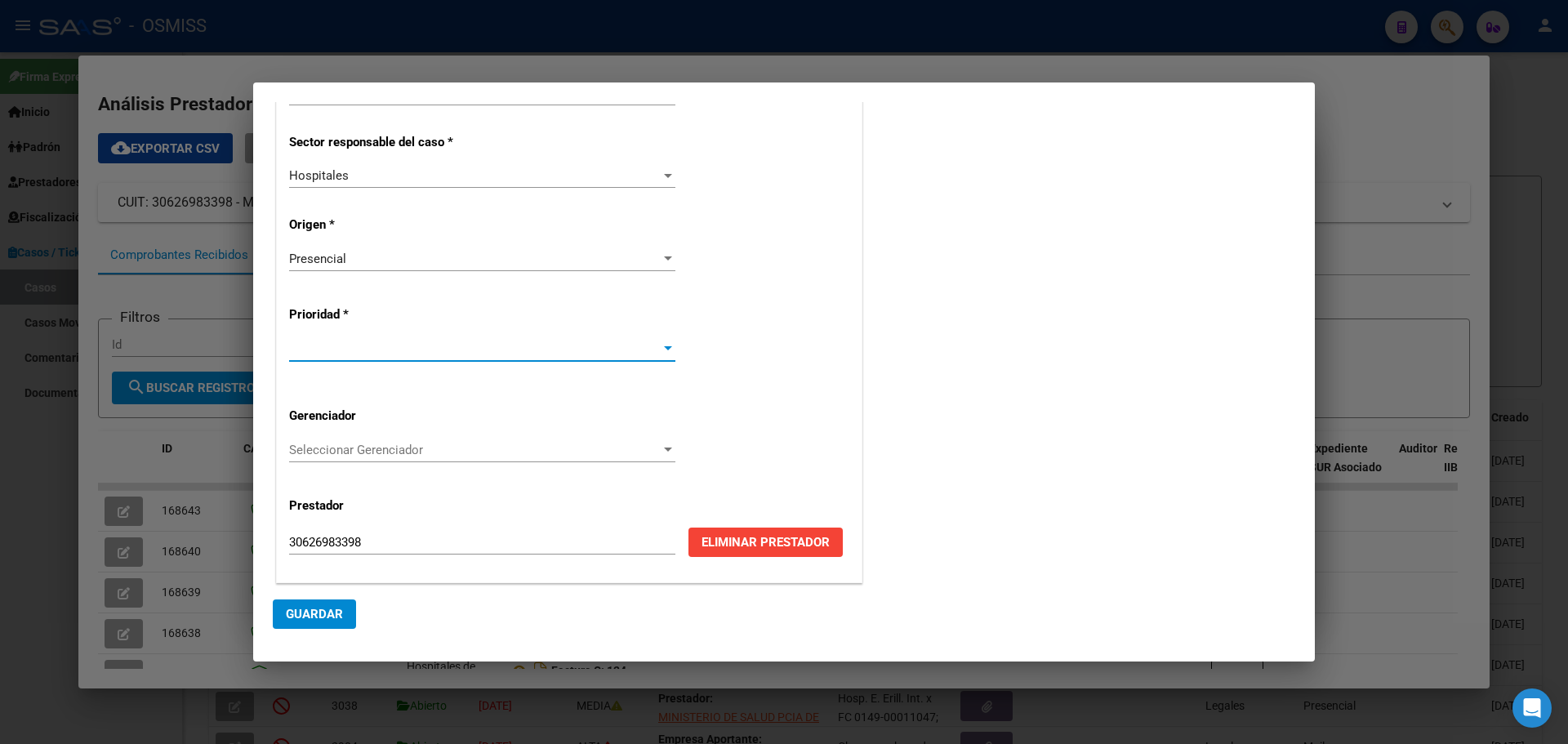
click at [668, 345] on div at bounding box center [668, 348] width 15 height 13
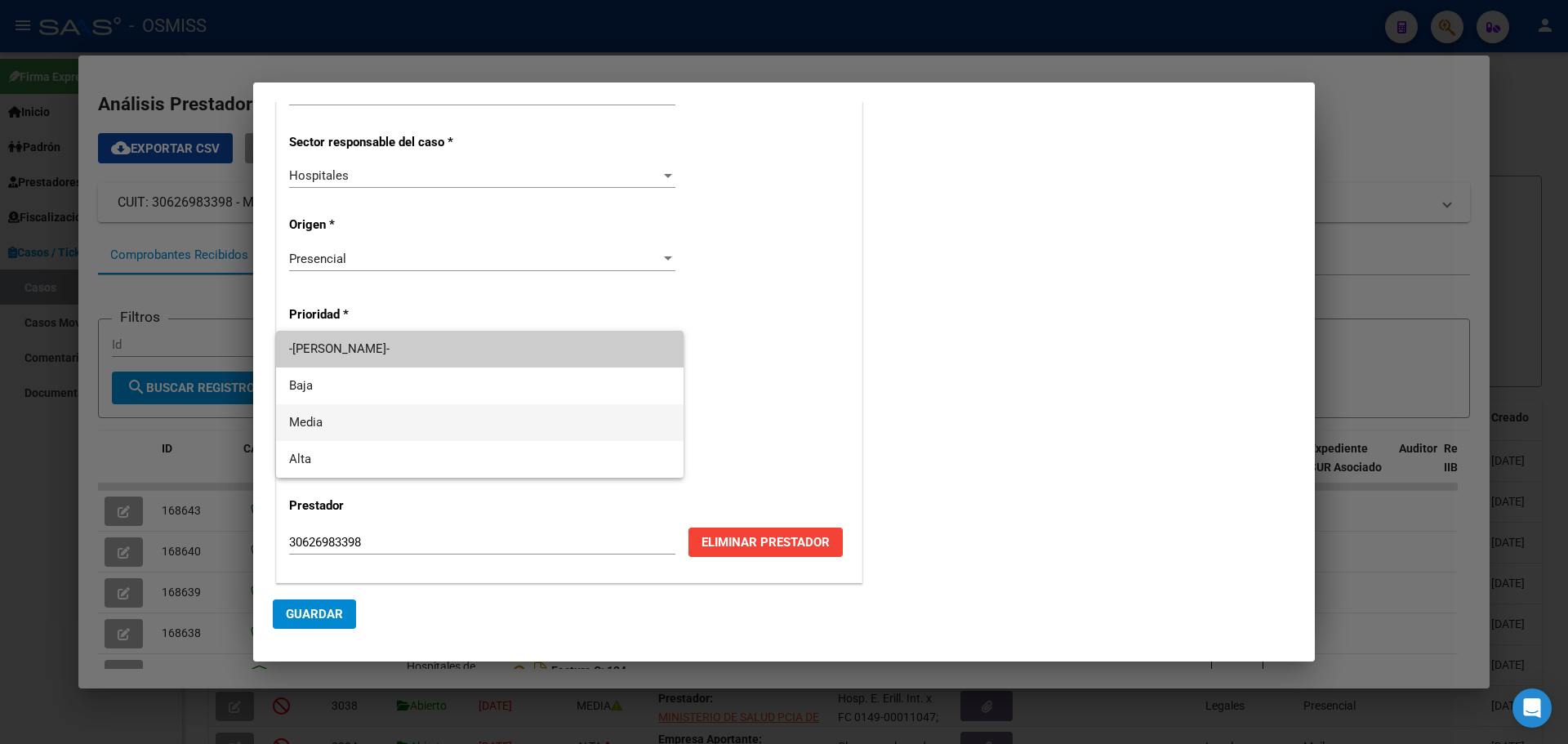
click at [289, 424] on mat-option "Media" at bounding box center [480, 423] width 408 height 37
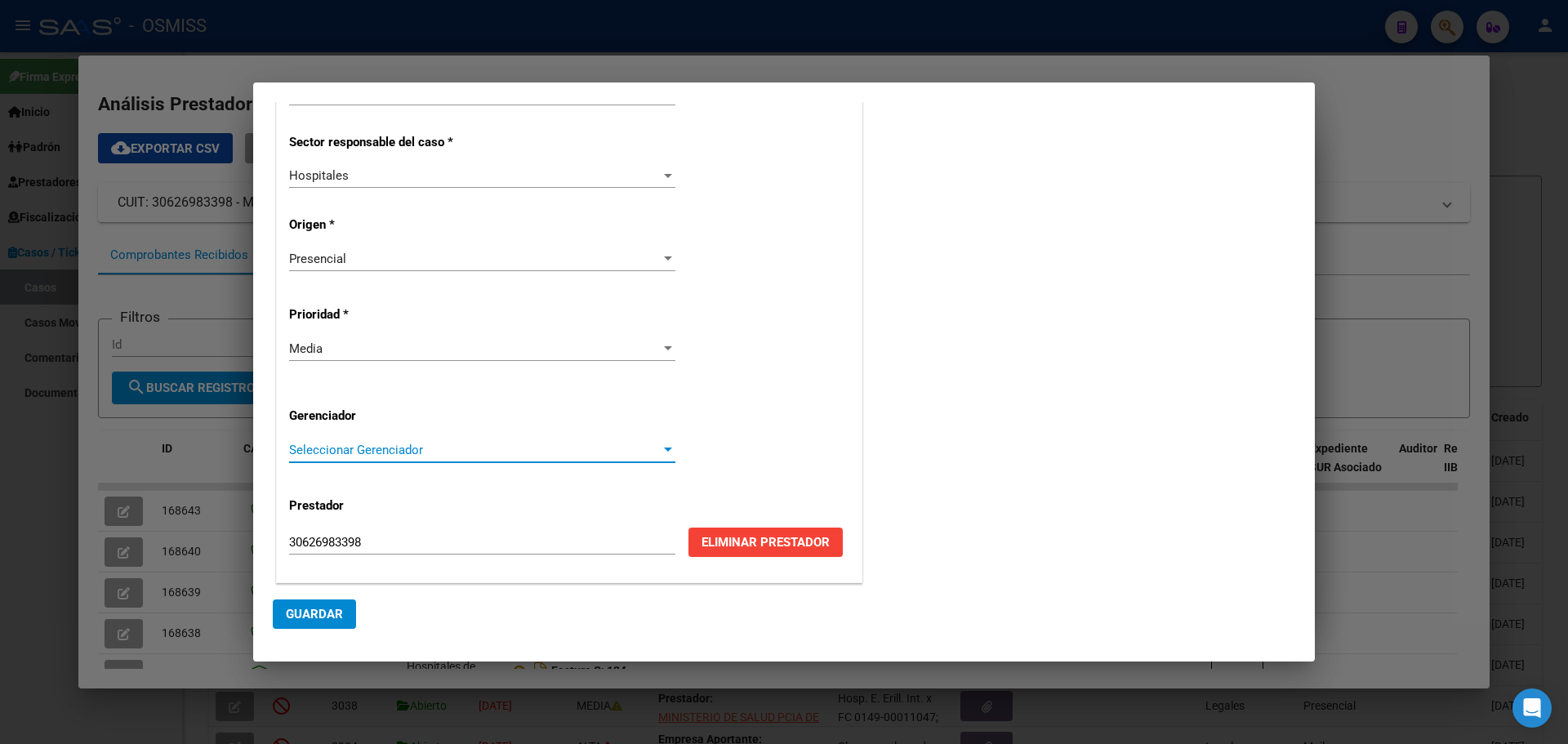
click at [664, 452] on div at bounding box center [668, 450] width 8 height 4
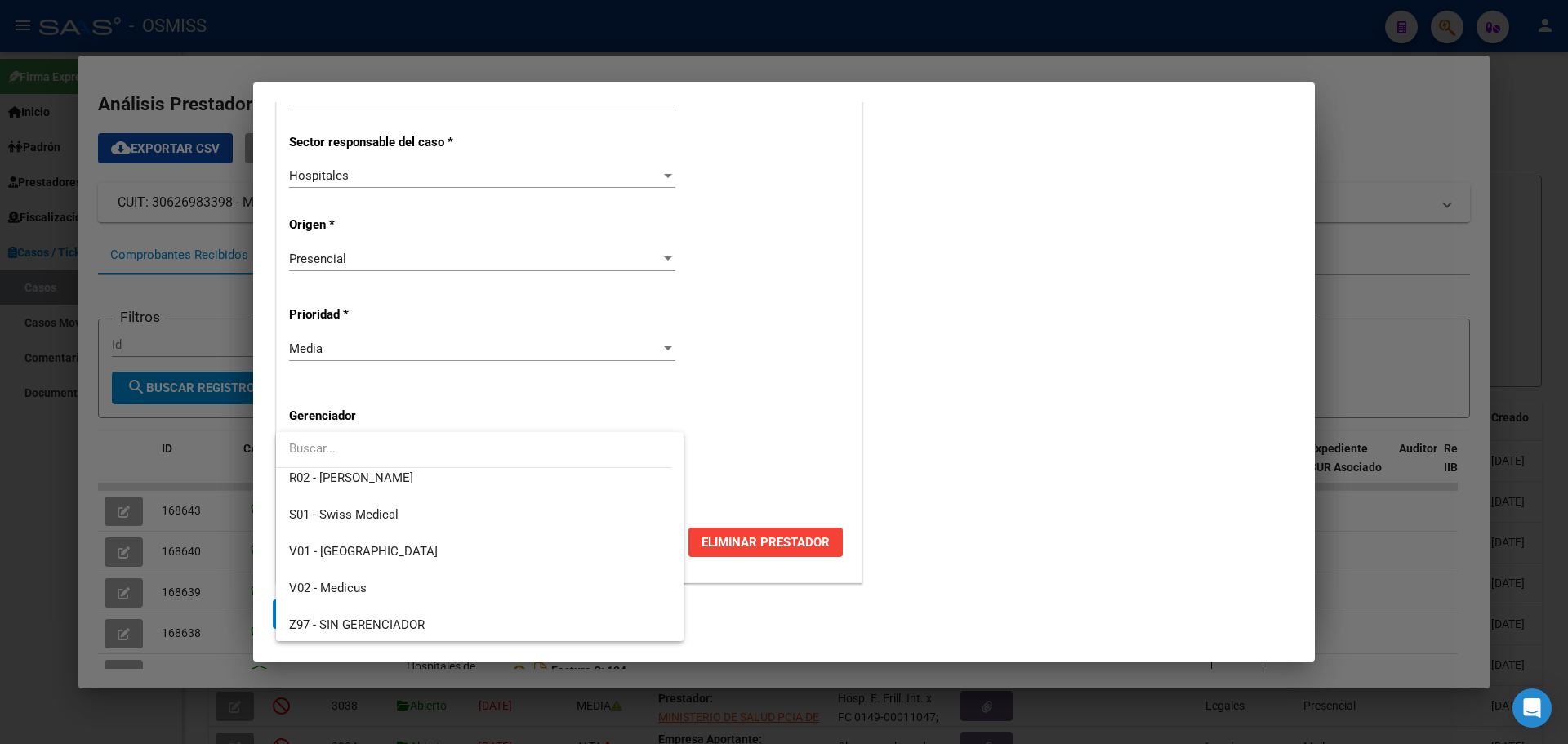
scroll to position [489, 0]
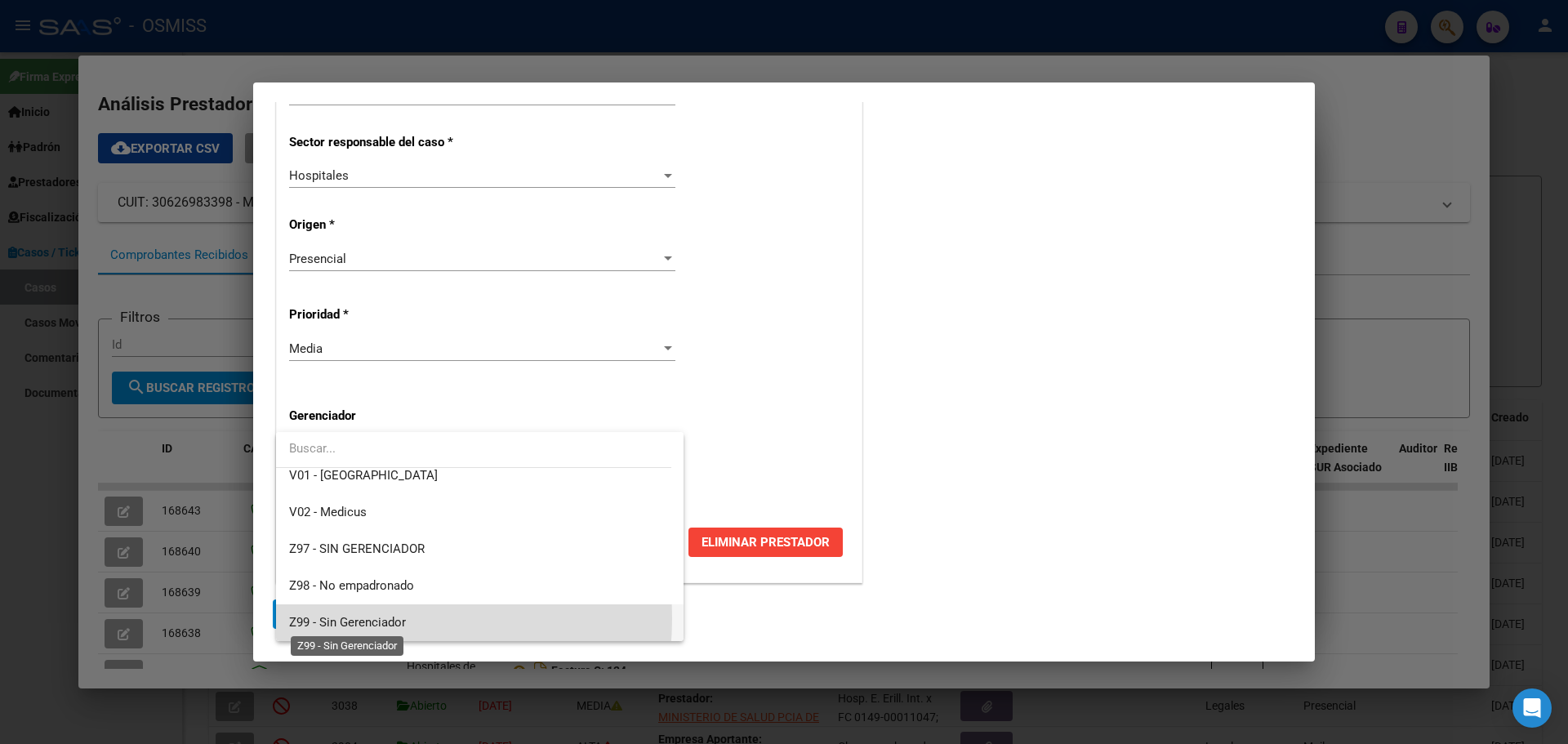
click at [350, 619] on span "Z99 - Sin Gerenciador" at bounding box center [346, 622] width 116 height 15
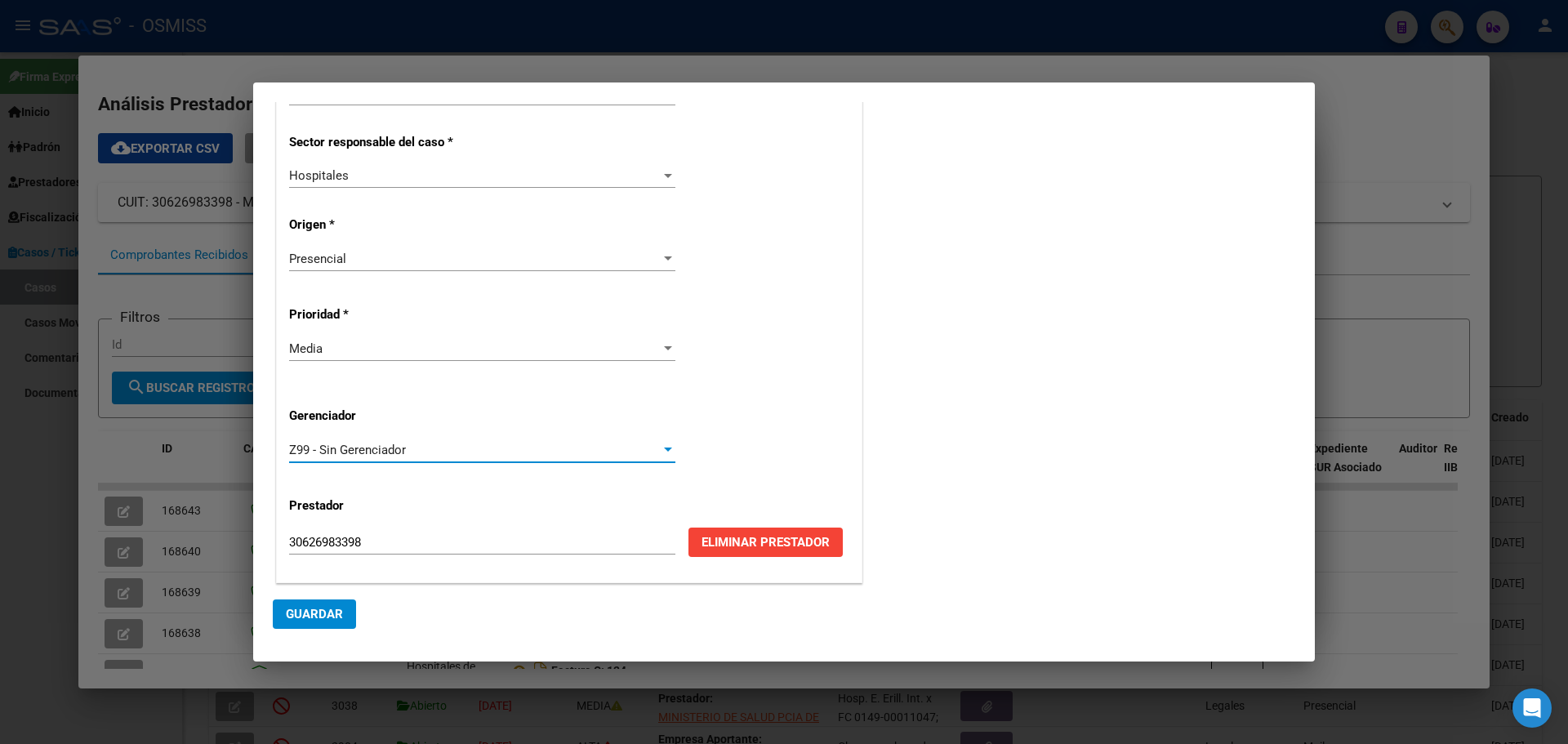
click at [312, 613] on span "Guardar" at bounding box center [314, 614] width 57 height 15
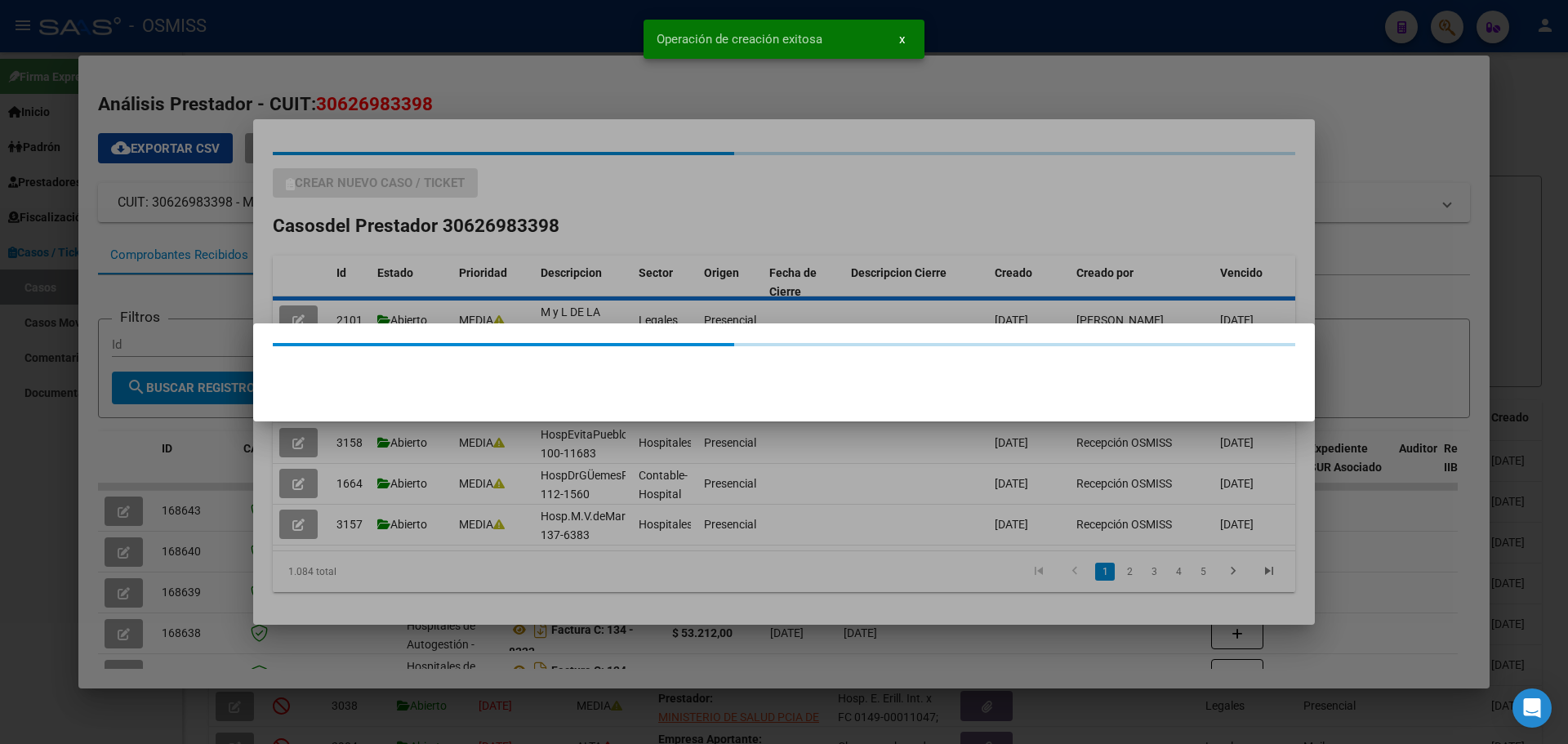
scroll to position [0, 0]
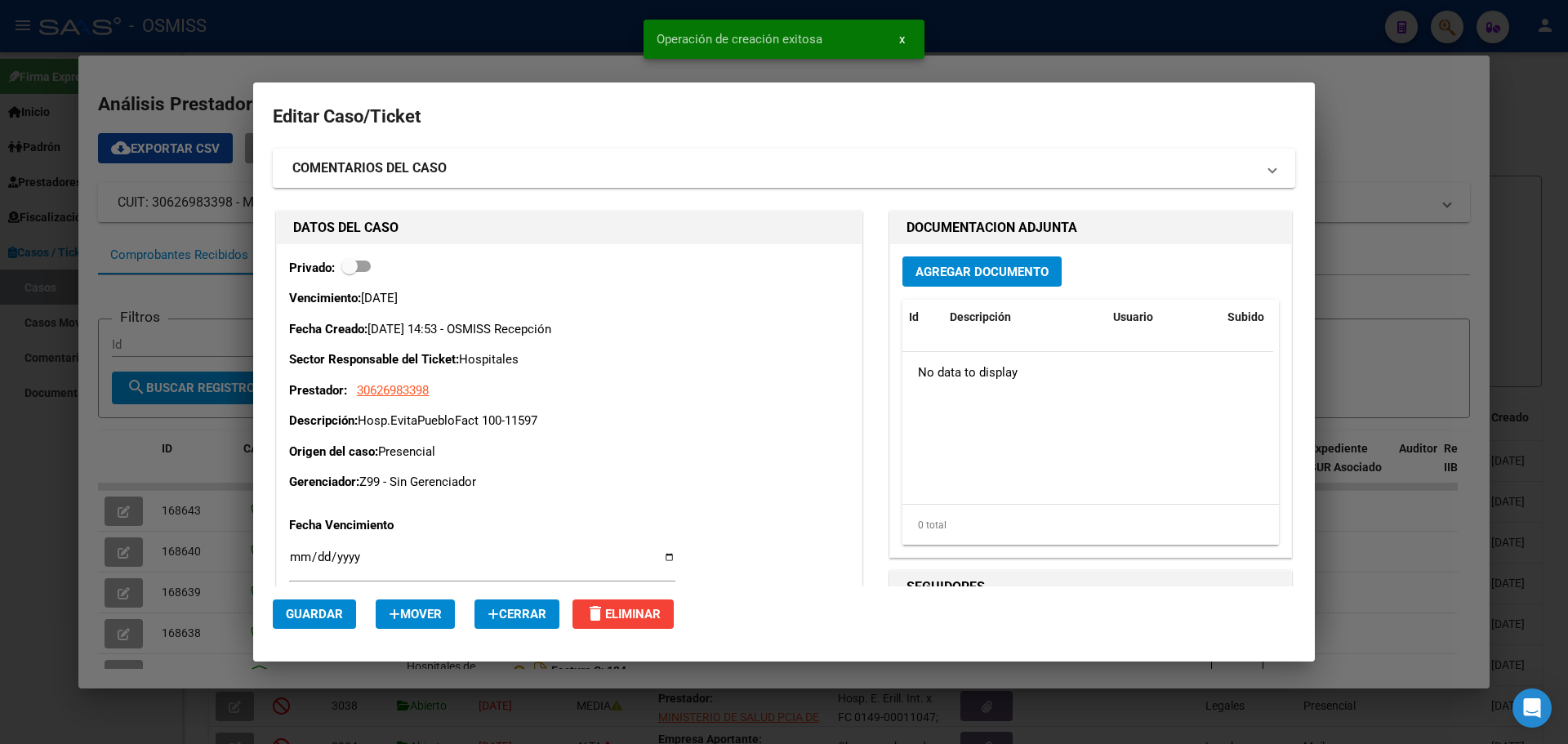
click at [977, 270] on span "Agregar Documento" at bounding box center [983, 271] width 133 height 15
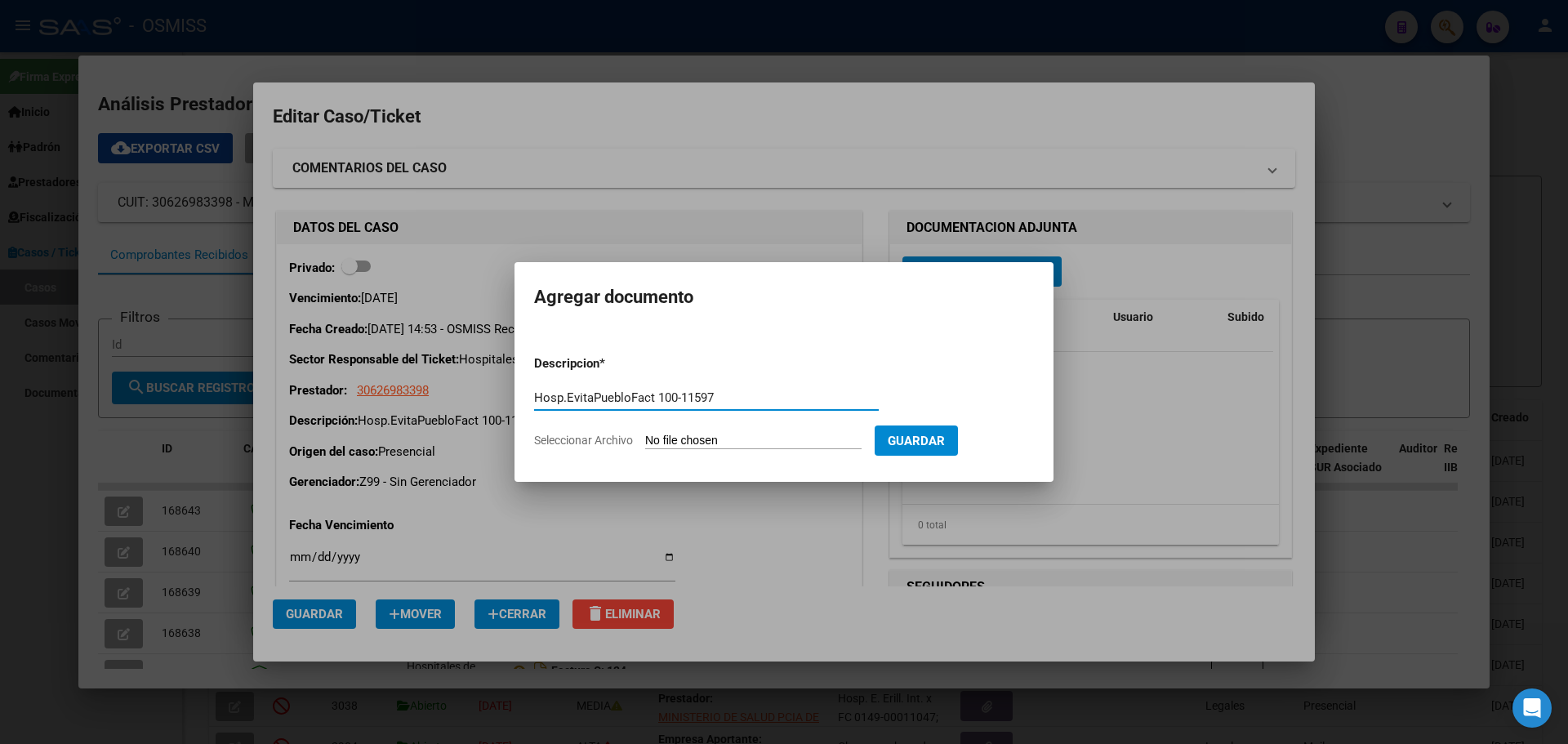
type input "Hosp.EvitaPuebloFact 100-11597"
click at [622, 437] on span "Seleccionar Archivo" at bounding box center [584, 440] width 99 height 13
click at [646, 437] on input "Seleccionar Archivo" at bounding box center [753, 442] width 216 height 16
type input "C:\fakepath\Fact 11597.pdf"
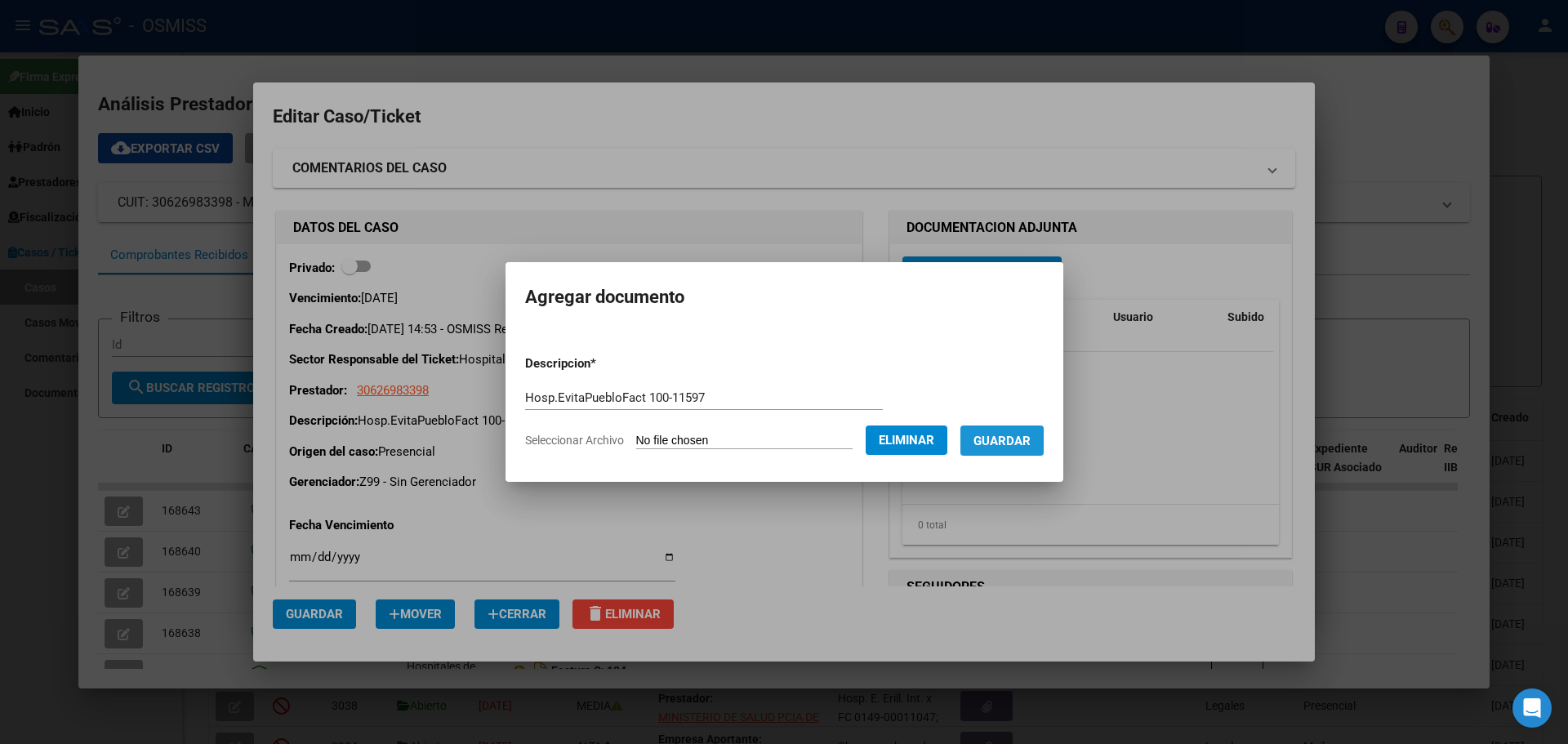
click at [1012, 445] on span "Guardar" at bounding box center [1002, 441] width 57 height 15
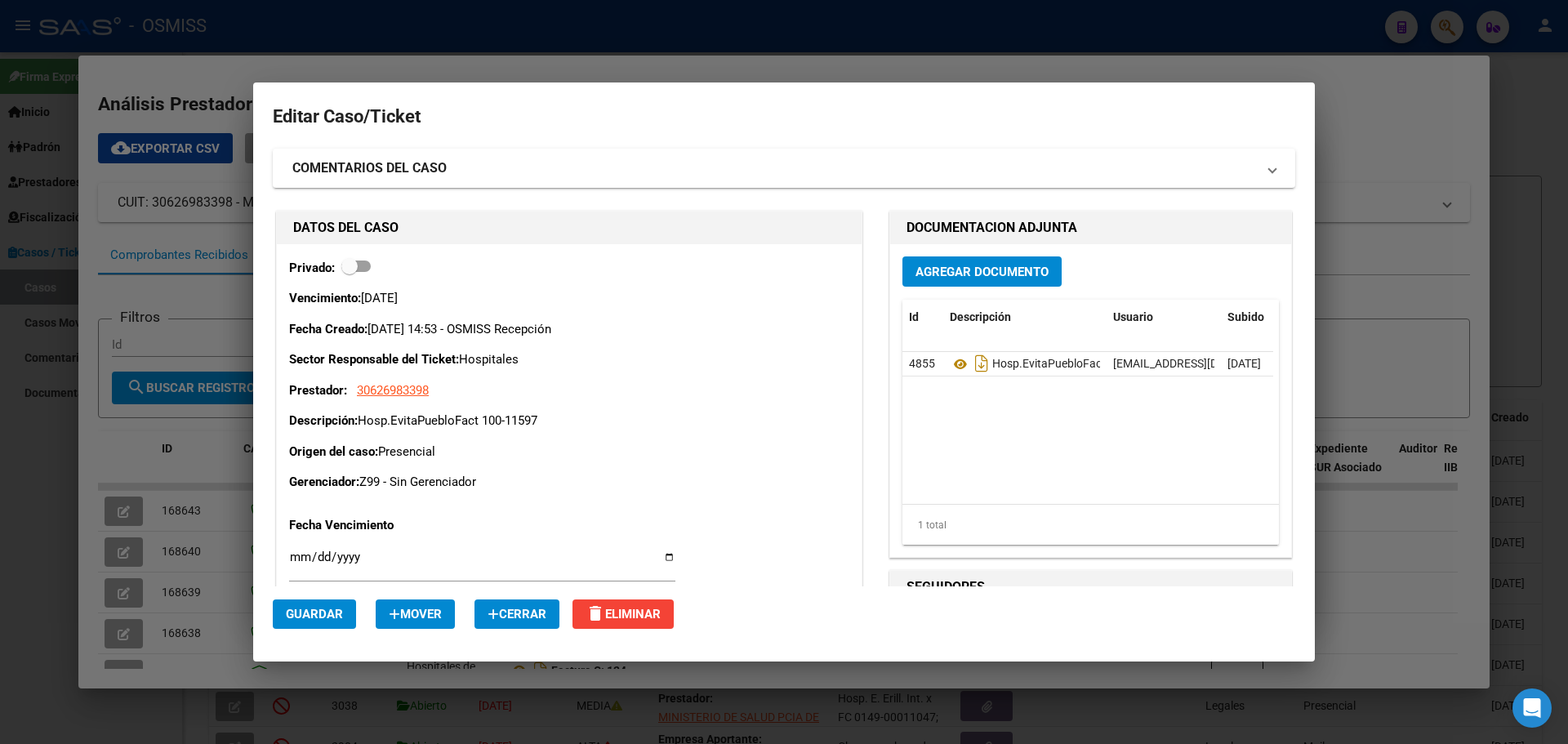
click at [1358, 146] on div at bounding box center [784, 372] width 1568 height 744
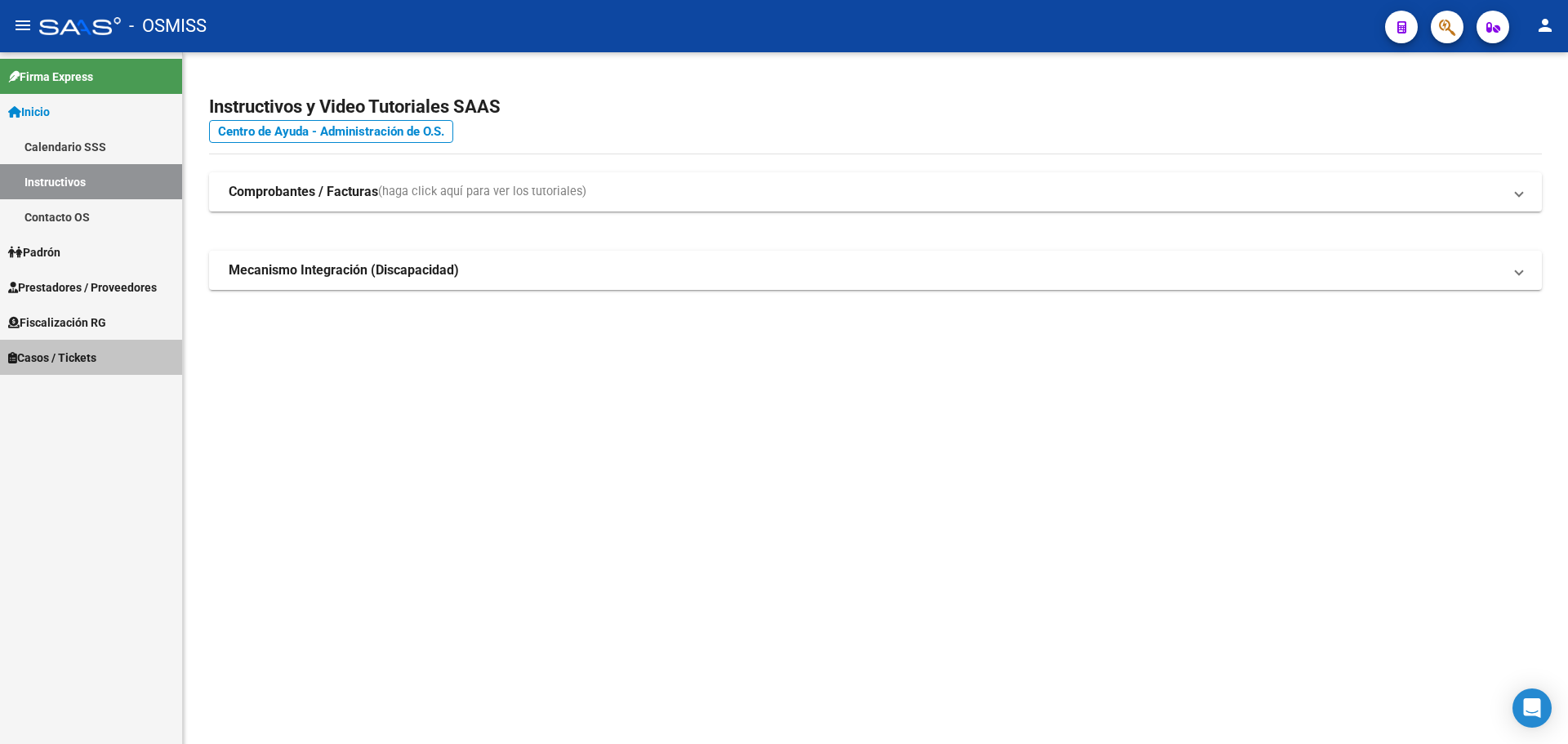
click at [26, 354] on span "Casos / Tickets" at bounding box center [52, 358] width 88 height 18
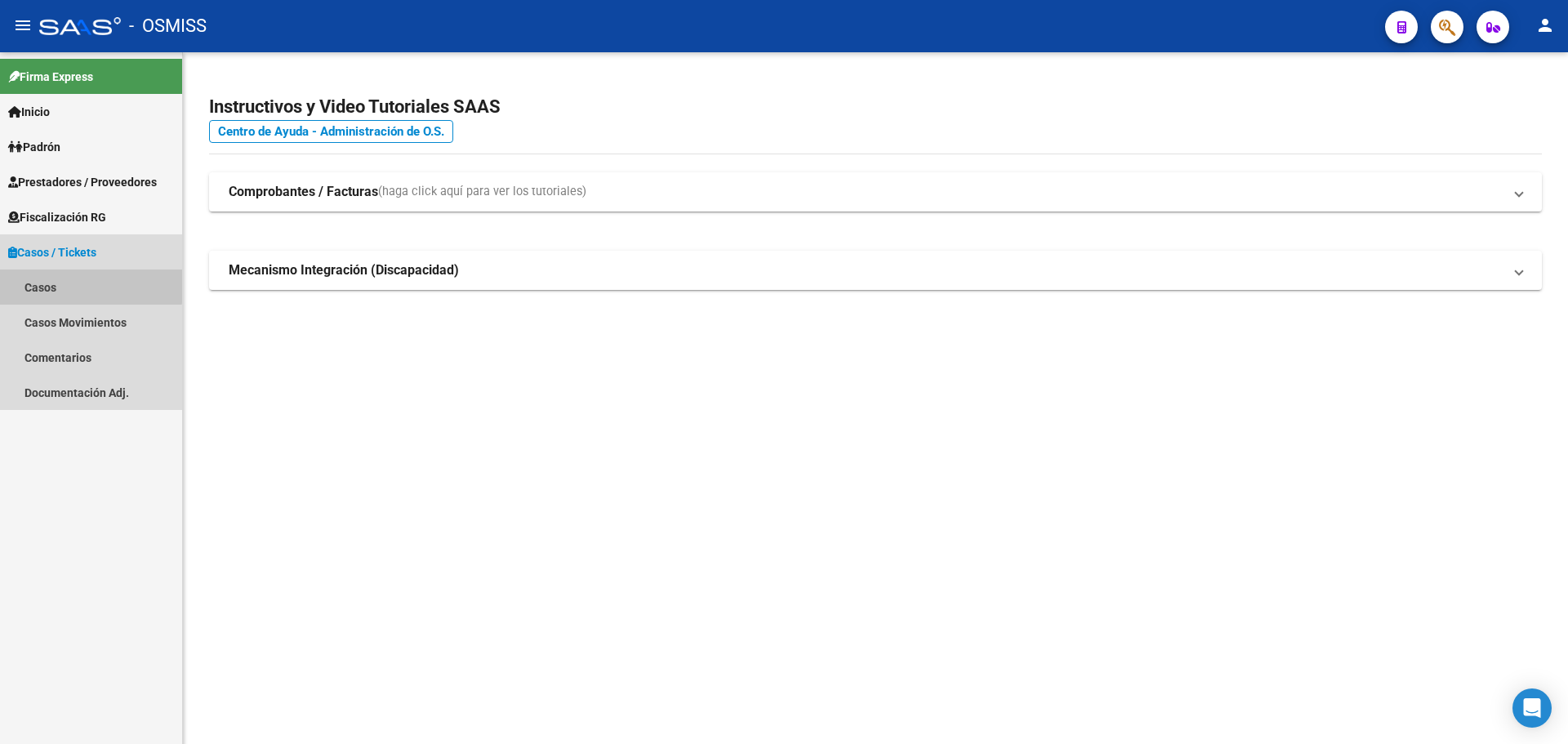
click at [20, 286] on link "Casos" at bounding box center [91, 287] width 182 height 35
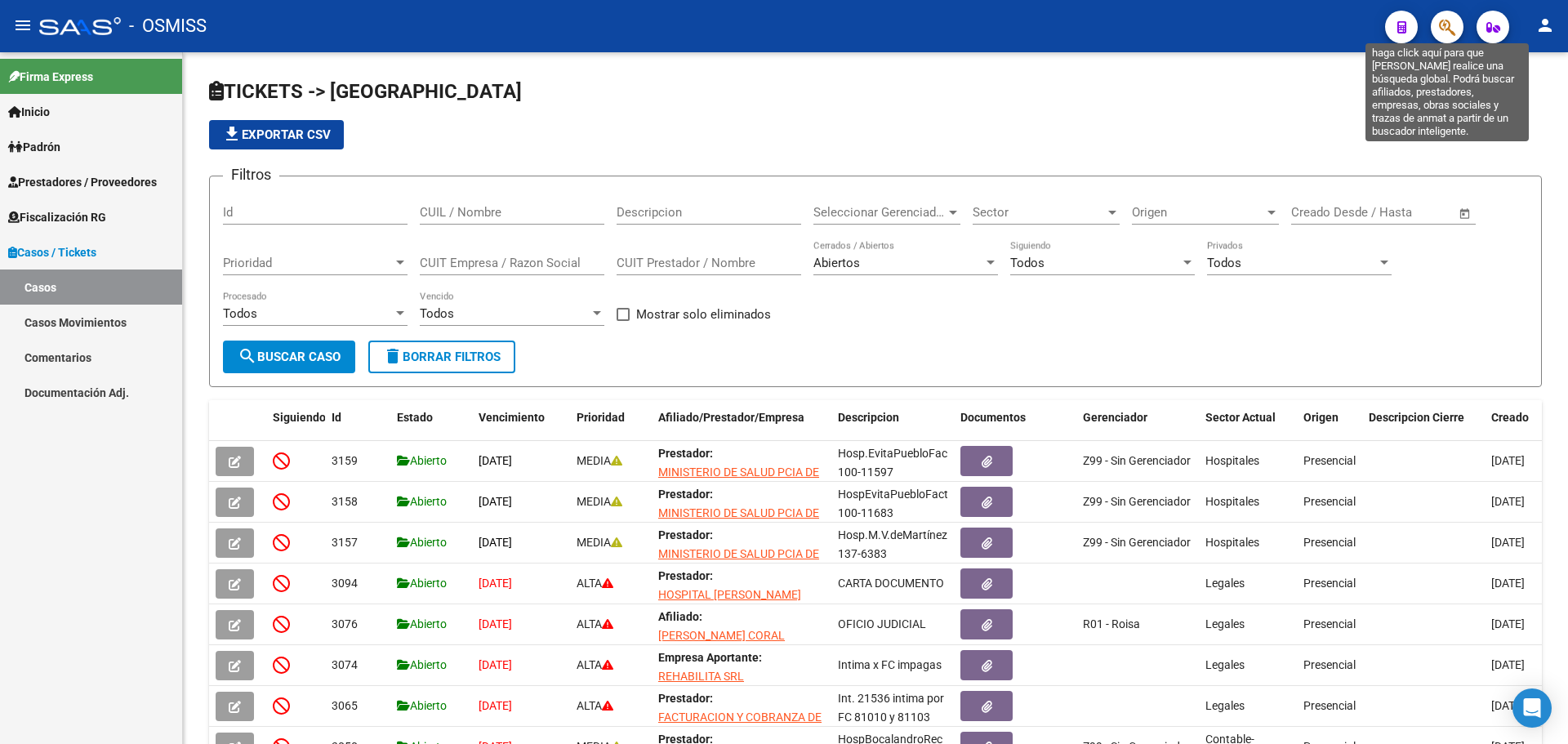
click at [1444, 26] on icon "button" at bounding box center [1447, 27] width 17 height 18
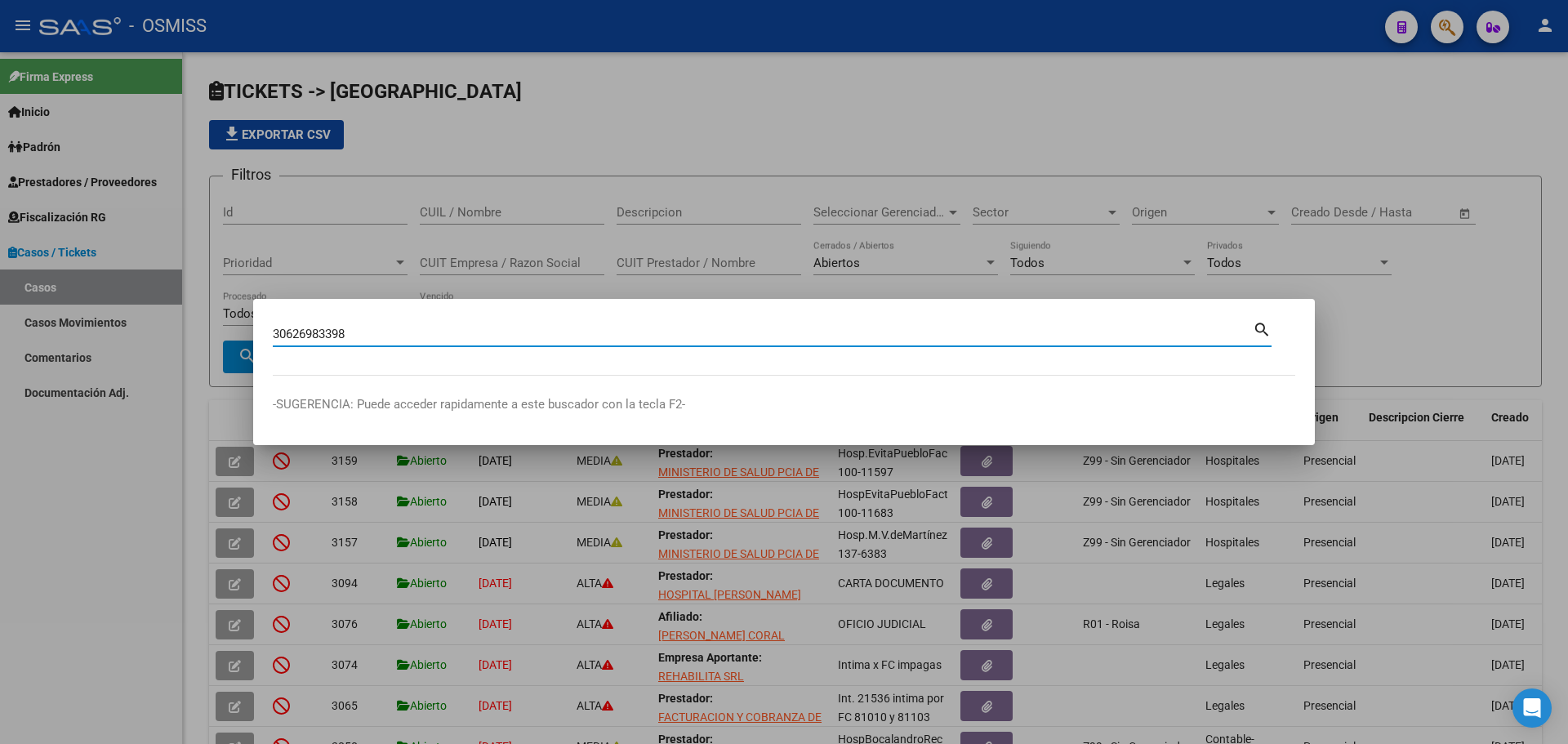
type input "30626983398"
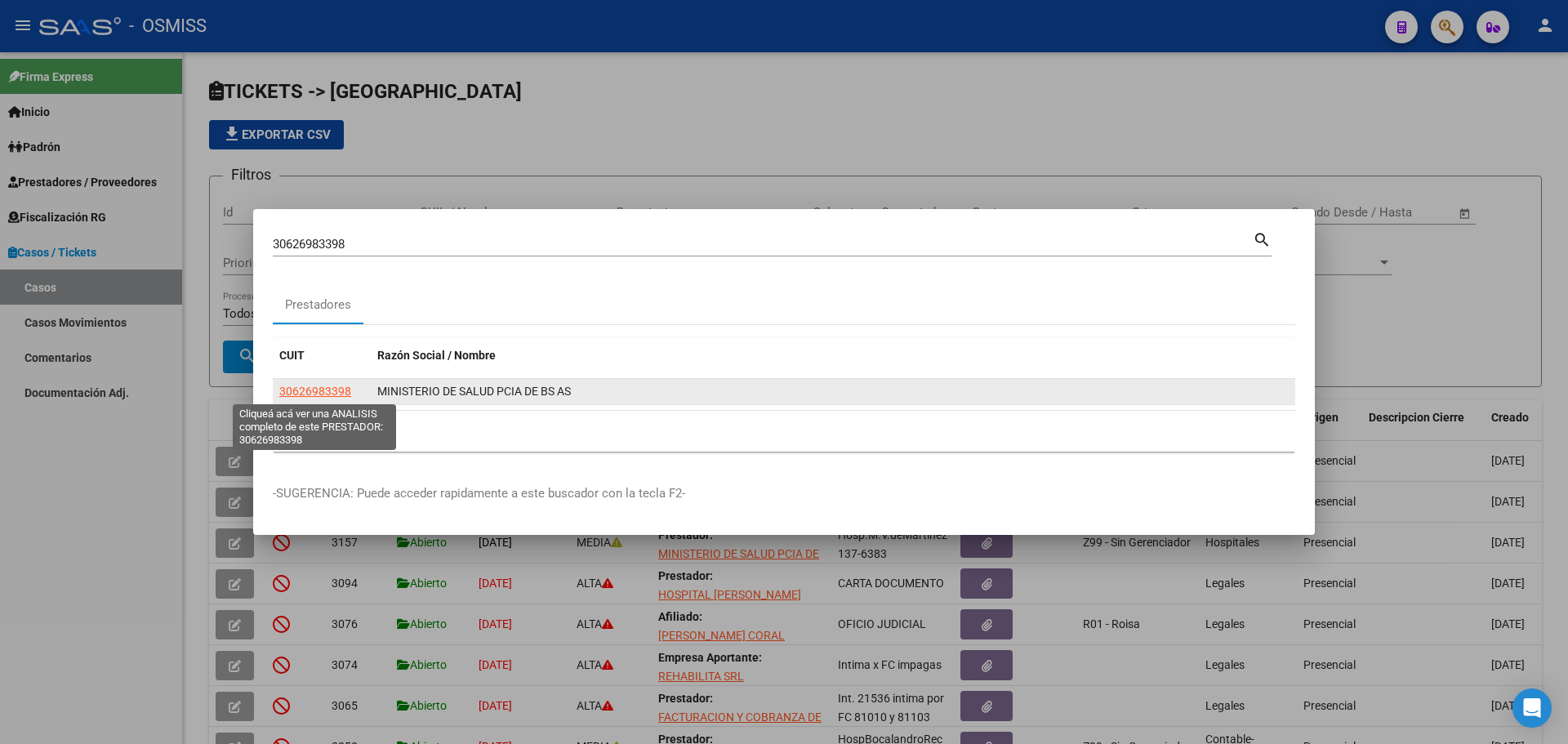
click at [327, 385] on span "30626983398" at bounding box center [315, 391] width 72 height 13
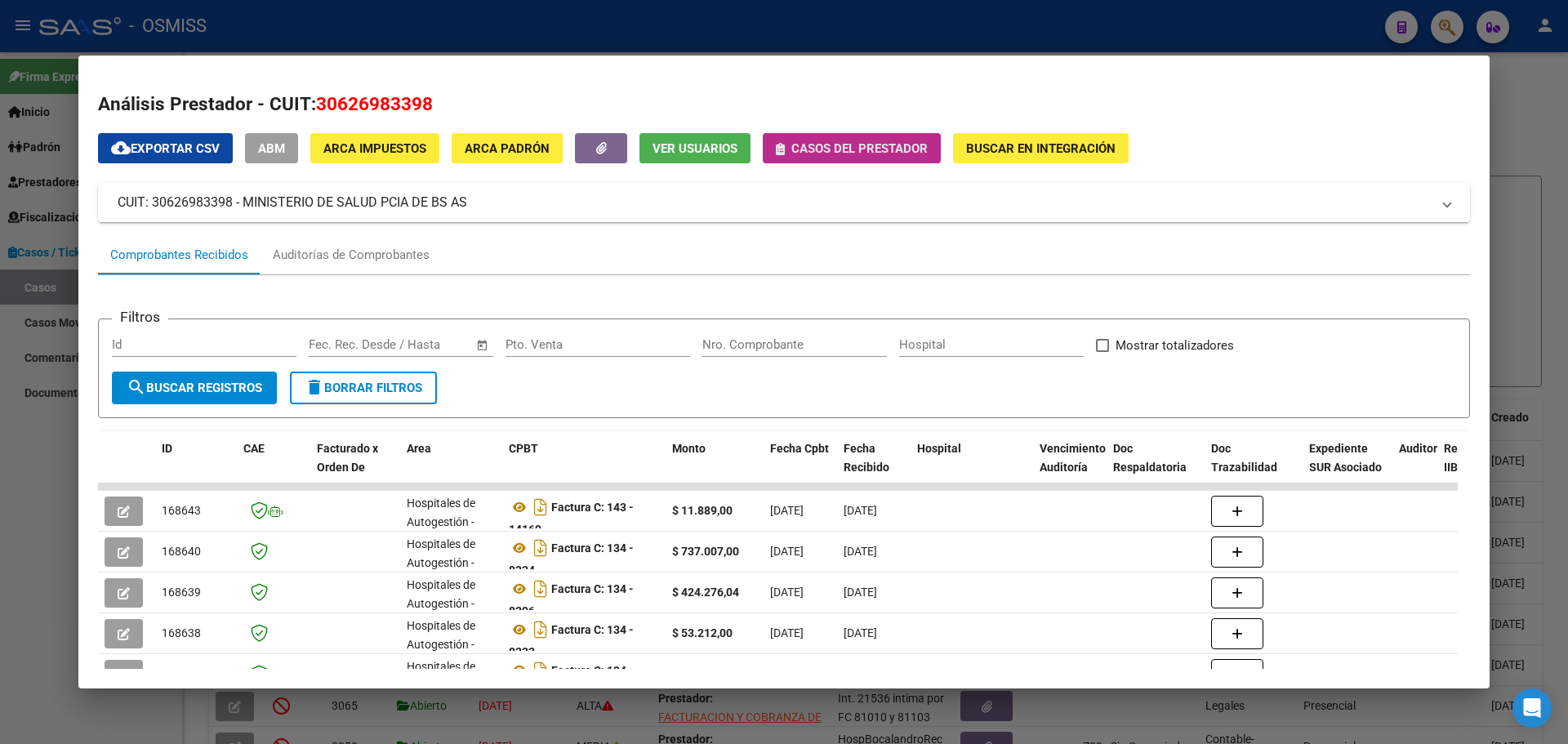
click at [780, 141] on span "Casos del prestador" at bounding box center [852, 148] width 152 height 15
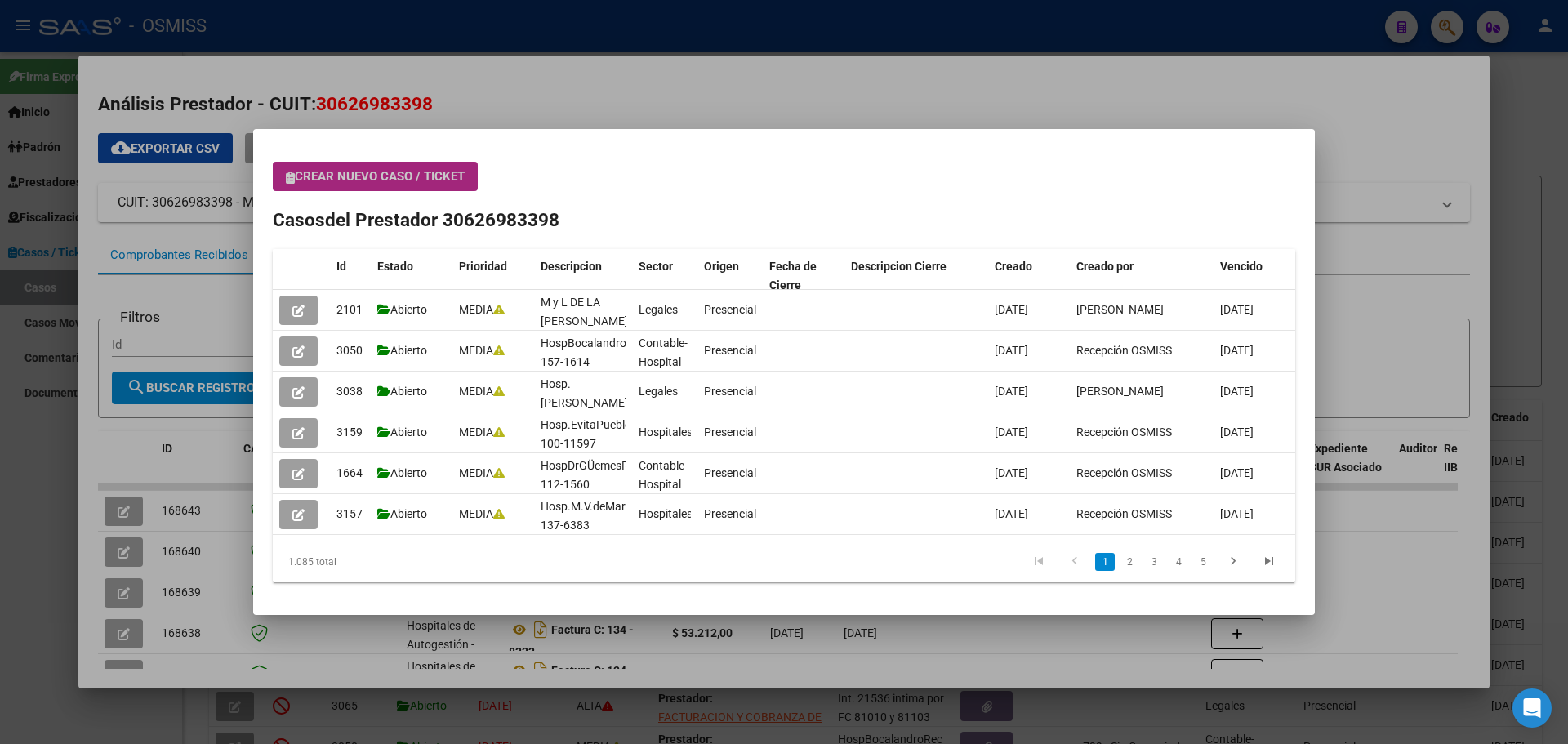
click at [290, 169] on span "Crear nuevo caso / ticket" at bounding box center [375, 176] width 178 height 15
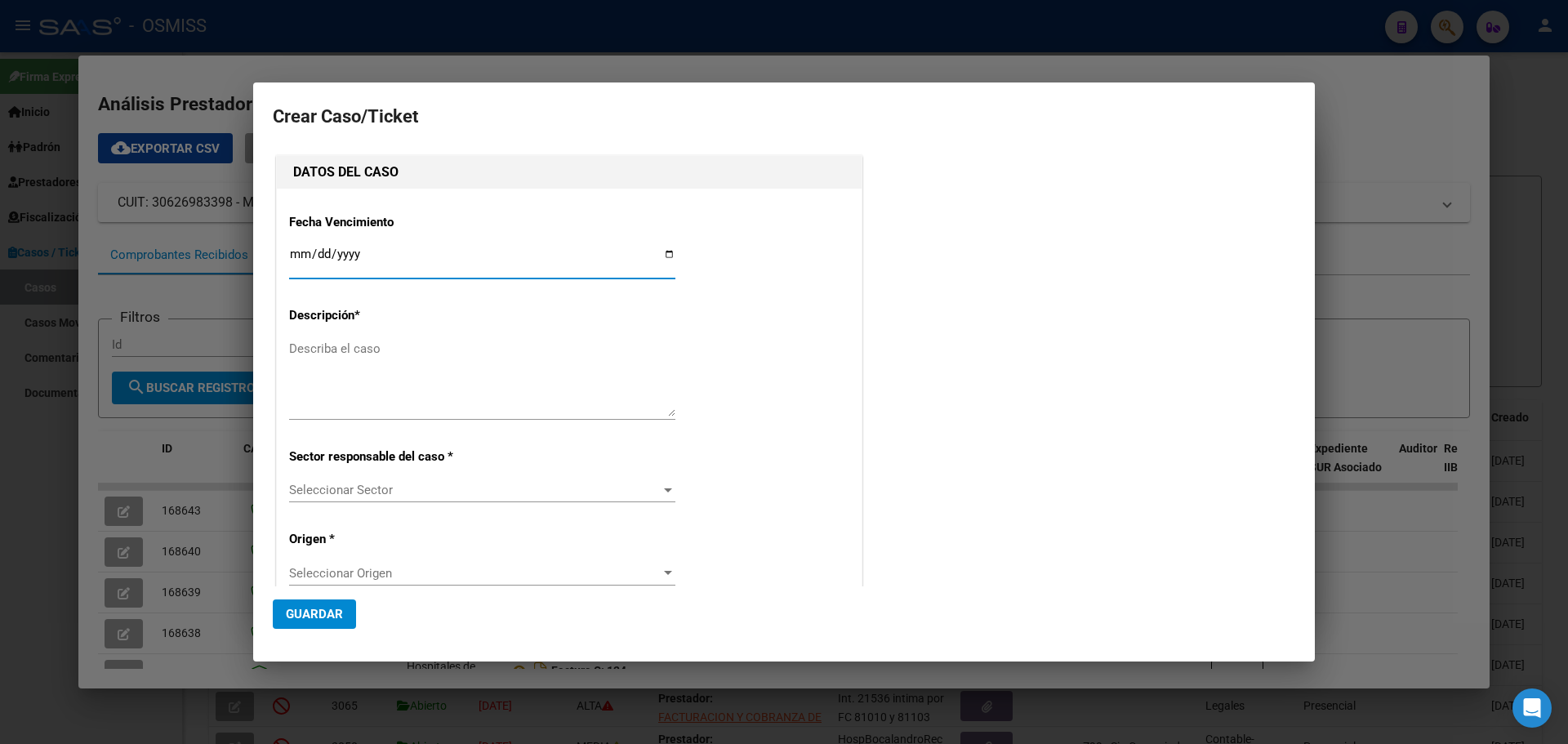
click at [665, 250] on input "Ingresar fecha" at bounding box center [482, 261] width 387 height 26
type input "[DATE]"
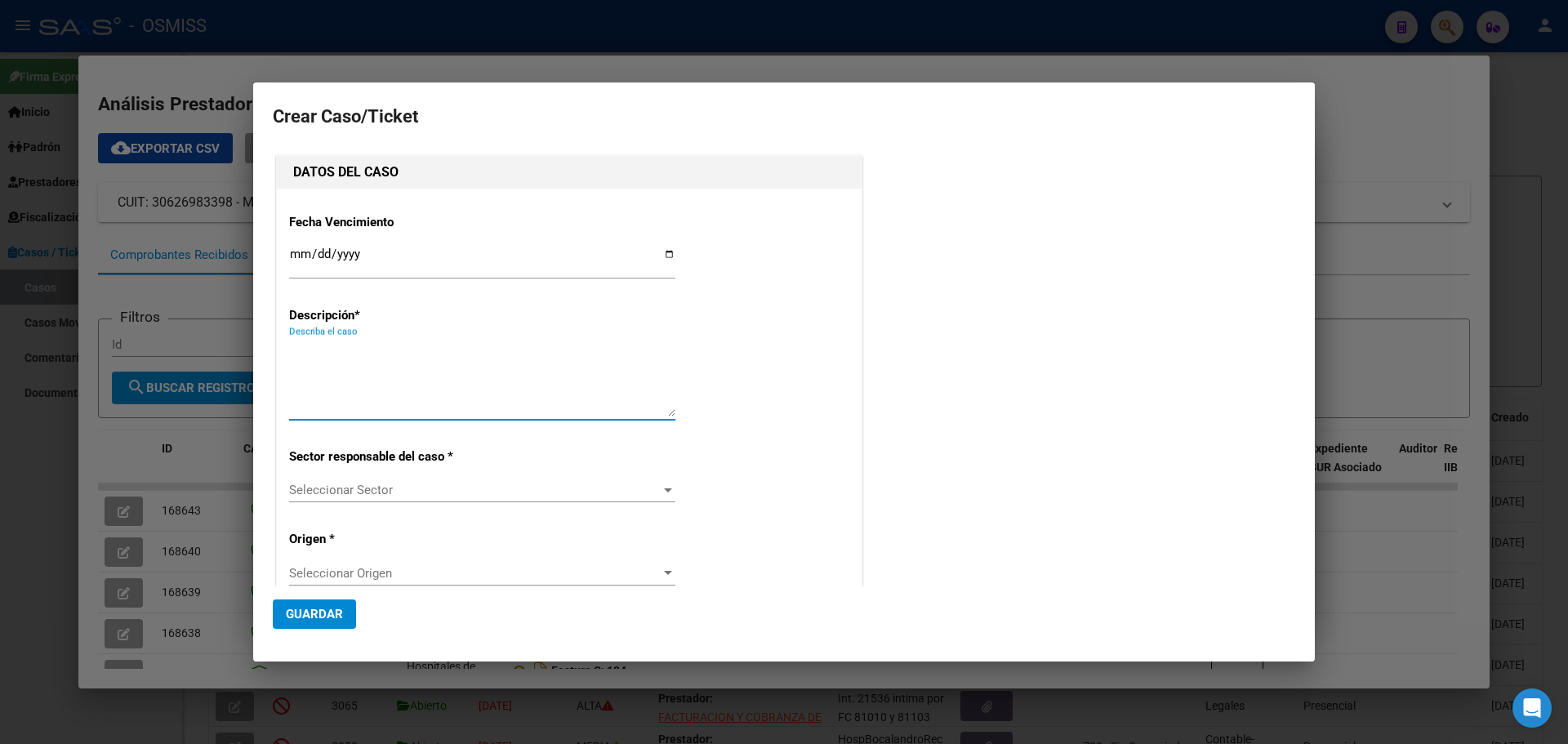
click at [327, 354] on textarea "Describa el caso" at bounding box center [482, 378] width 387 height 77
type textarea "Hosp.SorLudovicaFact 115-15410"
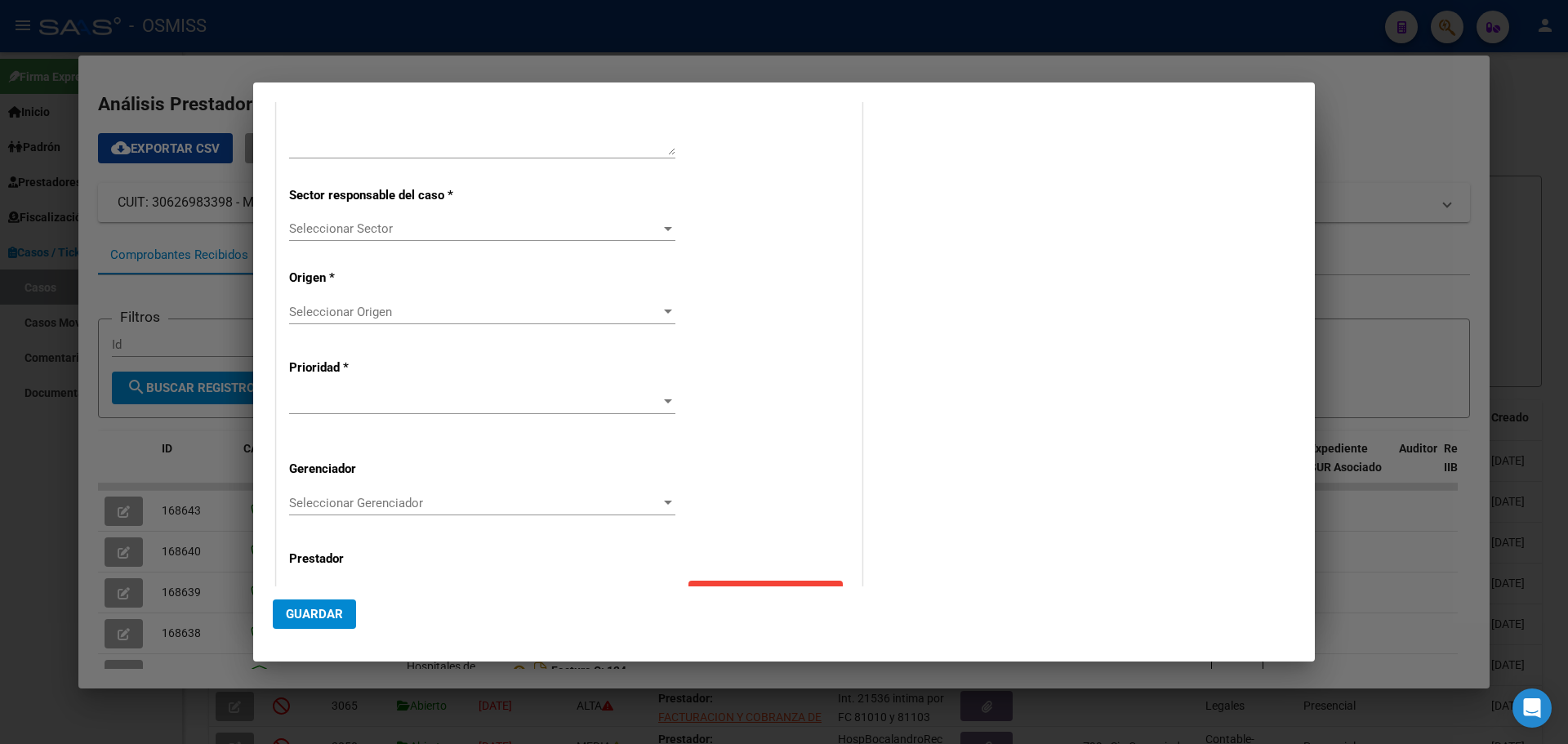
scroll to position [284, 0]
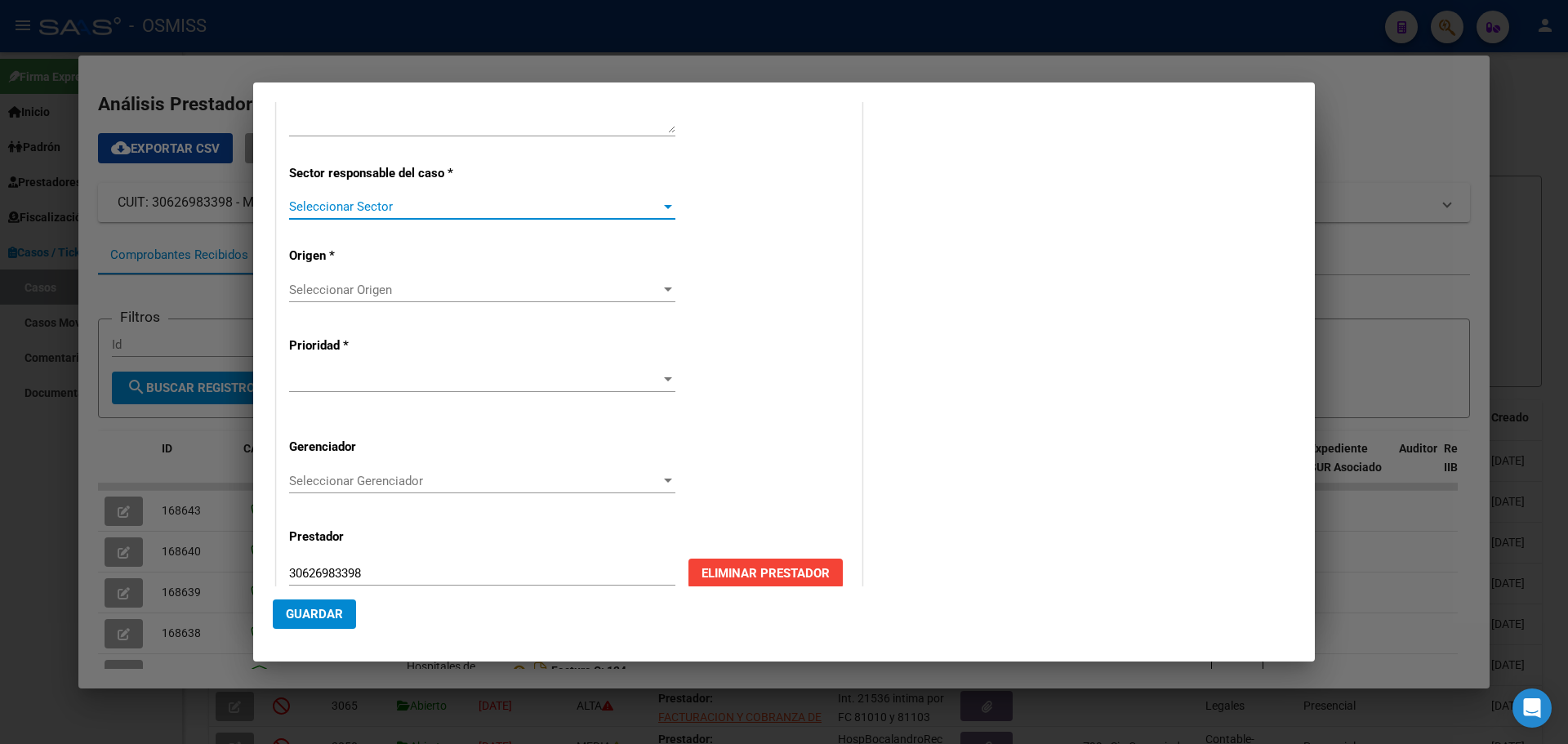
click at [665, 207] on div at bounding box center [668, 207] width 8 height 4
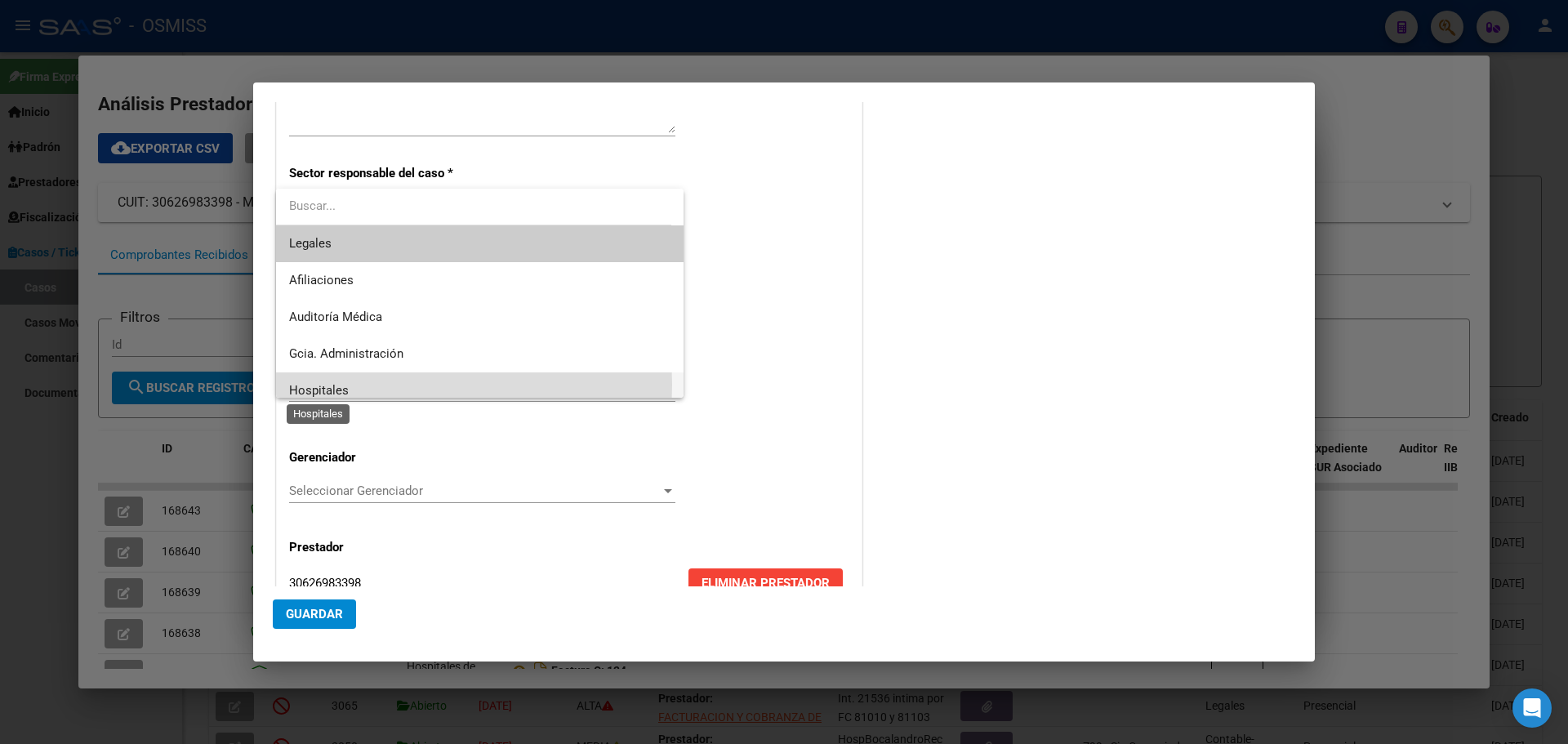
click at [313, 385] on span "Hospitales" at bounding box center [318, 390] width 60 height 15
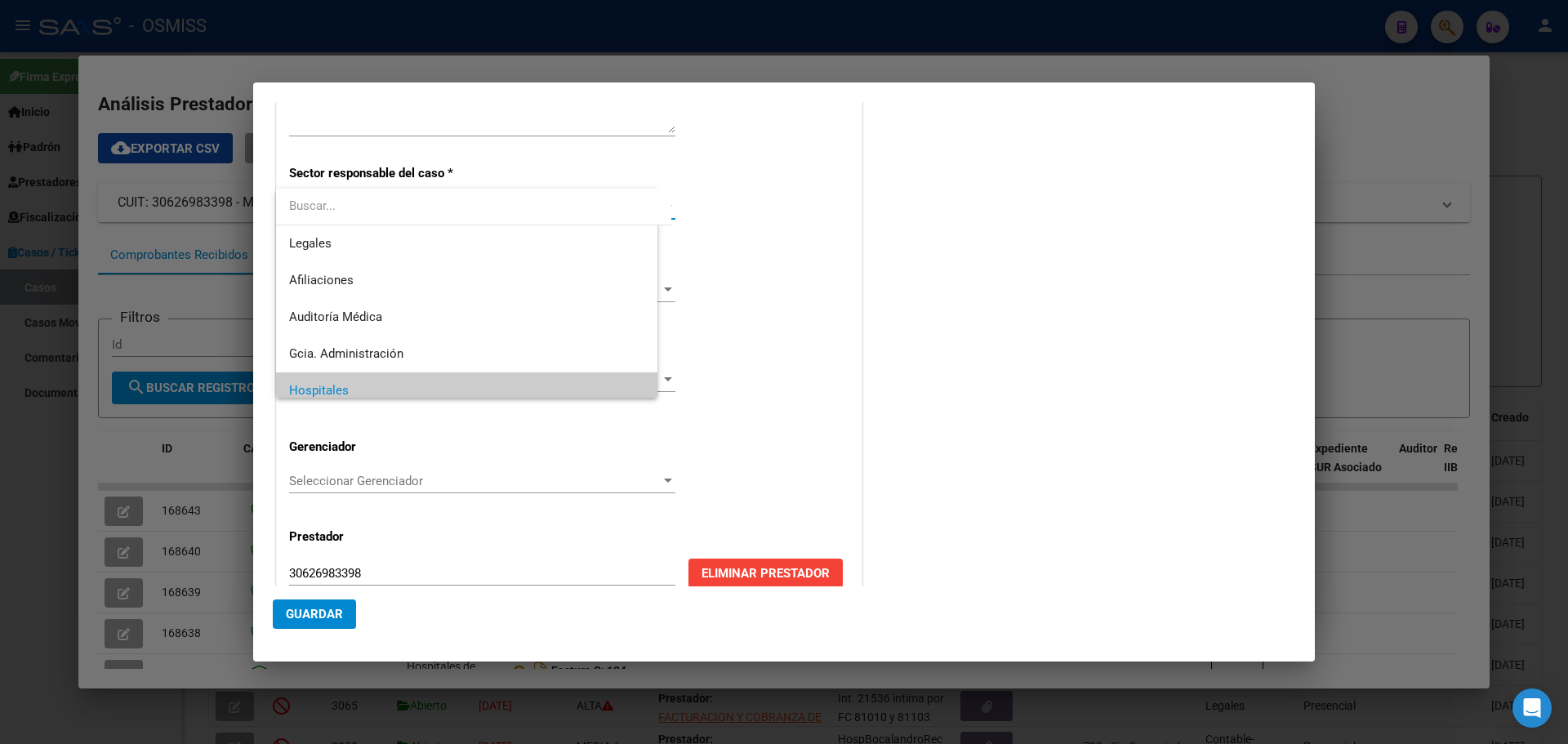
scroll to position [11, 0]
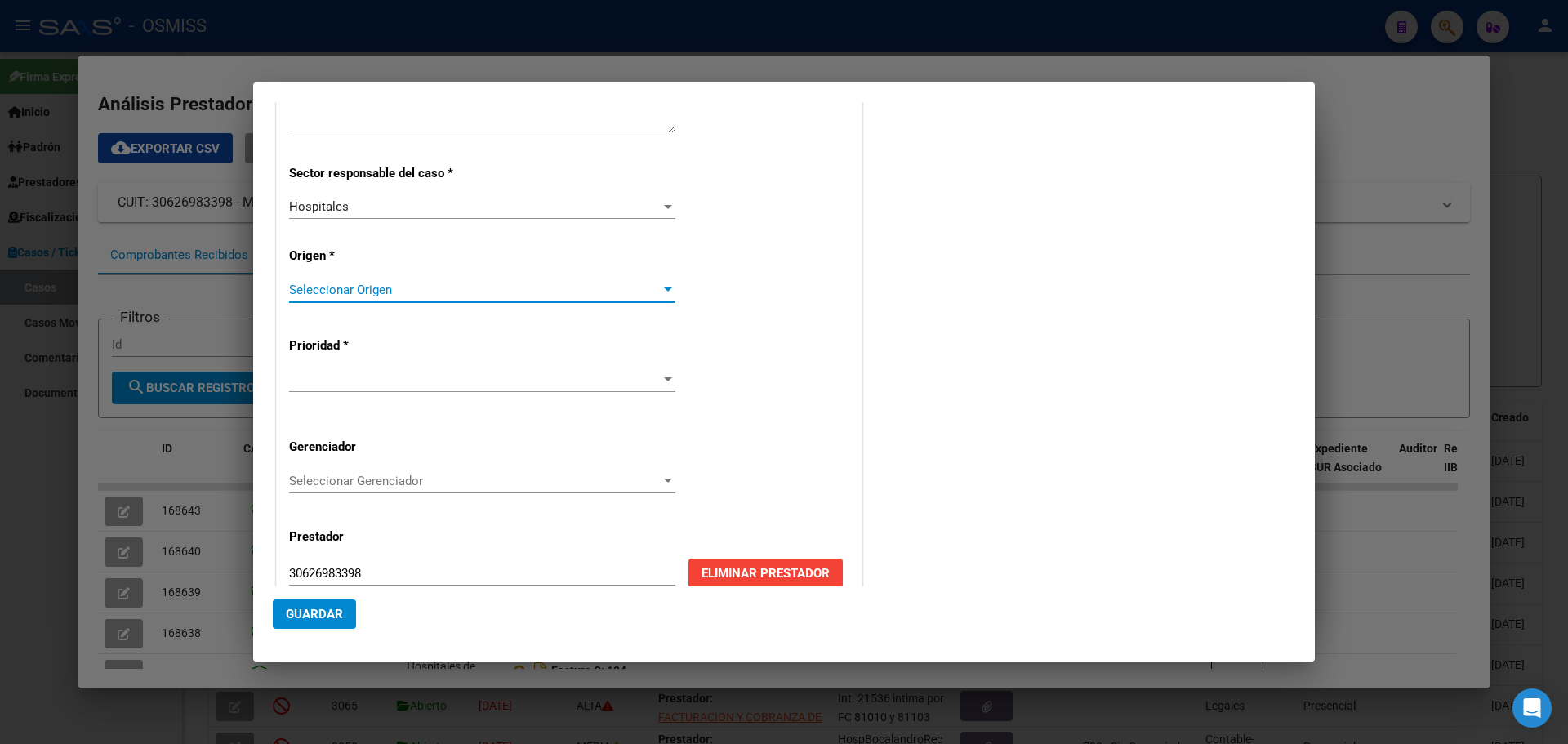
click at [662, 287] on div at bounding box center [668, 290] width 15 height 13
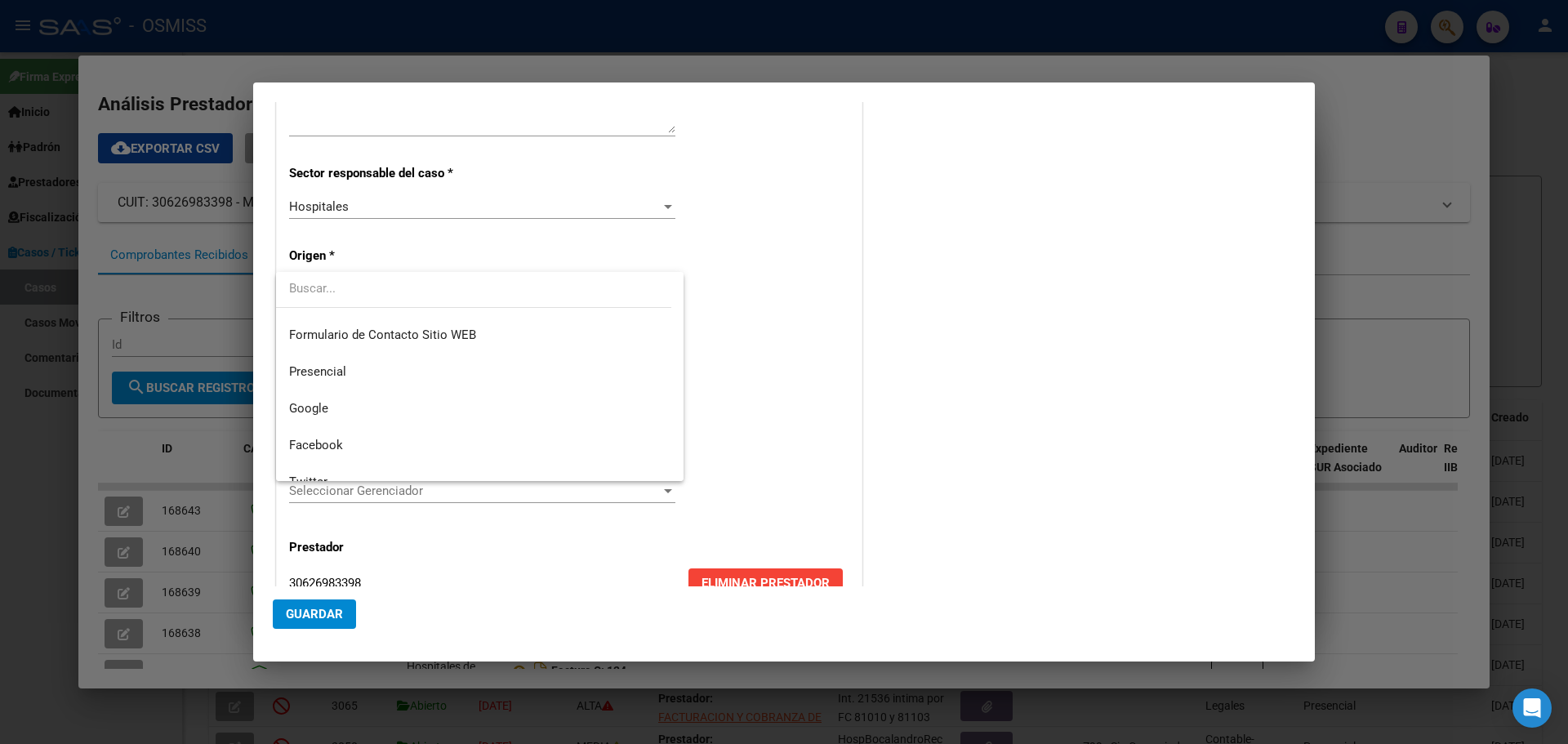
scroll to position [210, 0]
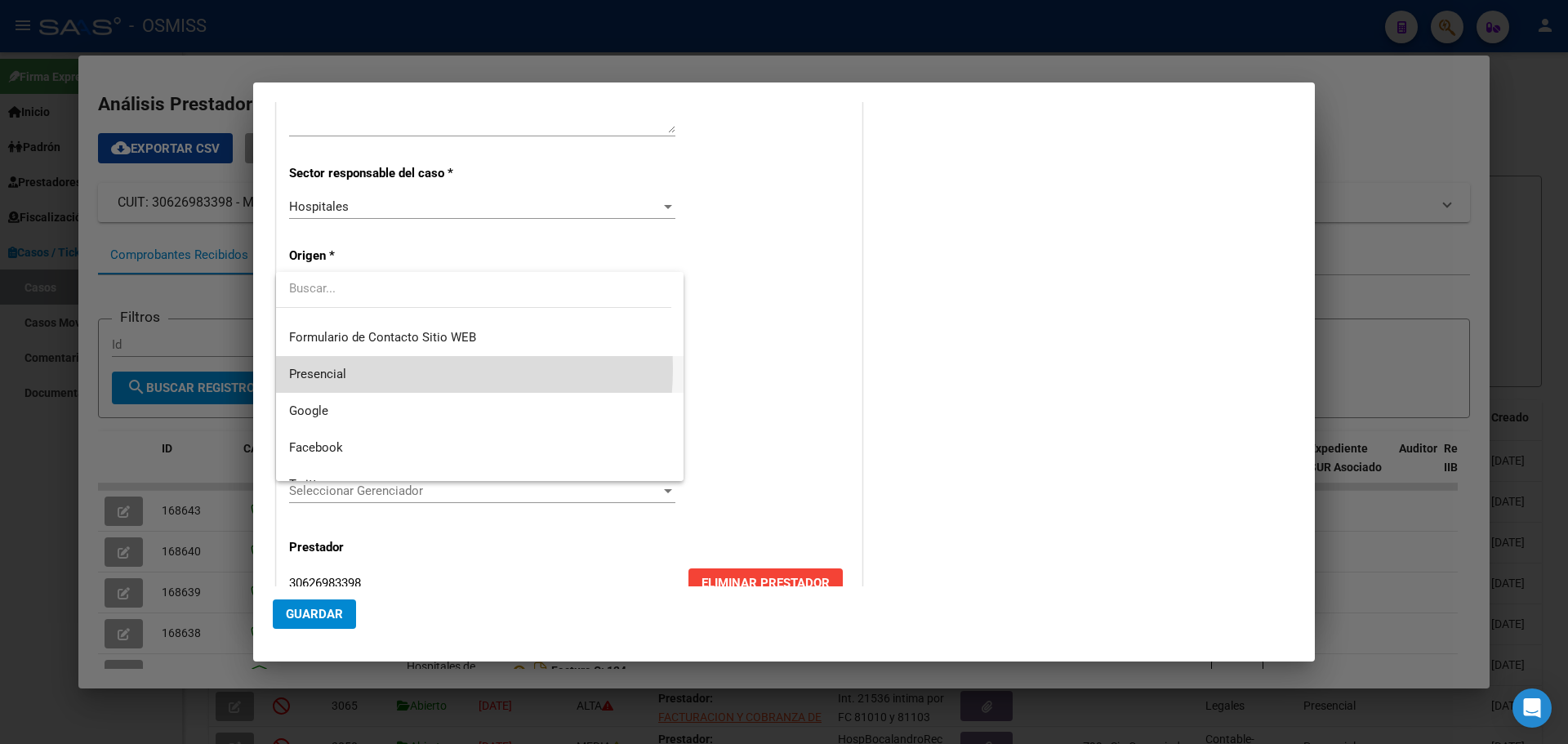
click at [380, 368] on span "Presencial" at bounding box center [480, 375] width 382 height 37
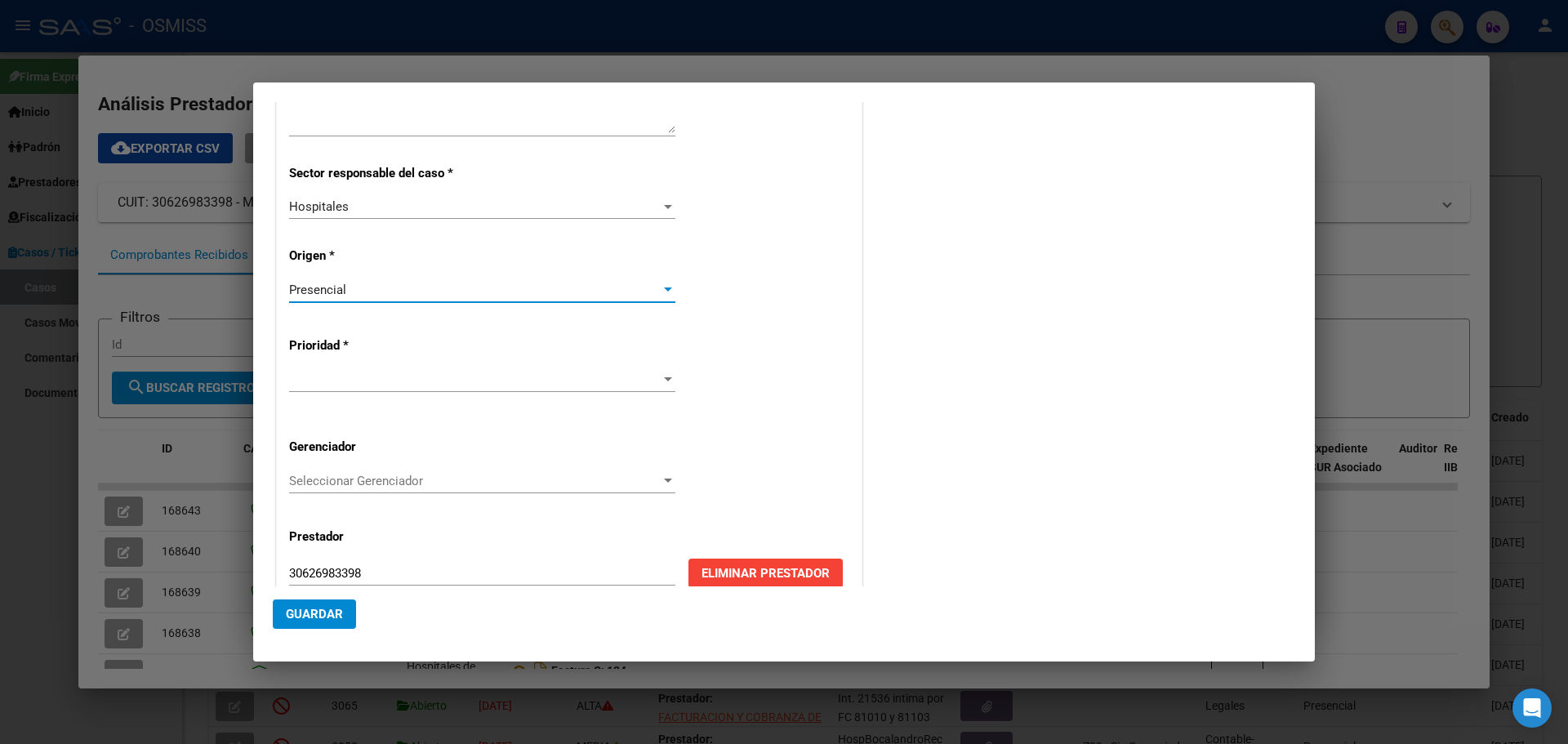
click at [664, 378] on div at bounding box center [668, 379] width 8 height 4
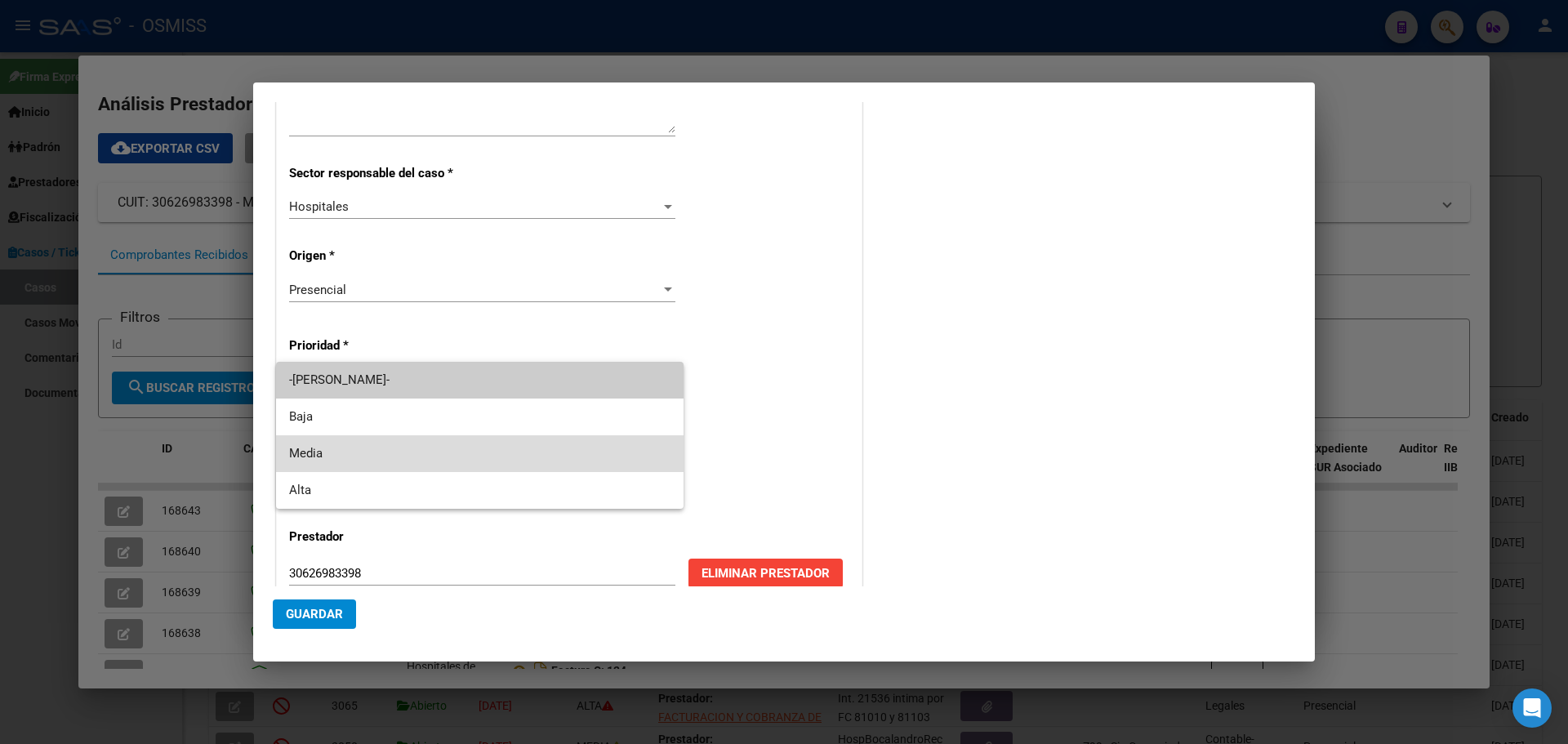
click at [389, 457] on span "Media" at bounding box center [480, 454] width 382 height 37
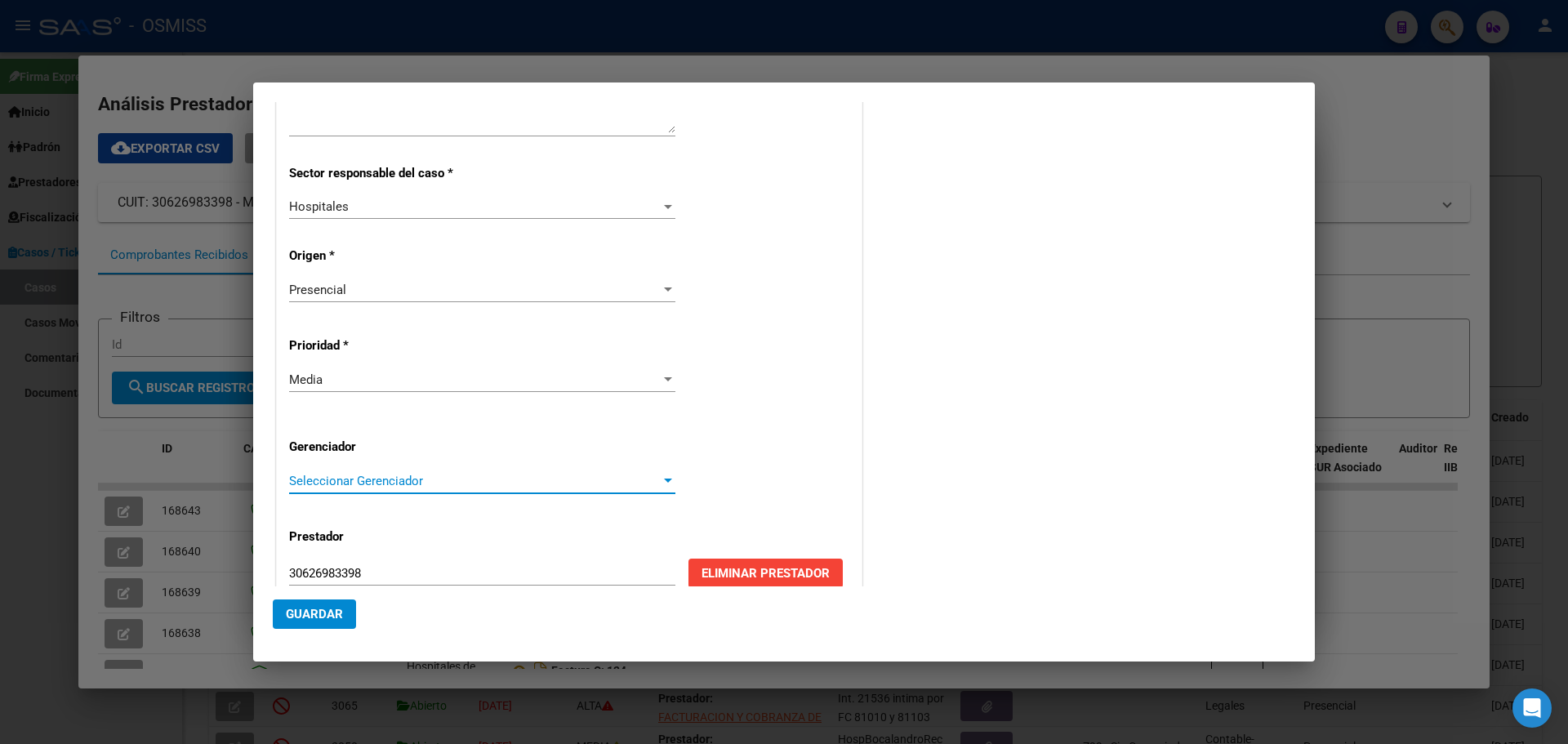
click at [661, 478] on div at bounding box center [668, 481] width 15 height 13
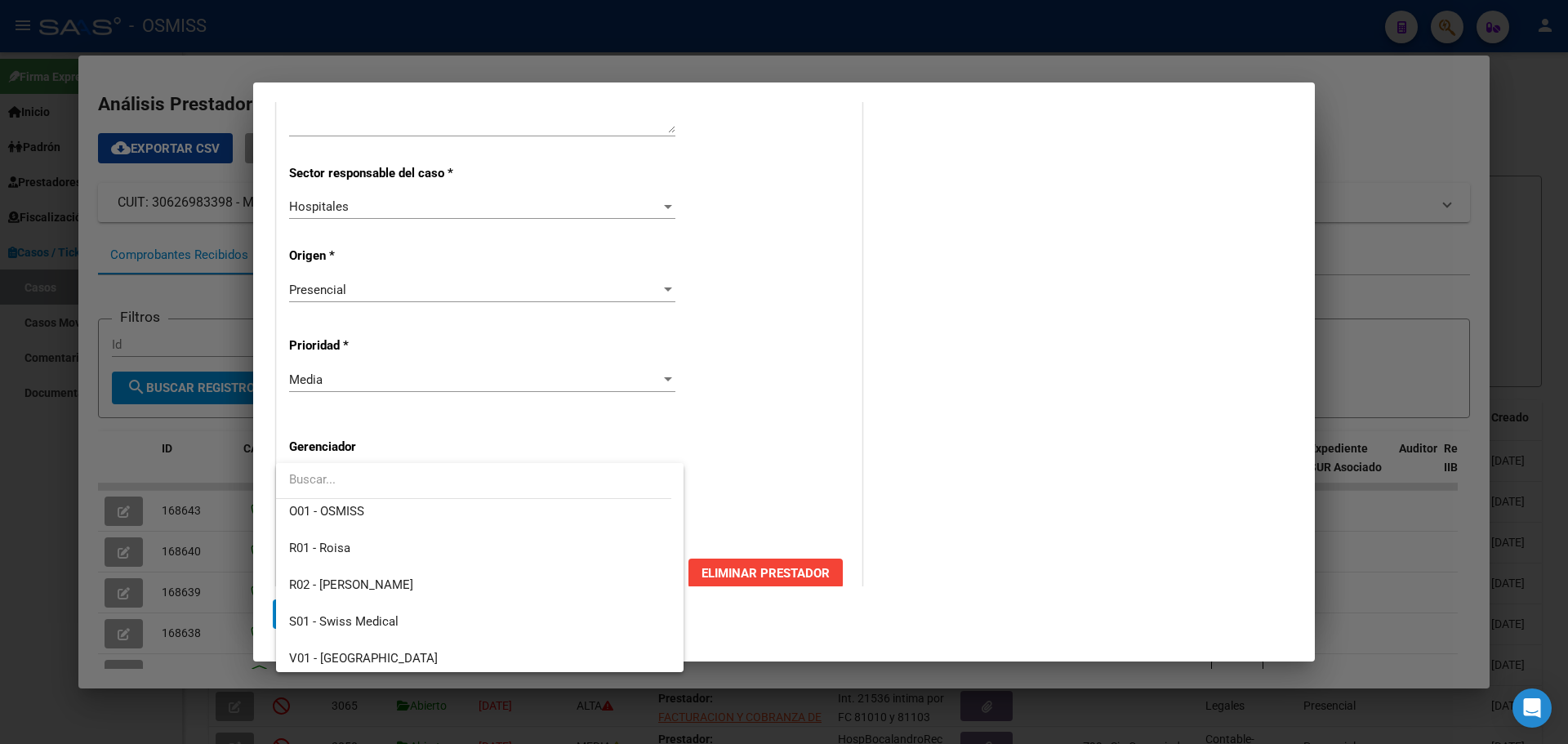
scroll to position [489, 0]
click at [326, 647] on span "Z99 - Sin Gerenciador" at bounding box center [346, 653] width 116 height 15
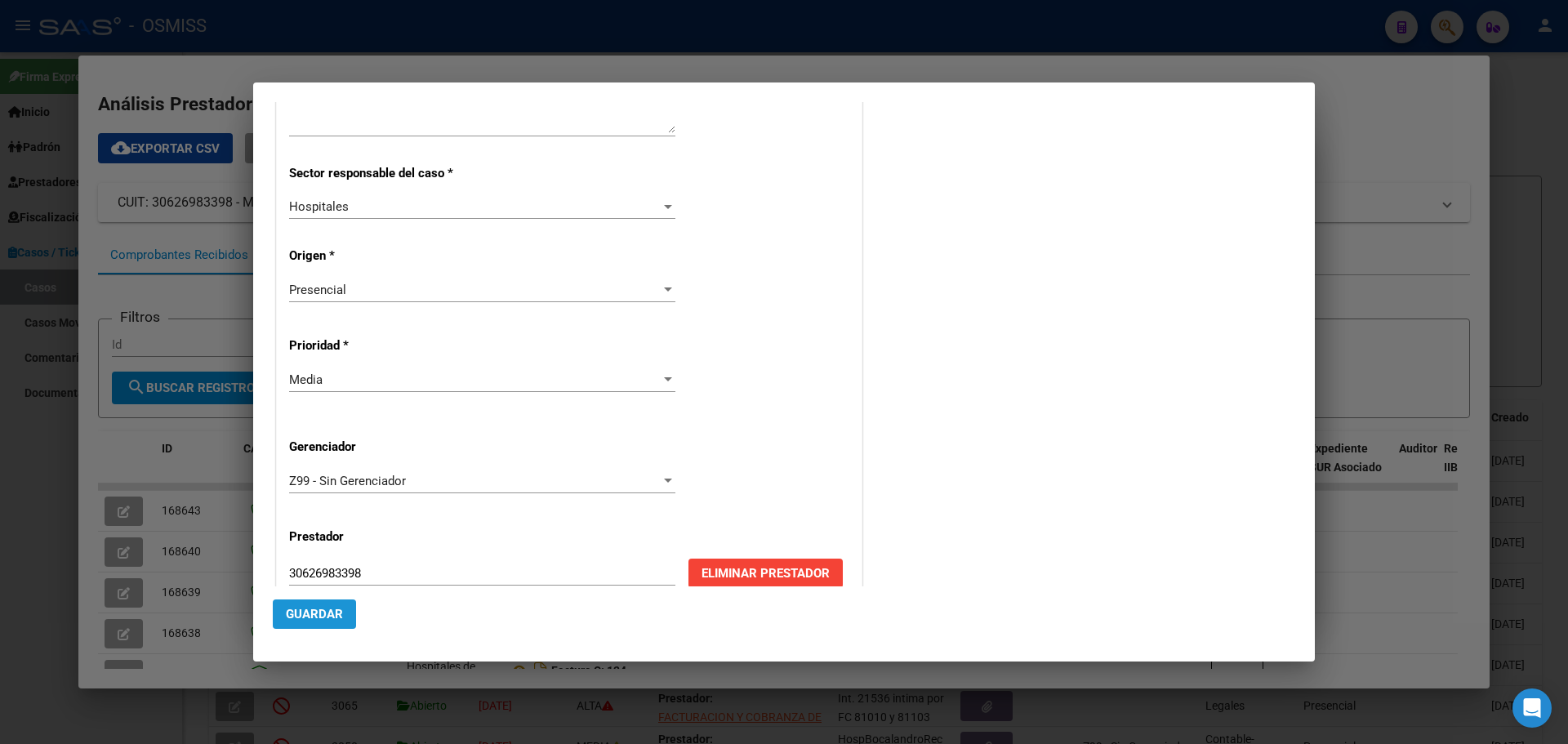
click at [306, 613] on span "Guardar" at bounding box center [314, 614] width 57 height 15
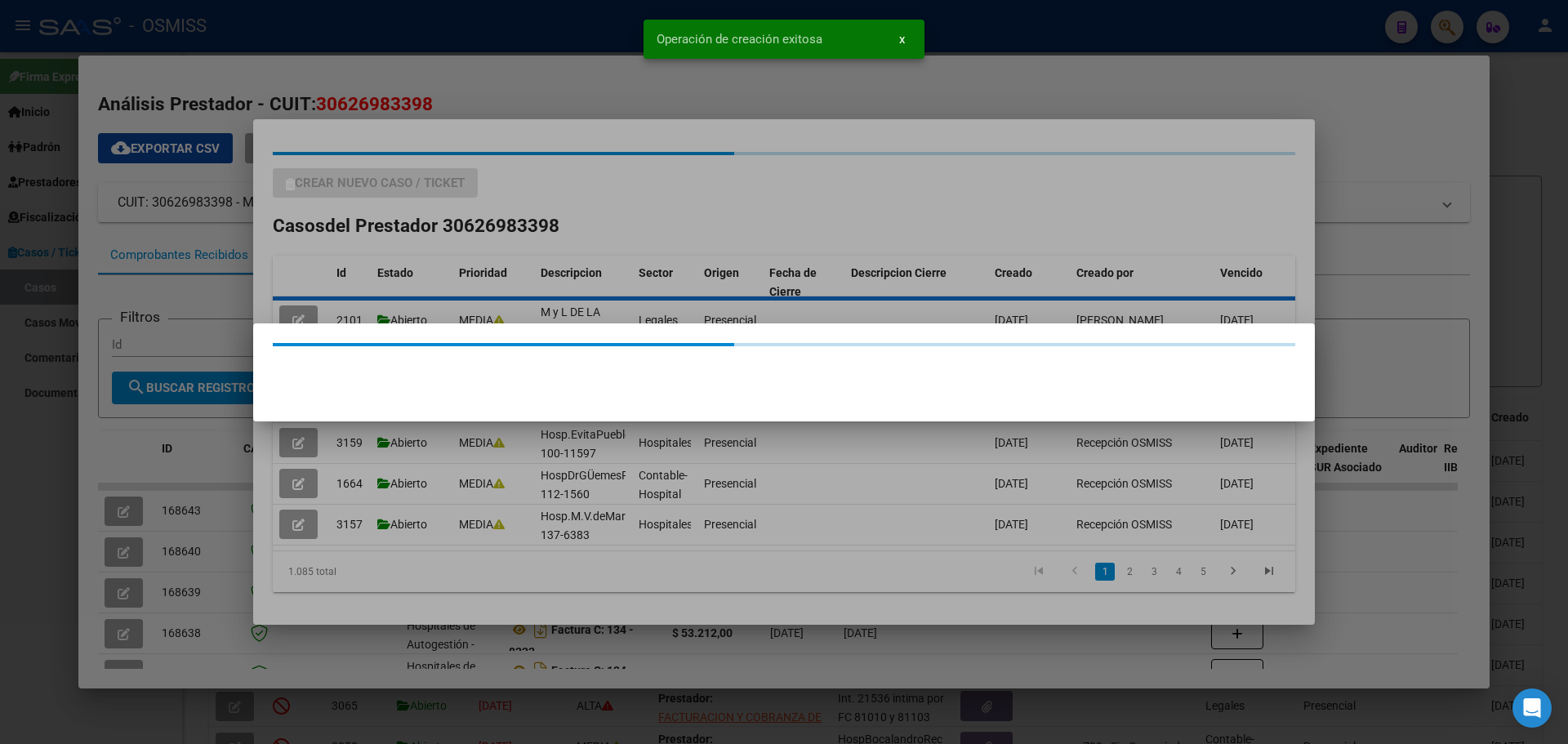
scroll to position [0, 0]
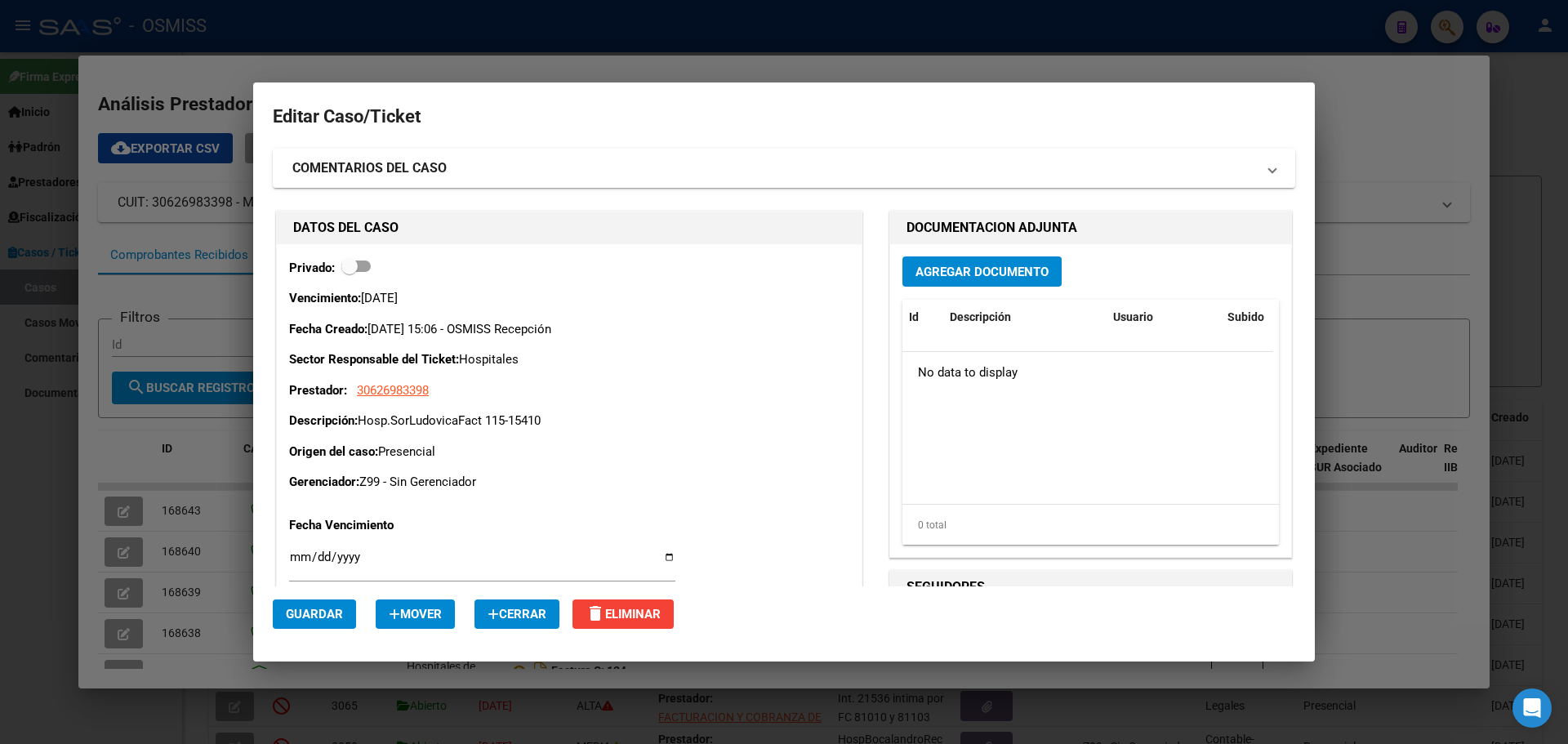
click at [1004, 267] on span "Agregar Documento" at bounding box center [983, 271] width 133 height 15
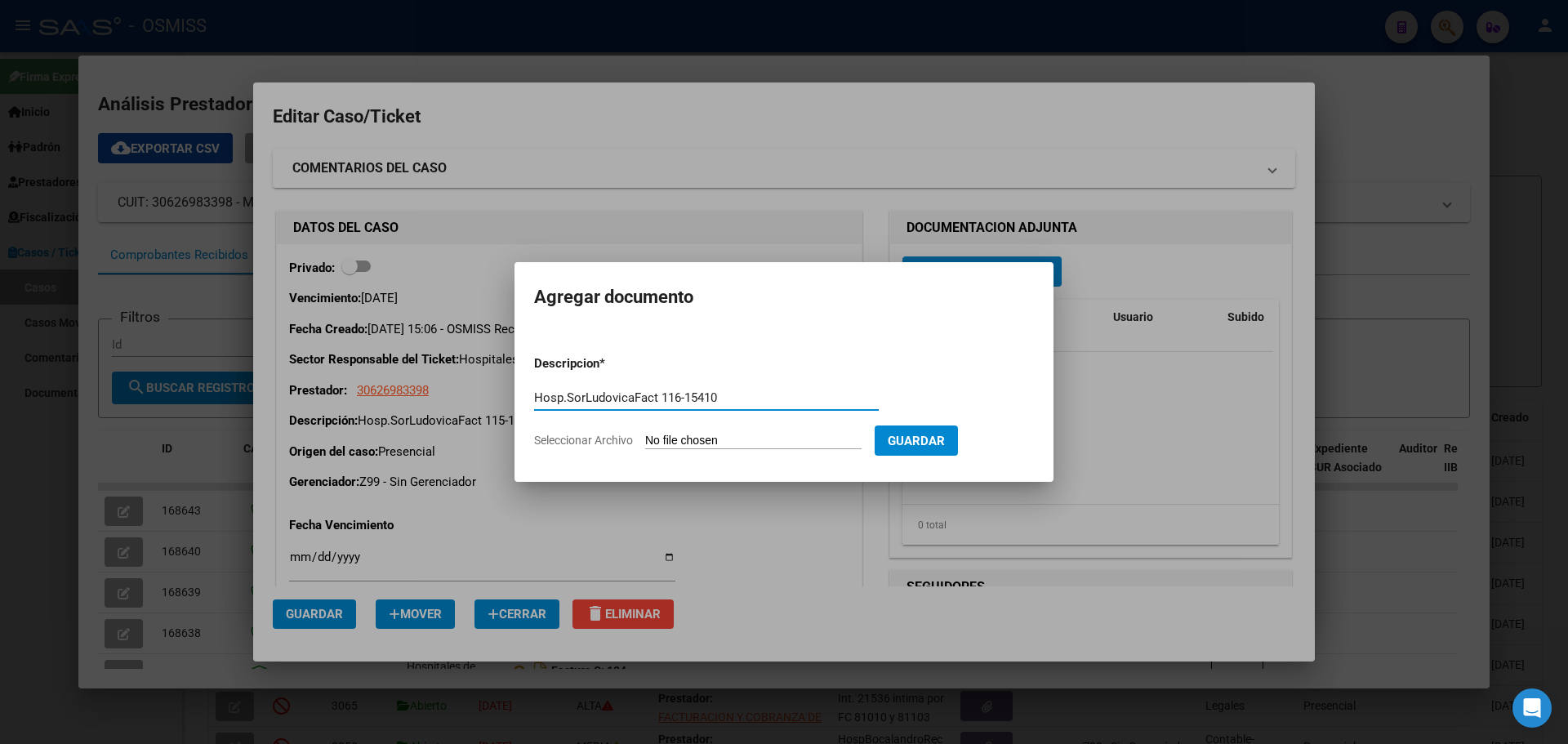
type input "Hosp.SorLudovicaFact 116-15410"
click at [598, 442] on span "Seleccionar Archivo" at bounding box center [584, 440] width 99 height 13
click at [646, 442] on input "Seleccionar Archivo" at bounding box center [753, 442] width 216 height 16
type input "C:\fakepath\Fact 15410.pdf"
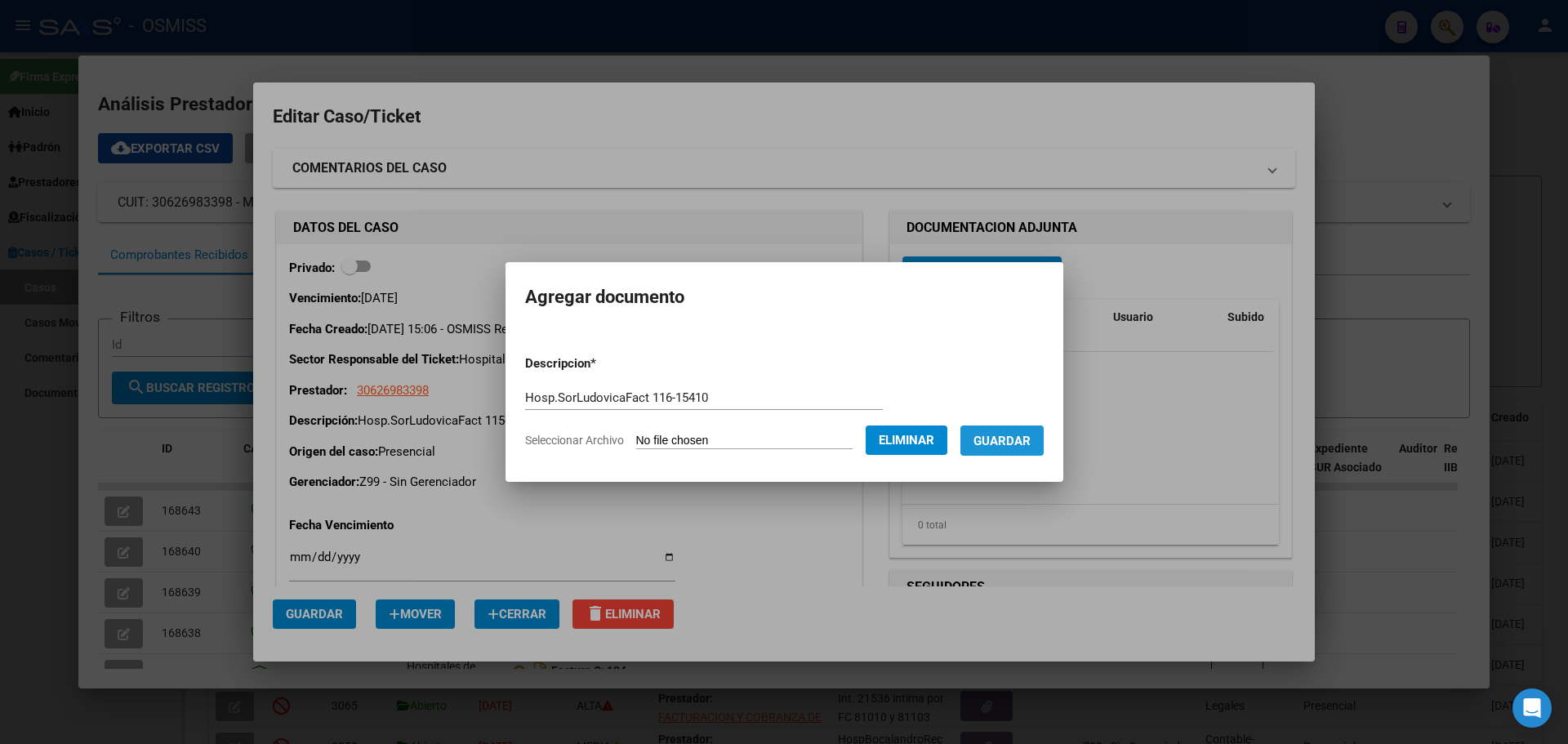
click at [1012, 441] on span "Guardar" at bounding box center [1002, 441] width 57 height 15
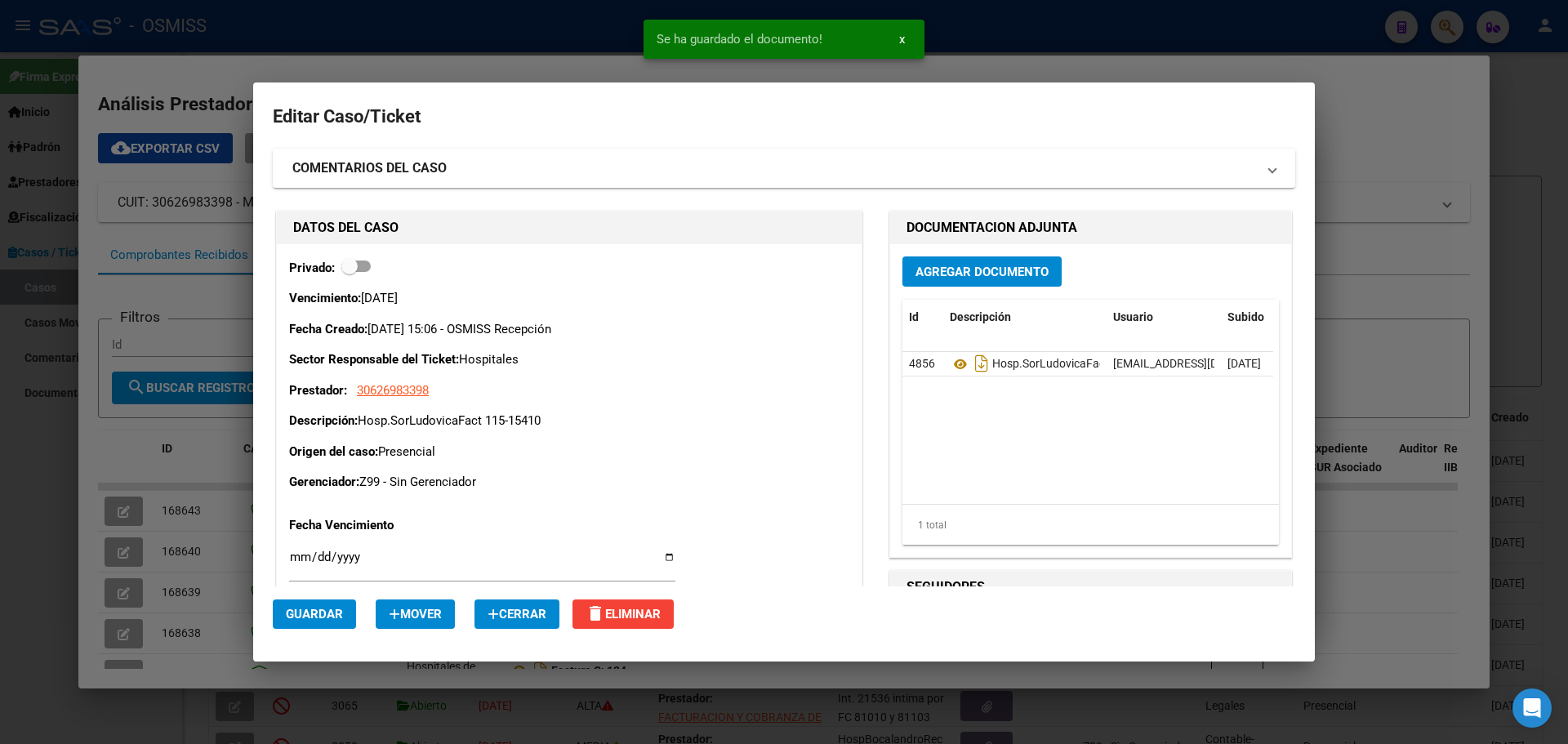
click at [314, 21] on div at bounding box center [784, 372] width 1568 height 744
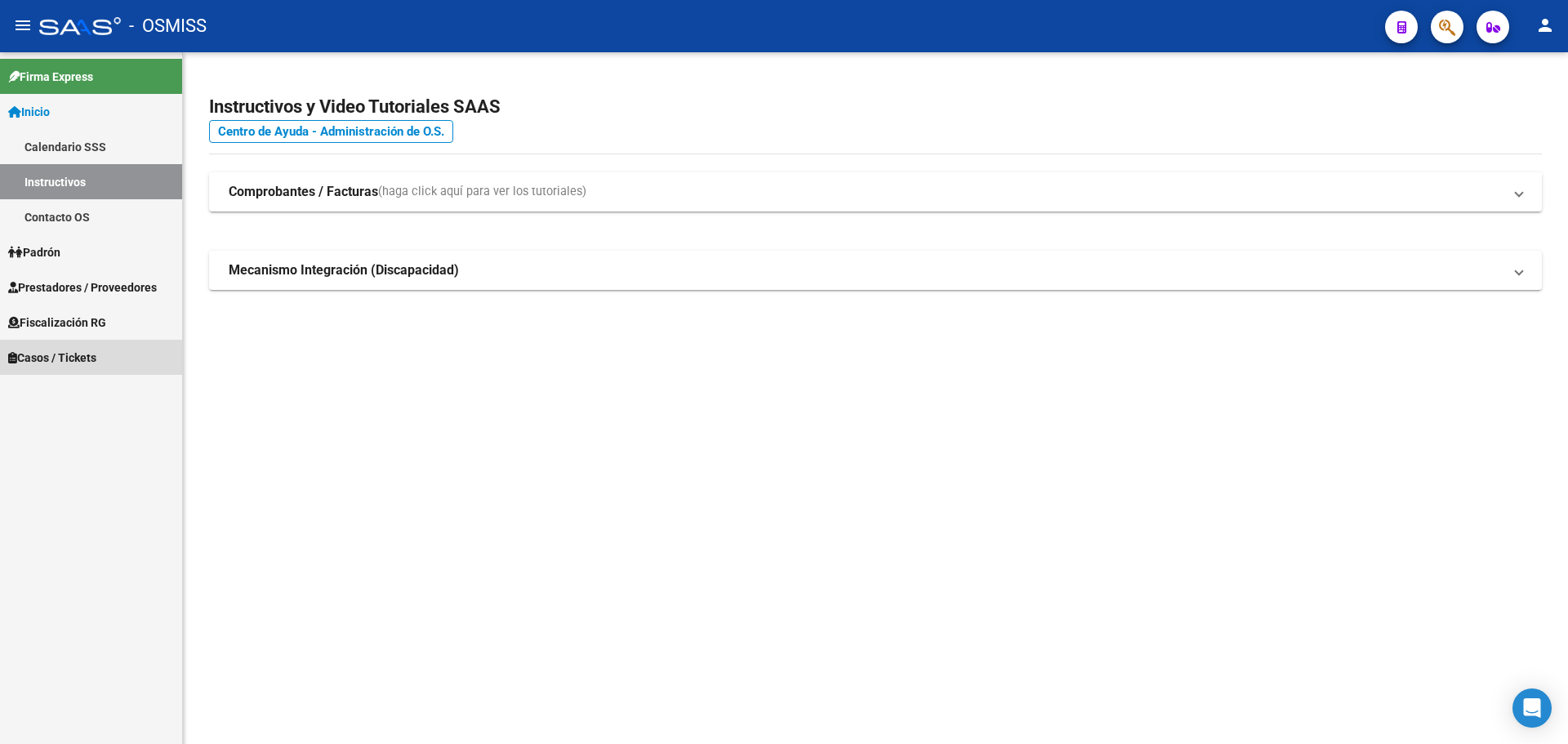
click at [44, 355] on span "Casos / Tickets" at bounding box center [52, 358] width 88 height 18
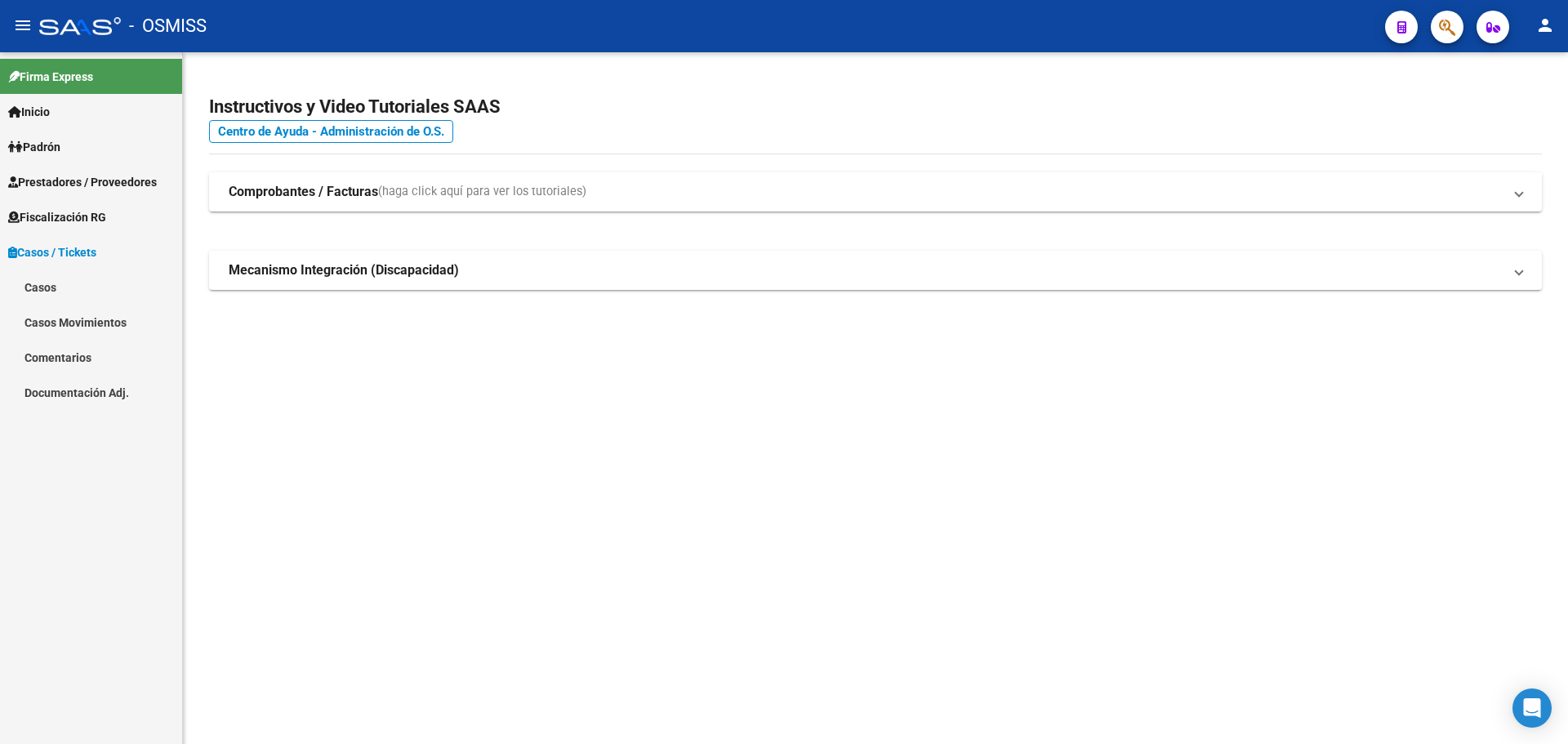
click at [36, 284] on link "Casos" at bounding box center [91, 287] width 182 height 35
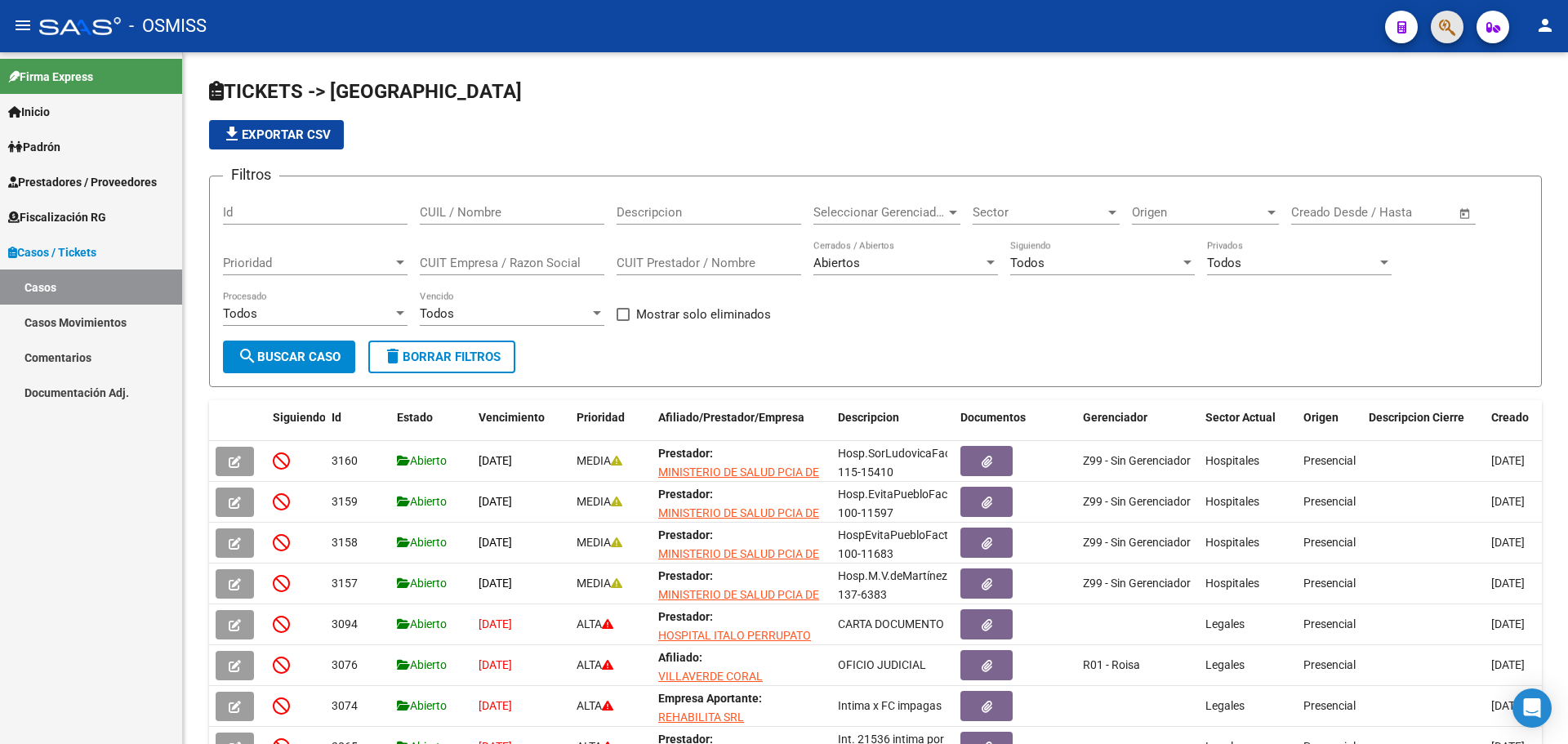
click at [1439, 15] on span "button" at bounding box center [1447, 27] width 17 height 33
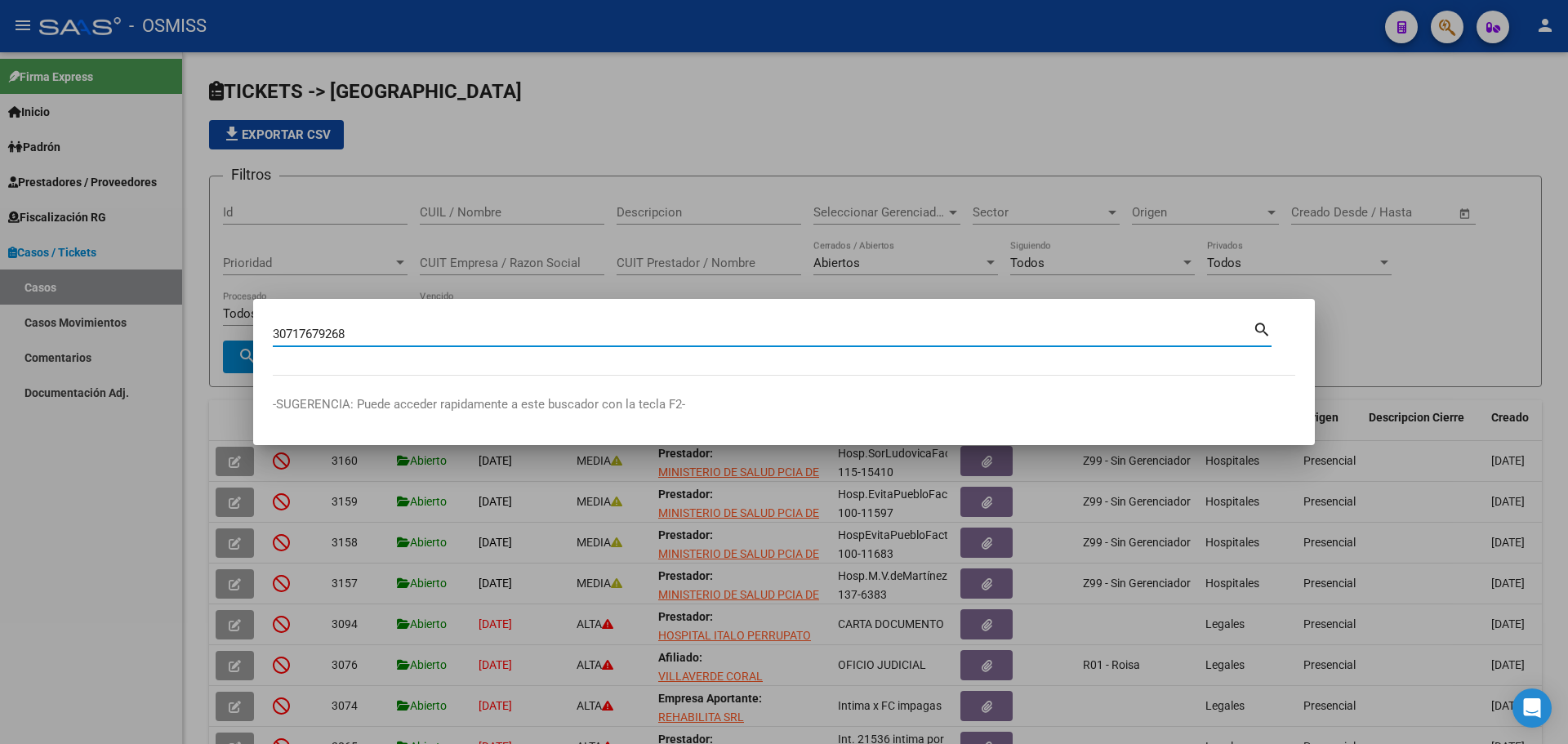
type input "30717679268"
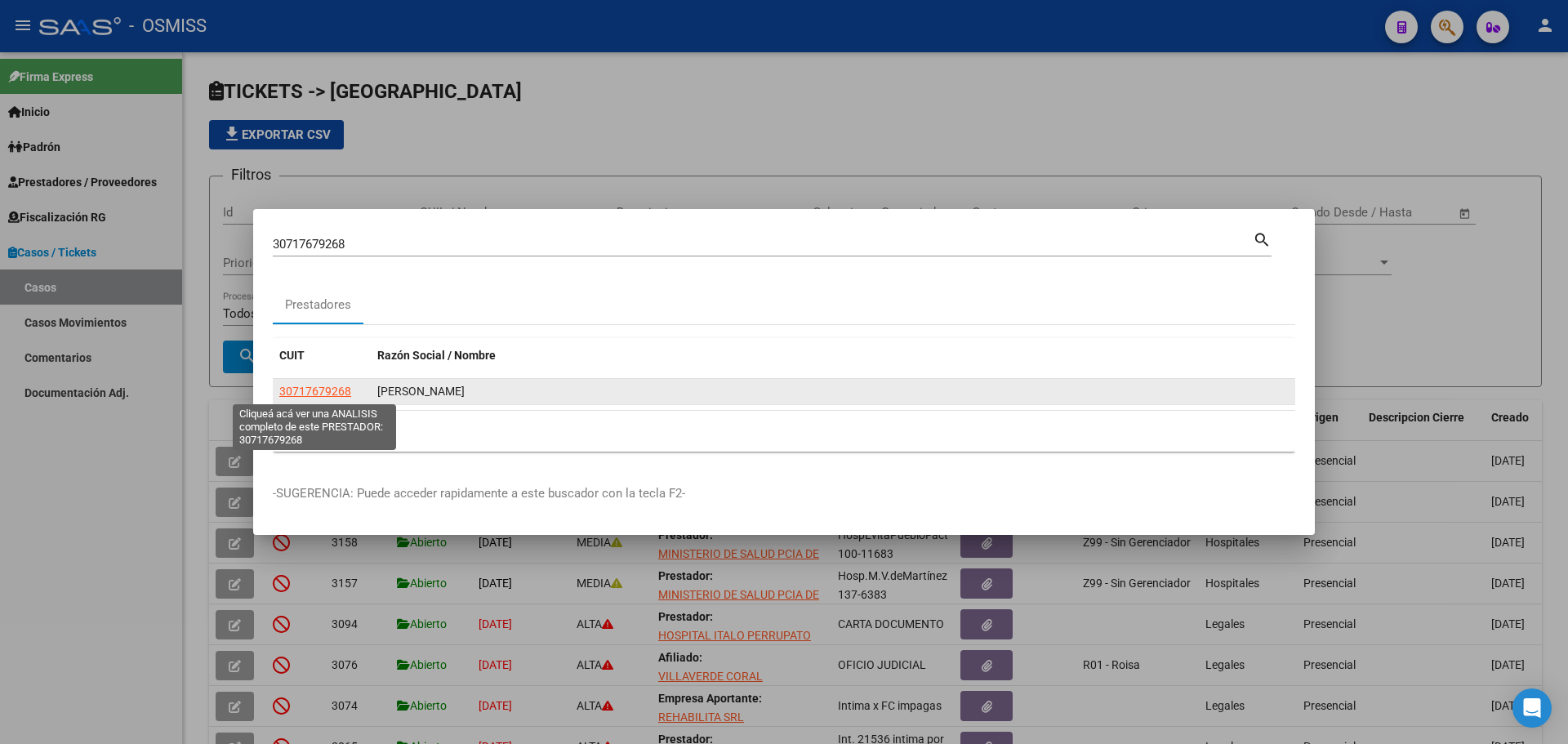
click at [319, 389] on span "30717679268" at bounding box center [315, 391] width 72 height 13
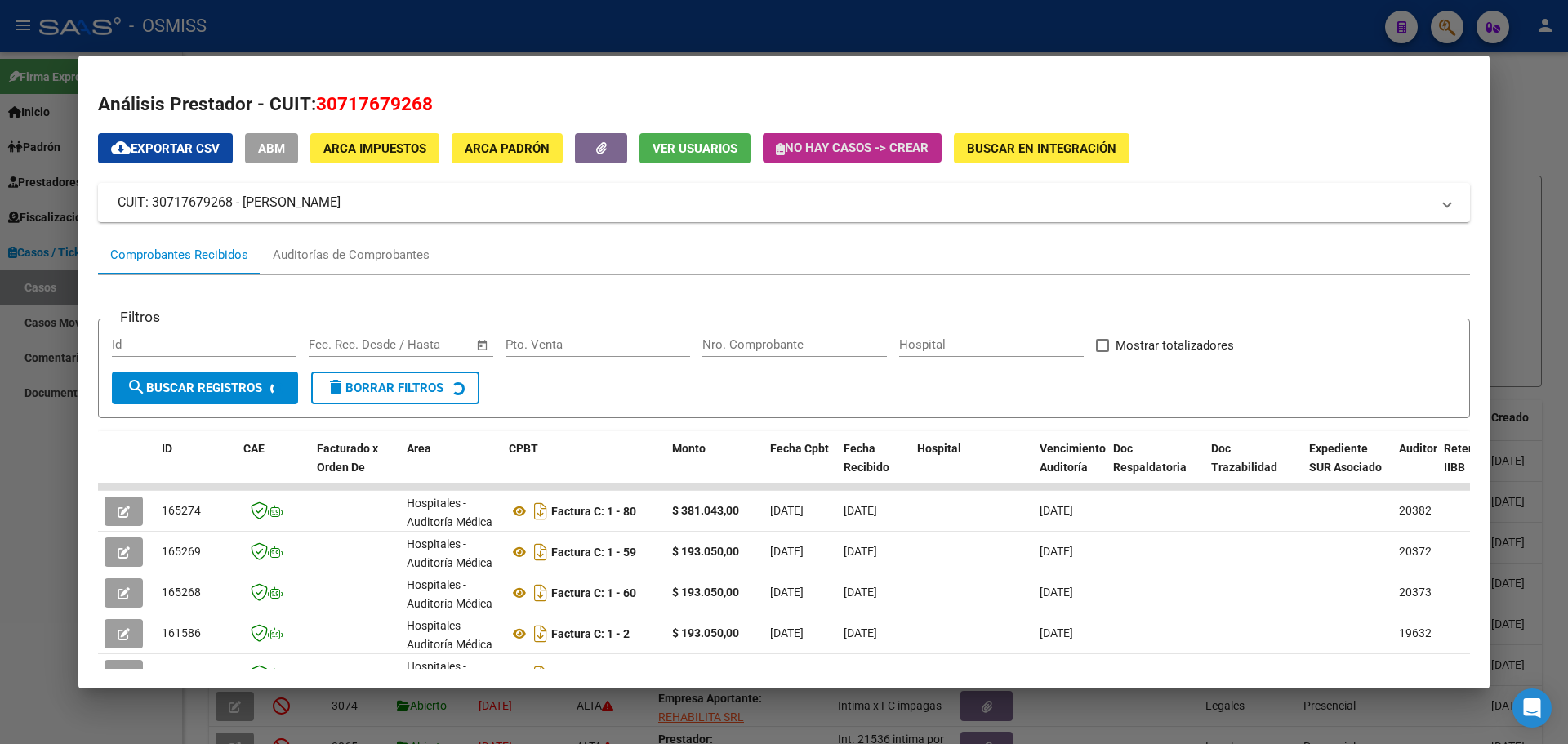
click at [779, 146] on icon "button" at bounding box center [780, 149] width 9 height 12
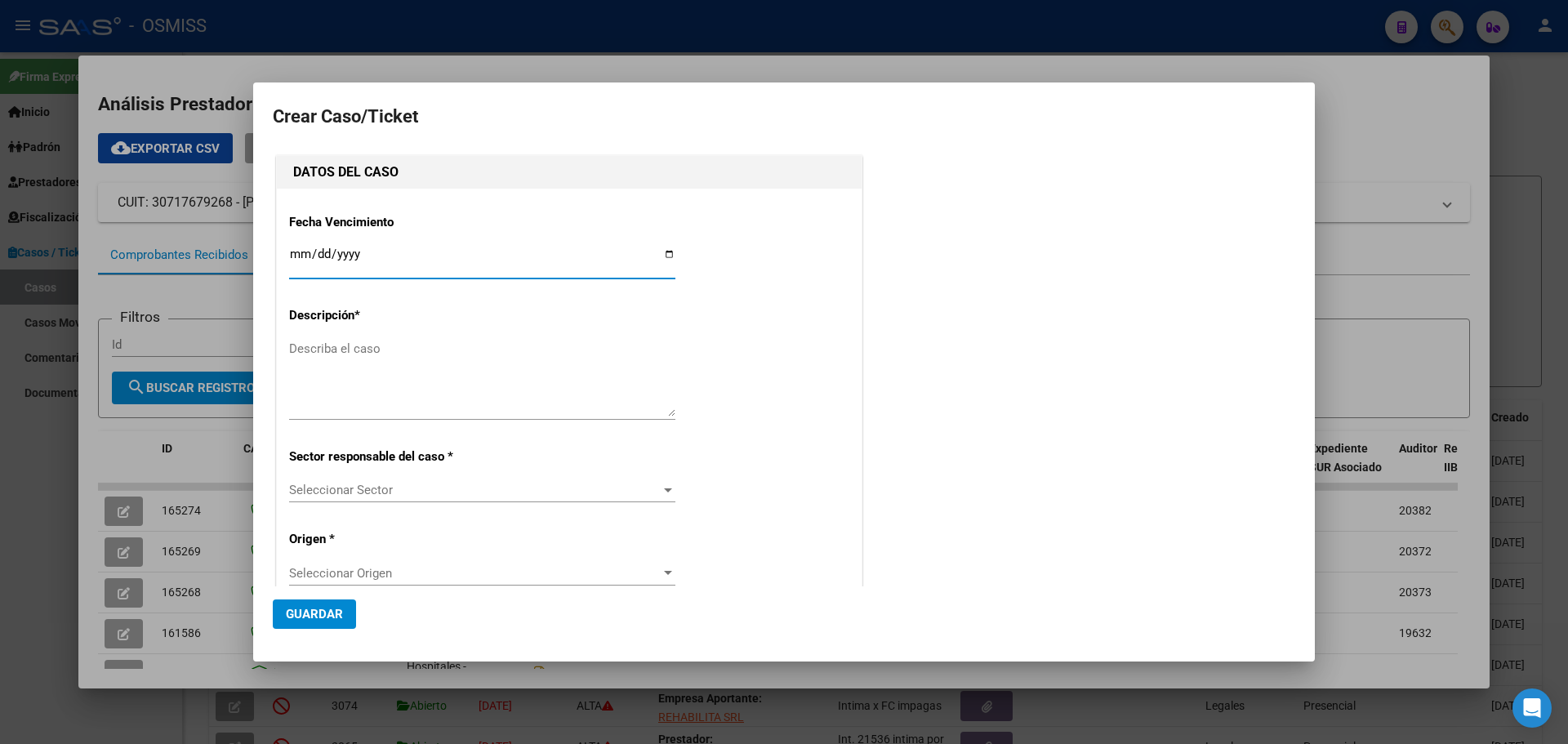
click at [662, 252] on input "Ingresar fecha" at bounding box center [482, 261] width 387 height 26
type input "[DATE]"
click at [320, 348] on textarea "Describa el caso" at bounding box center [482, 378] width 387 height 77
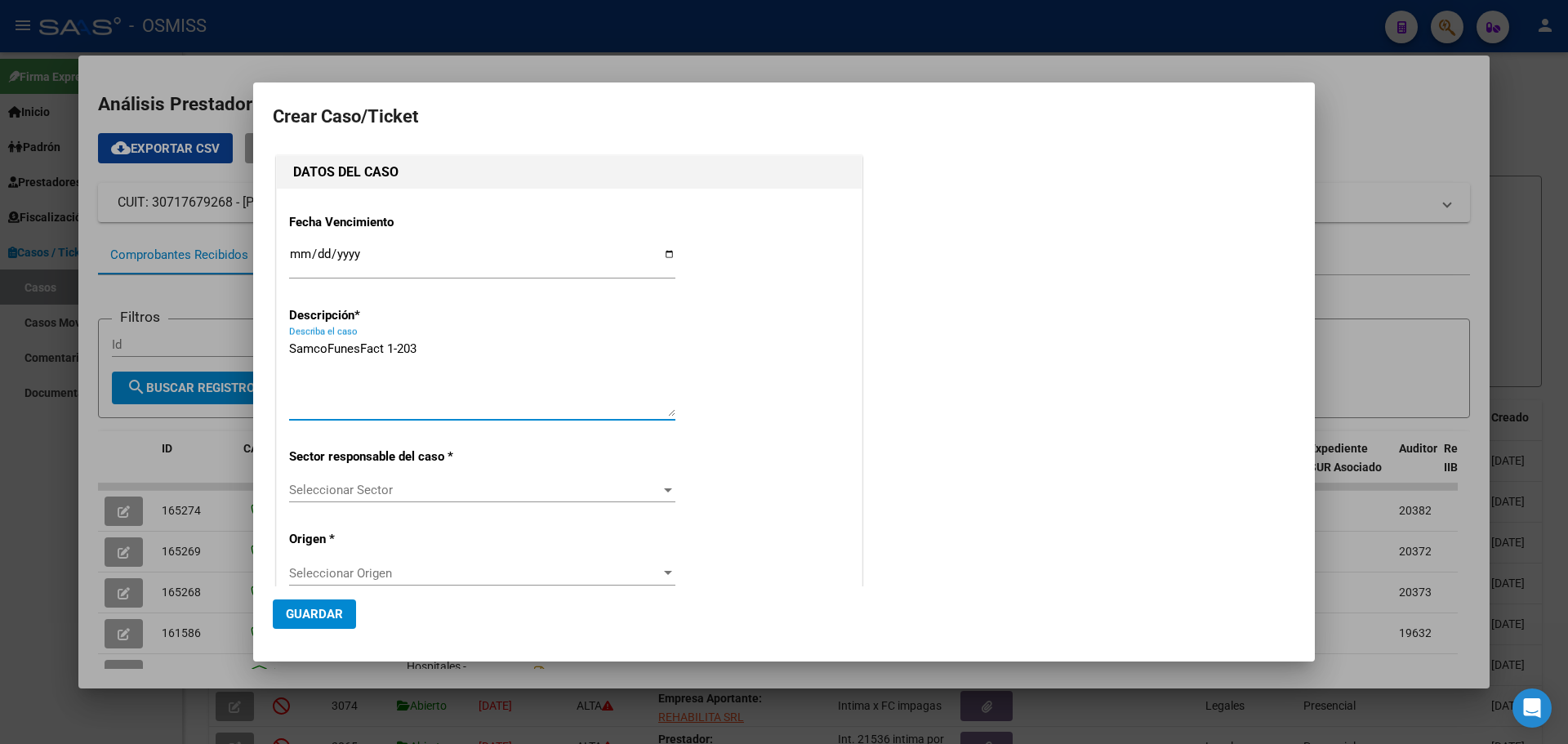
type textarea "SamcoFunesFact 1-203"
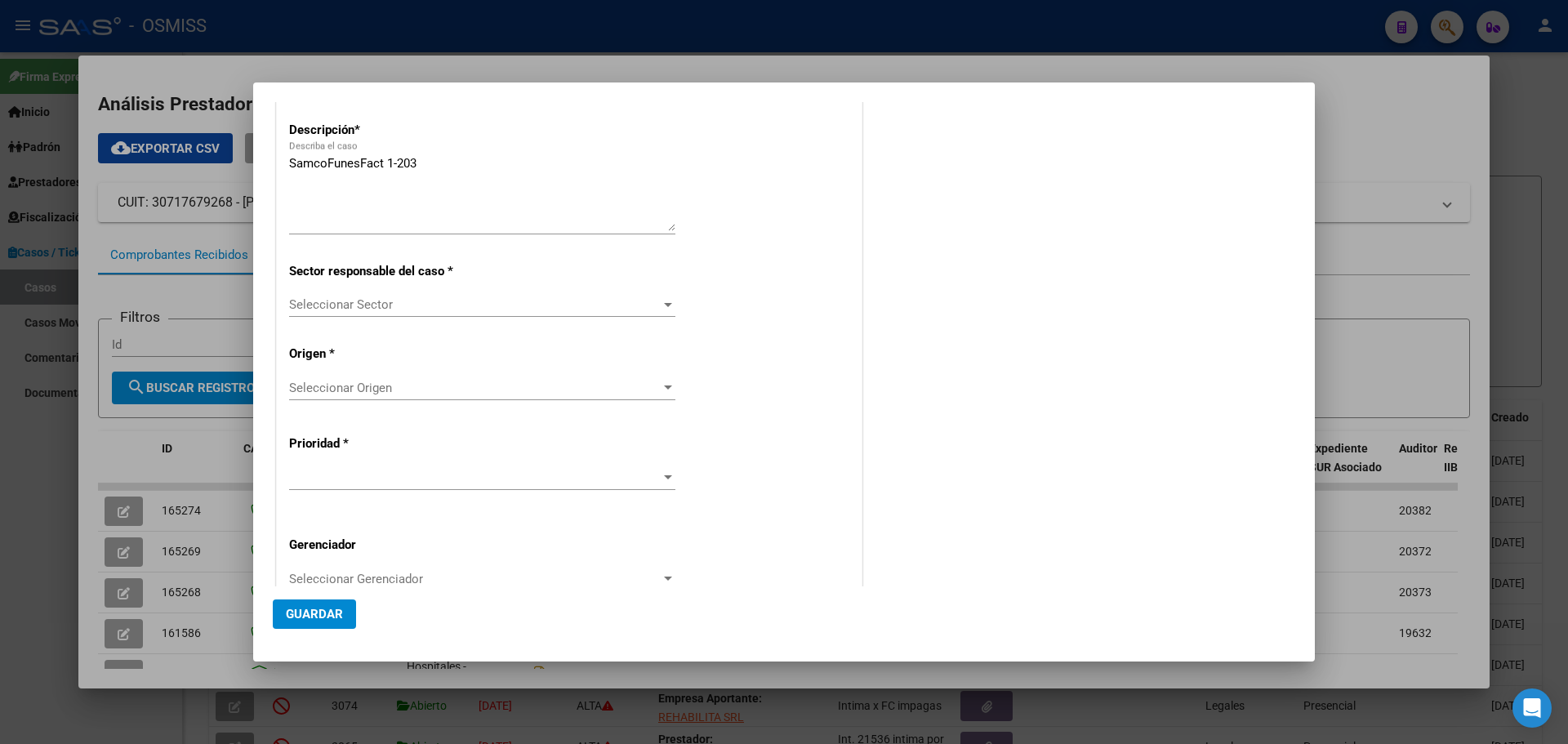
scroll to position [251, 0]
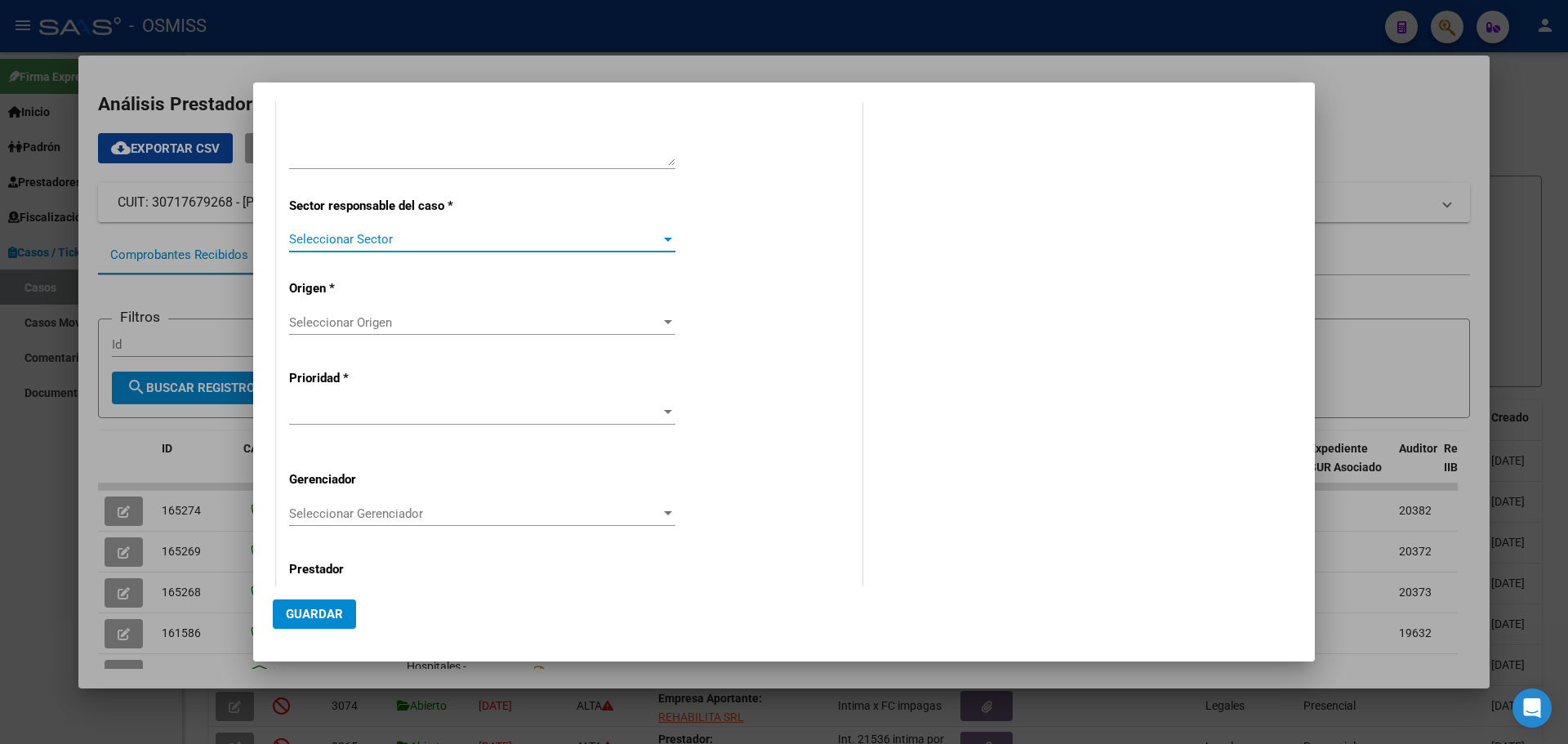
click at [666, 243] on div at bounding box center [668, 239] width 15 height 13
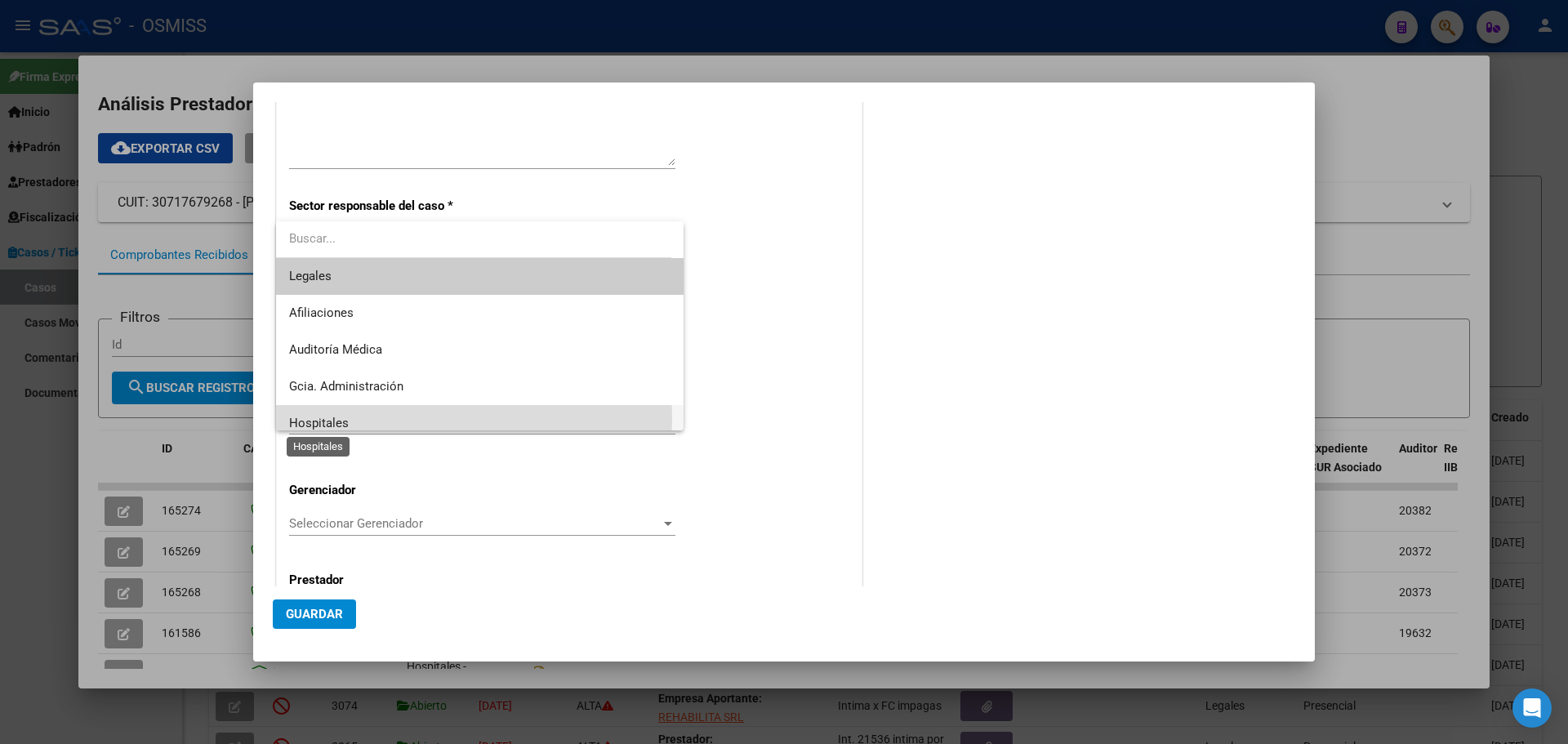
click at [321, 418] on span "Hospitales" at bounding box center [318, 423] width 60 height 15
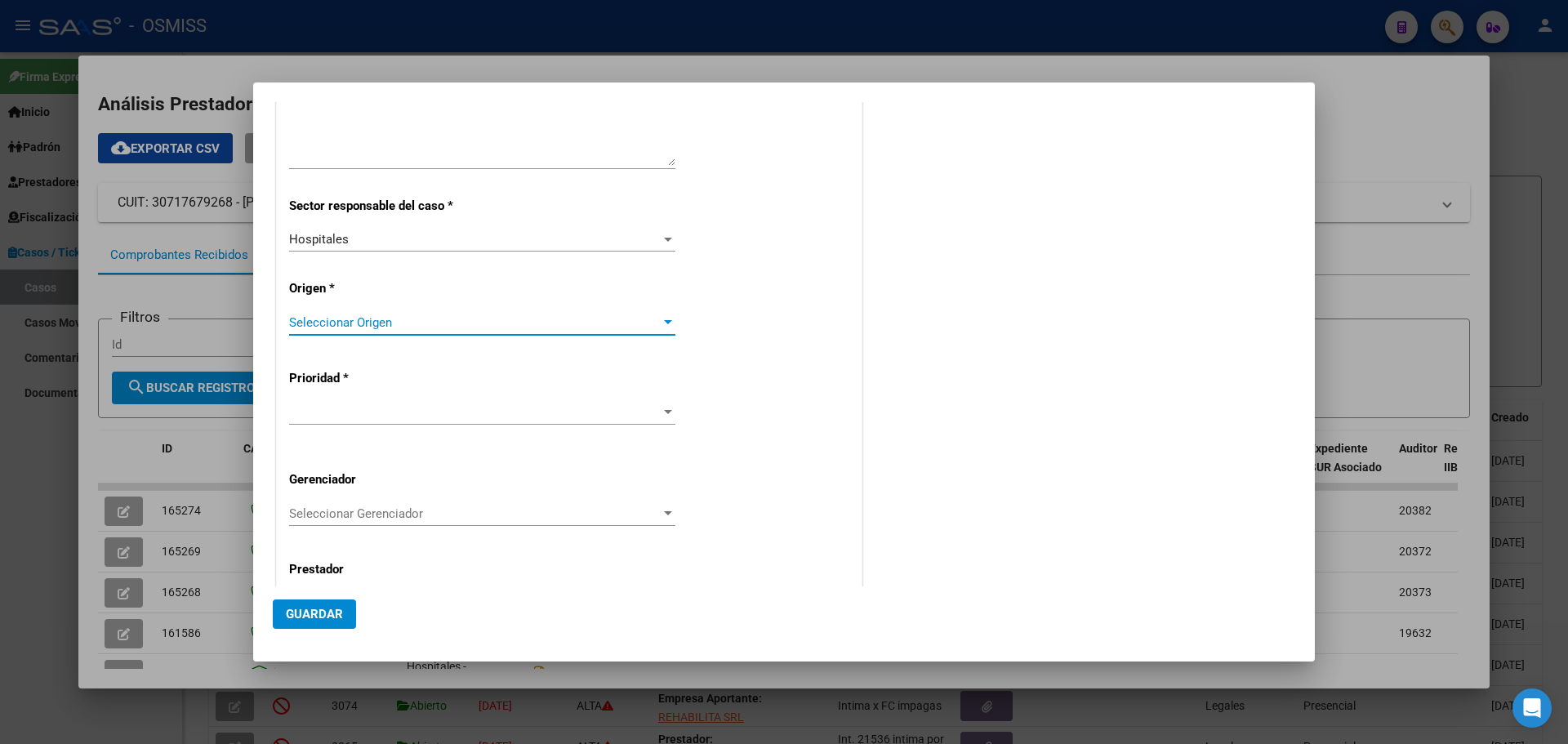
click at [664, 320] on div at bounding box center [668, 322] width 8 height 4
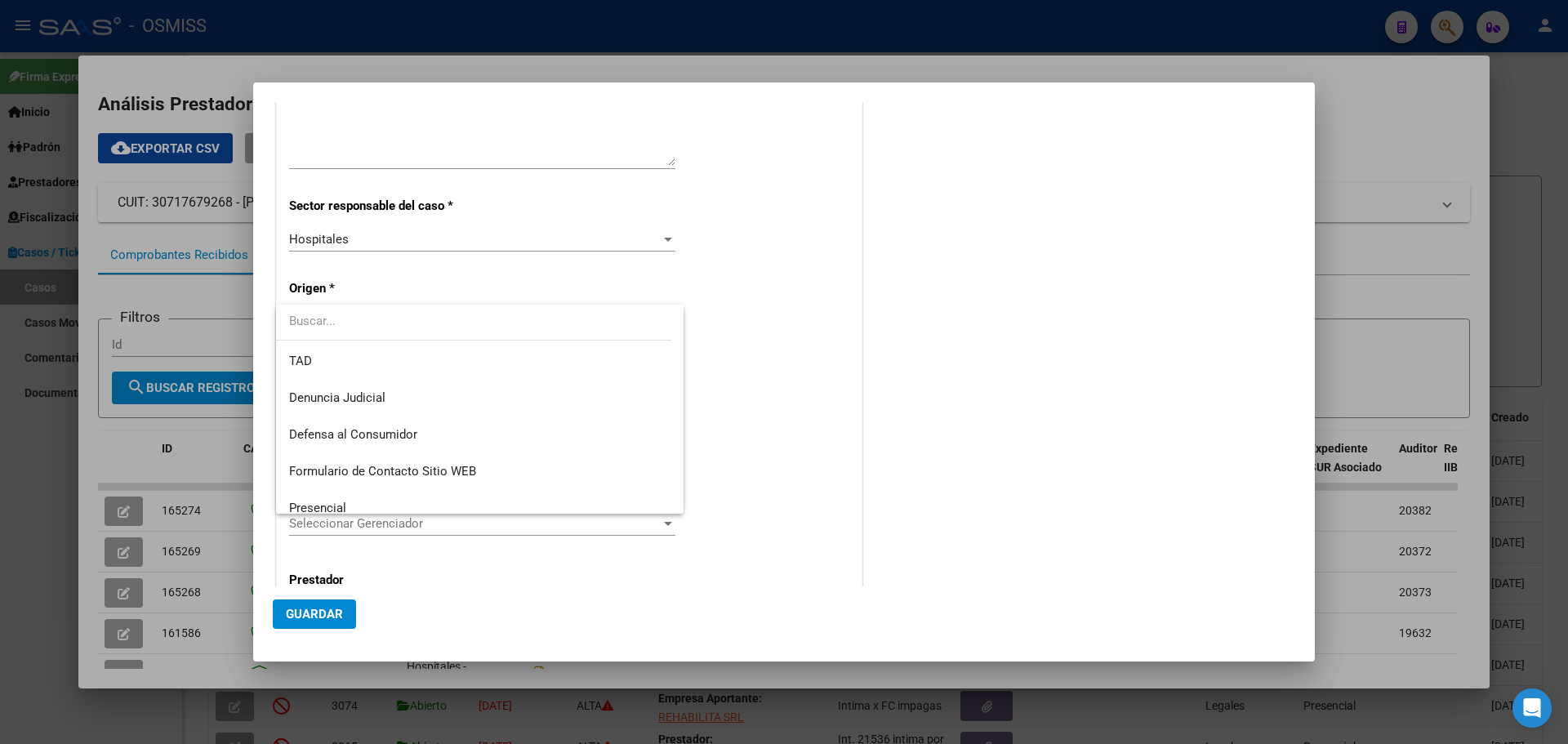
scroll to position [186, 0]
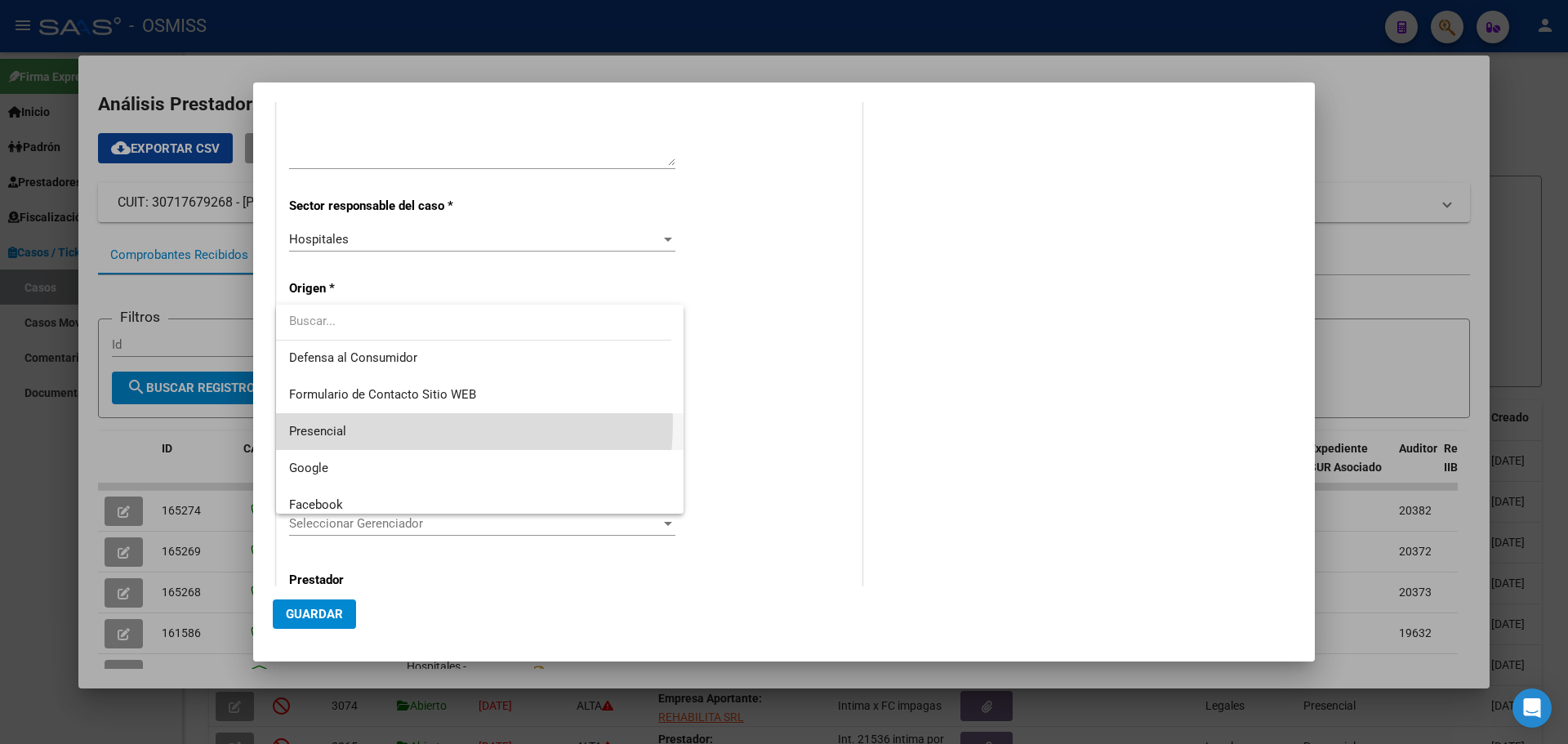
click at [325, 420] on span "Presencial" at bounding box center [480, 432] width 382 height 37
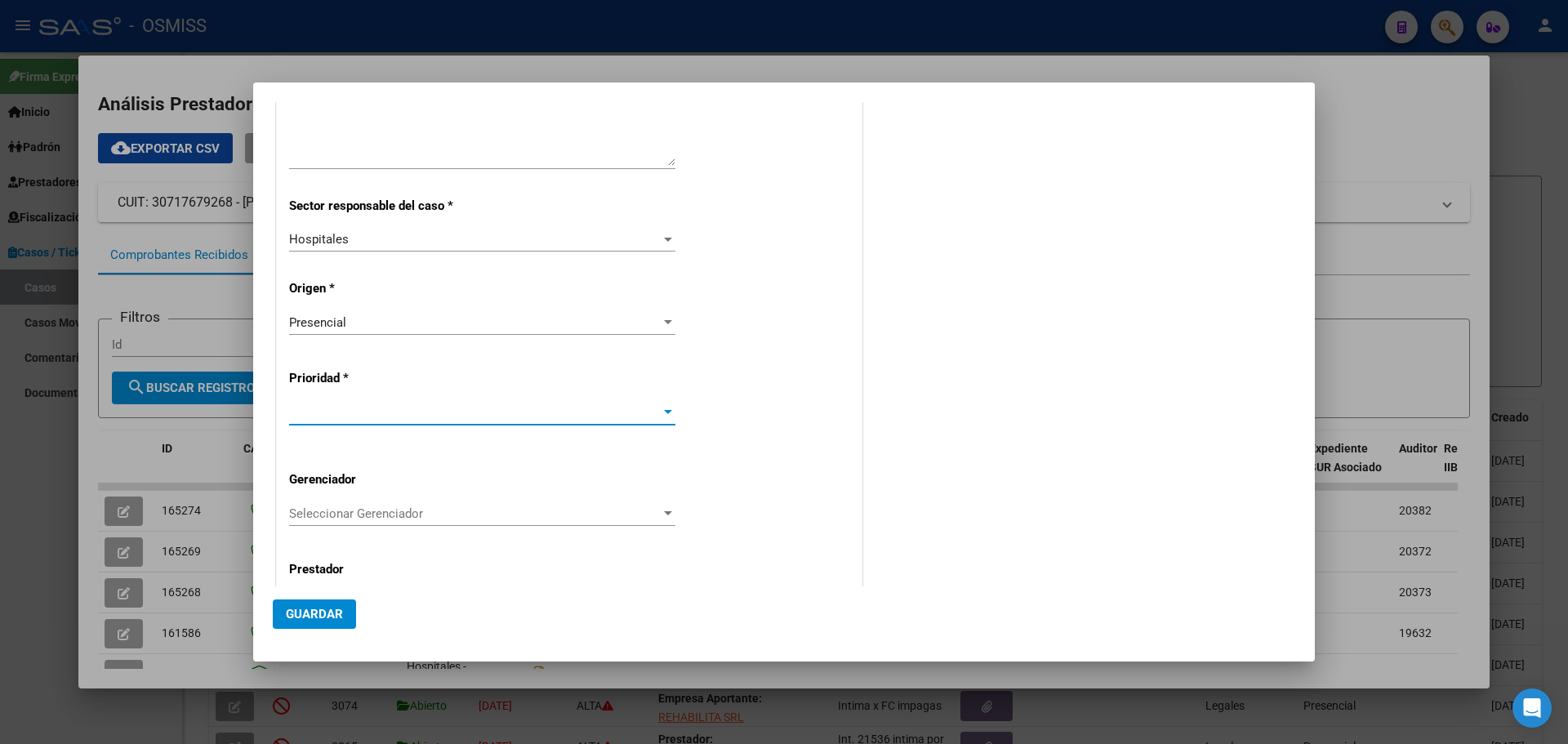
click at [663, 406] on div at bounding box center [668, 412] width 15 height 13
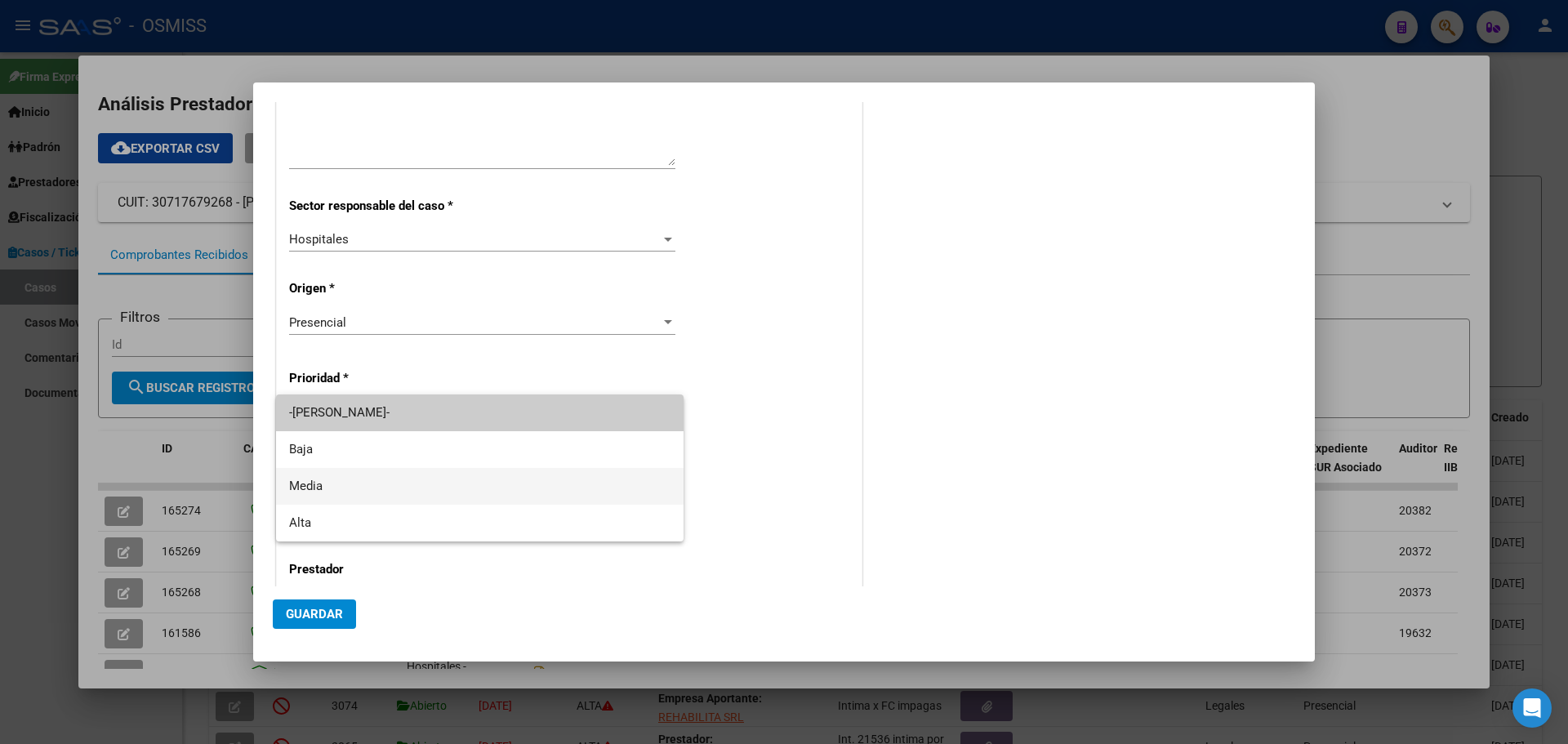
click at [349, 480] on span "Media" at bounding box center [480, 487] width 382 height 37
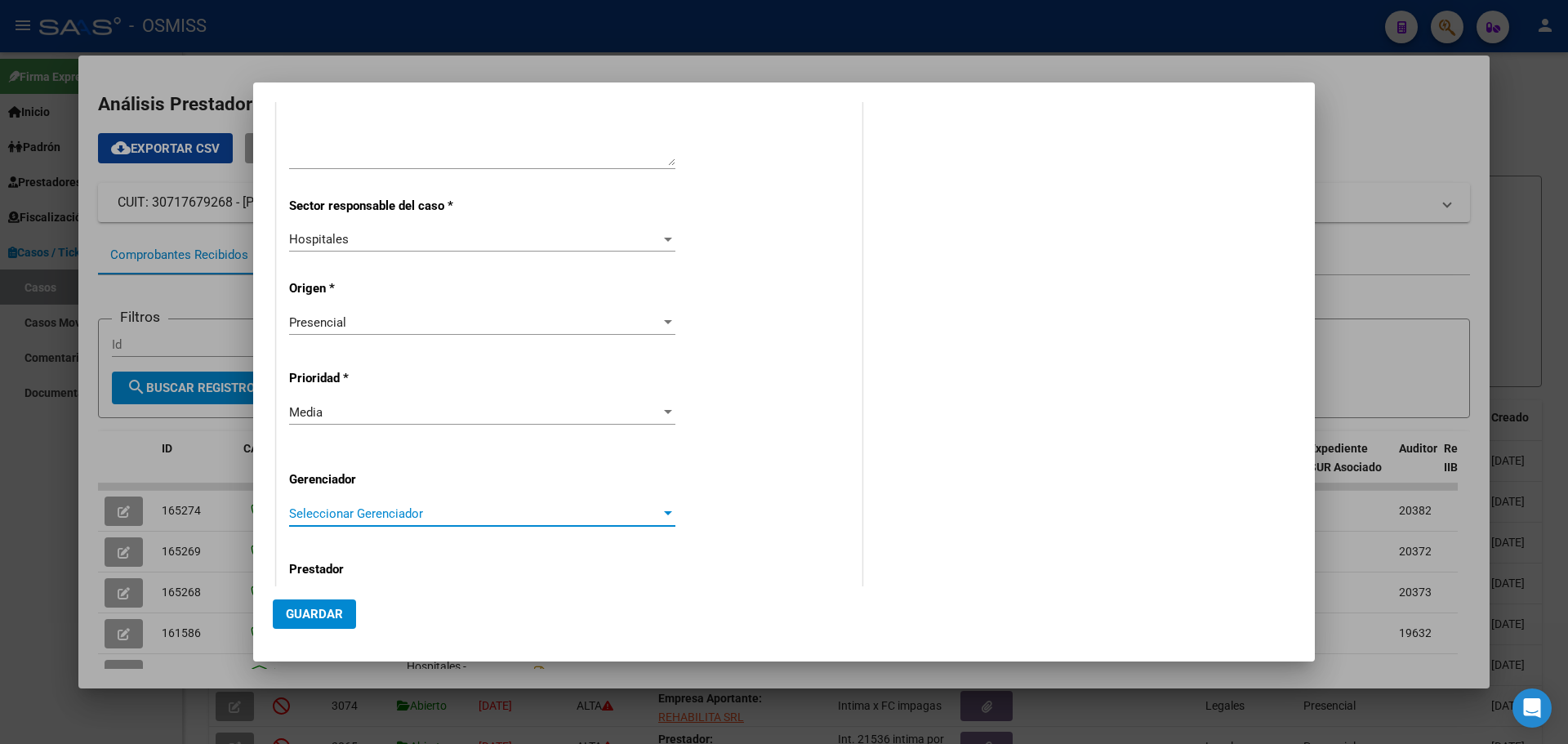
click at [665, 509] on div at bounding box center [668, 514] width 15 height 13
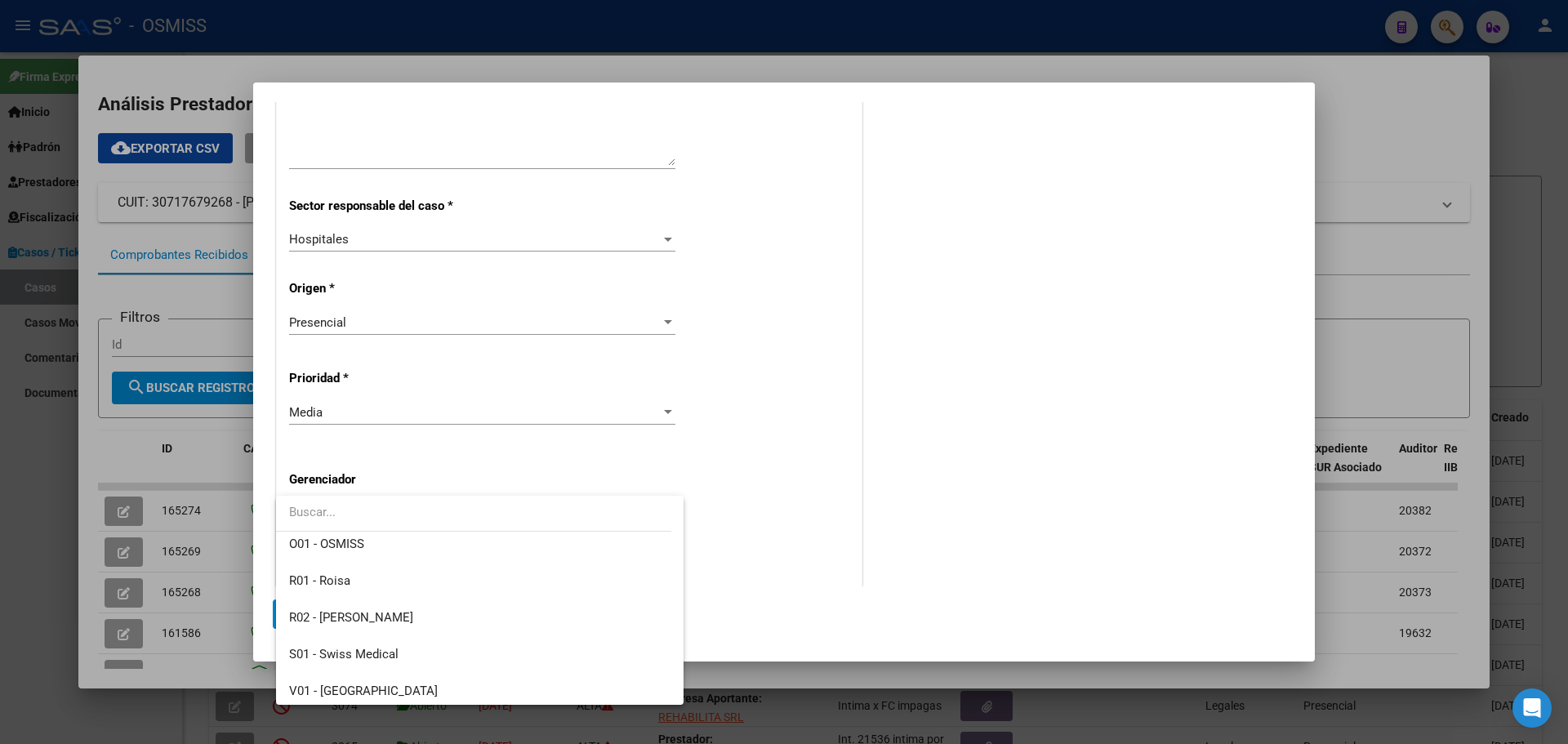
scroll to position [489, 0]
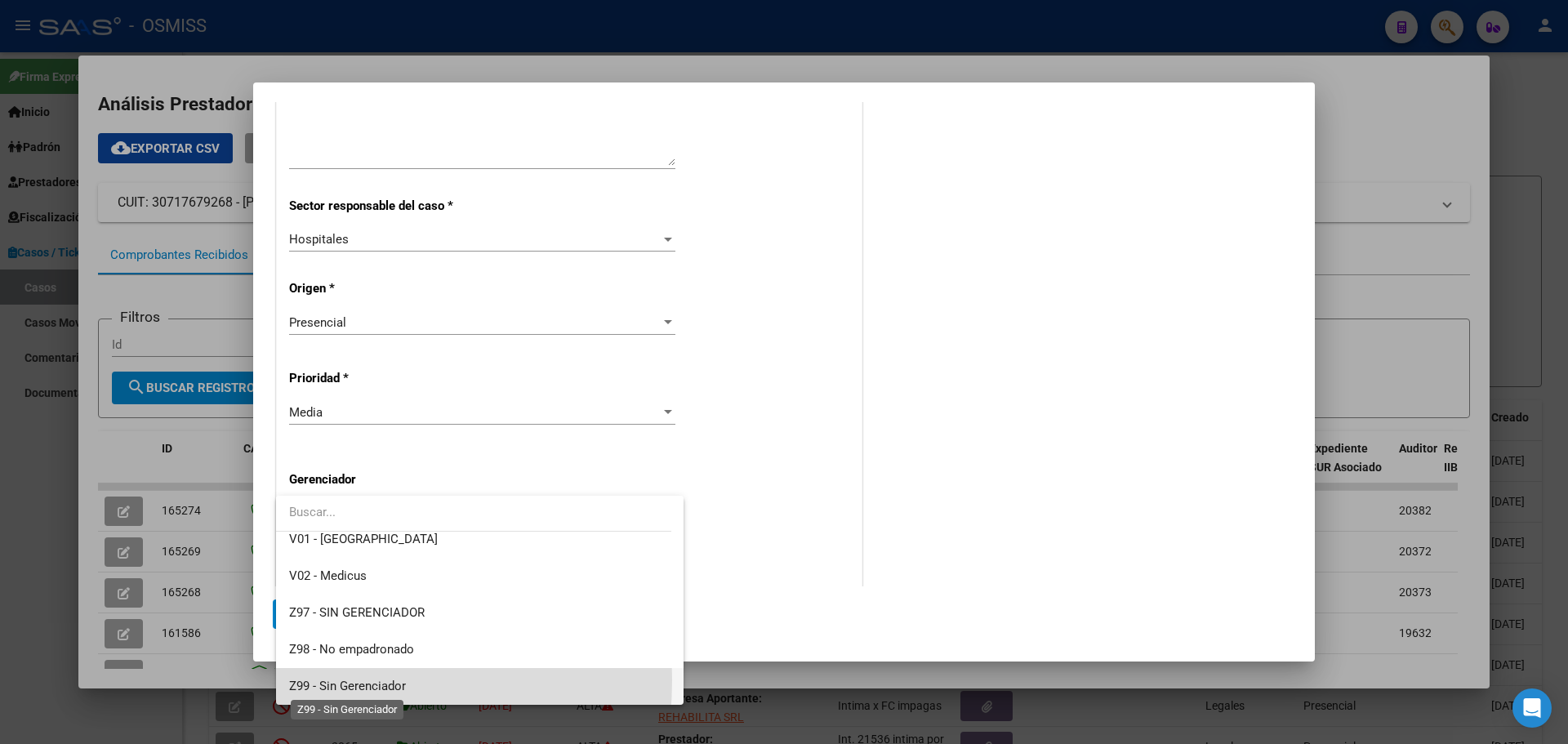
click at [294, 680] on span "Z99 - Sin Gerenciador" at bounding box center [346, 686] width 116 height 15
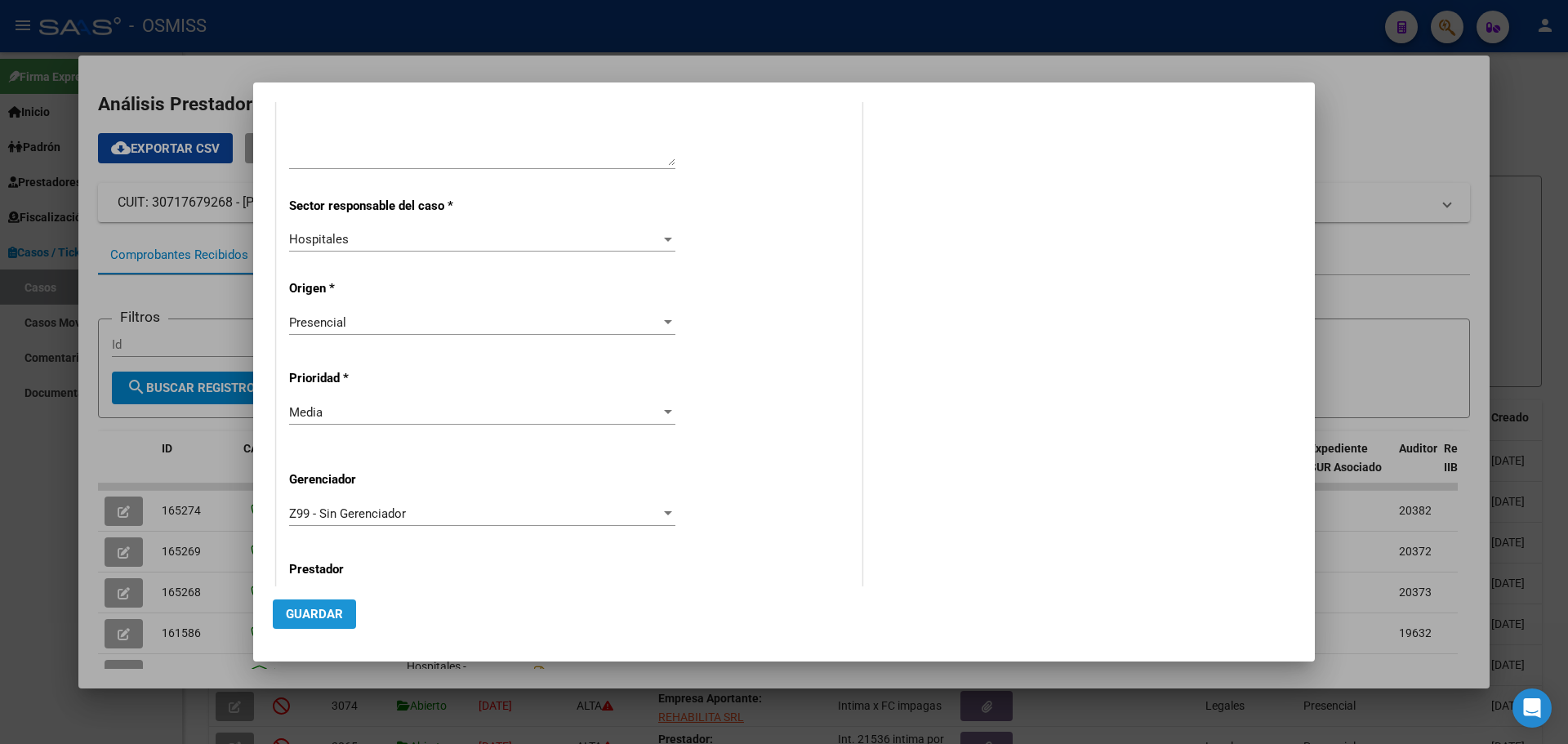
click at [327, 608] on span "Guardar" at bounding box center [314, 614] width 57 height 15
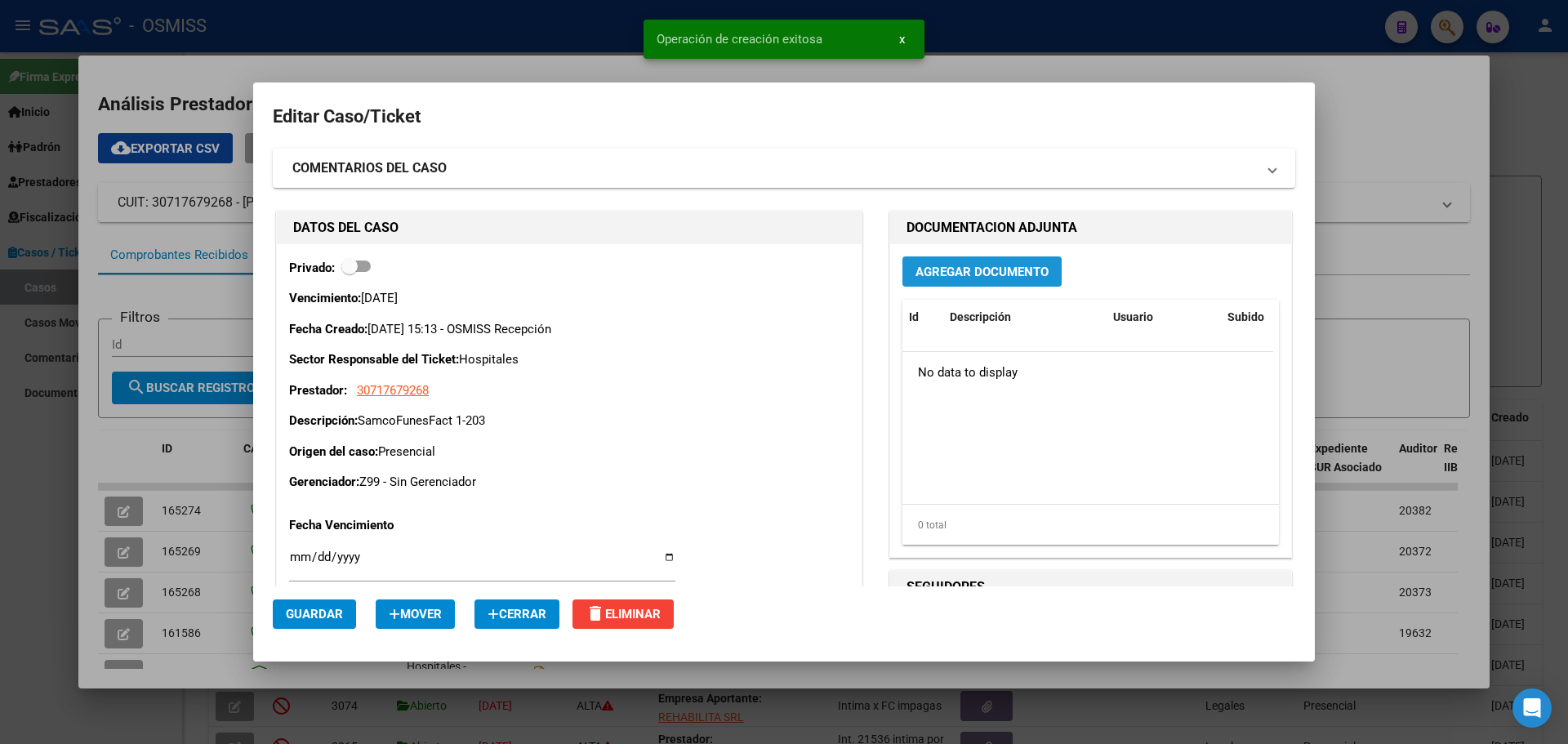
click at [977, 269] on span "Agregar Documento" at bounding box center [983, 271] width 133 height 15
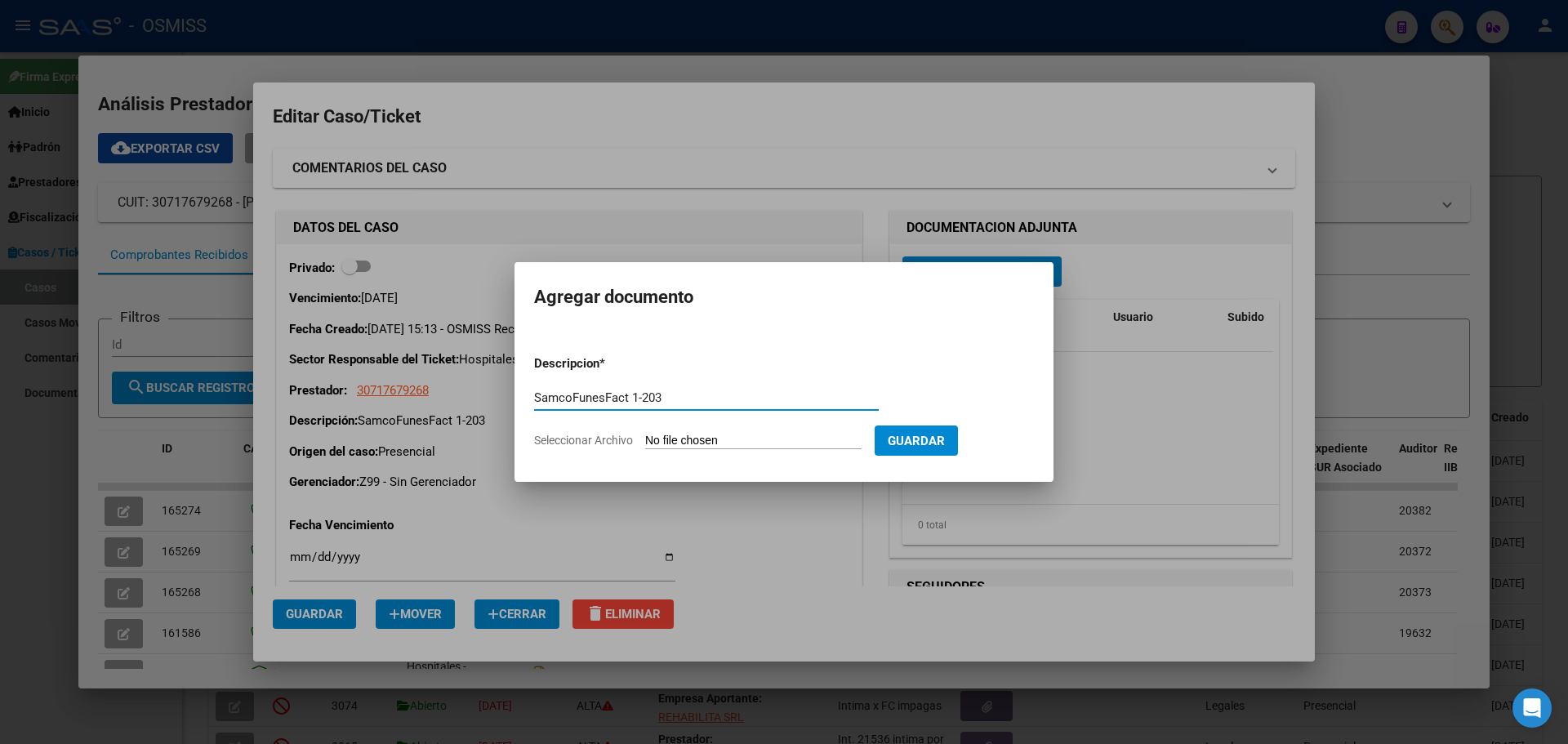
type input "SamcoFunesFact 1-203"
click at [603, 440] on span "Seleccionar Archivo" at bounding box center [584, 440] width 99 height 13
click at [646, 440] on input "Seleccionar Archivo" at bounding box center [753, 442] width 216 height 16
type input "C:\fakepath\Fact 203.pdf"
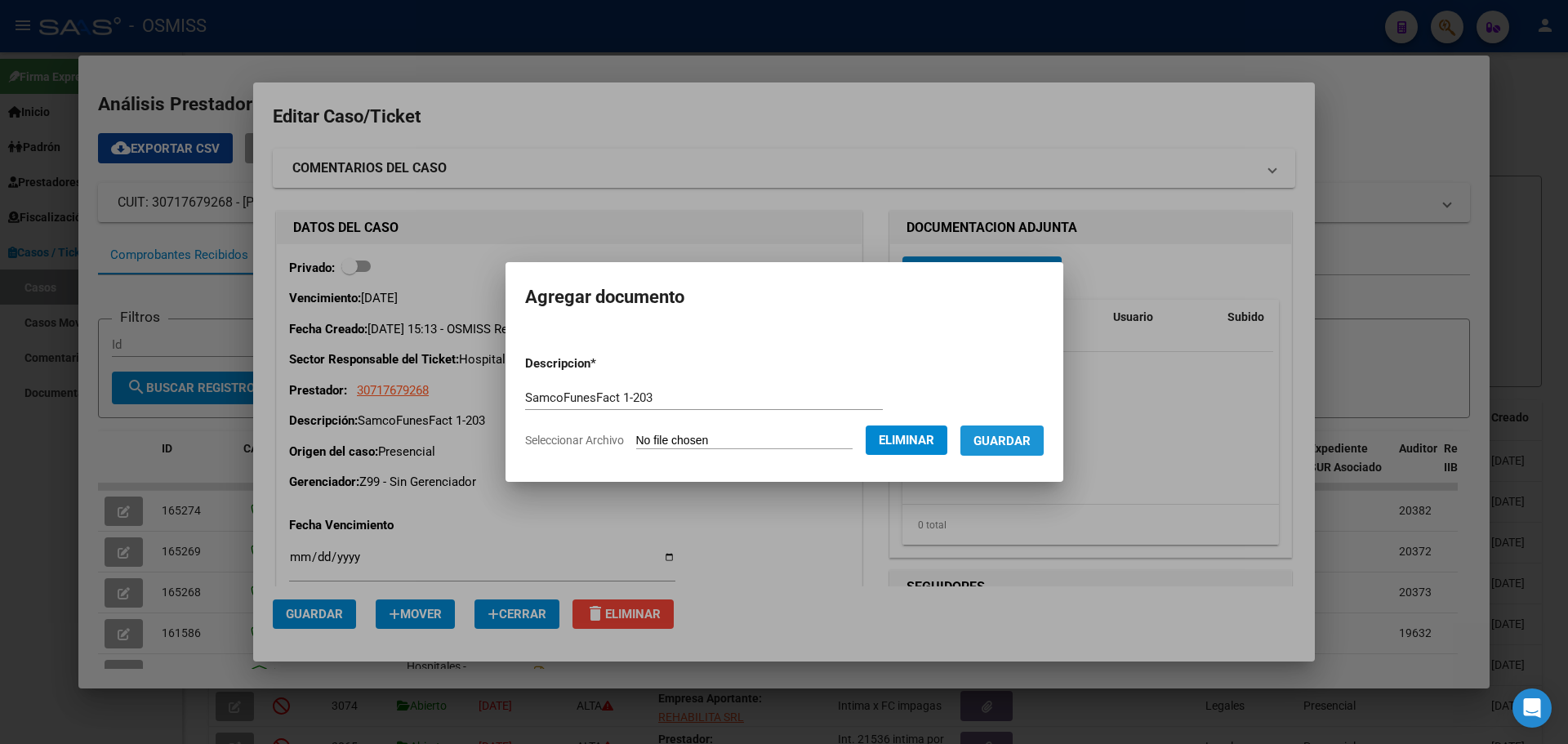
click at [1031, 445] on span "Guardar" at bounding box center [1002, 441] width 57 height 15
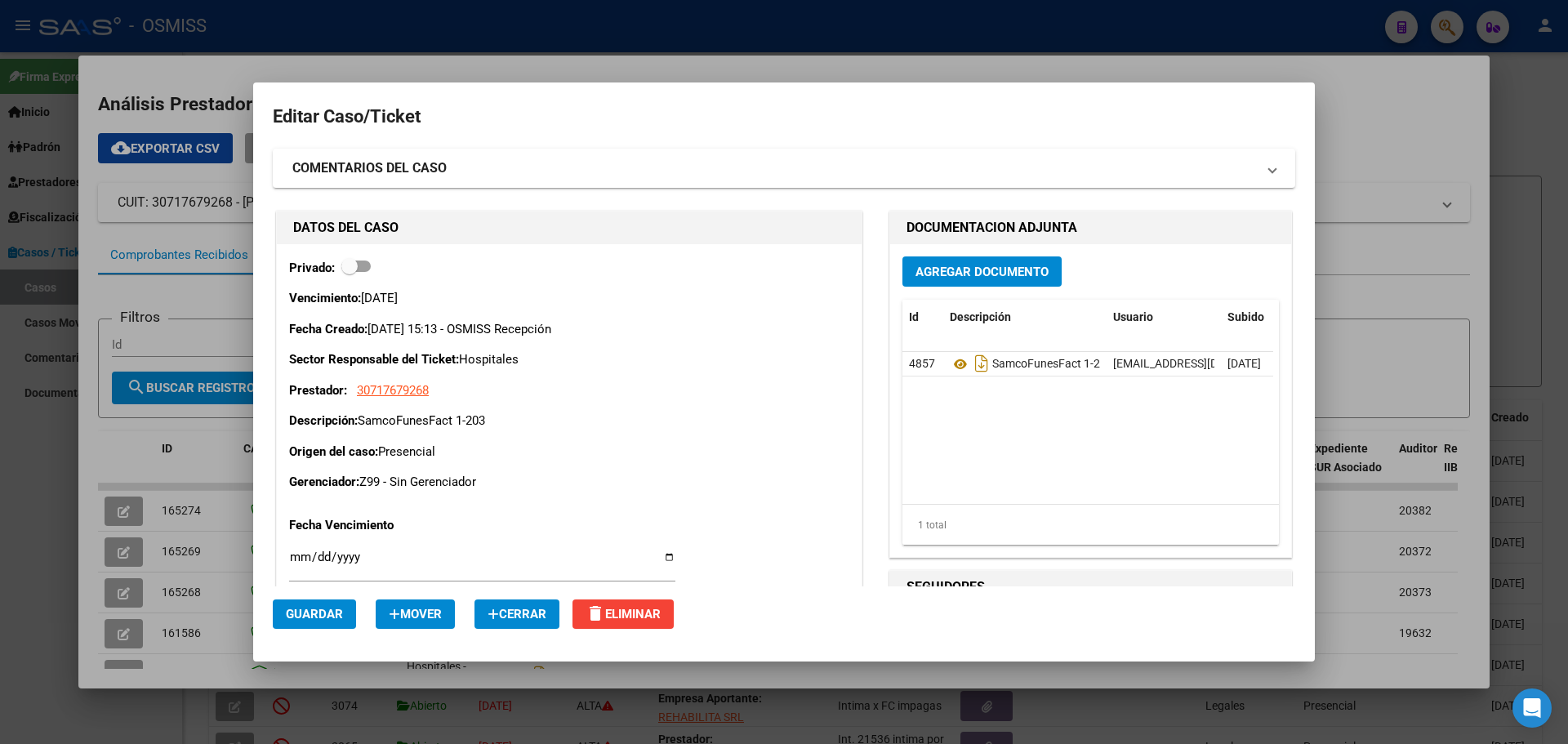
click at [1567, 144] on div at bounding box center [784, 372] width 1568 height 744
